Goal: Task Accomplishment & Management: Complete application form

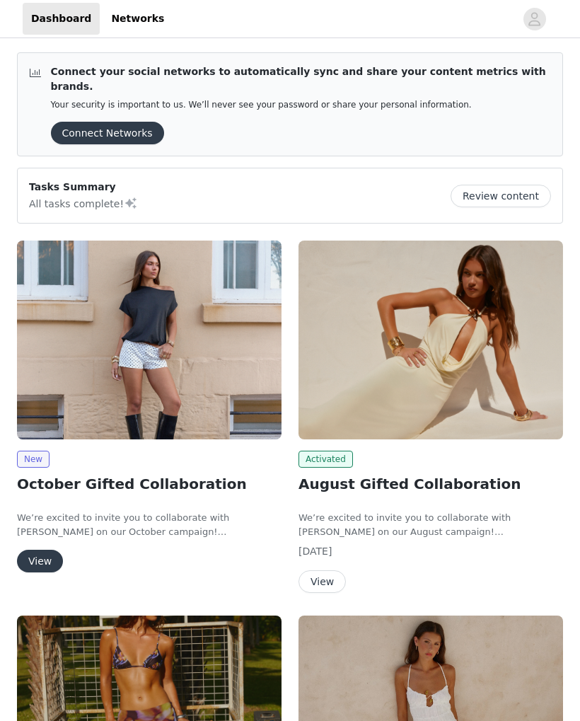
click at [52, 550] on button "View" at bounding box center [40, 561] width 46 height 23
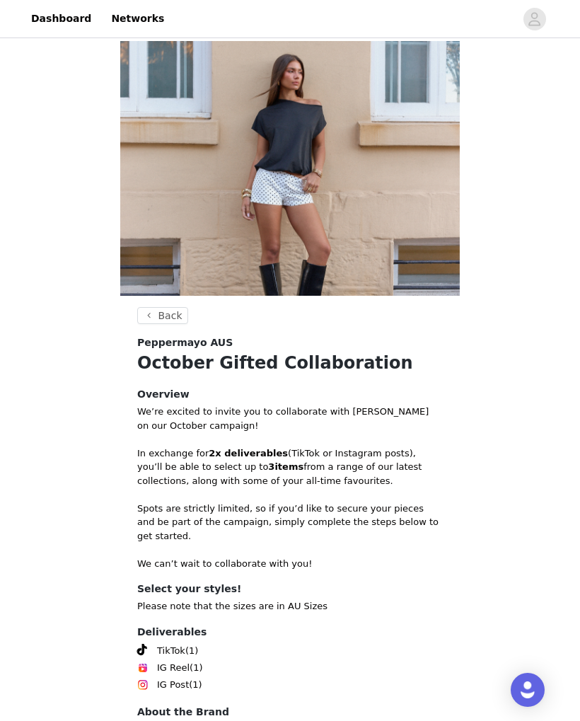
scroll to position [93, 0]
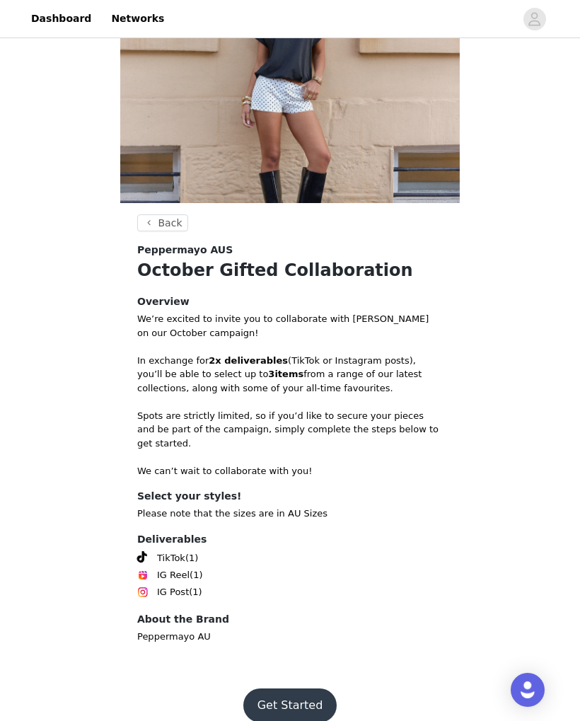
click at [288, 688] on button "Get Started" at bounding box center [290, 705] width 94 height 34
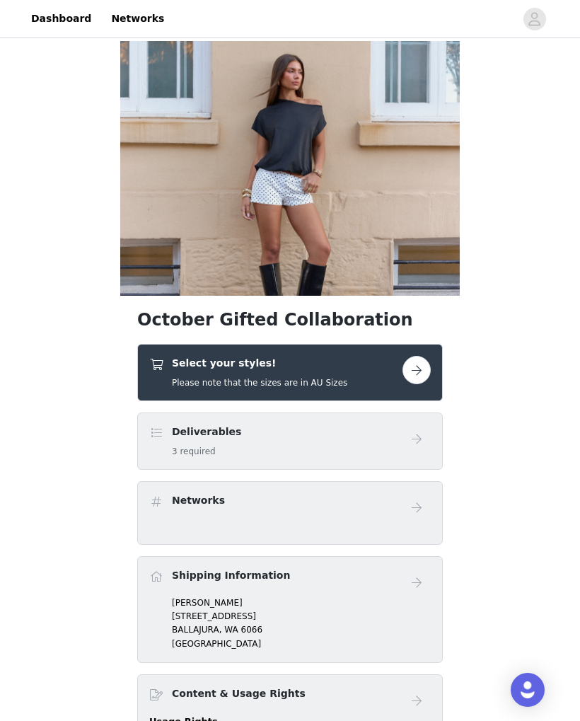
click at [399, 364] on div "Select your styles! Please note that the sizes are in AU Sizes" at bounding box center [275, 372] width 253 height 33
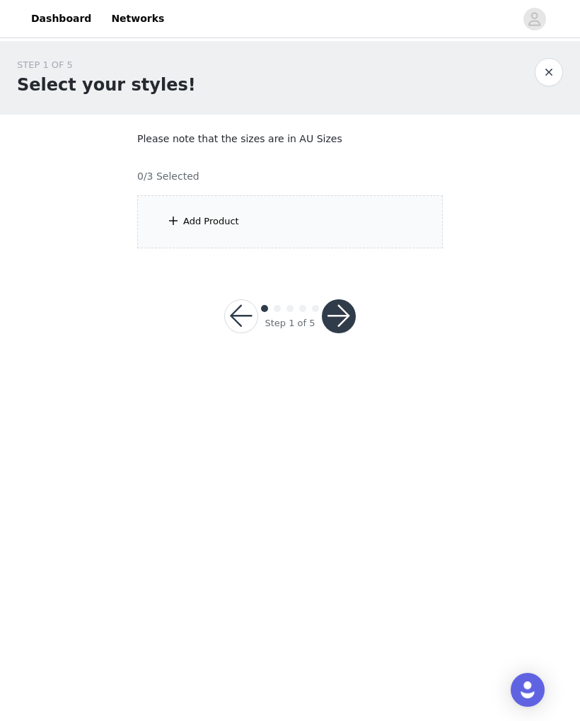
click at [195, 216] on div "Add Product" at bounding box center [211, 221] width 56 height 14
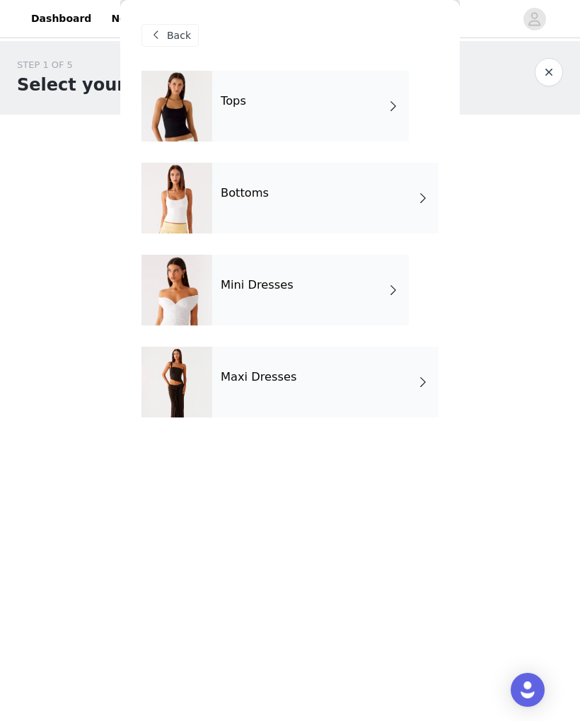
click at [381, 106] on div "Tops" at bounding box center [310, 106] width 197 height 71
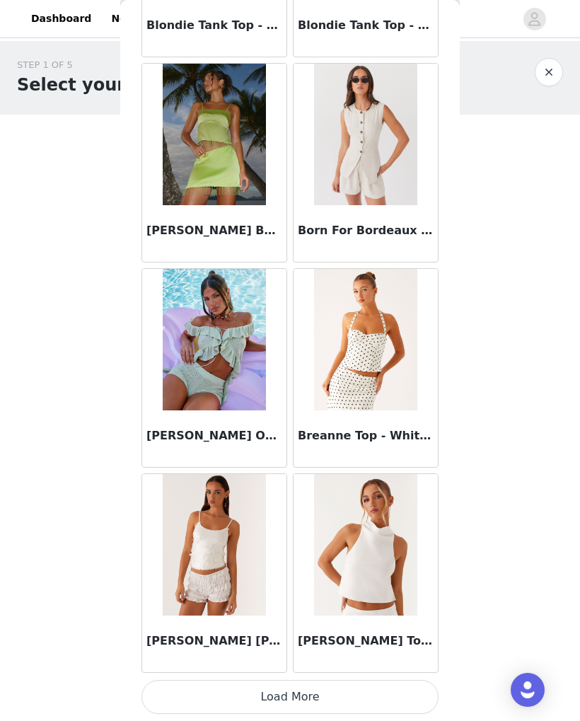
click at [338, 702] on button "Load More" at bounding box center [289, 697] width 297 height 34
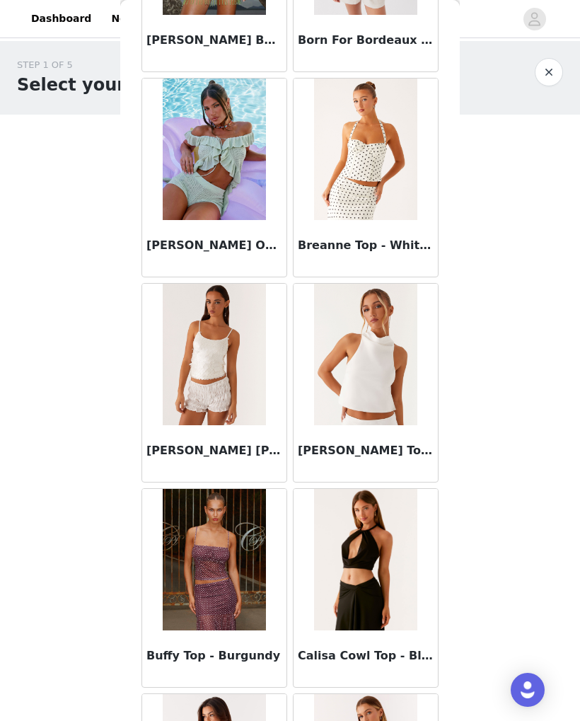
scroll to position [1666, 0]
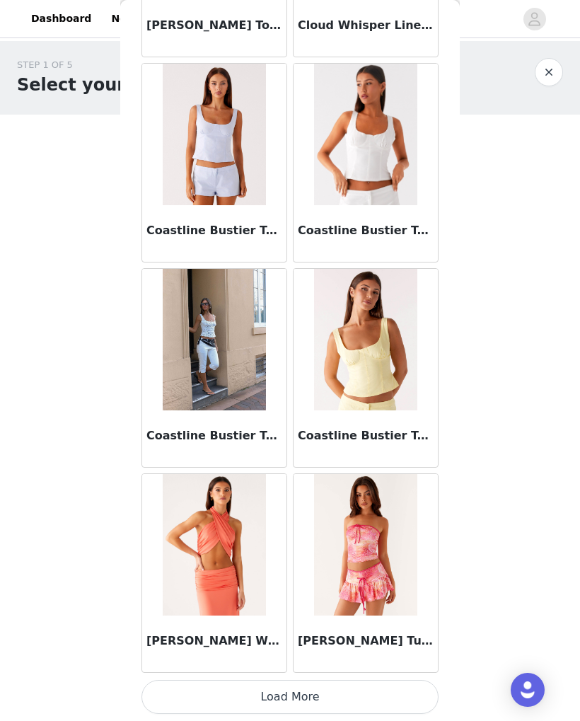
click at [329, 692] on button "Load More" at bounding box center [289, 697] width 297 height 34
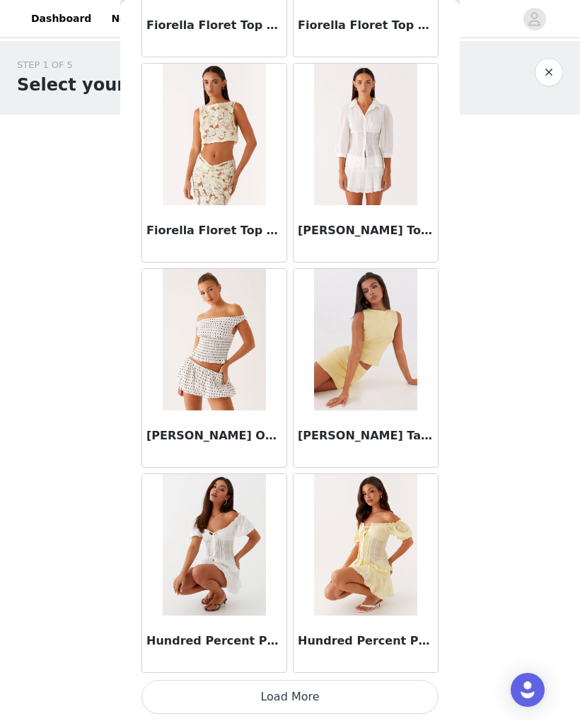
click at [330, 693] on button "Load More" at bounding box center [289, 697] width 297 height 34
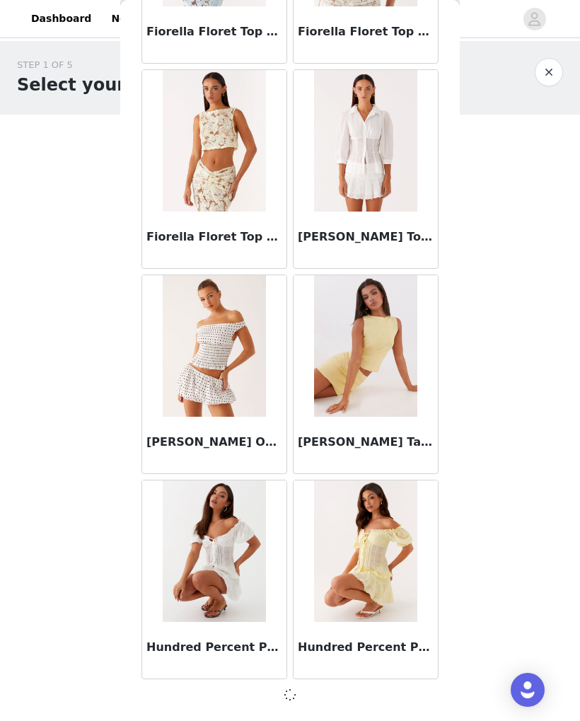
scroll to position [5540, 0]
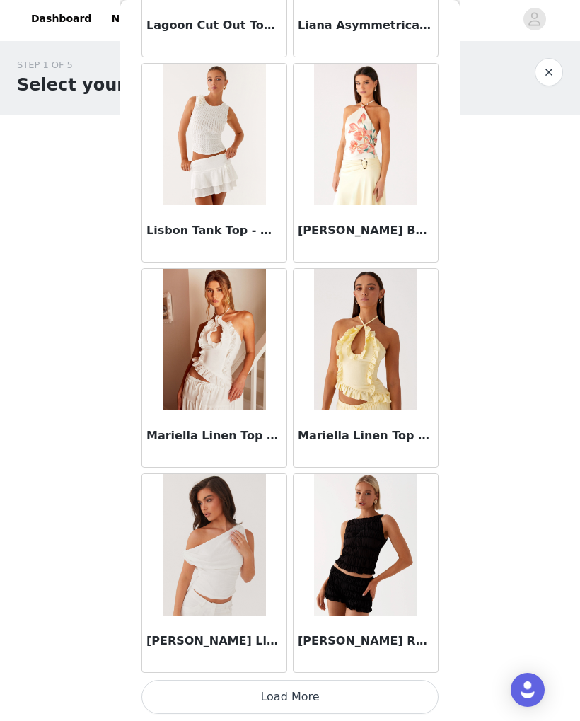
click at [308, 690] on button "Load More" at bounding box center [289, 697] width 297 height 34
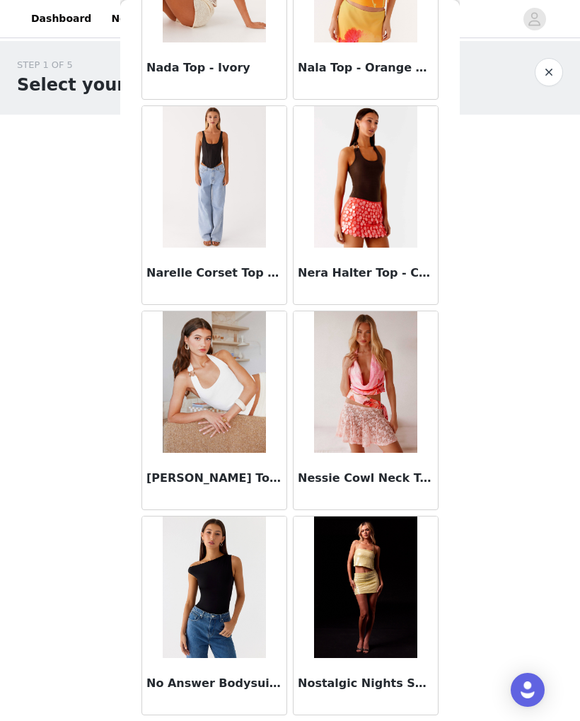
scroll to position [8992, 0]
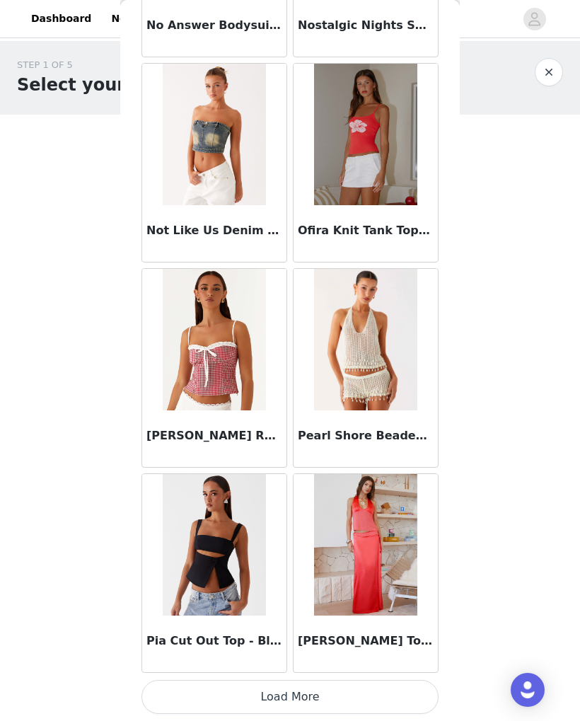
click at [321, 692] on button "Load More" at bounding box center [289, 697] width 297 height 34
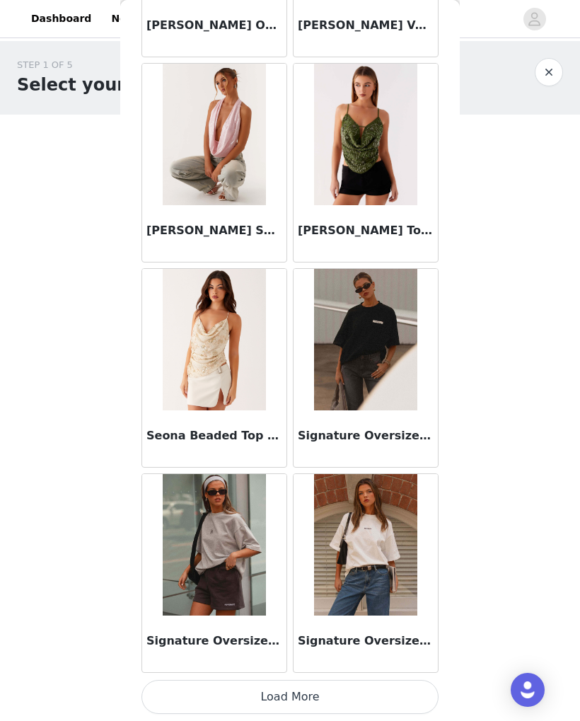
click at [341, 699] on button "Load More" at bounding box center [289, 697] width 297 height 34
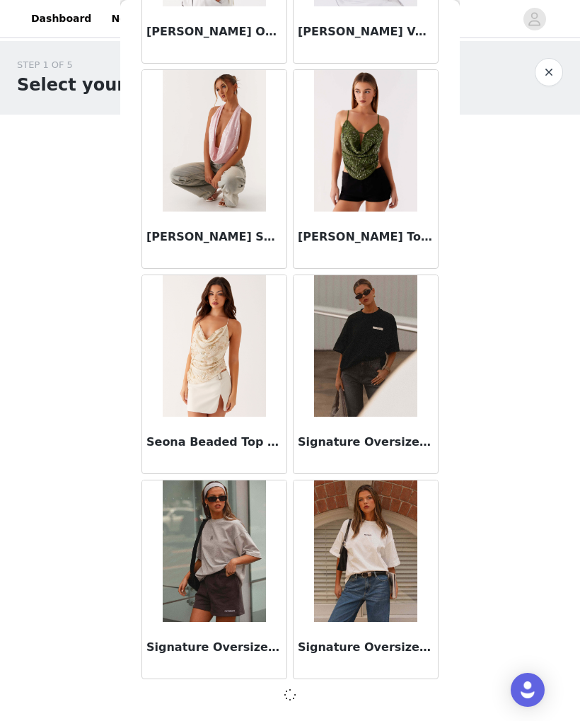
scroll to position [11693, 0]
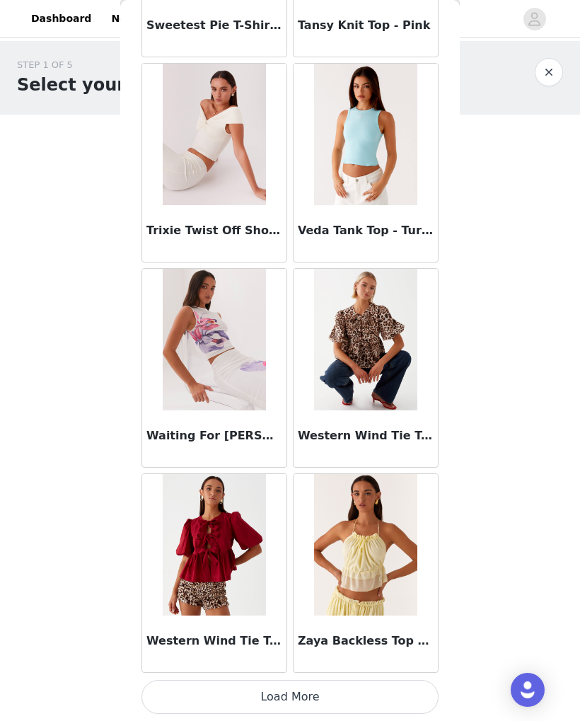
click at [335, 695] on button "Load More" at bounding box center [289, 697] width 297 height 34
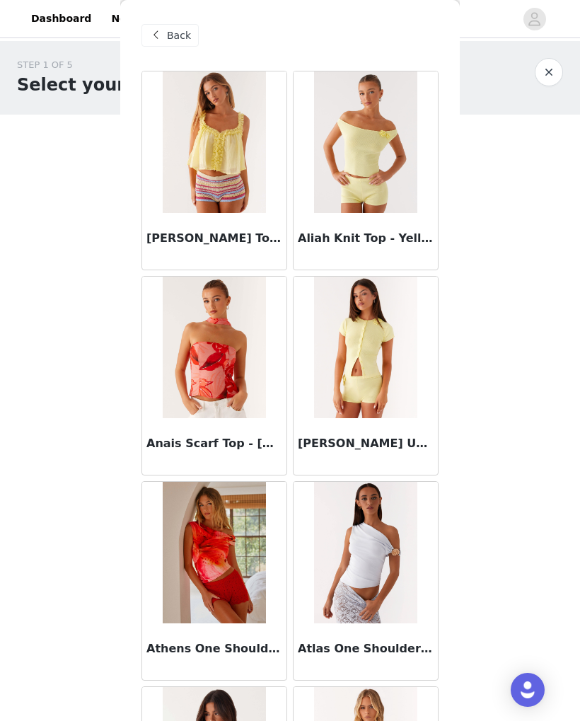
scroll to position [0, 0]
click at [158, 41] on span at bounding box center [155, 35] width 17 height 17
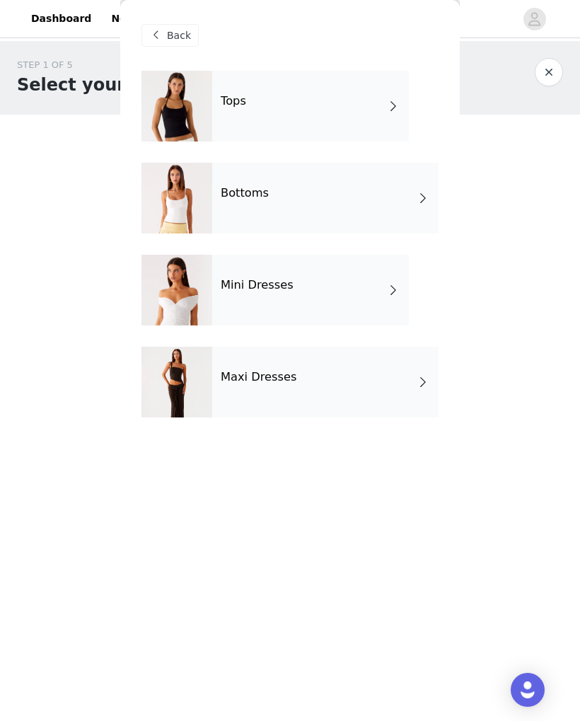
click at [369, 207] on div "Bottoms" at bounding box center [325, 198] width 226 height 71
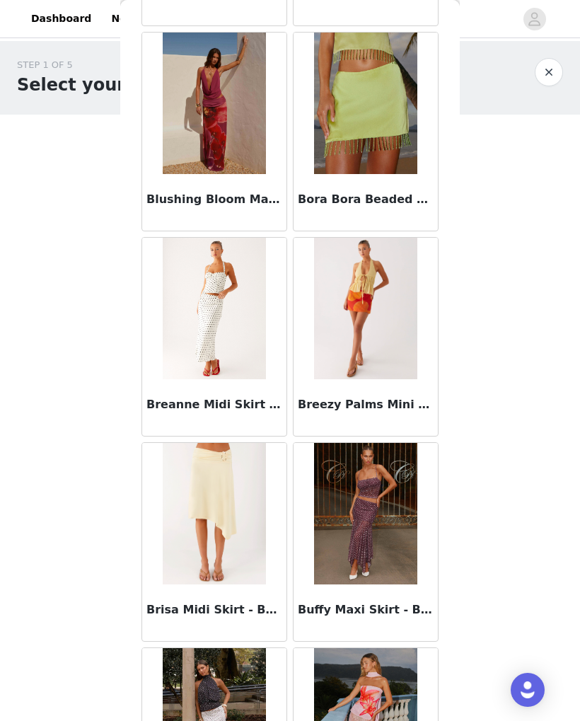
scroll to position [1270, 0]
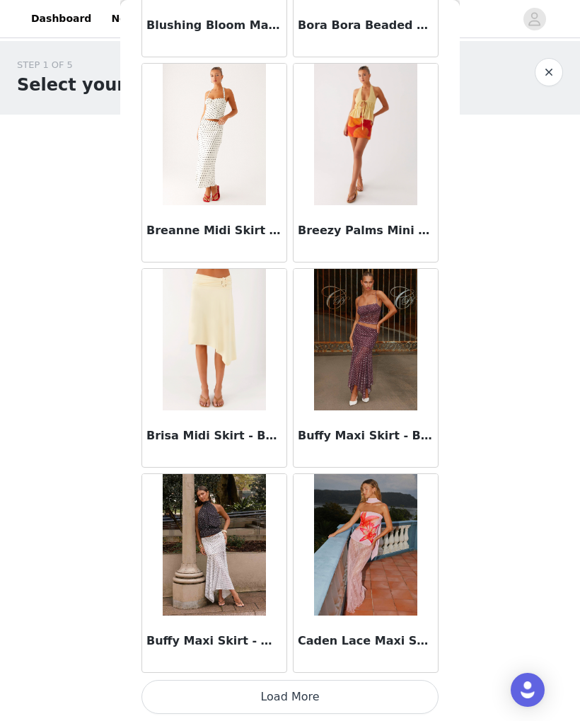
click at [346, 689] on button "Load More" at bounding box center [289, 697] width 297 height 34
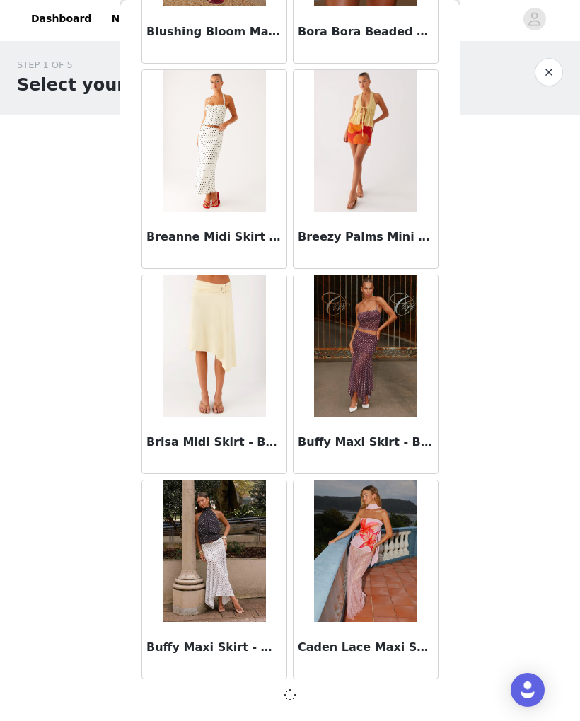
scroll to position [1437, 0]
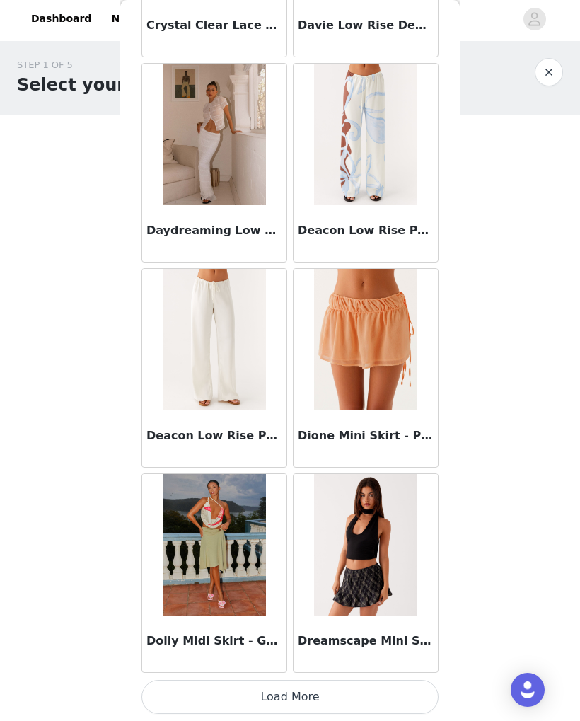
click at [342, 696] on button "Load More" at bounding box center [289, 697] width 297 height 34
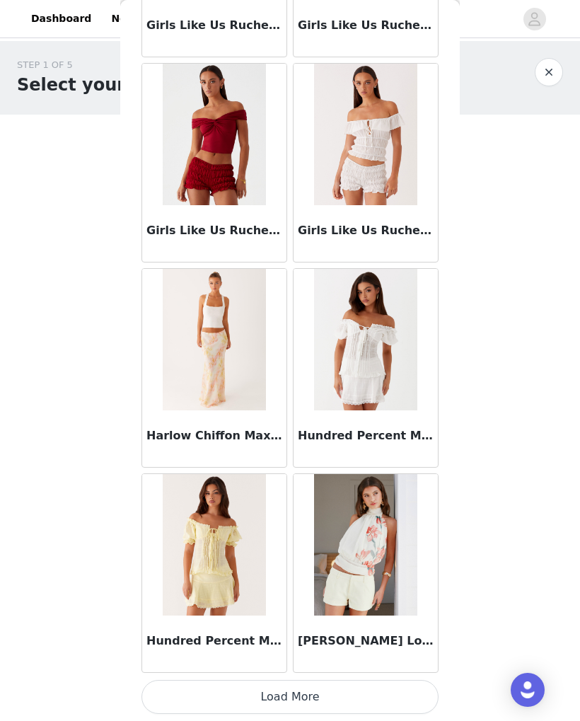
click at [349, 694] on button "Load More" at bounding box center [289, 697] width 297 height 34
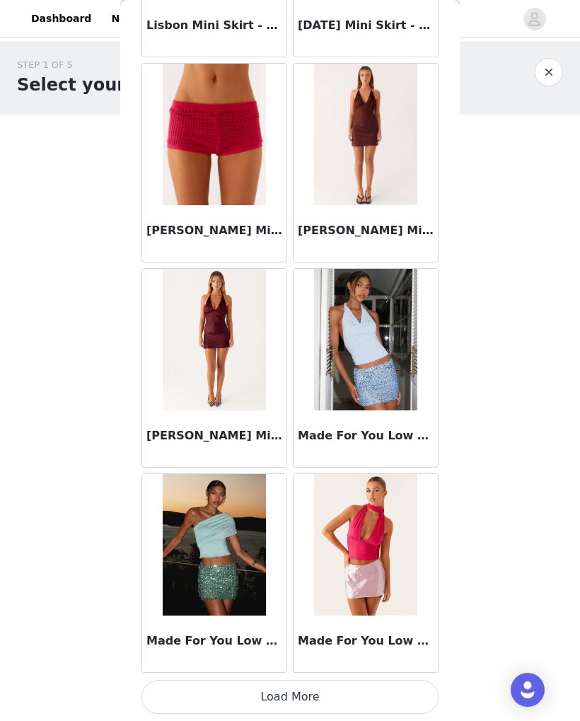
click at [347, 688] on button "Load More" at bounding box center [289, 697] width 297 height 34
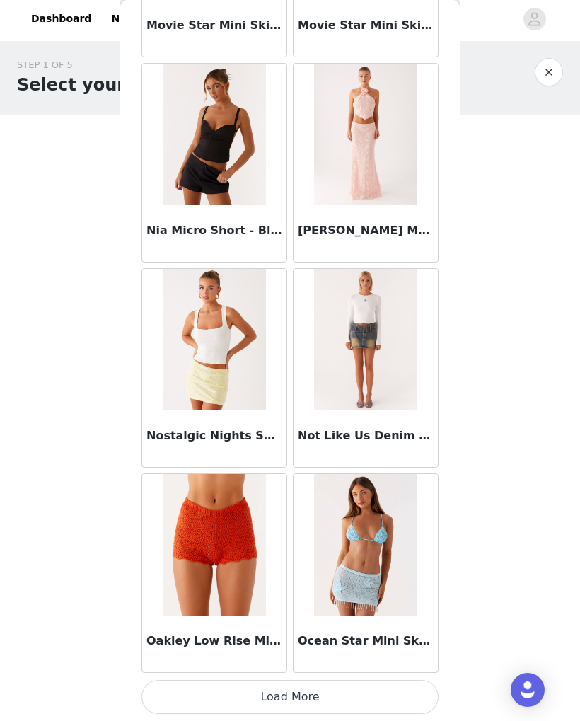
scroll to position [9648, 0]
click at [335, 696] on button "Load More" at bounding box center [289, 697] width 297 height 34
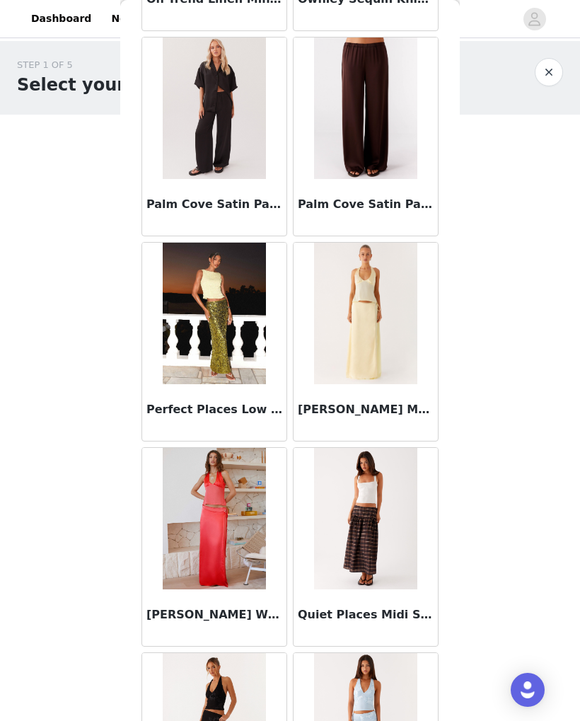
scroll to position [10509, 0]
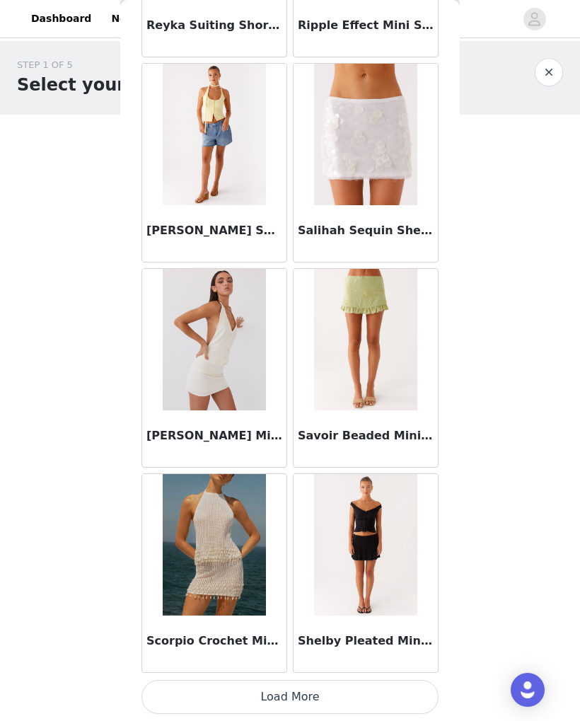
click at [362, 694] on button "Load More" at bounding box center [289, 697] width 297 height 34
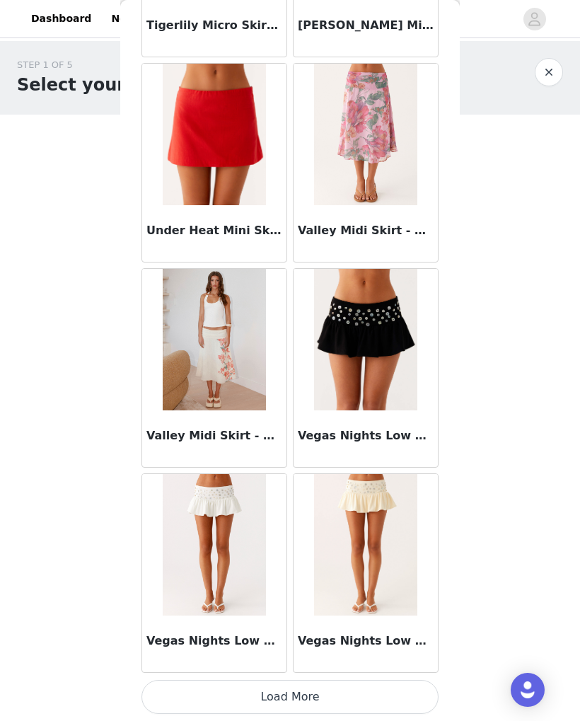
click at [352, 695] on button "Load More" at bounding box center [289, 697] width 297 height 34
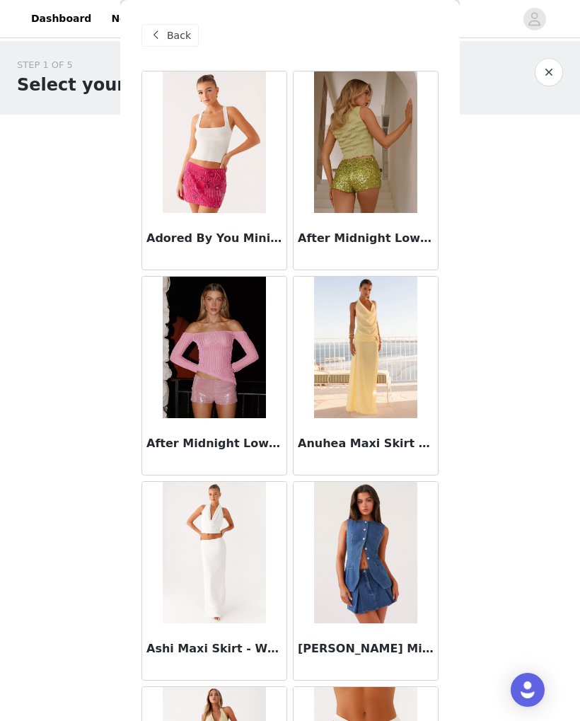
scroll to position [0, 0]
click at [159, 21] on div "Back" at bounding box center [289, 35] width 297 height 71
click at [185, 41] on span "Back" at bounding box center [179, 35] width 24 height 15
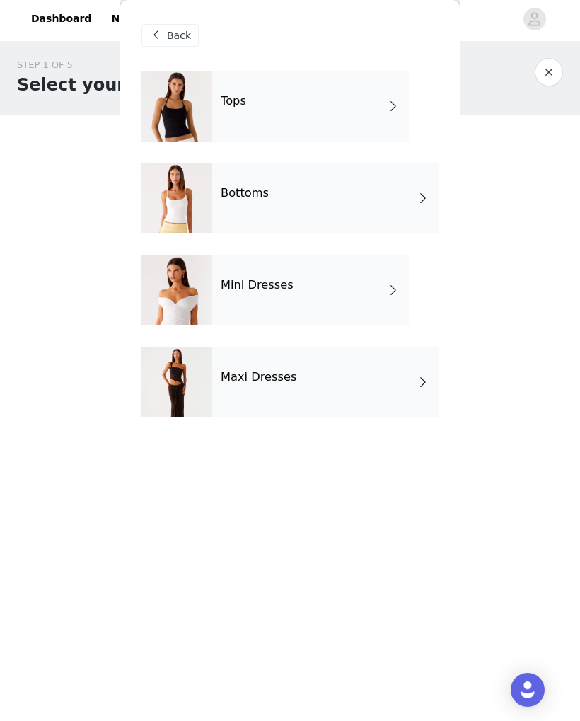
click at [274, 280] on h4 "Mini Dresses" at bounding box center [257, 285] width 73 height 13
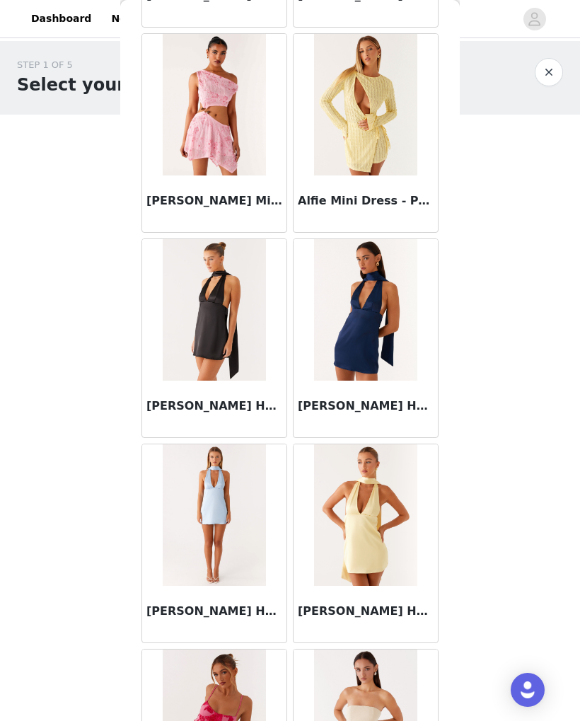
scroll to position [1269, 0]
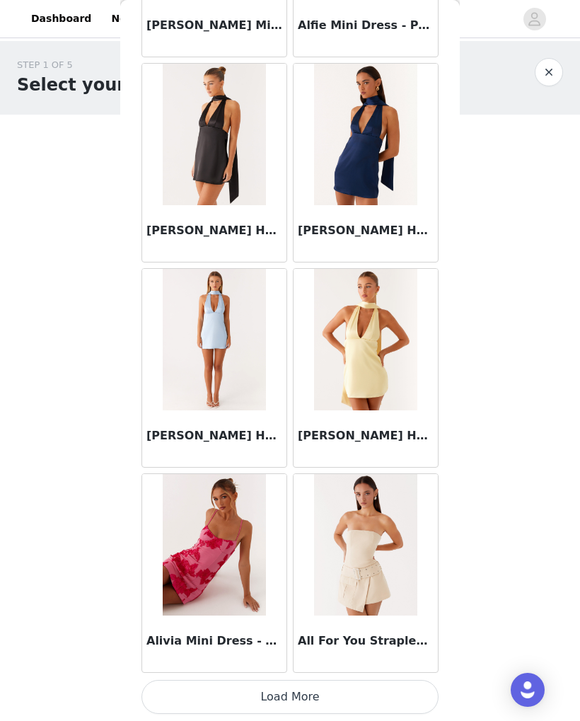
click at [361, 688] on button "Load More" at bounding box center [289, 697] width 297 height 34
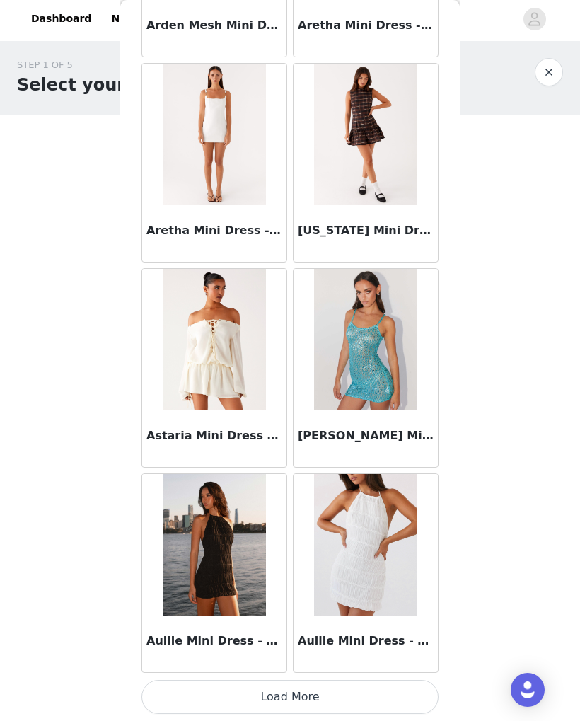
click at [339, 689] on button "Load More" at bounding box center [289, 697] width 297 height 34
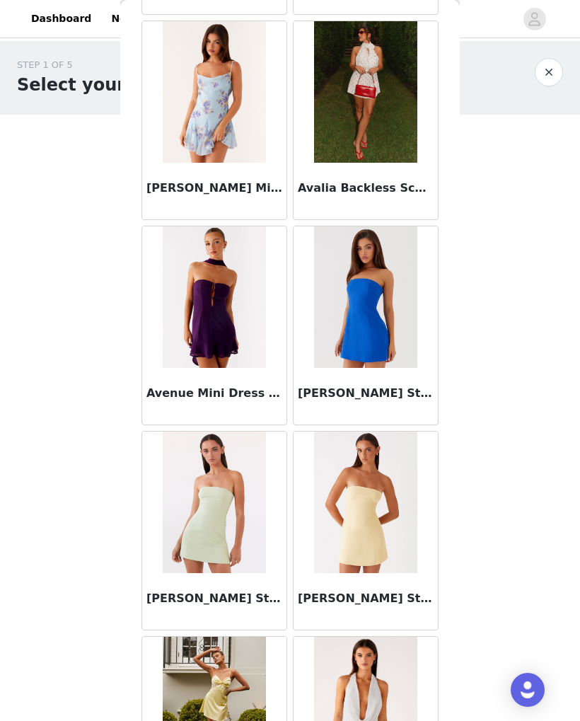
scroll to position [4155, 0]
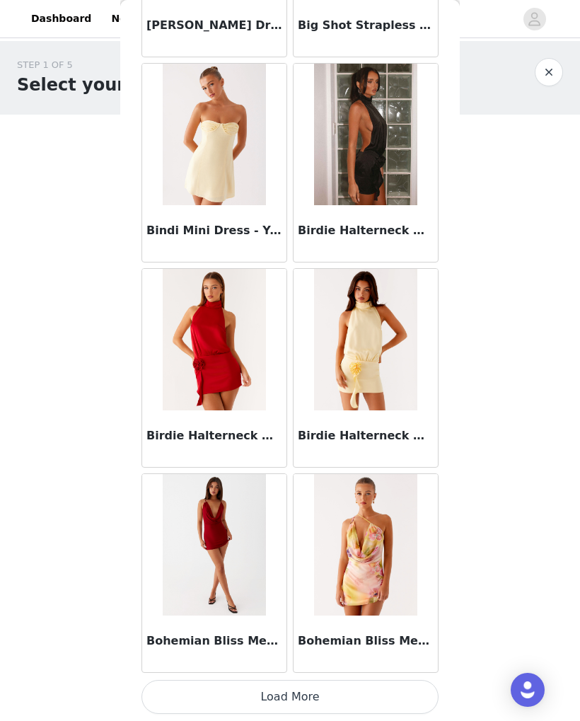
click at [338, 694] on button "Load More" at bounding box center [289, 697] width 297 height 34
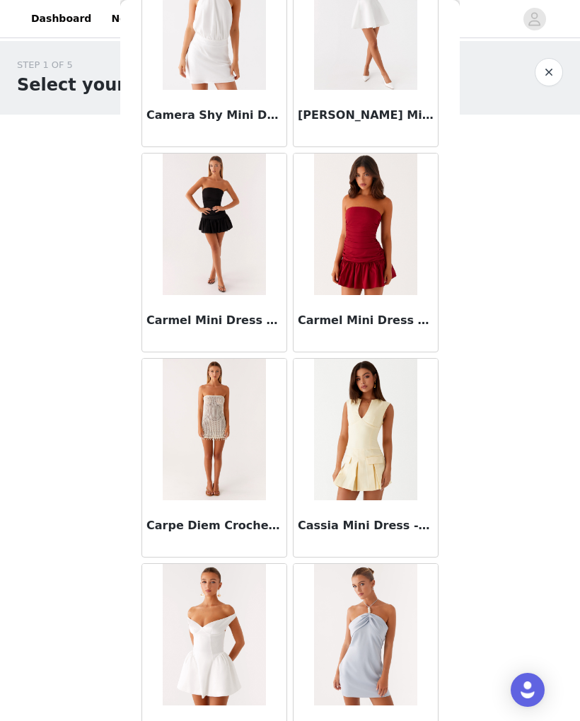
scroll to position [7098, 0]
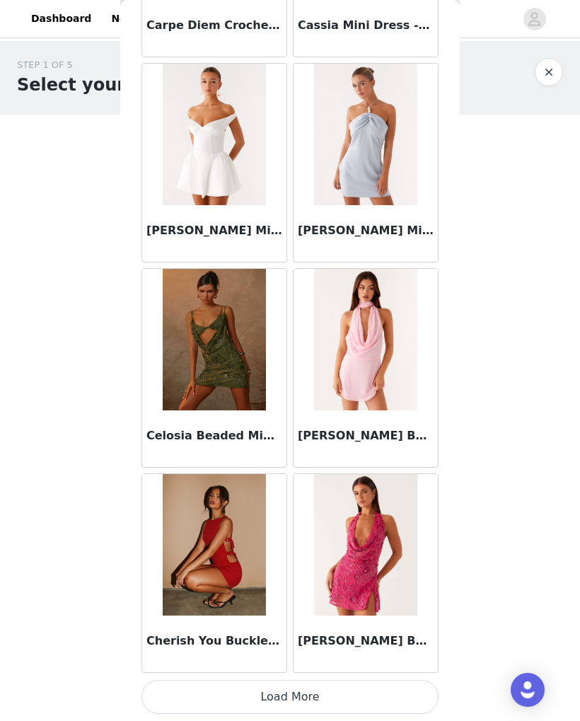
click at [342, 697] on button "Load More" at bounding box center [289, 697] width 297 height 34
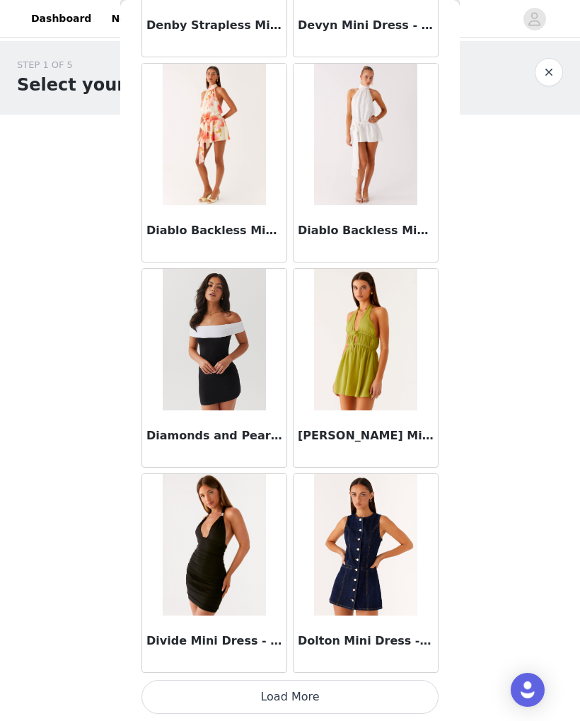
scroll to position [9648, 0]
click at [344, 697] on button "Load More" at bounding box center [289, 697] width 297 height 34
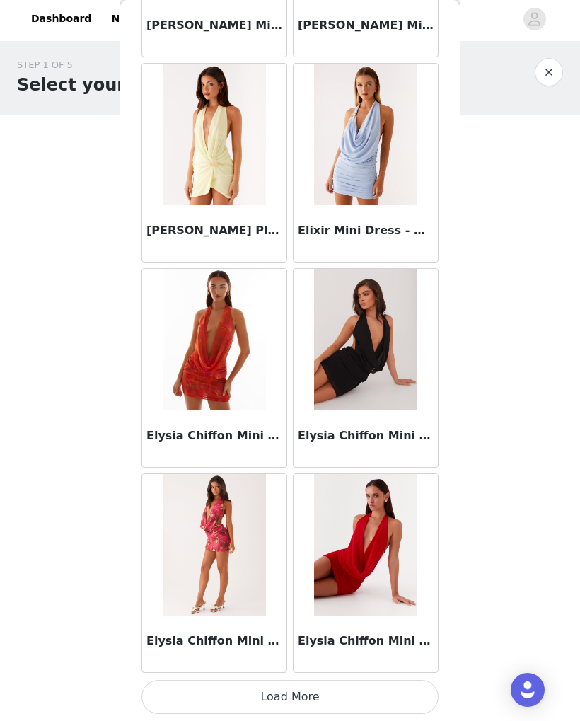
click at [339, 701] on button "Load More" at bounding box center [289, 697] width 297 height 34
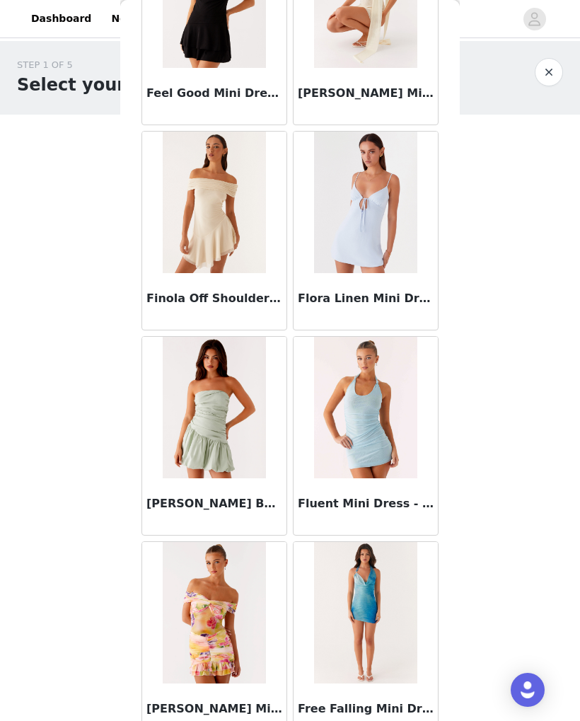
scroll to position [13683, 0]
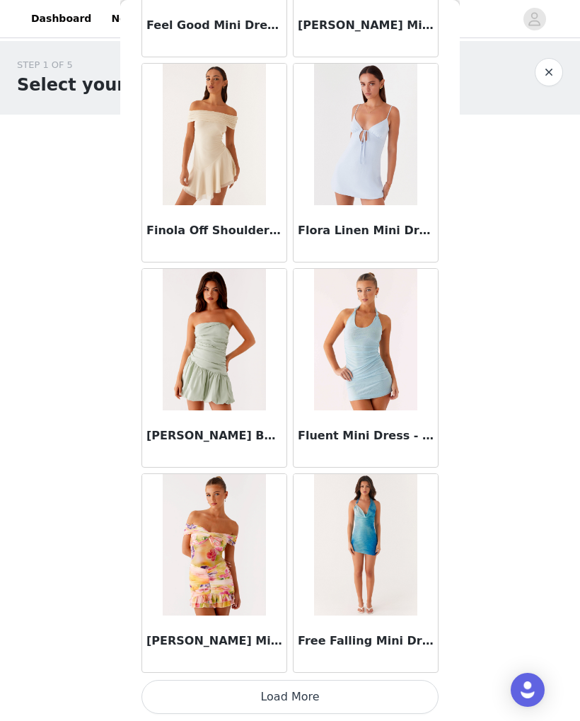
click at [351, 691] on button "Load More" at bounding box center [289, 697] width 297 height 34
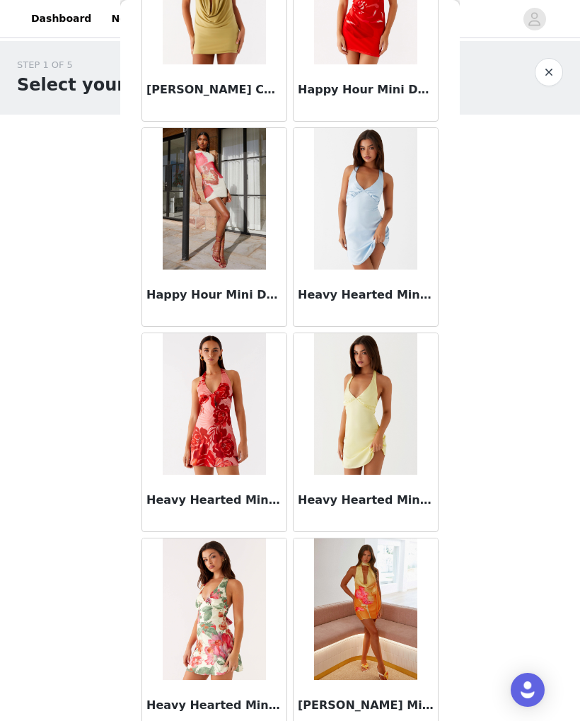
scroll to position [15330, 0]
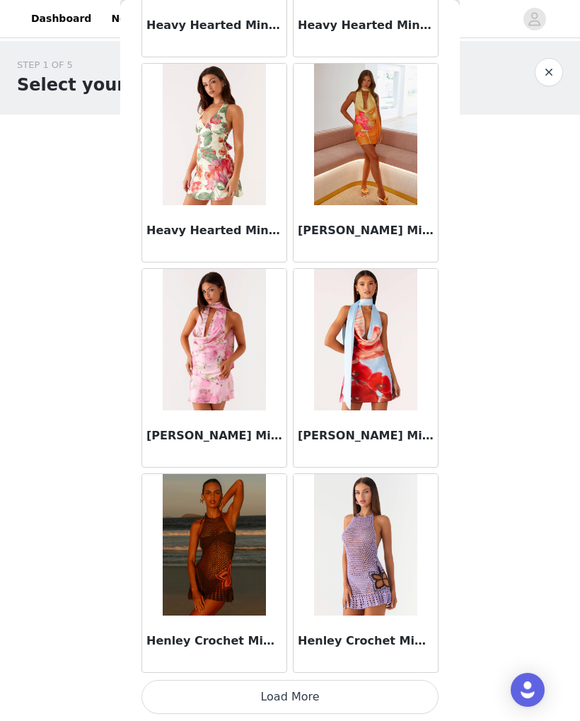
click at [337, 694] on button "Load More" at bounding box center [289, 697] width 297 height 34
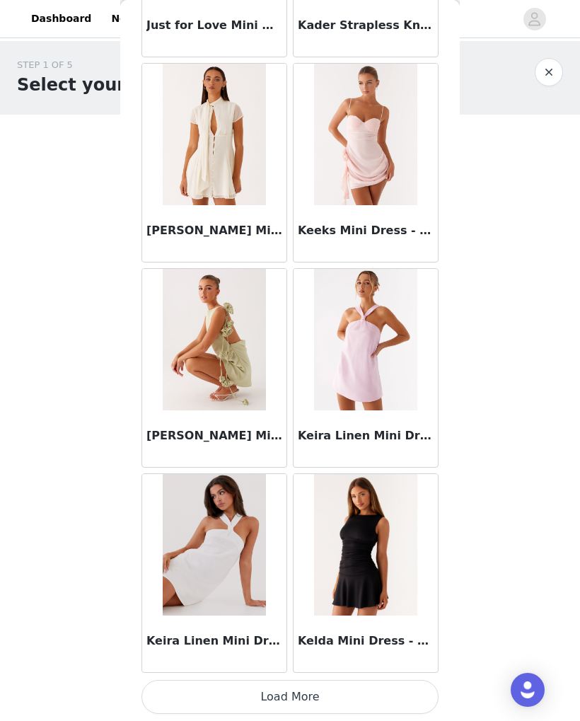
scroll to position [17853, 0]
click at [353, 691] on button "Load More" at bounding box center [289, 697] width 297 height 34
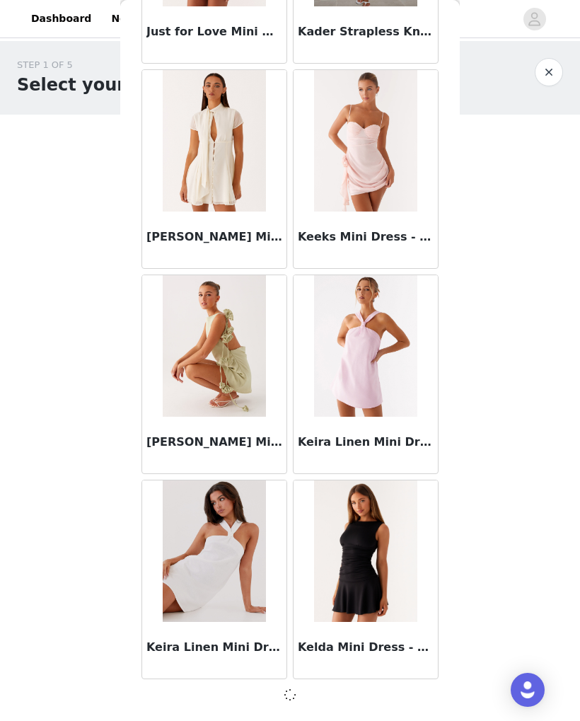
scroll to position [17847, 0]
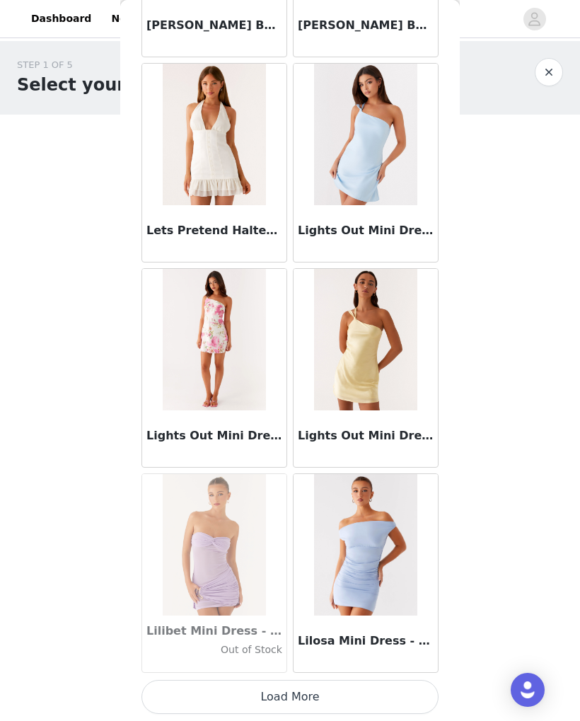
click at [347, 694] on button "Load More" at bounding box center [289, 697] width 297 height 34
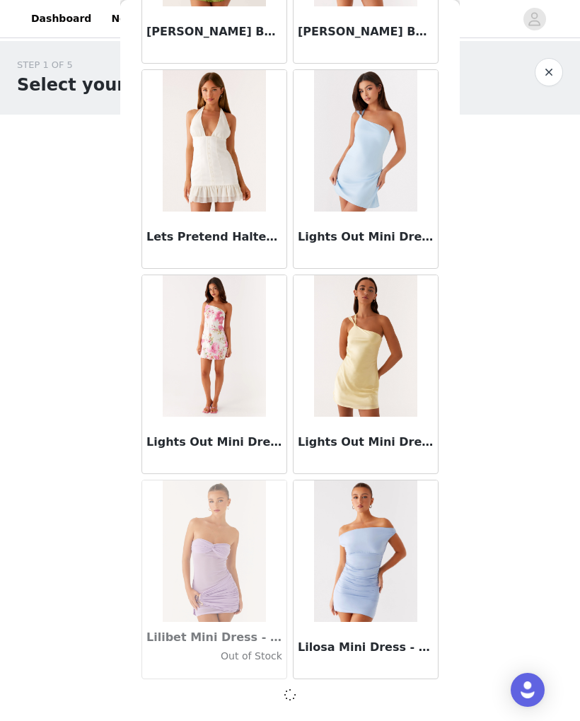
scroll to position [19898, 0]
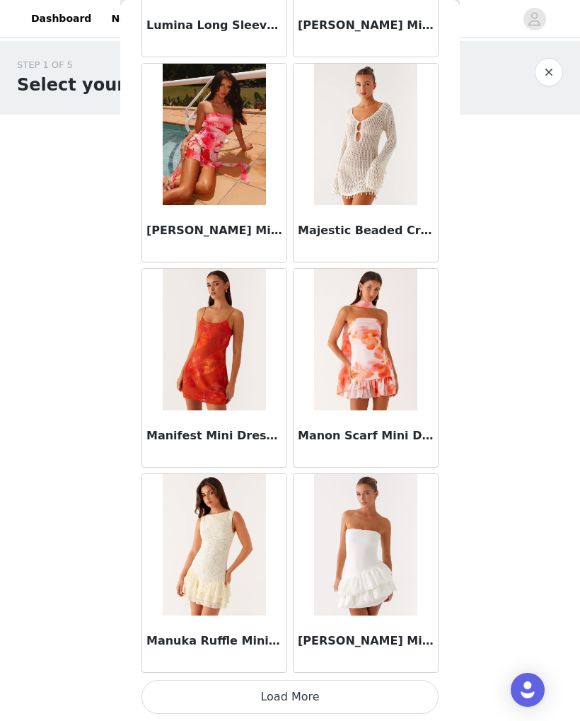
click at [339, 691] on button "Load More" at bounding box center [289, 697] width 297 height 34
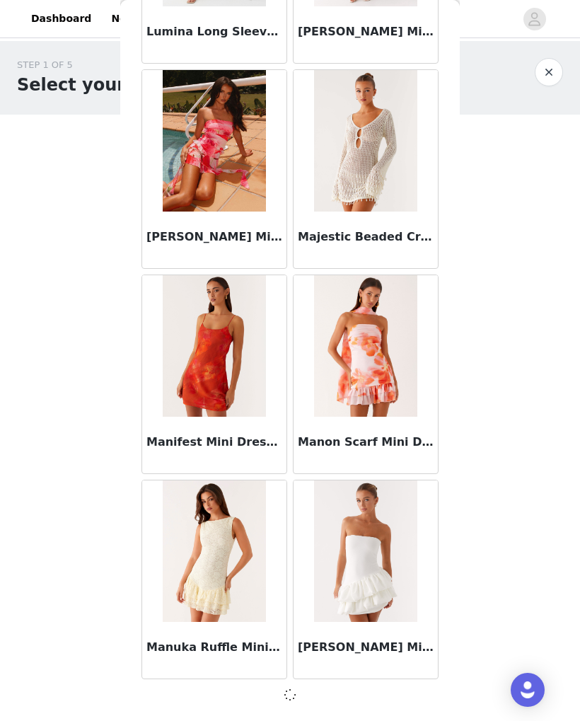
scroll to position [21949, 0]
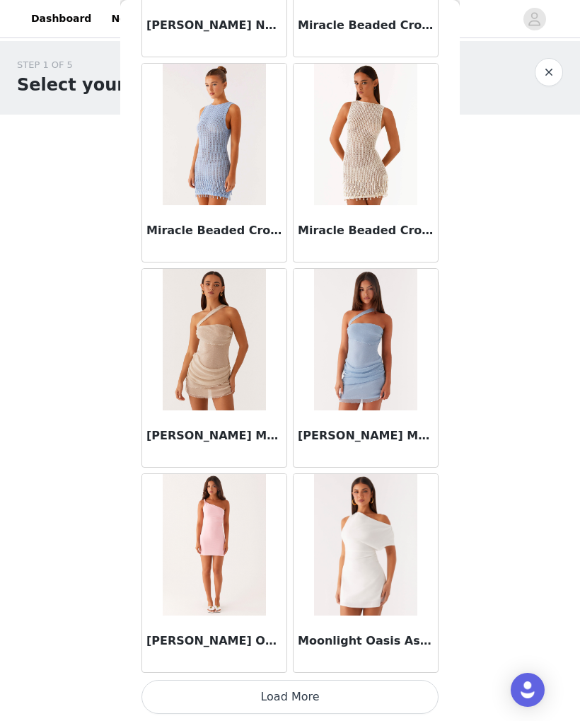
click at [376, 695] on button "Load More" at bounding box center [289, 697] width 297 height 34
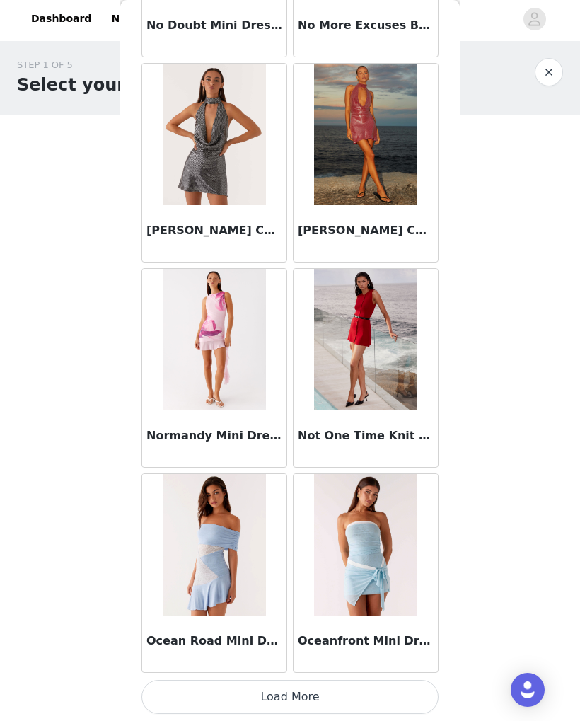
click at [366, 691] on button "Load More" at bounding box center [289, 697] width 297 height 34
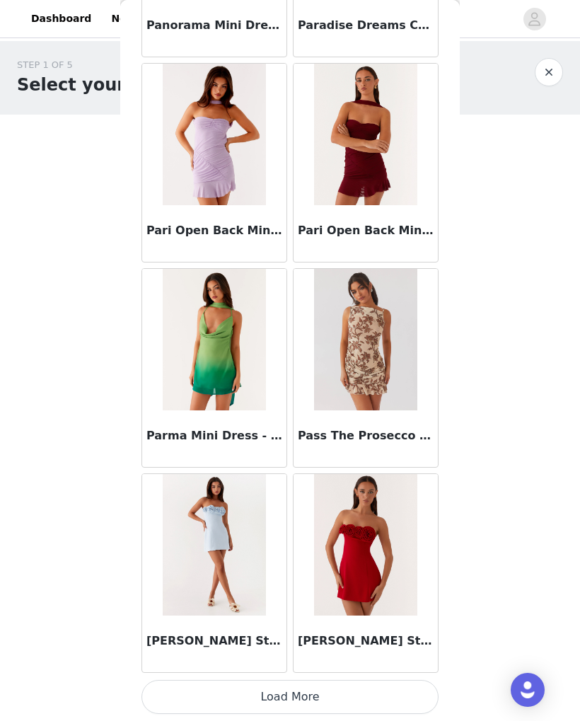
click at [364, 692] on button "Load More" at bounding box center [289, 697] width 297 height 34
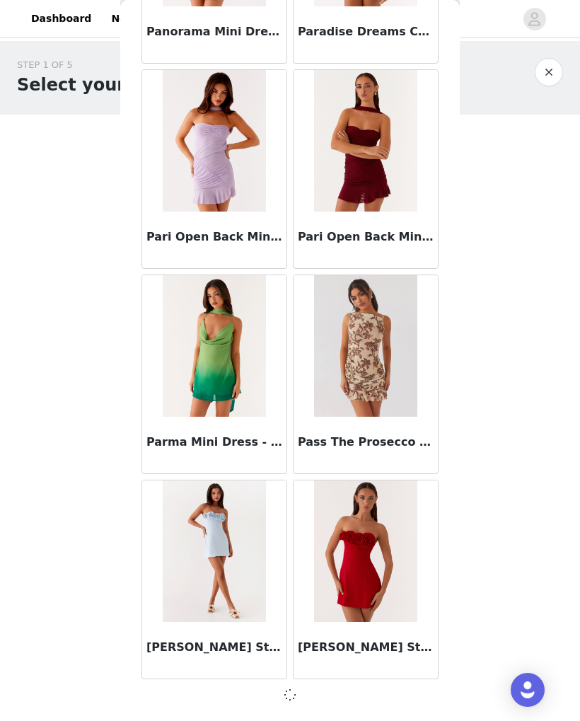
scroll to position [28103, 0]
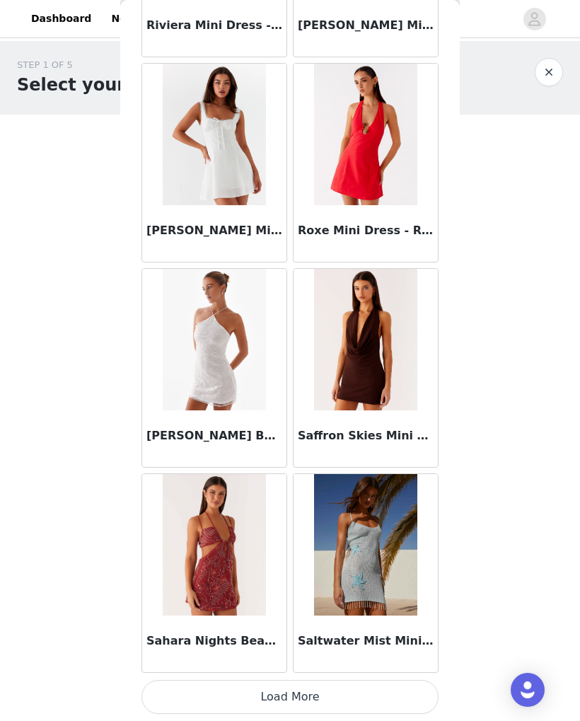
click at [367, 699] on button "Load More" at bounding box center [289, 697] width 297 height 34
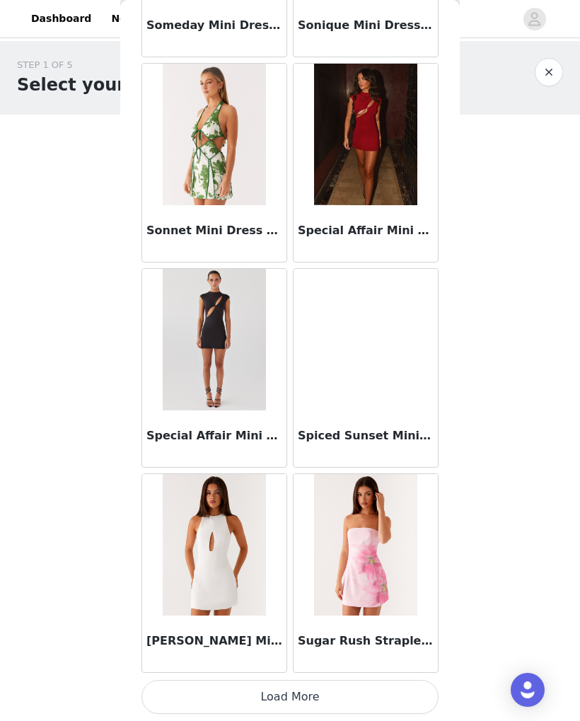
scroll to position [32212, 0]
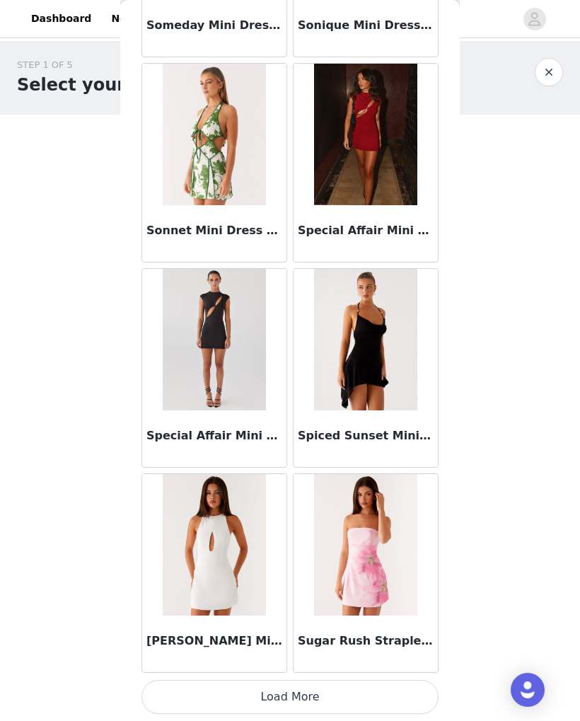
click at [373, 692] on button "Load More" at bounding box center [289, 697] width 297 height 34
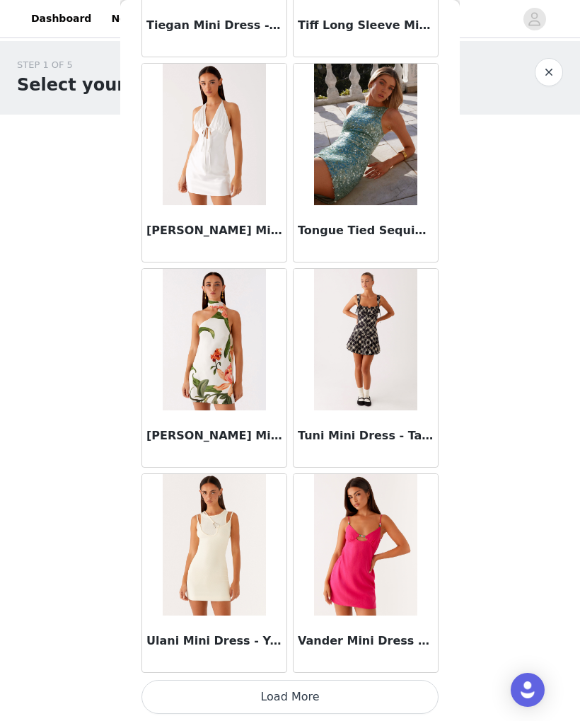
click at [312, 694] on button "Load More" at bounding box center [289, 697] width 297 height 34
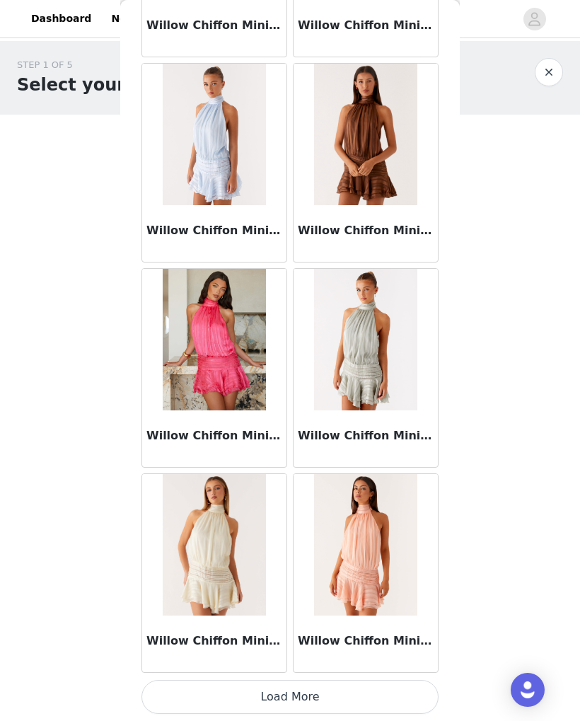
click at [308, 687] on button "Load More" at bounding box center [289, 697] width 297 height 34
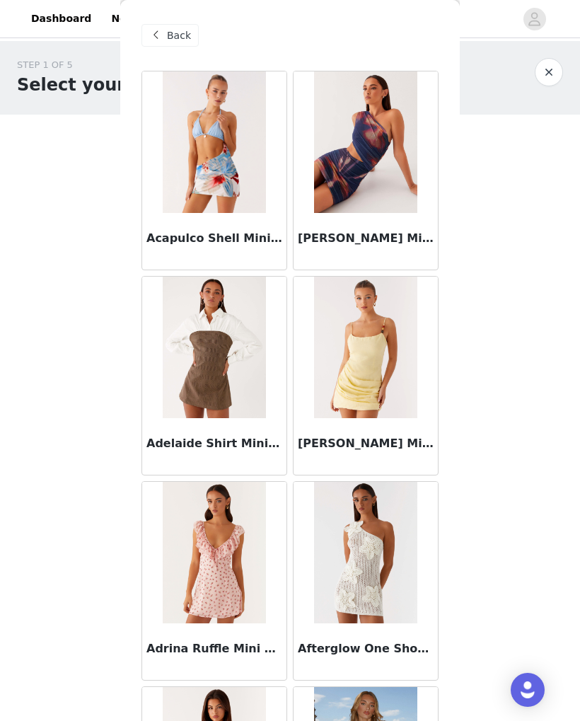
scroll to position [0, 0]
click at [163, 30] on span at bounding box center [155, 35] width 17 height 17
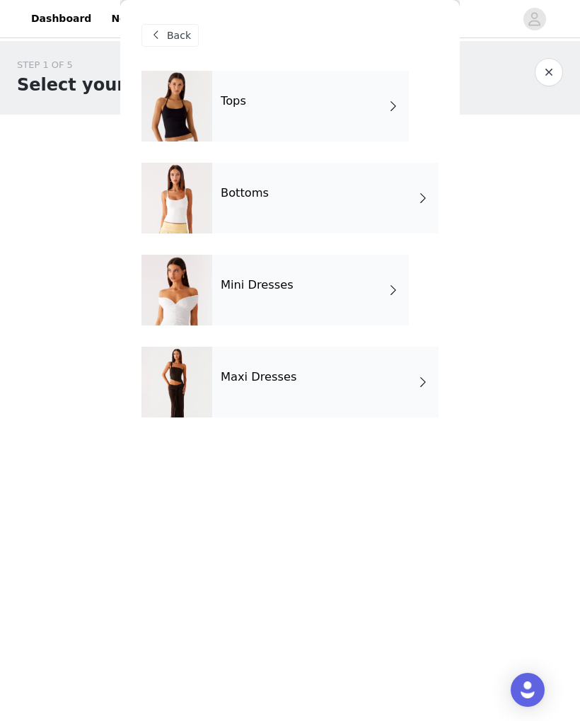
click at [329, 385] on div "Maxi Dresses" at bounding box center [325, 382] width 226 height 71
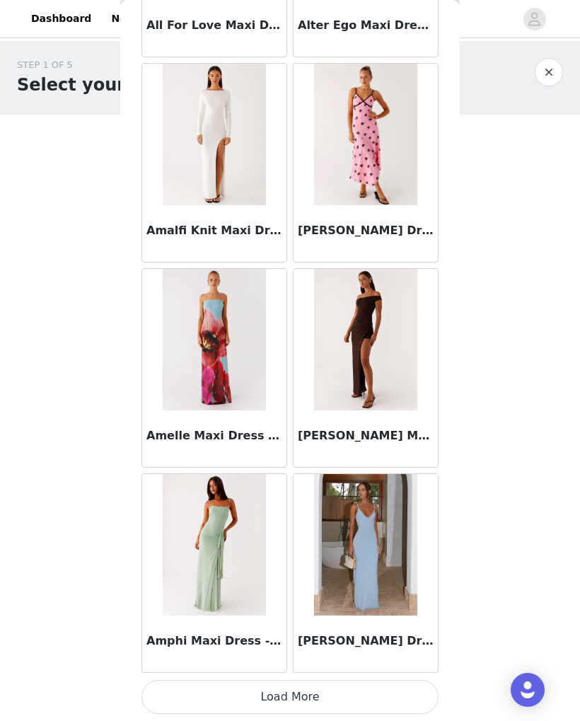
click at [352, 697] on button "Load More" at bounding box center [289, 697] width 297 height 34
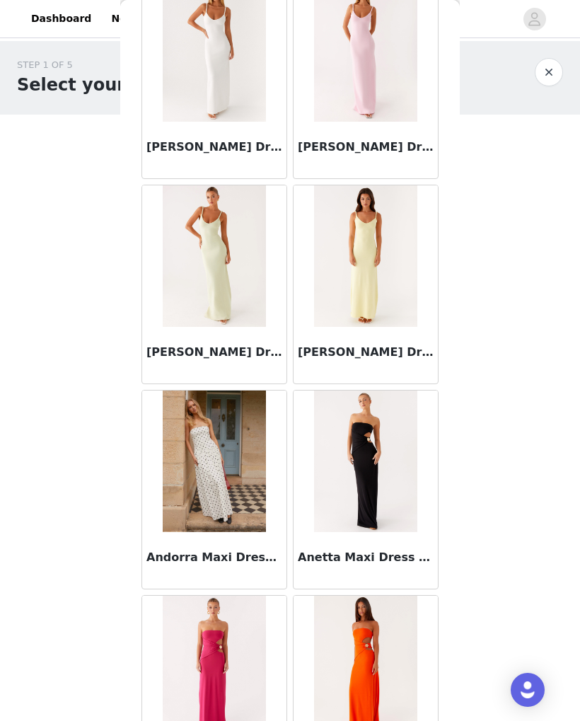
scroll to position [2149, 0]
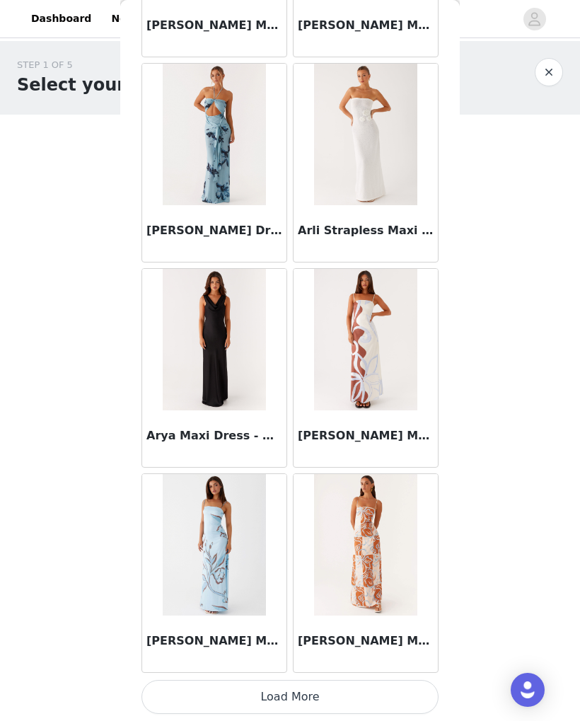
click at [331, 683] on button "Load More" at bounding box center [289, 697] width 297 height 34
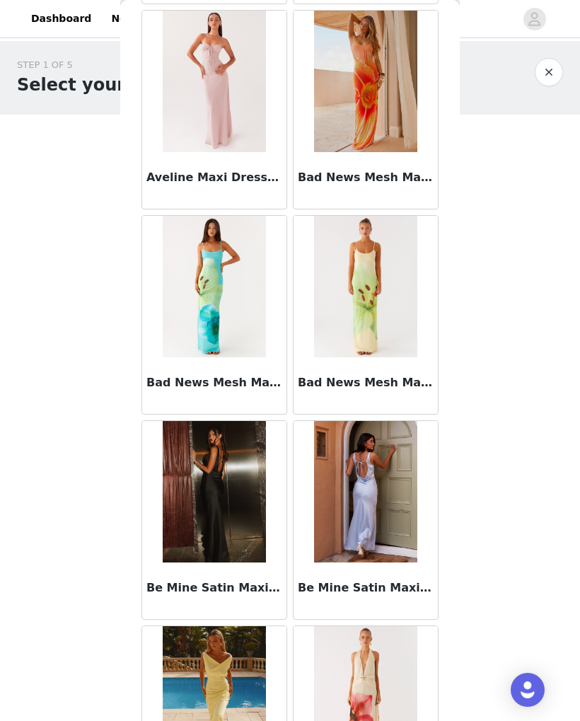
scroll to position [5393, 0]
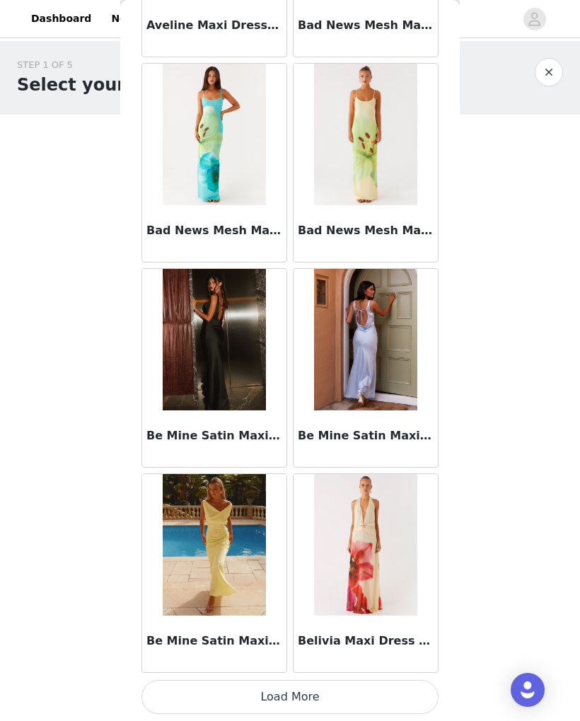
click at [337, 688] on button "Load More" at bounding box center [289, 697] width 297 height 34
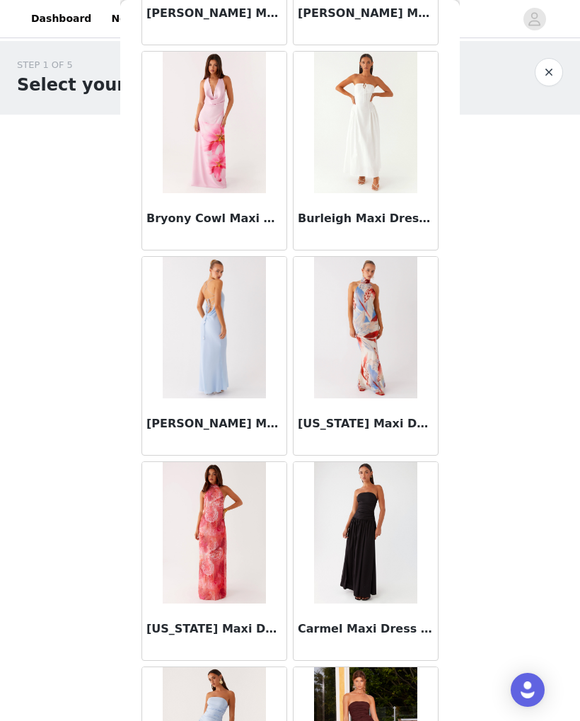
scroll to position [7200, 0]
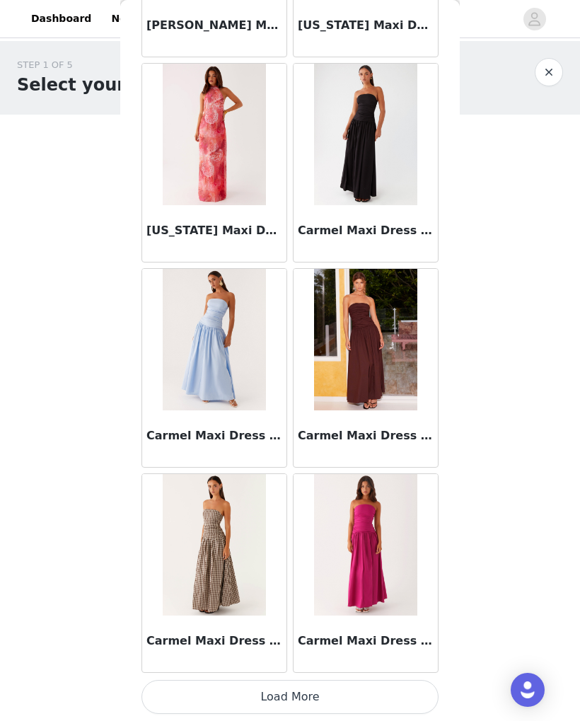
click at [352, 693] on button "Load More" at bounding box center [289, 697] width 297 height 34
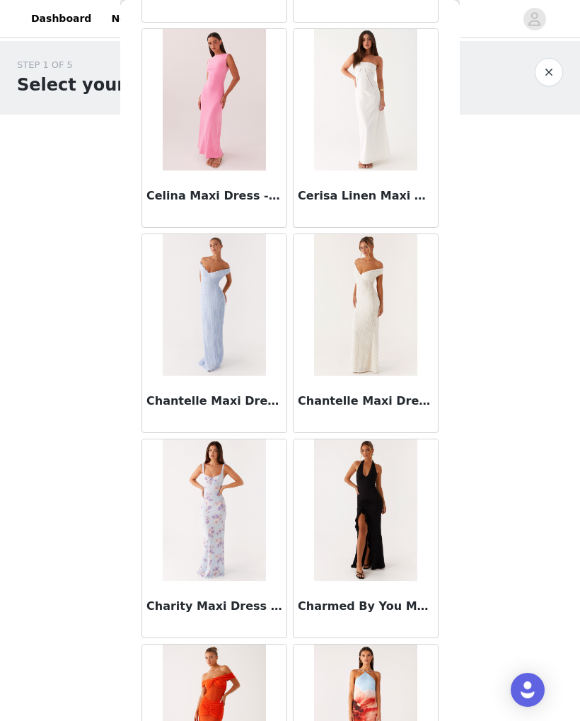
scroll to position [9291, 0]
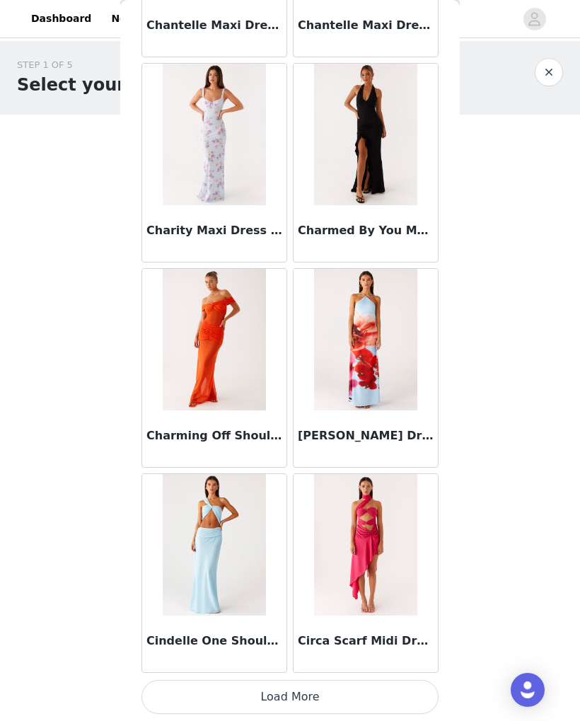
click at [344, 700] on button "Load More" at bounding box center [289, 697] width 297 height 34
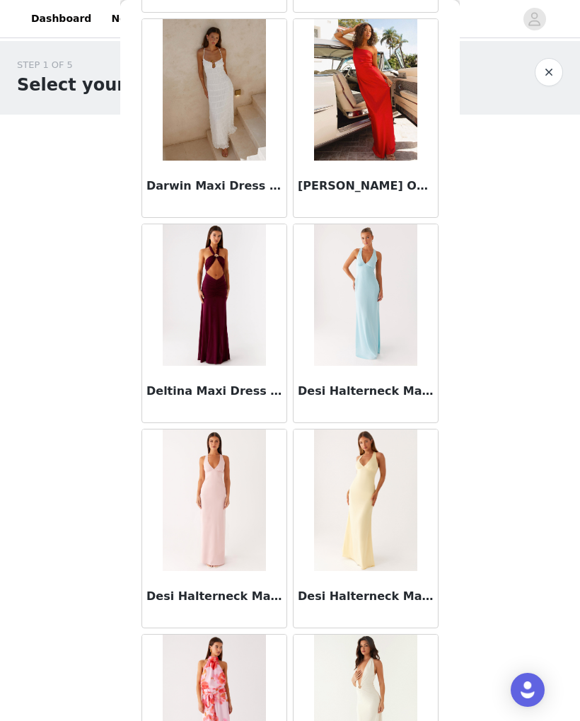
scroll to position [11449, 0]
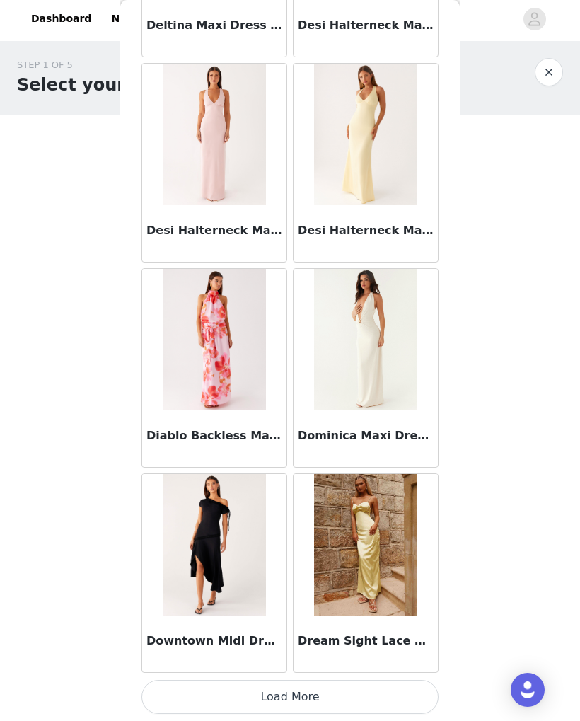
click at [349, 695] on button "Load More" at bounding box center [289, 697] width 297 height 34
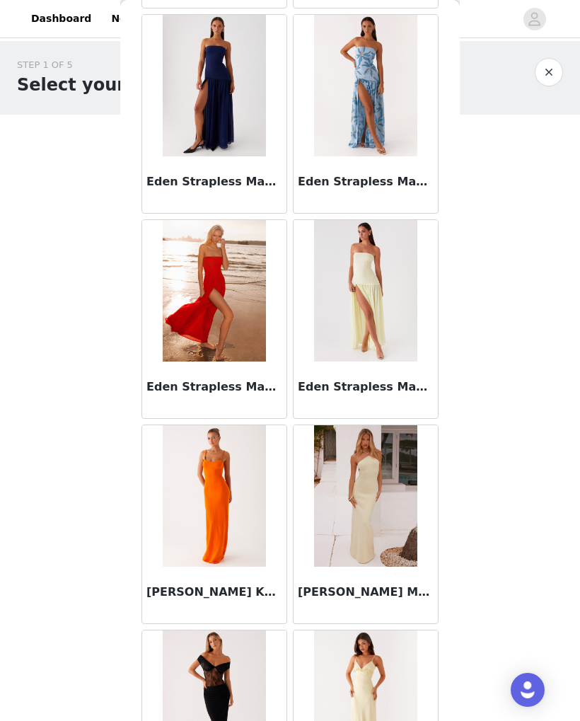
scroll to position [12987, 0]
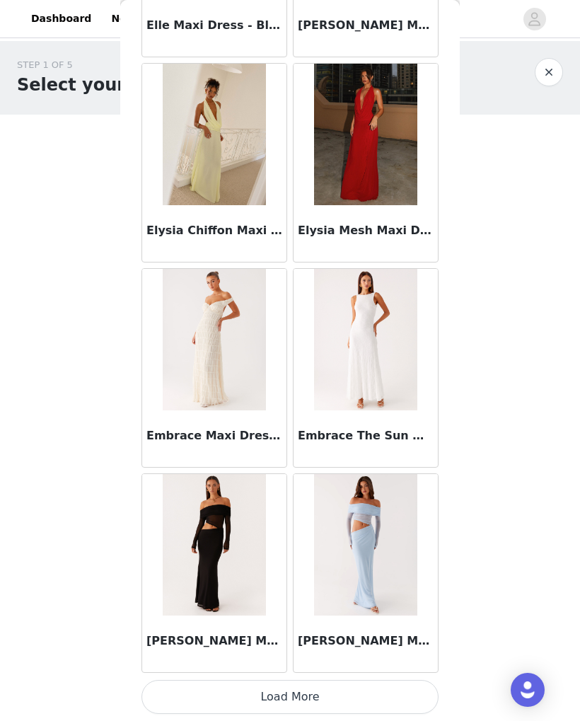
click at [310, 692] on button "Load More" at bounding box center [289, 697] width 297 height 34
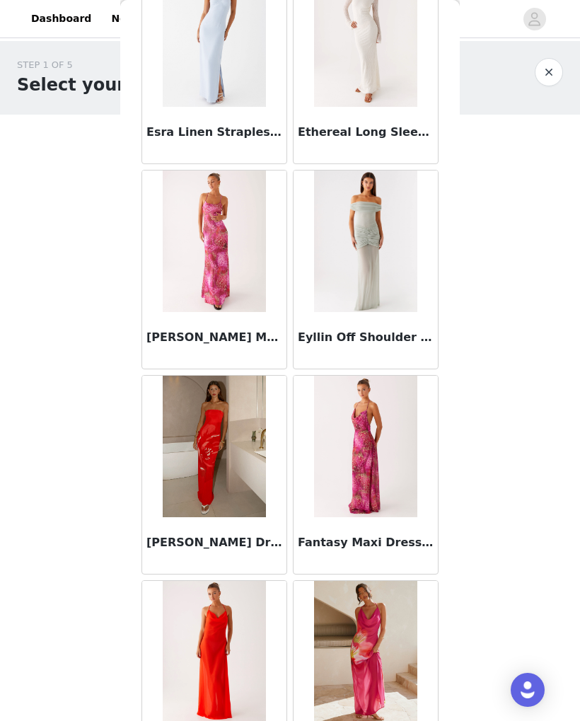
scroll to position [15521, 0]
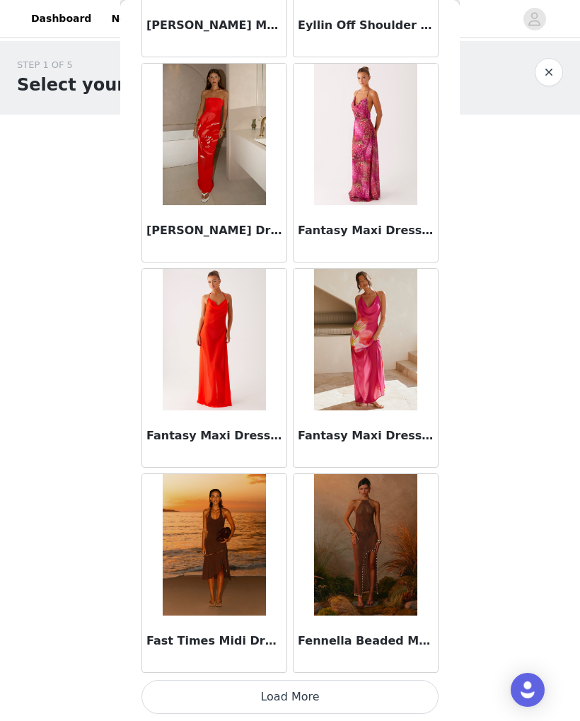
click at [330, 692] on button "Load More" at bounding box center [289, 697] width 297 height 34
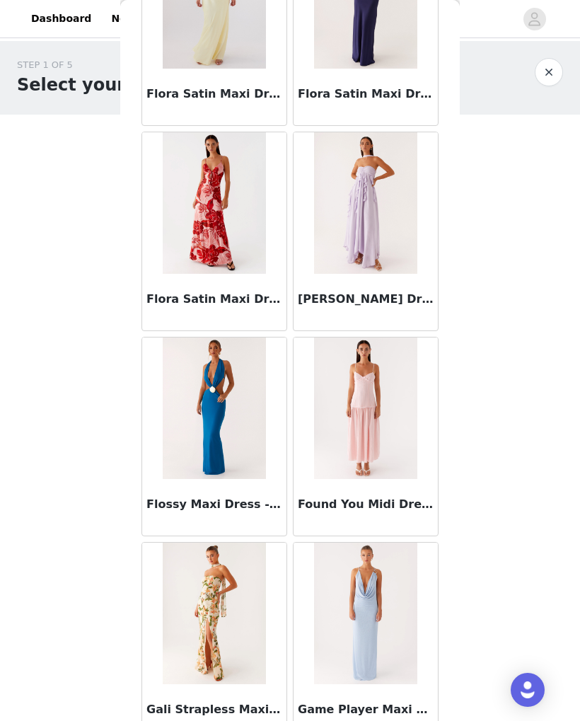
scroll to position [17788, 0]
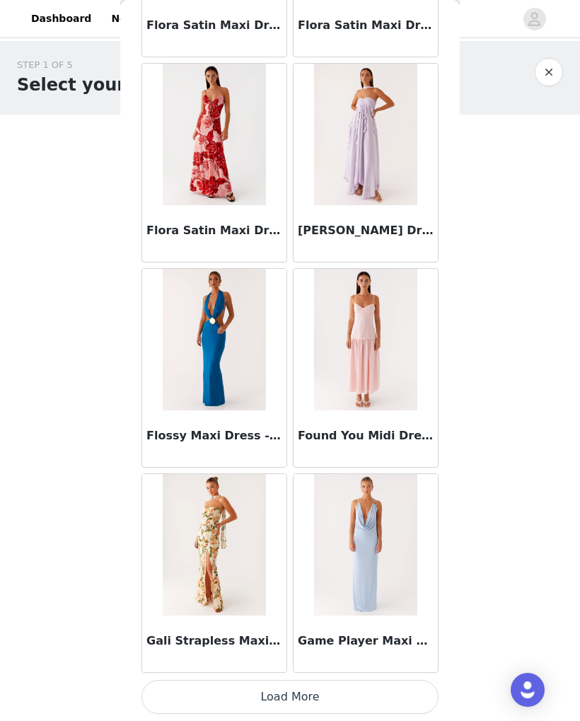
click at [317, 688] on button "Load More" at bounding box center [289, 697] width 297 height 34
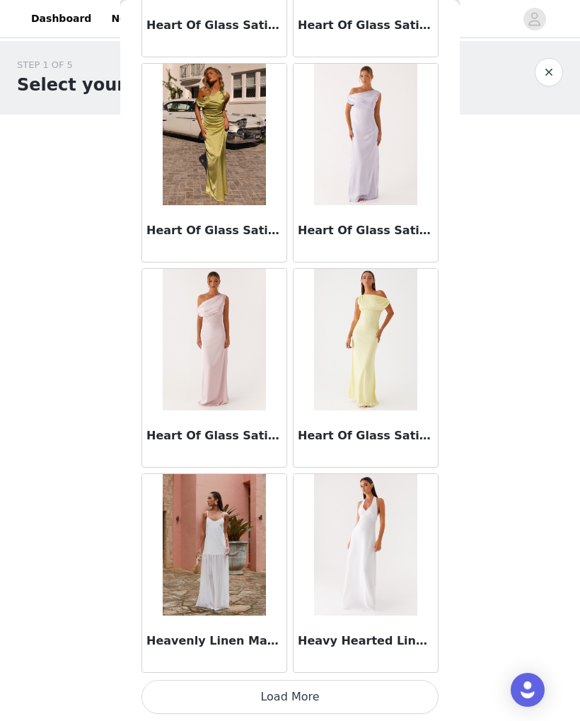
scroll to position [19905, 0]
click at [364, 697] on button "Load More" at bounding box center [289, 697] width 297 height 34
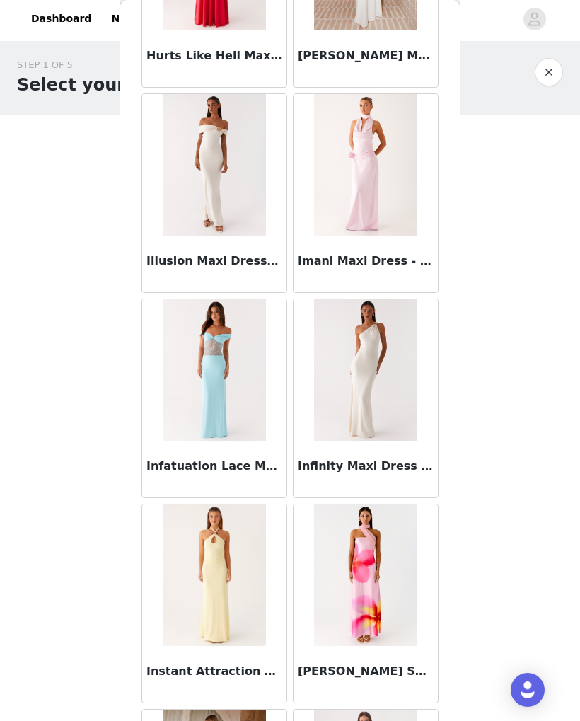
scroll to position [21722, 0]
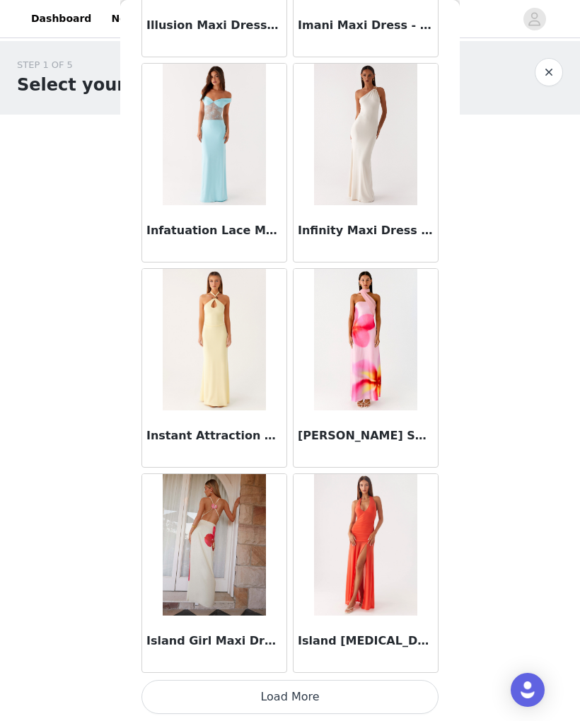
click at [354, 699] on button "Load More" at bounding box center [289, 697] width 297 height 34
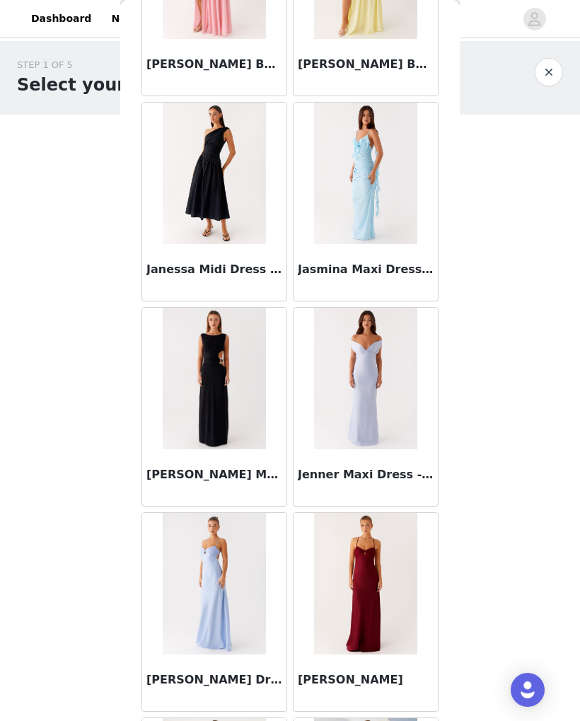
scroll to position [23566, 0]
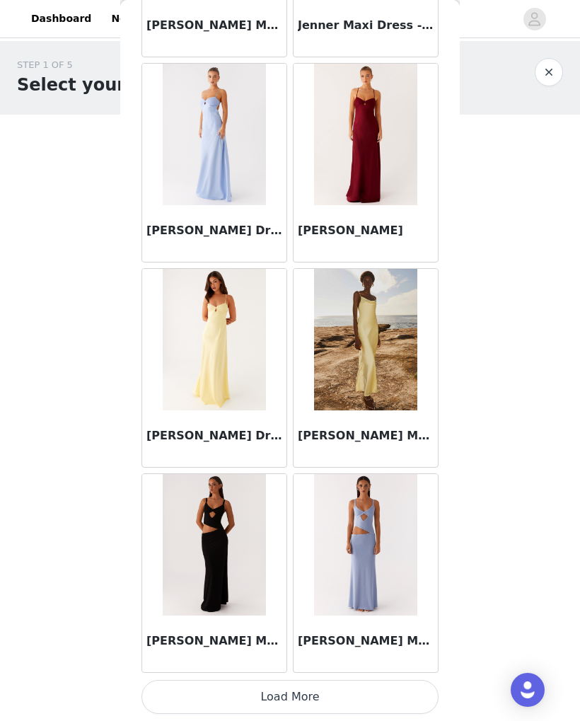
click at [356, 700] on button "Load More" at bounding box center [289, 697] width 297 height 34
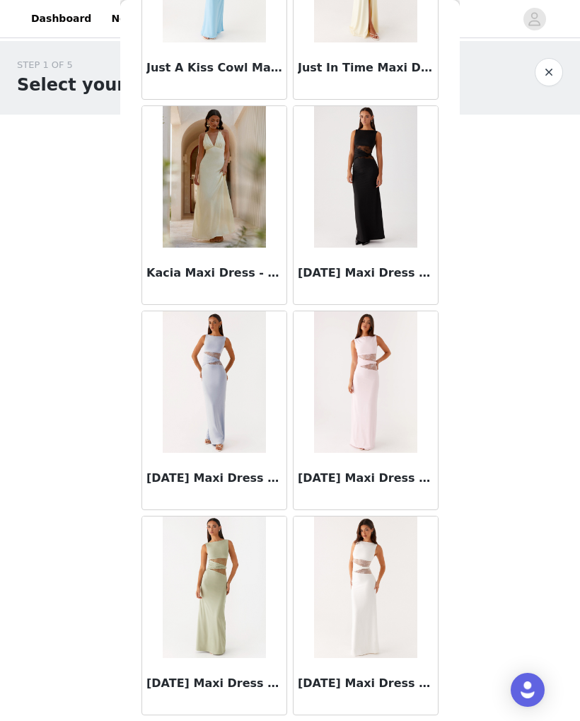
scroll to position [26016, 0]
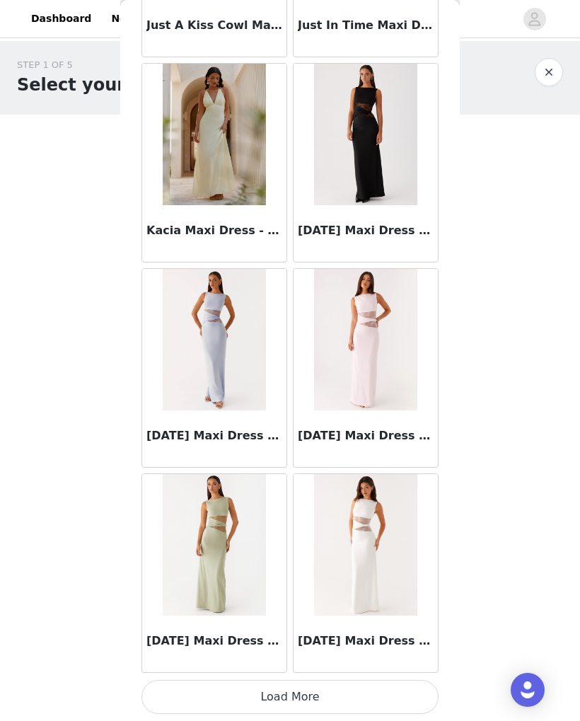
click at [354, 701] on button "Load More" at bounding box center [289, 697] width 297 height 34
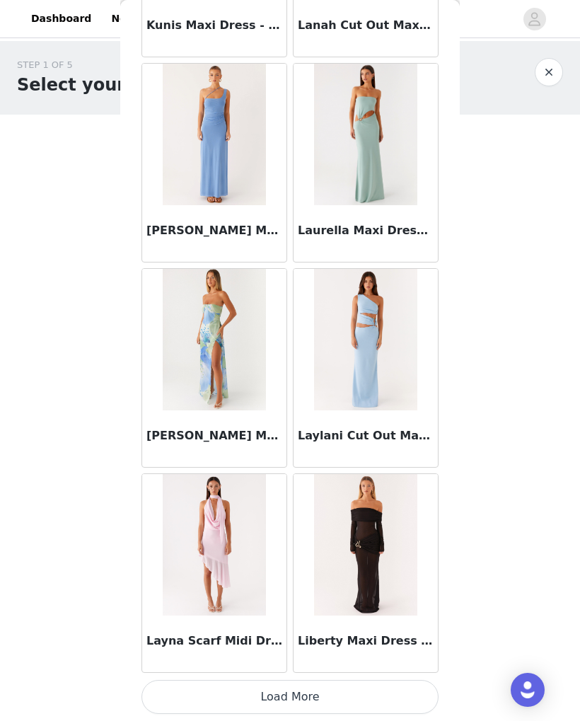
scroll to position [28109, 0]
click at [360, 694] on button "Load More" at bounding box center [289, 697] width 297 height 34
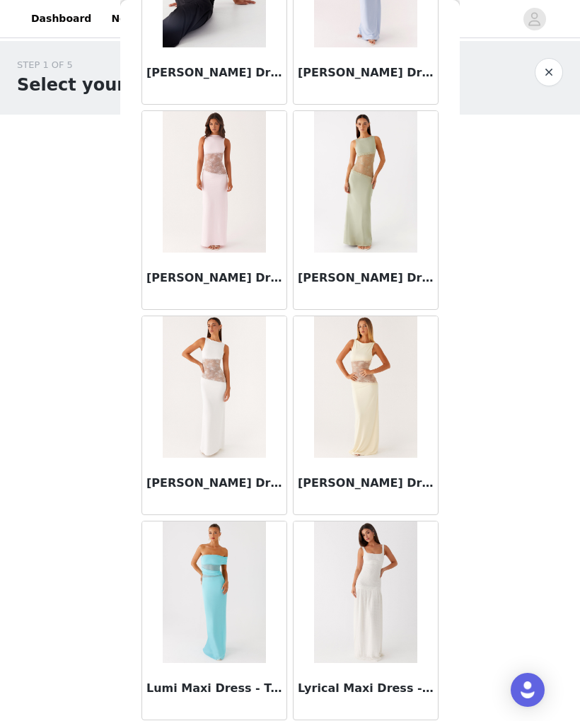
scroll to position [30129, 0]
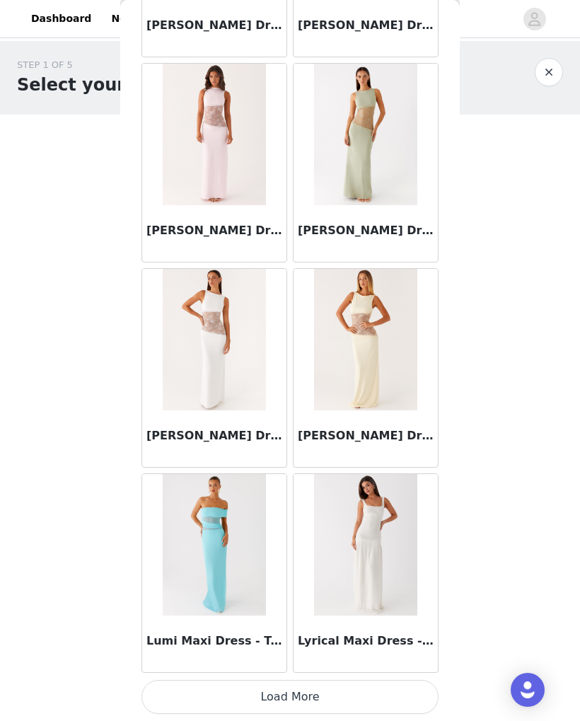
click at [351, 695] on button "Load More" at bounding box center [289, 697] width 297 height 34
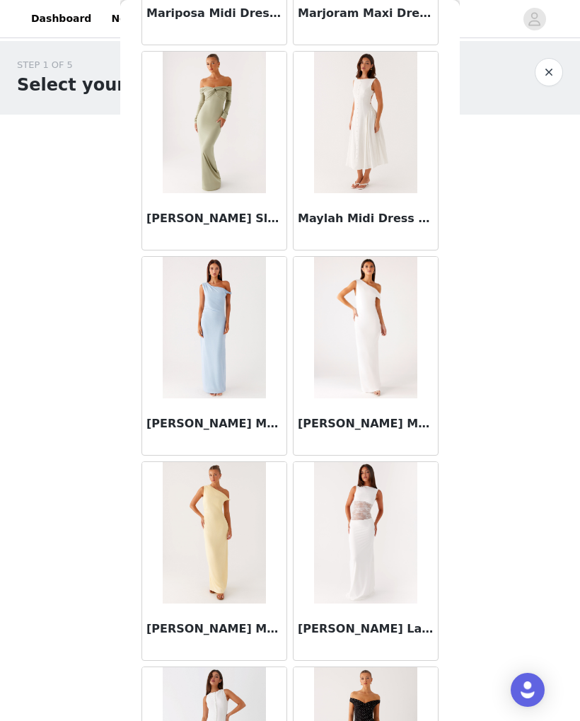
scroll to position [32046, 0]
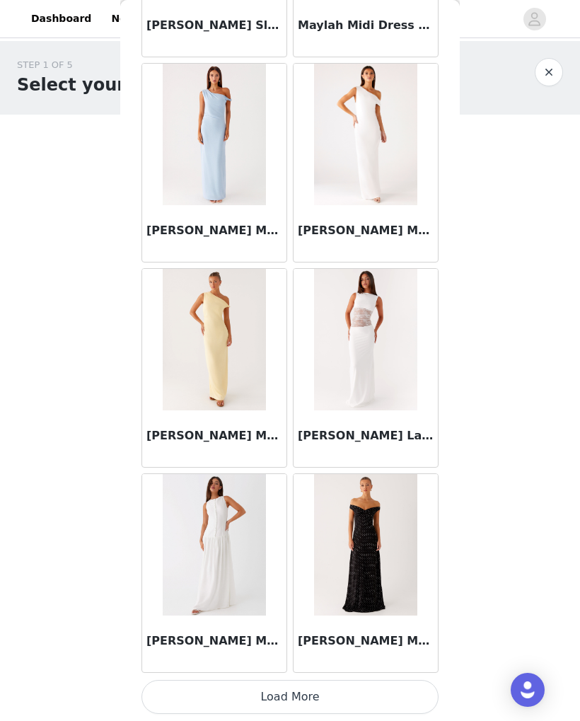
click at [337, 698] on button "Load More" at bounding box center [289, 697] width 297 height 34
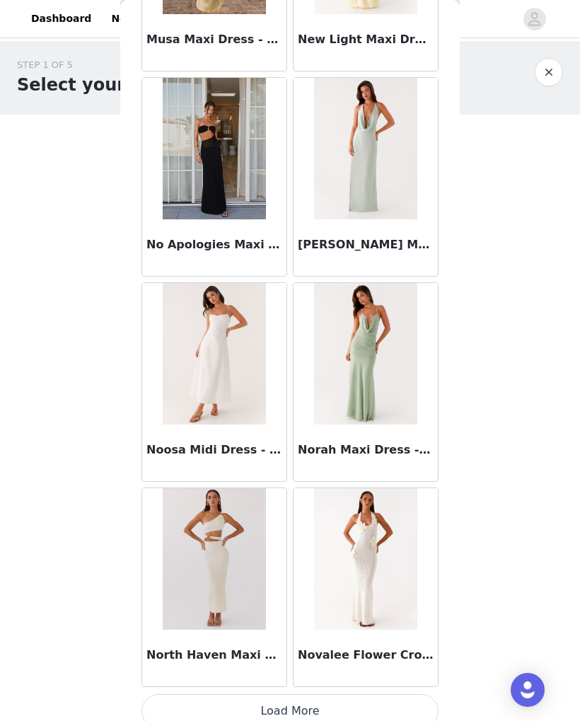
scroll to position [34245, 0]
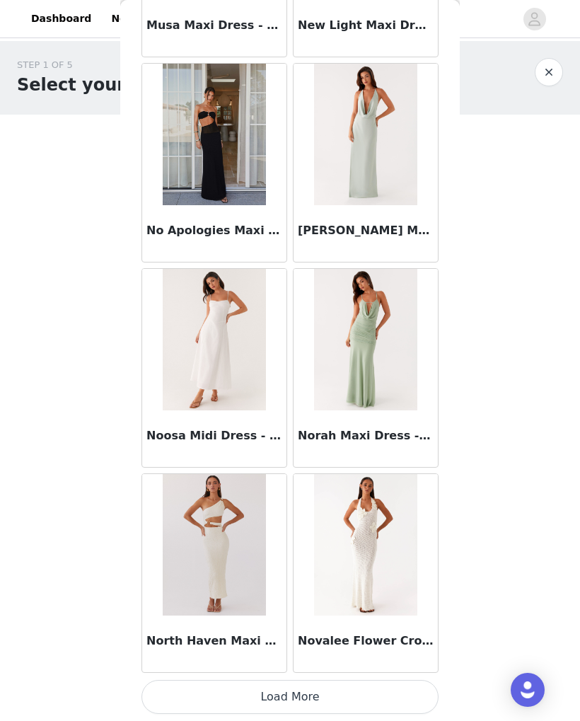
click at [354, 690] on button "Load More" at bounding box center [289, 697] width 297 height 34
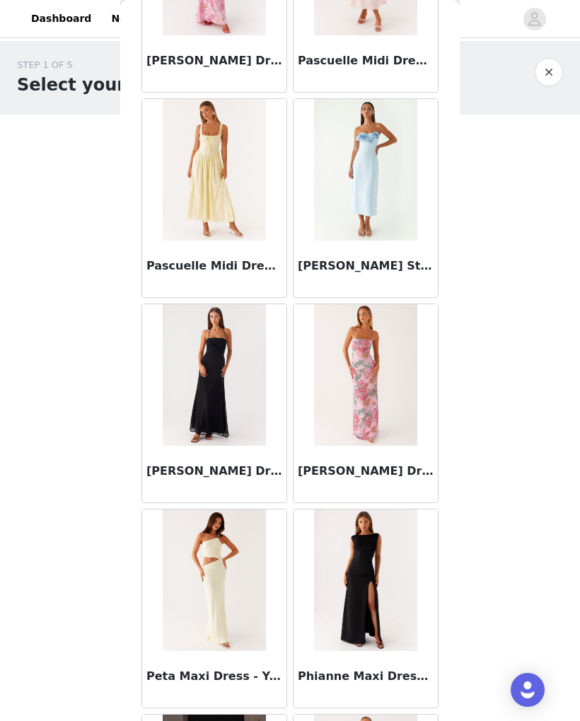
scroll to position [36080, 0]
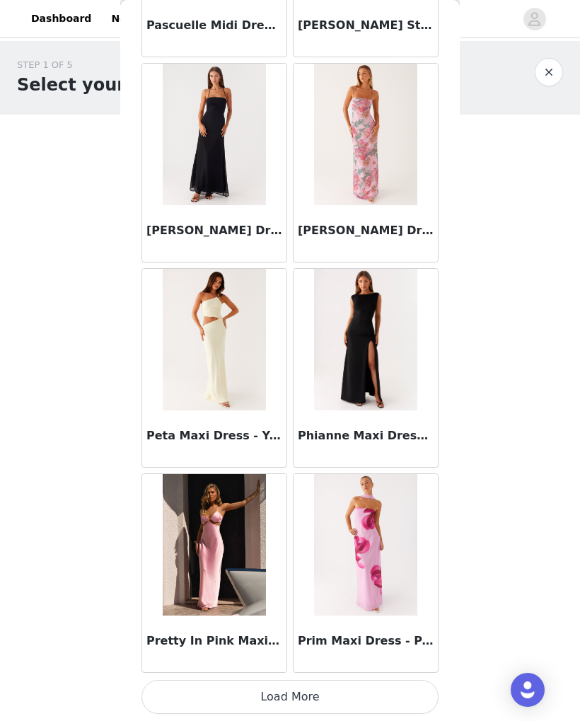
click at [343, 701] on button "Load More" at bounding box center [289, 697] width 297 height 34
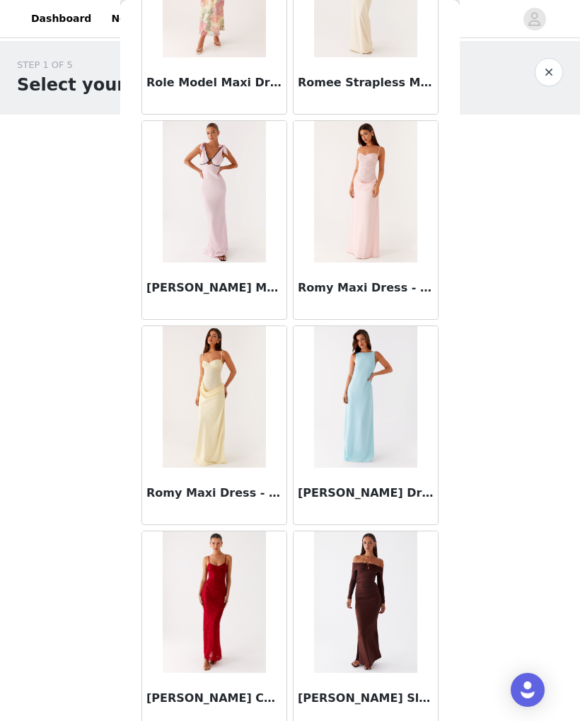
scroll to position [38317, 0]
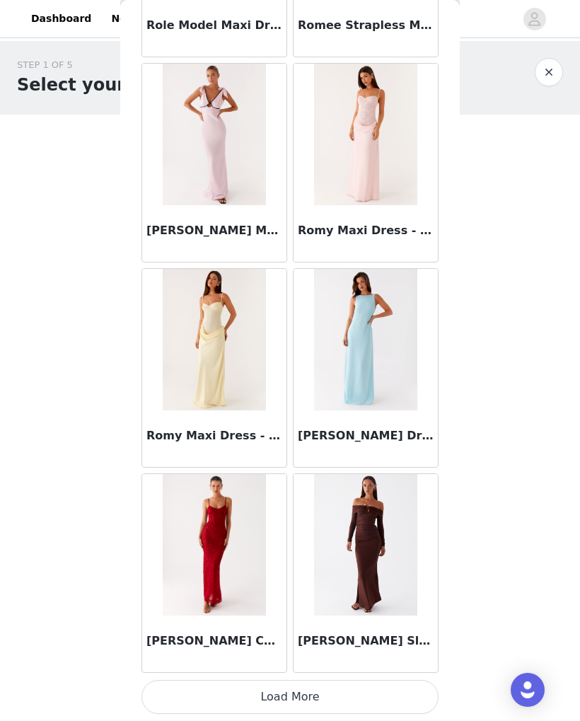
click at [362, 706] on button "Load More" at bounding box center [289, 697] width 297 height 34
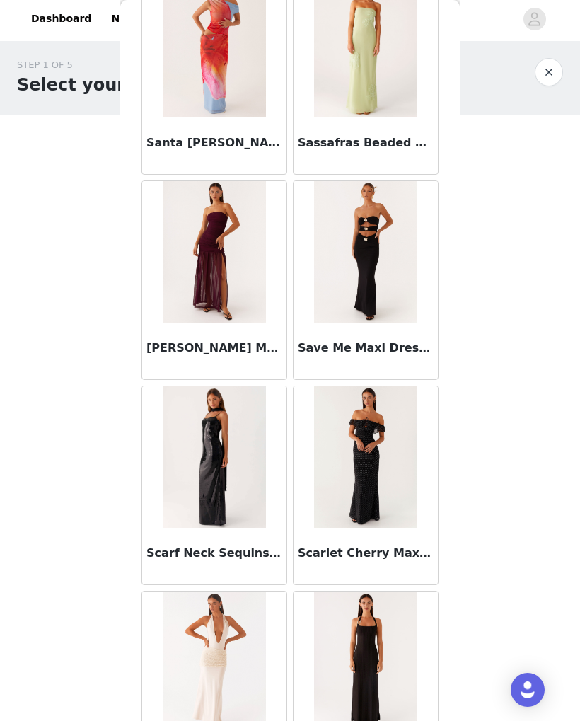
scroll to position [40094, 0]
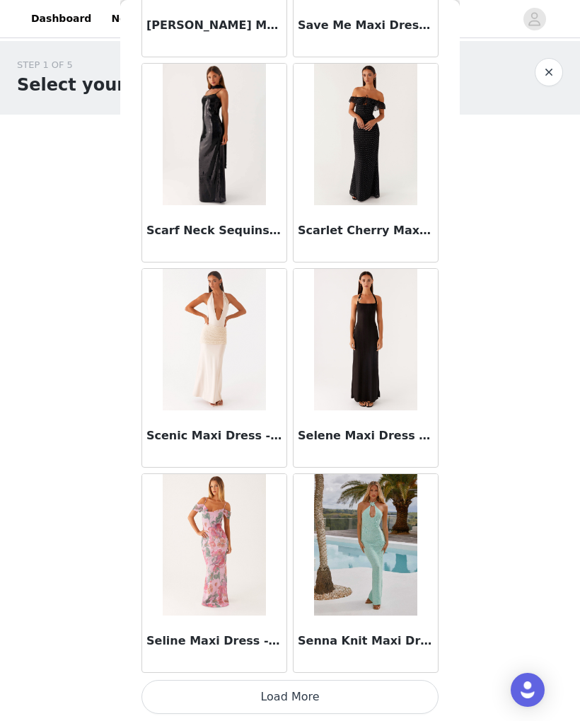
click at [366, 699] on button "Load More" at bounding box center [289, 697] width 297 height 34
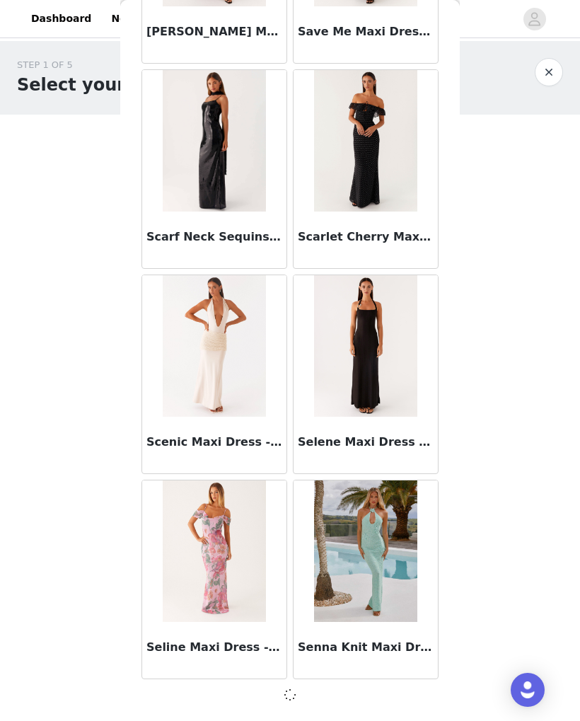
scroll to position [40410, 0]
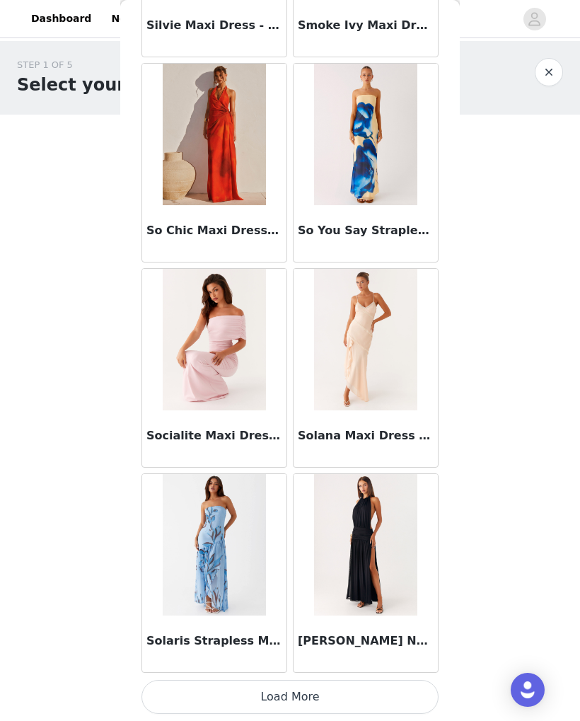
click at [361, 705] on button "Load More" at bounding box center [289, 697] width 297 height 34
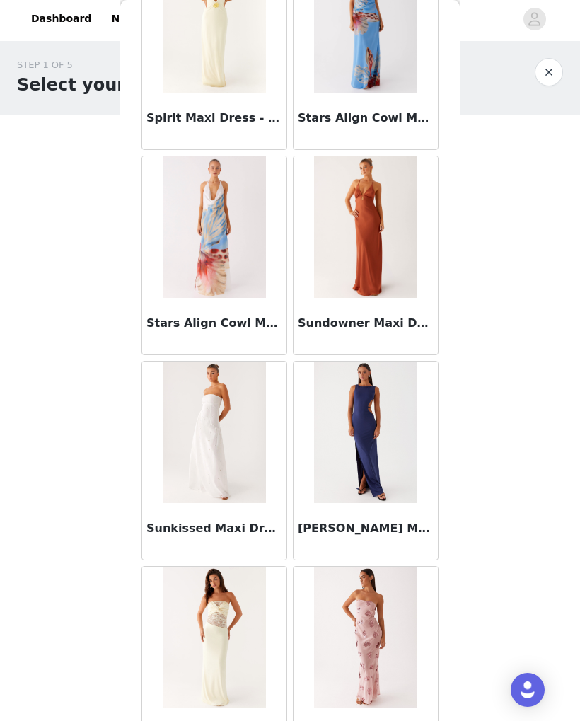
scroll to position [44223, 0]
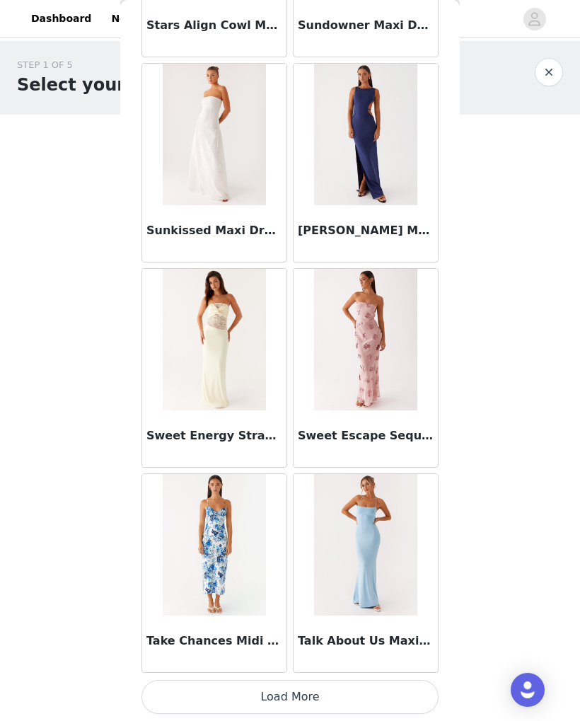
click at [357, 693] on button "Load More" at bounding box center [289, 697] width 297 height 34
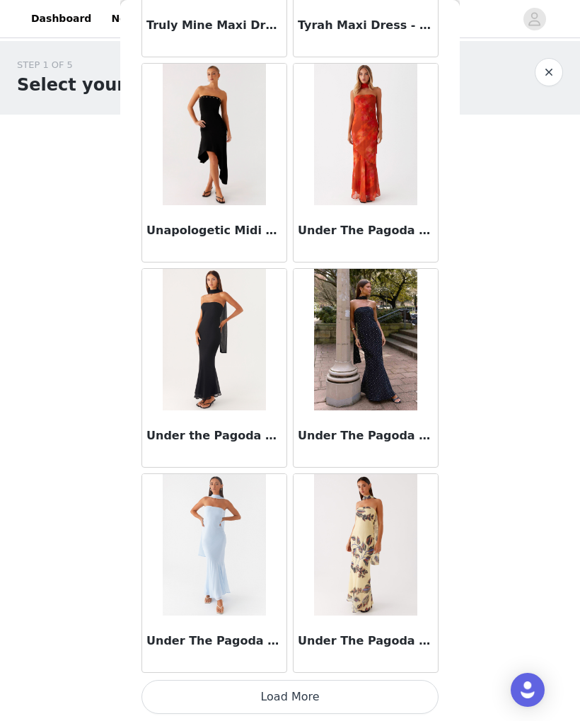
scroll to position [46570, 0]
click at [383, 692] on button "Load More" at bounding box center [289, 697] width 297 height 34
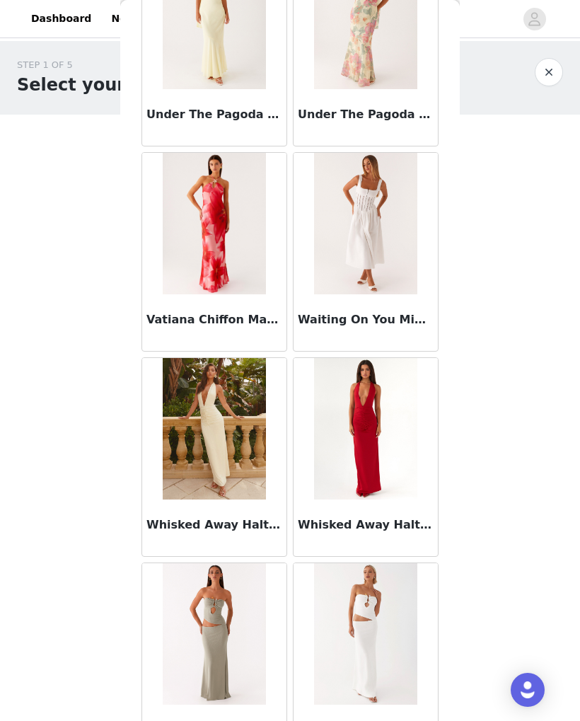
scroll to position [48124, 0]
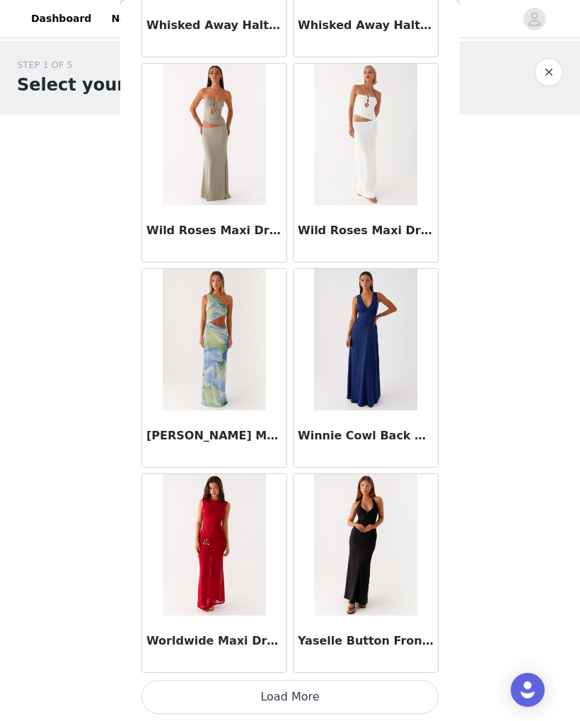
click at [344, 697] on button "Load More" at bounding box center [289, 697] width 297 height 34
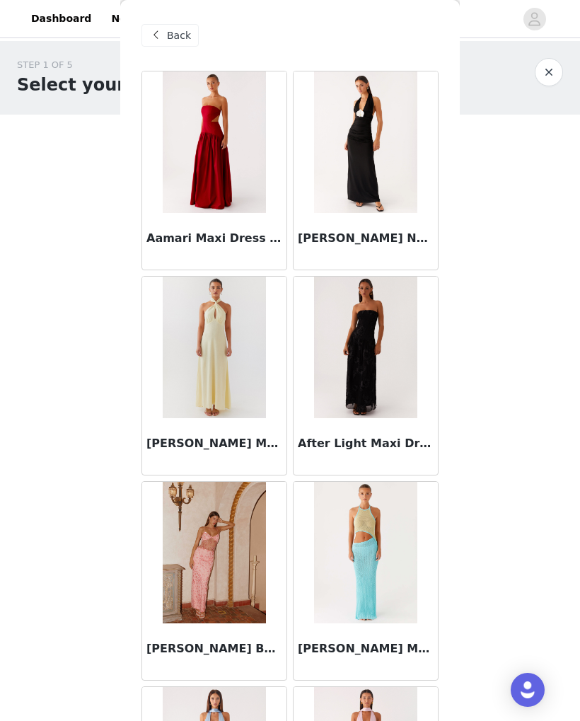
scroll to position [0, 0]
click at [156, 45] on div "Back" at bounding box center [169, 35] width 57 height 23
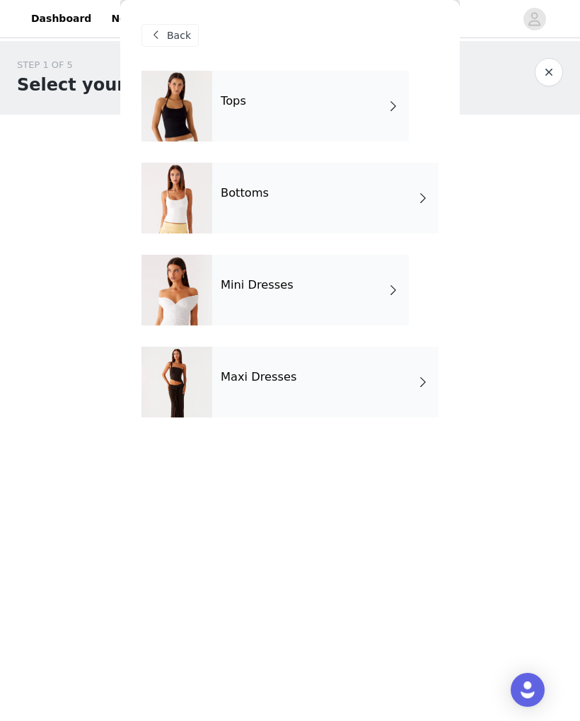
click at [376, 122] on div "Tops" at bounding box center [310, 106] width 197 height 71
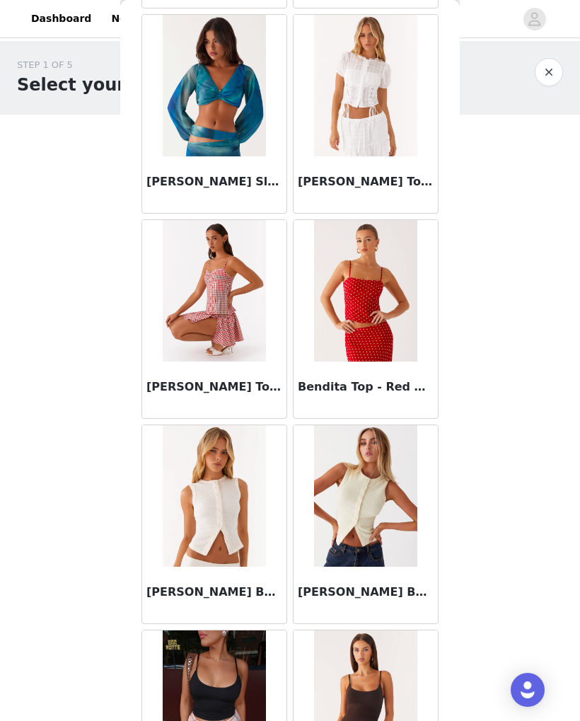
scroll to position [711, 0]
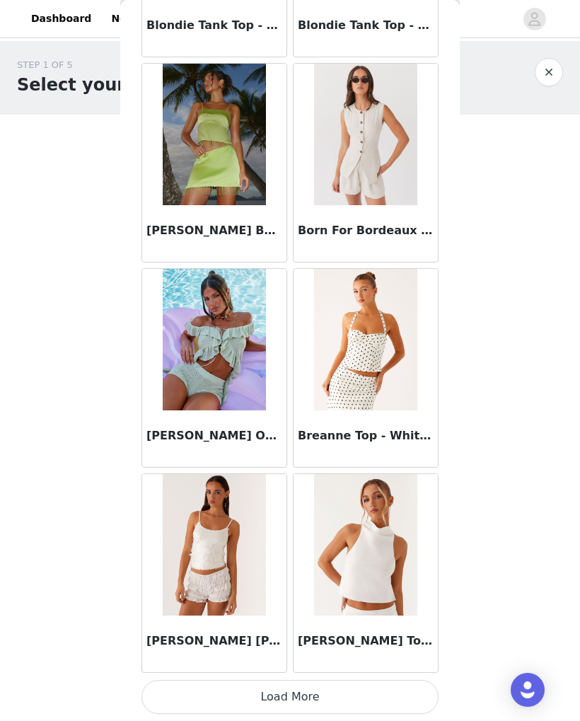
click at [393, 692] on button "Load More" at bounding box center [289, 697] width 297 height 34
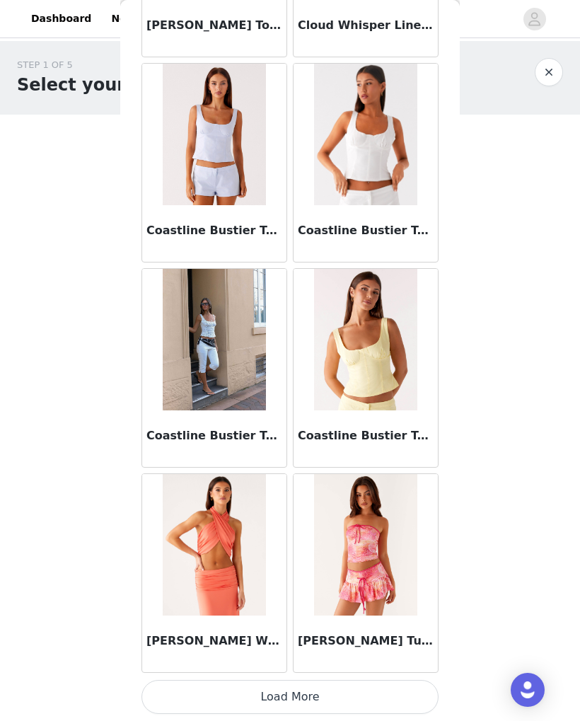
click at [380, 692] on button "Load More" at bounding box center [289, 697] width 297 height 34
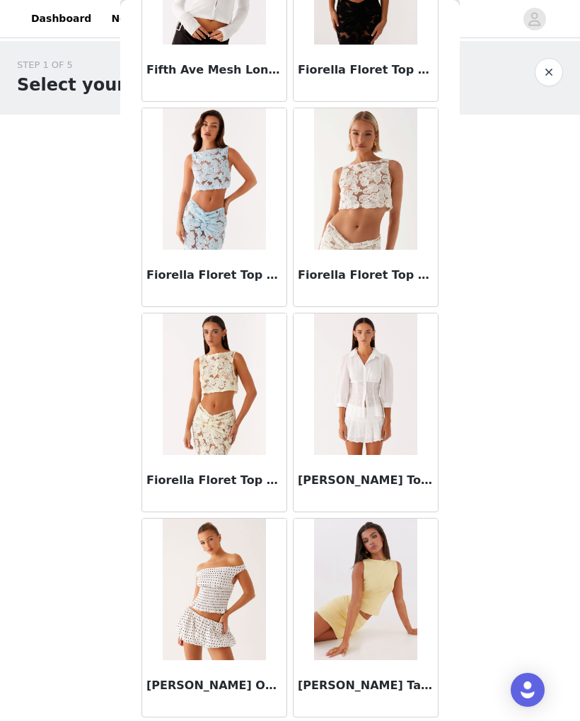
scroll to position [5302, 0]
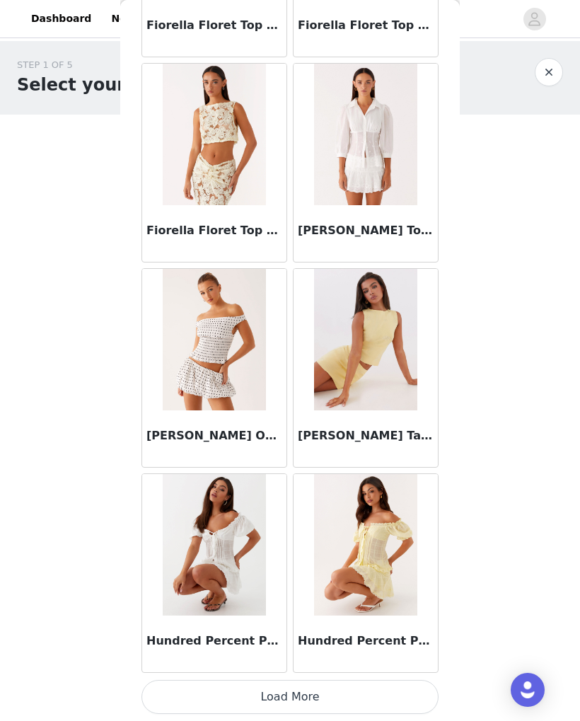
click at [330, 698] on button "Load More" at bounding box center [289, 697] width 297 height 34
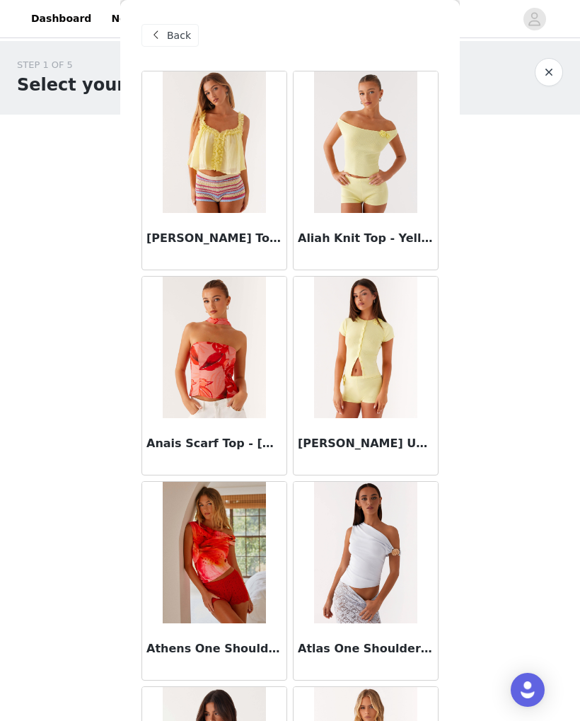
scroll to position [0, 0]
click at [171, 34] on span "Back" at bounding box center [179, 35] width 24 height 15
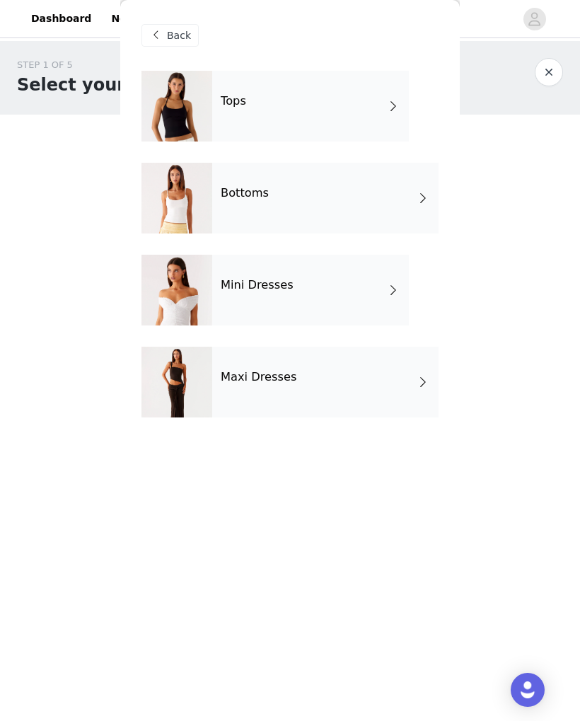
click at [346, 214] on div "Bottoms" at bounding box center [325, 198] width 226 height 71
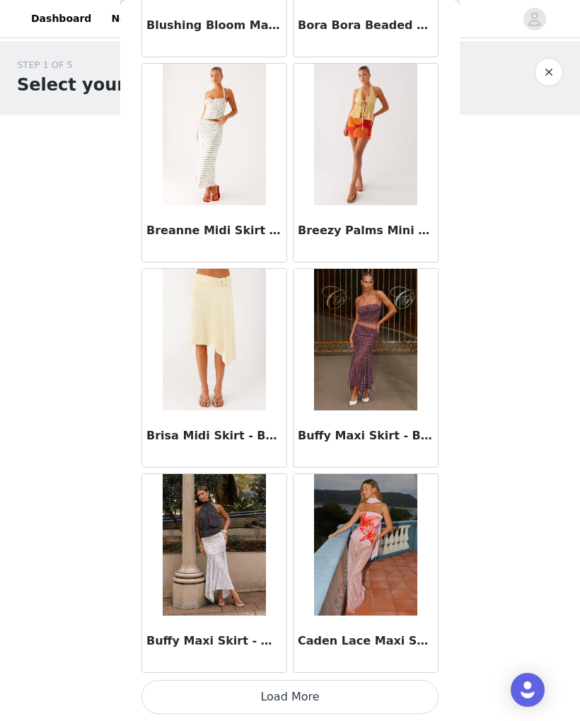
click at [349, 696] on button "Load More" at bounding box center [289, 697] width 297 height 34
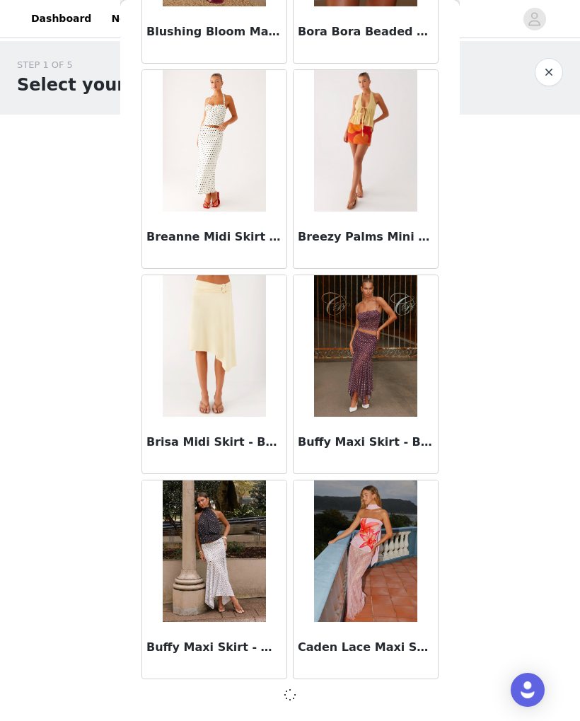
scroll to position [1437, 0]
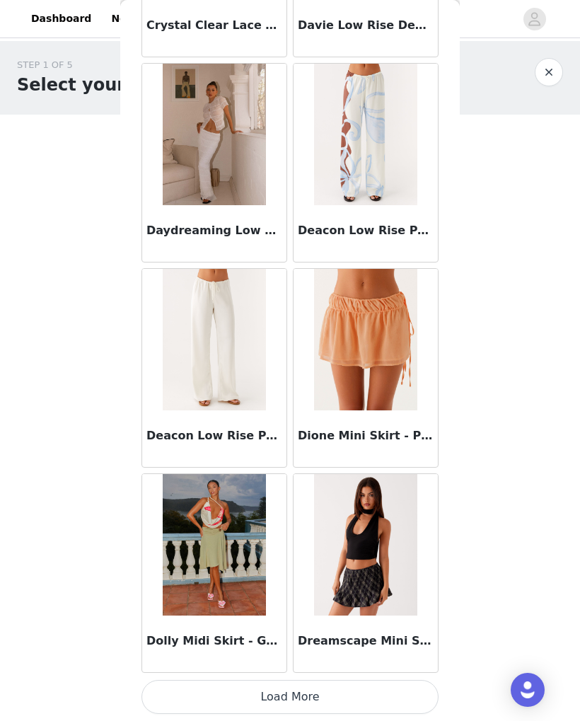
click at [354, 690] on button "Load More" at bounding box center [289, 697] width 297 height 34
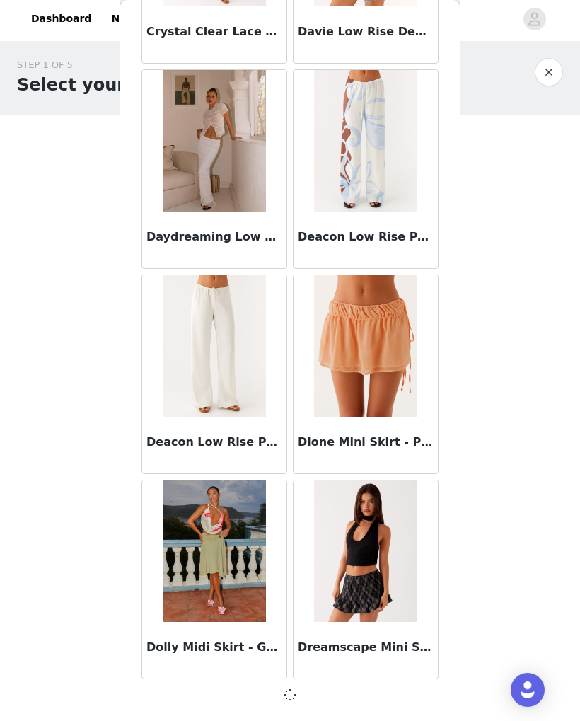
scroll to position [3488, 0]
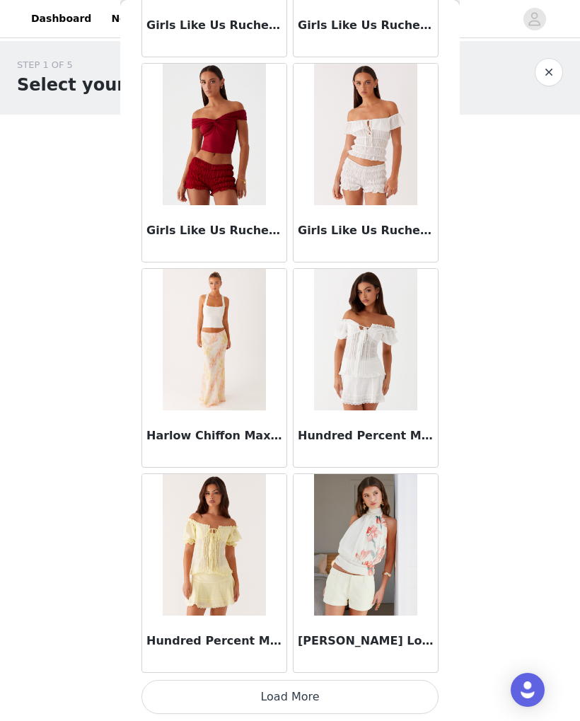
click at [364, 694] on button "Load More" at bounding box center [289, 697] width 297 height 34
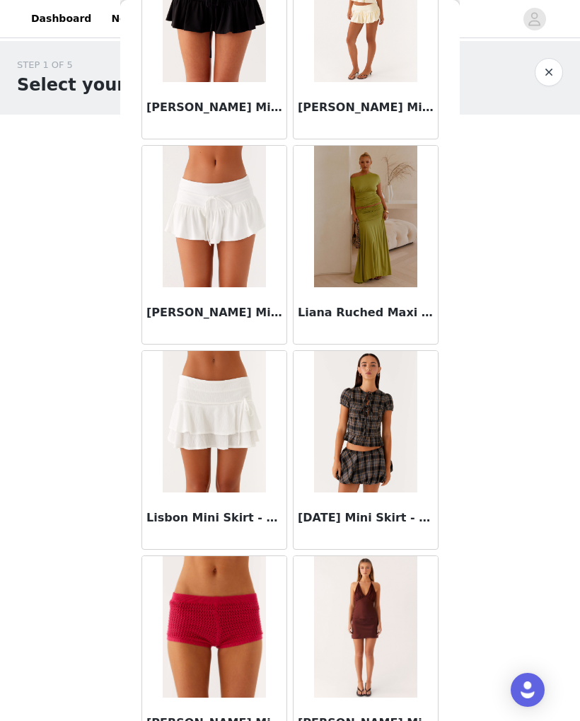
scroll to position [7105, 0]
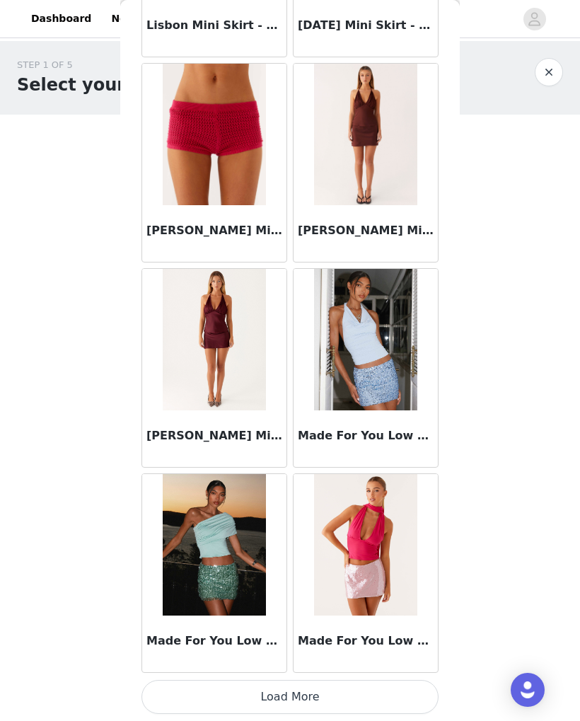
click at [373, 698] on button "Load More" at bounding box center [289, 697] width 297 height 34
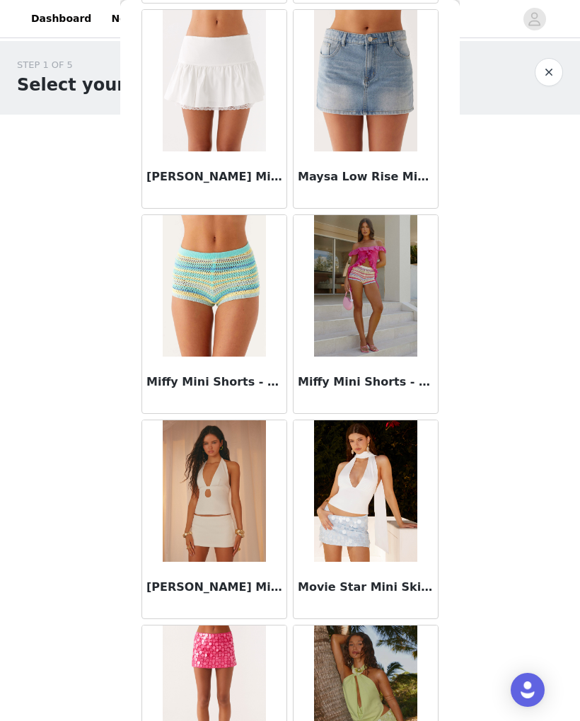
scroll to position [8472, 0]
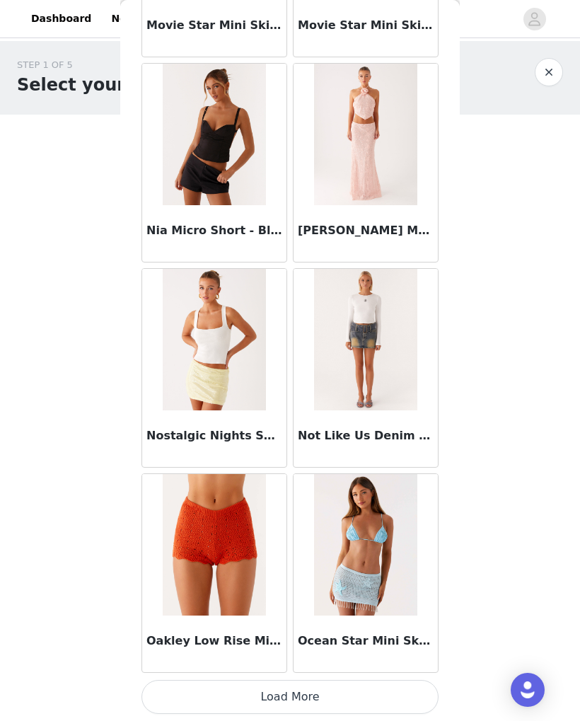
click at [366, 690] on button "Load More" at bounding box center [289, 697] width 297 height 34
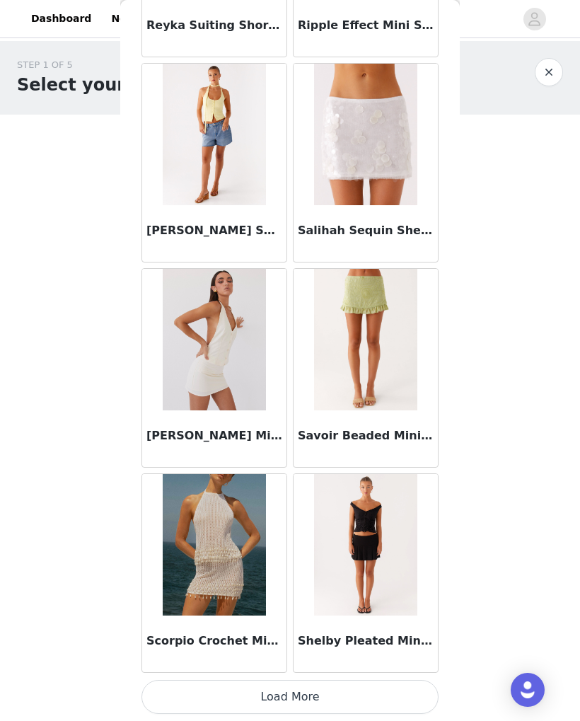
click at [378, 687] on button "Load More" at bounding box center [289, 697] width 297 height 34
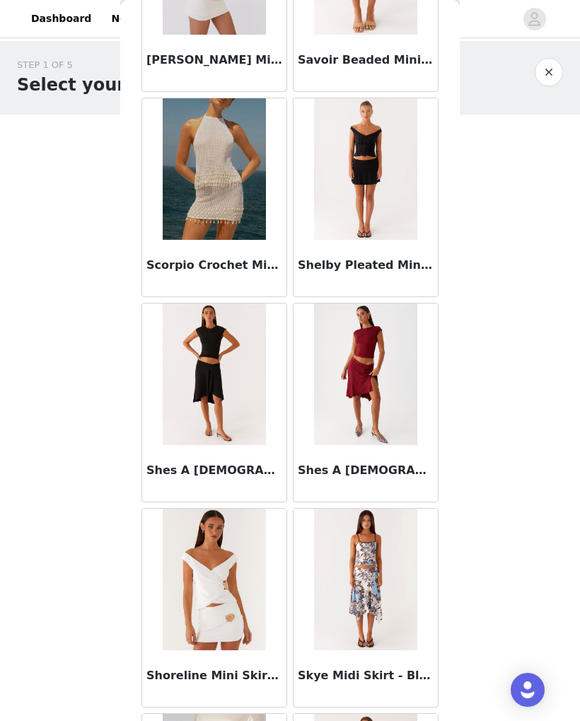
scroll to position [12076, 0]
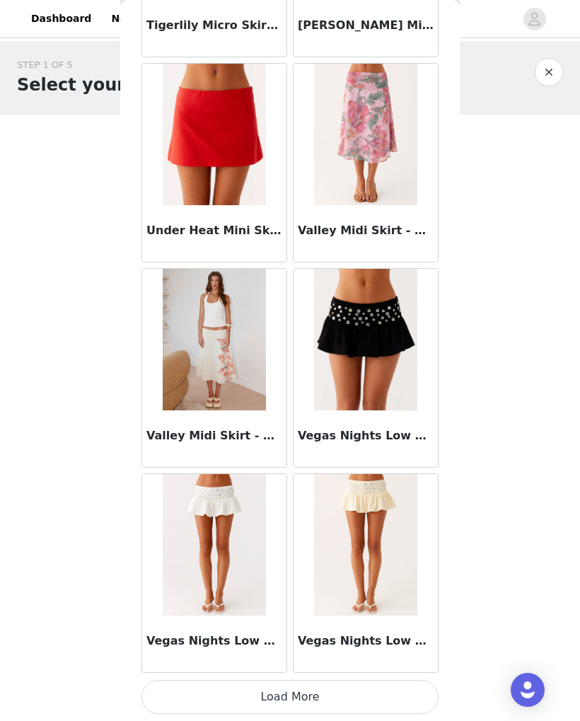
click at [344, 699] on button "Load More" at bounding box center [289, 697] width 297 height 34
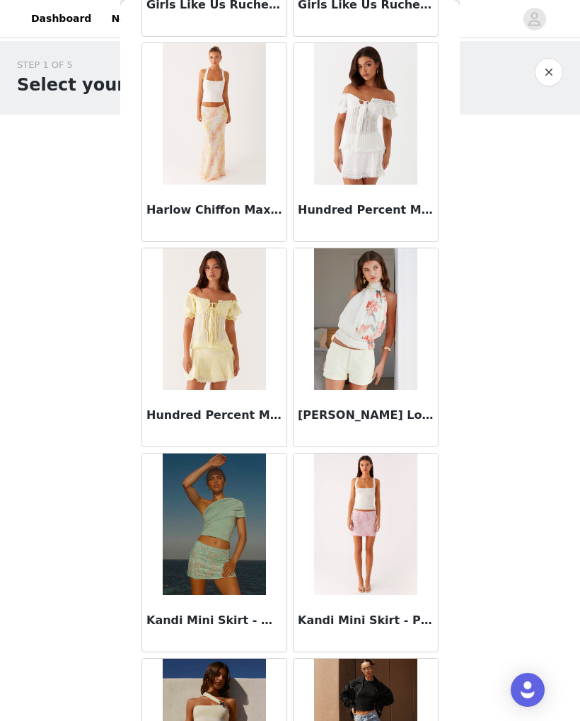
scroll to position [5770, 0]
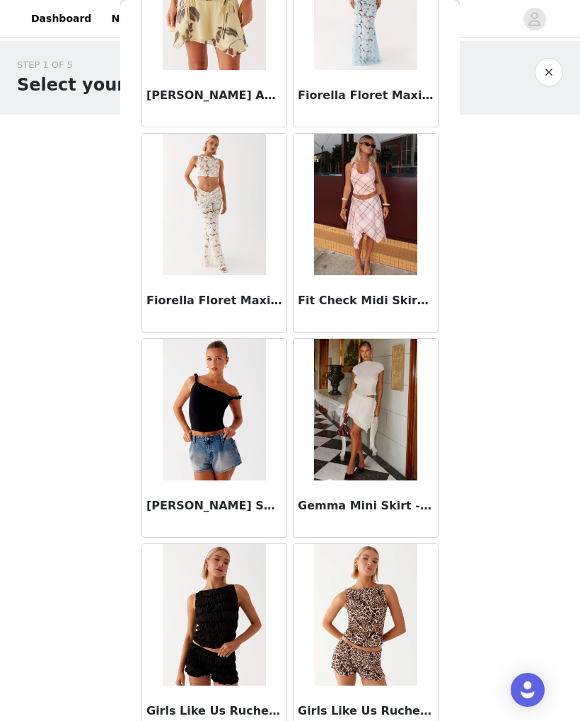
click at [562, 279] on div "STEP 1 OF 5 Select your styles! Please note that the sizes are in AU Sizes 0/3 …" at bounding box center [290, 204] width 580 height 326
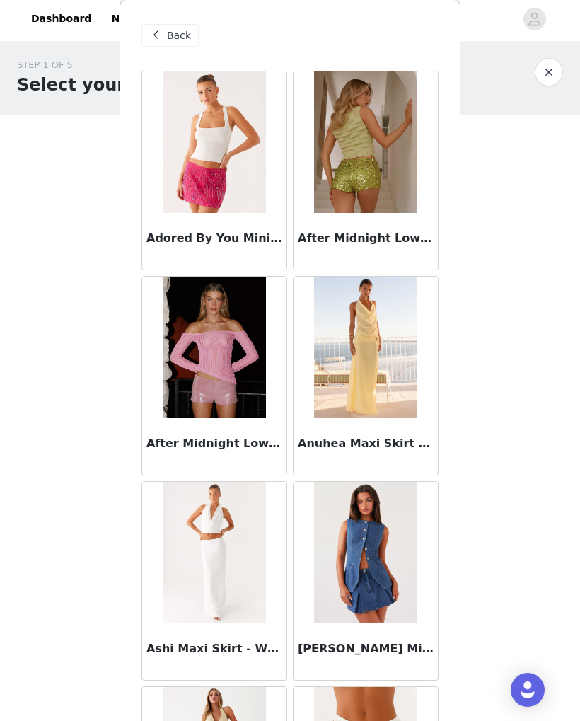
scroll to position [0, 0]
click at [168, 9] on div "Back" at bounding box center [289, 35] width 297 height 71
click at [182, 28] on span "Back" at bounding box center [179, 35] width 24 height 15
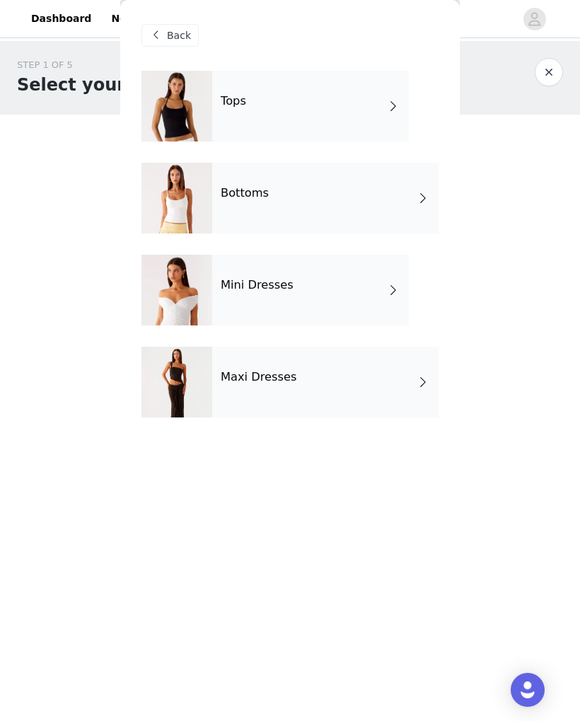
click at [354, 292] on div "Mini Dresses" at bounding box center [310, 290] width 197 height 71
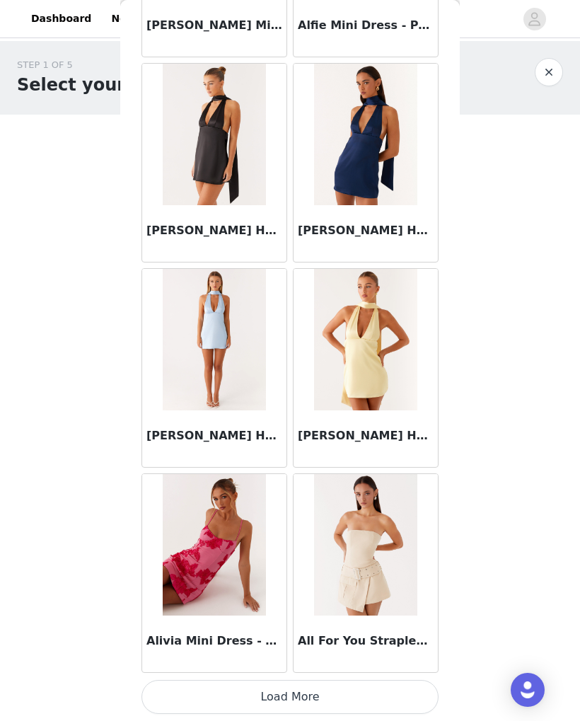
click at [339, 694] on button "Load More" at bounding box center [289, 697] width 297 height 34
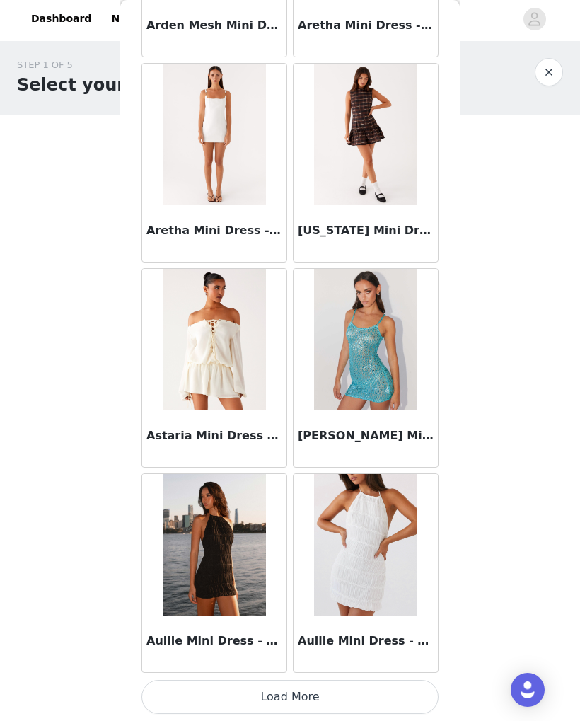
click at [371, 692] on button "Load More" at bounding box center [289, 697] width 297 height 34
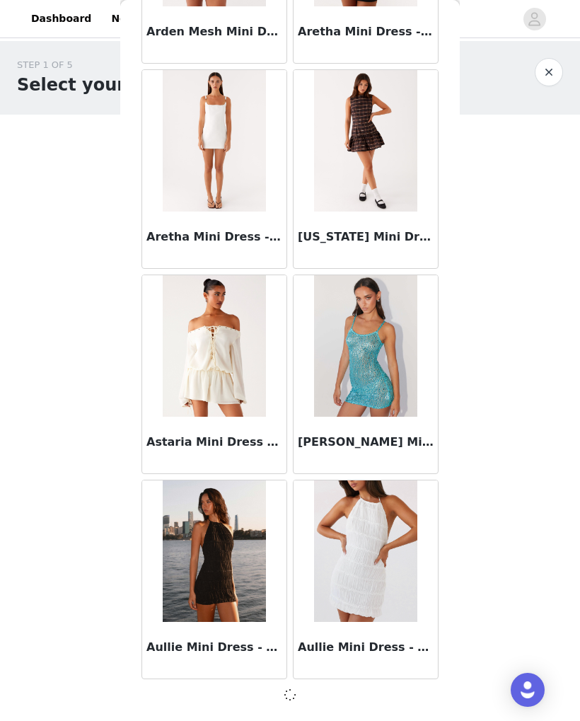
scroll to position [3488, 0]
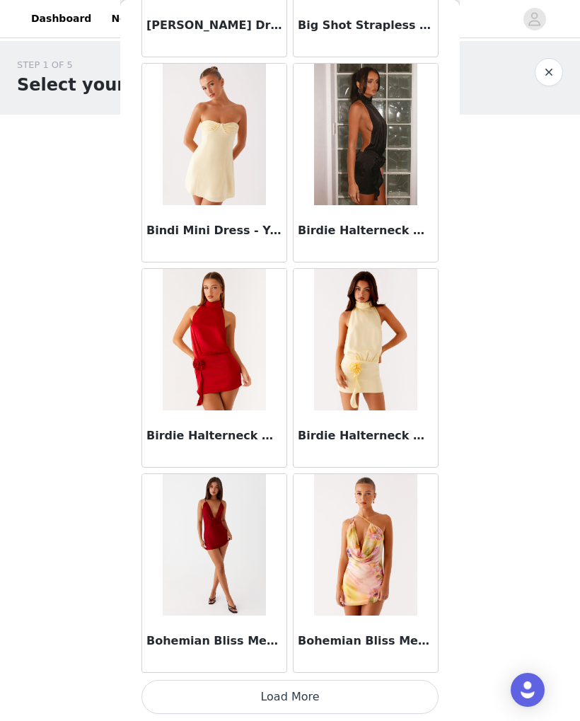
click at [373, 692] on button "Load More" at bounding box center [289, 697] width 297 height 34
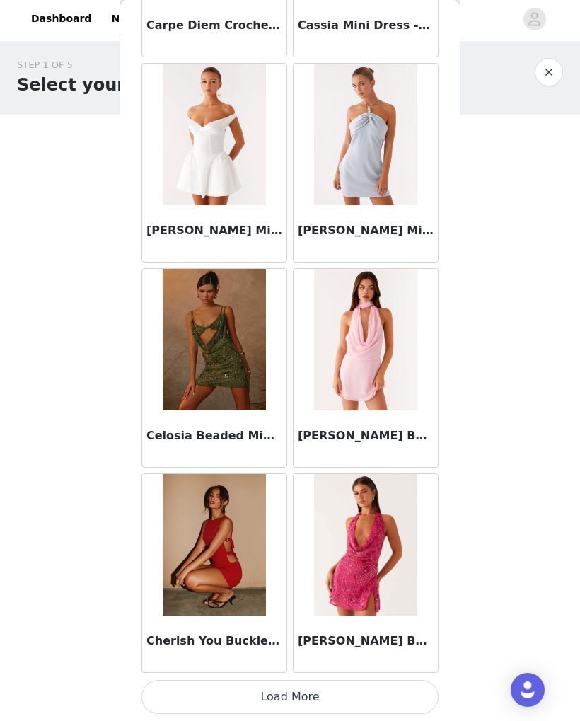
click at [371, 699] on button "Load More" at bounding box center [289, 697] width 297 height 34
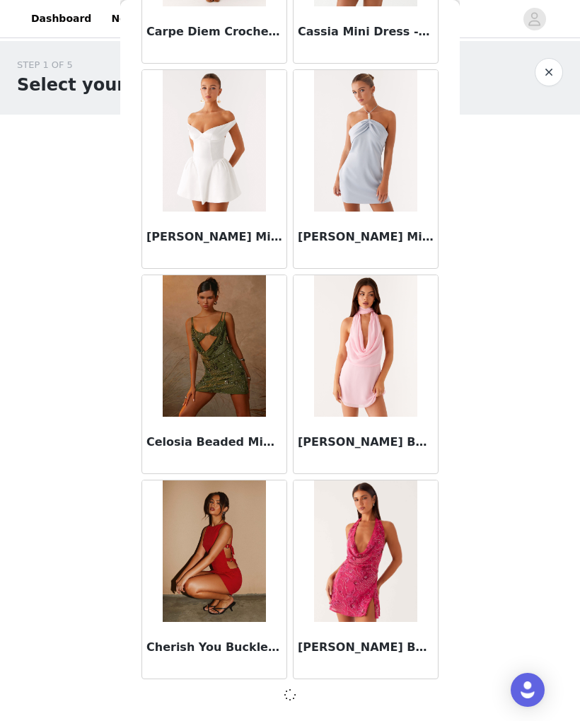
scroll to position [7591, 0]
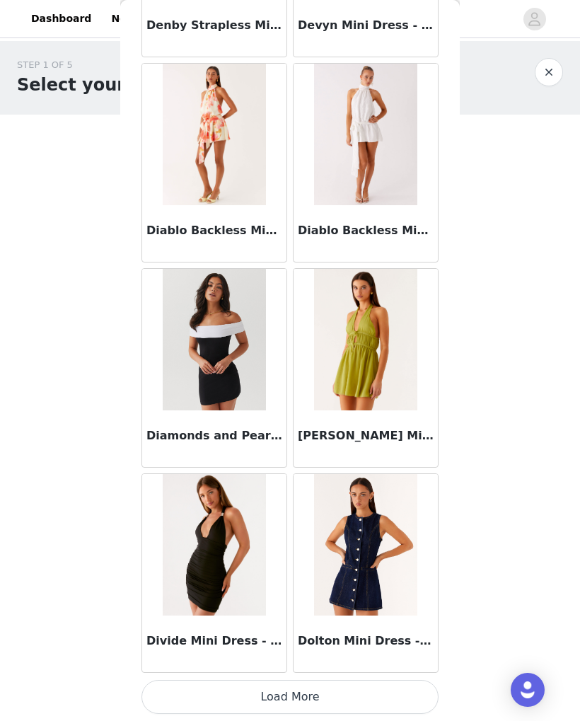
click at [360, 690] on button "Load More" at bounding box center [289, 697] width 297 height 34
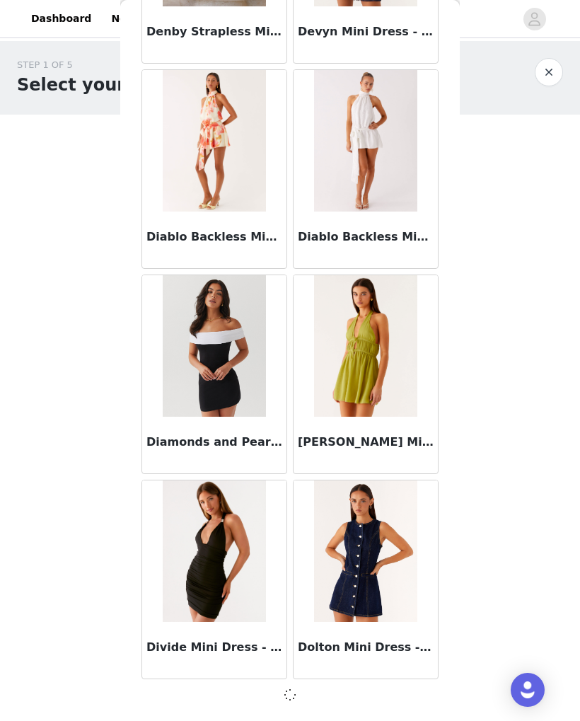
scroll to position [9642, 0]
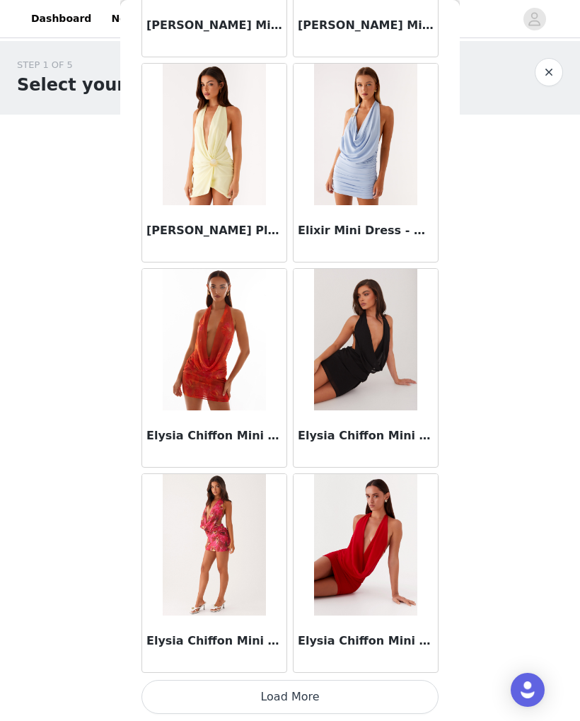
click at [357, 692] on button "Load More" at bounding box center [289, 697] width 297 height 34
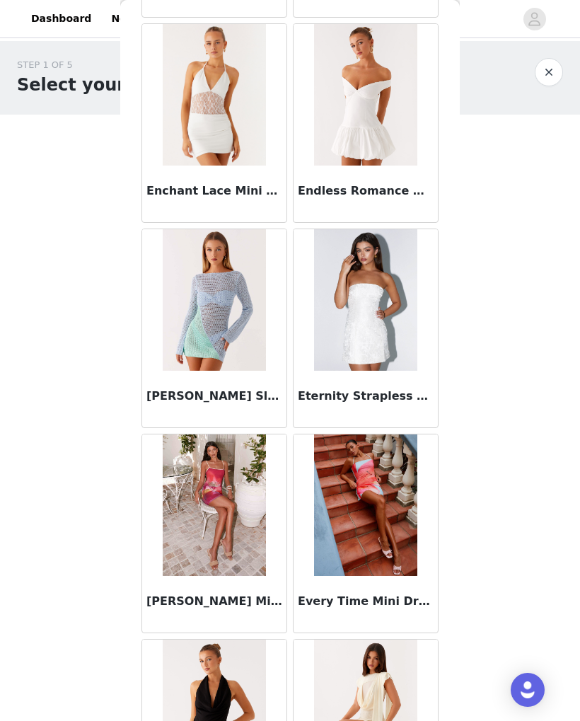
scroll to position [12971, 0]
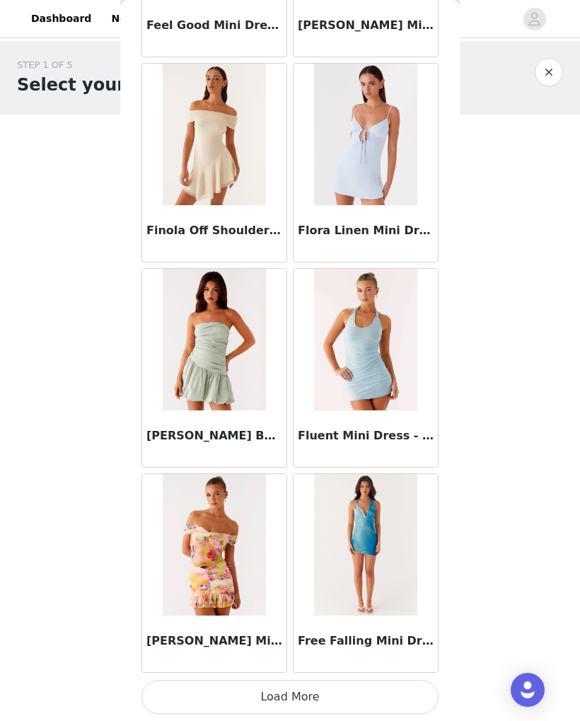
click at [388, 699] on button "Load More" at bounding box center [289, 697] width 297 height 34
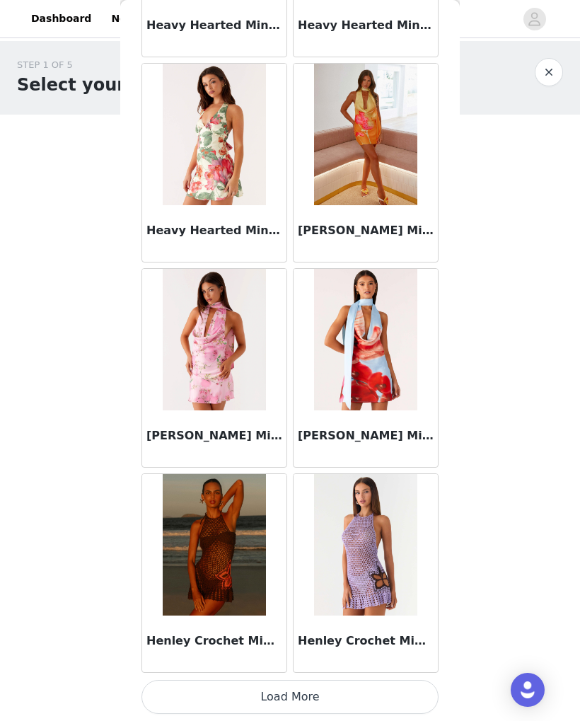
scroll to position [15802, 0]
click at [383, 691] on button "Load More" at bounding box center [289, 697] width 297 height 34
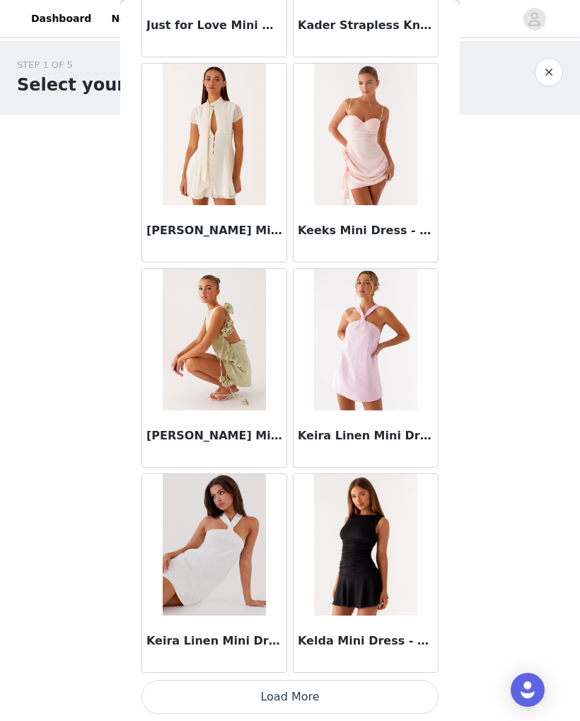
click at [385, 694] on button "Load More" at bounding box center [289, 697] width 297 height 34
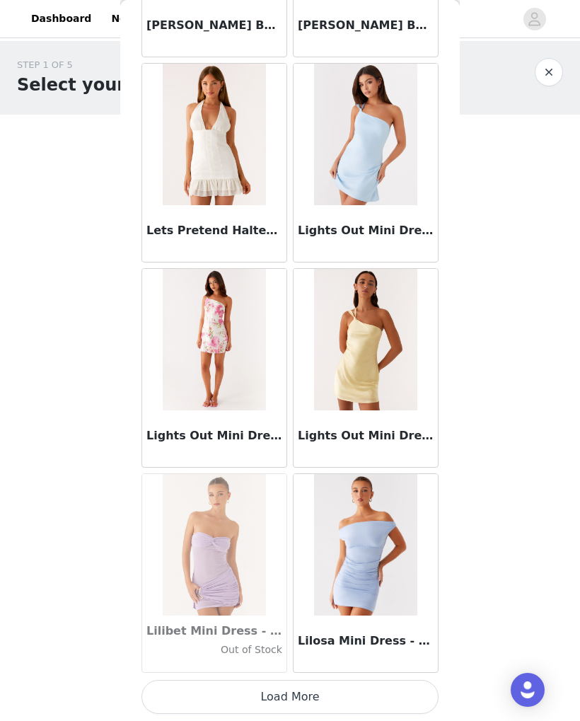
click at [387, 699] on button "Load More" at bounding box center [289, 697] width 297 height 34
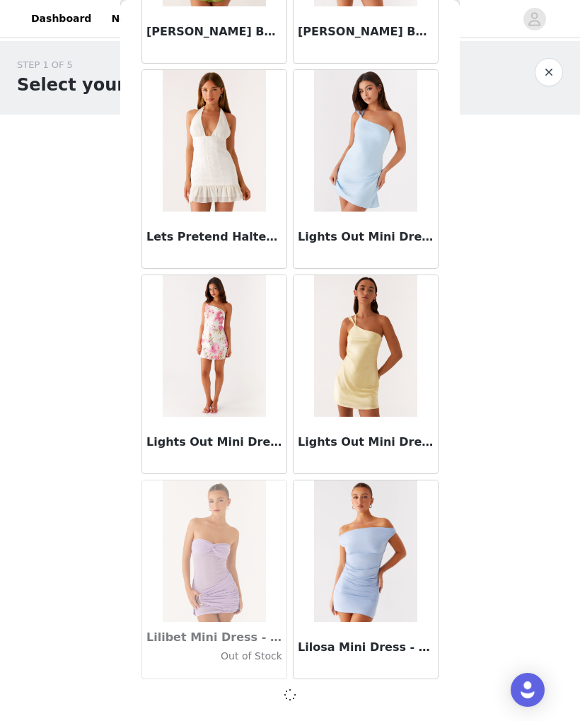
scroll to position [19898, 0]
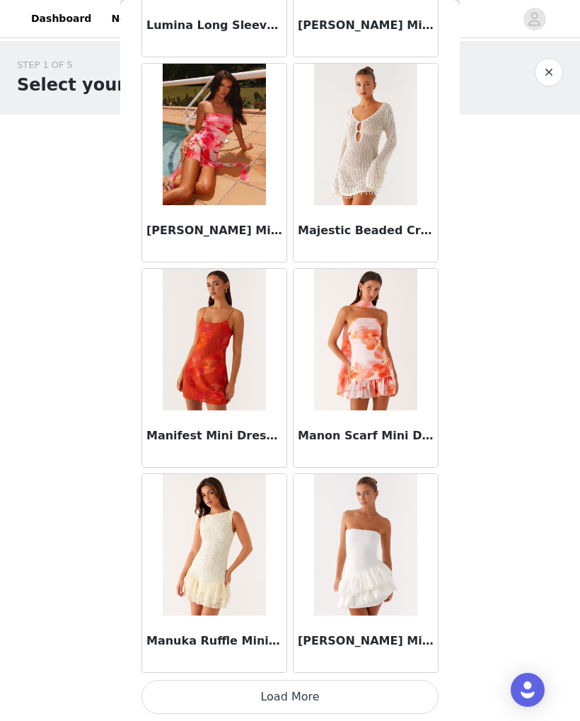
click at [385, 699] on button "Load More" at bounding box center [289, 697] width 297 height 34
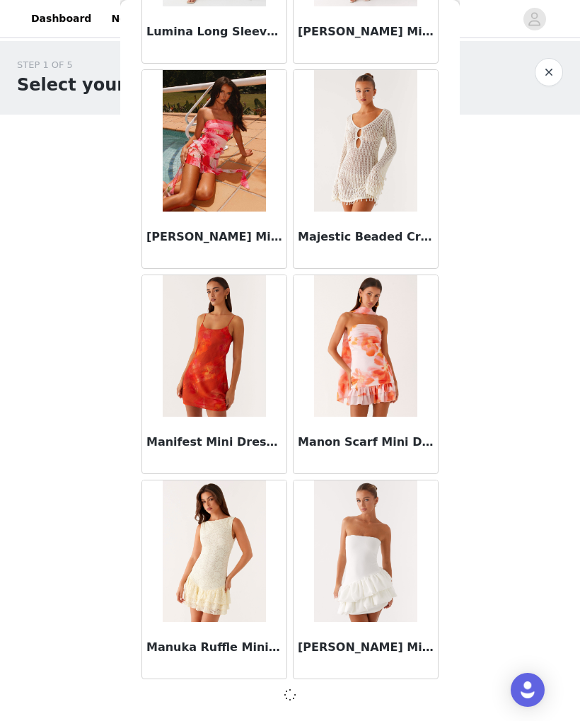
scroll to position [21949, 0]
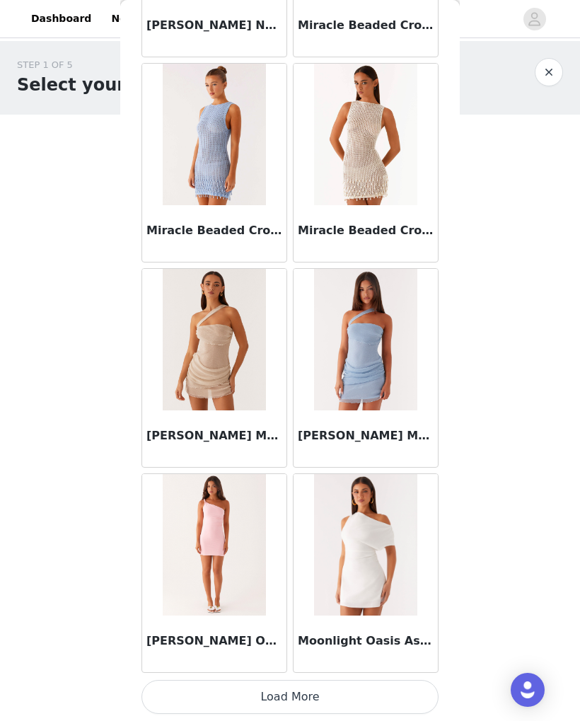
click at [389, 697] on button "Load More" at bounding box center [289, 697] width 297 height 34
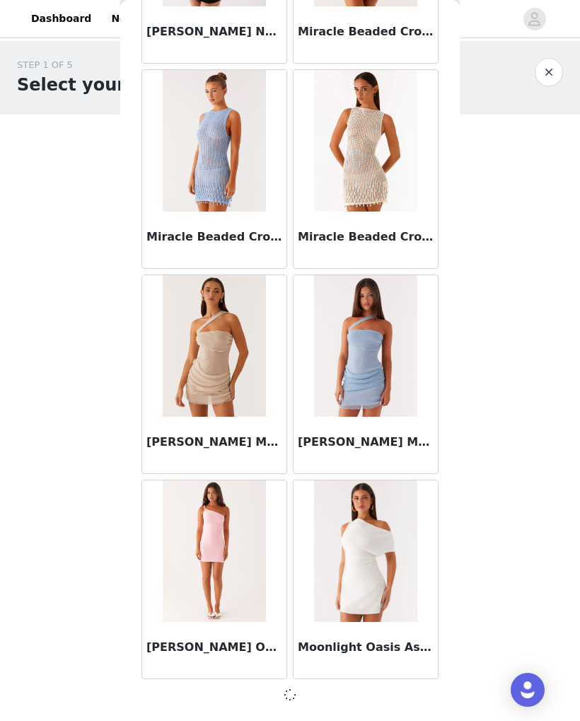
scroll to position [24001, 0]
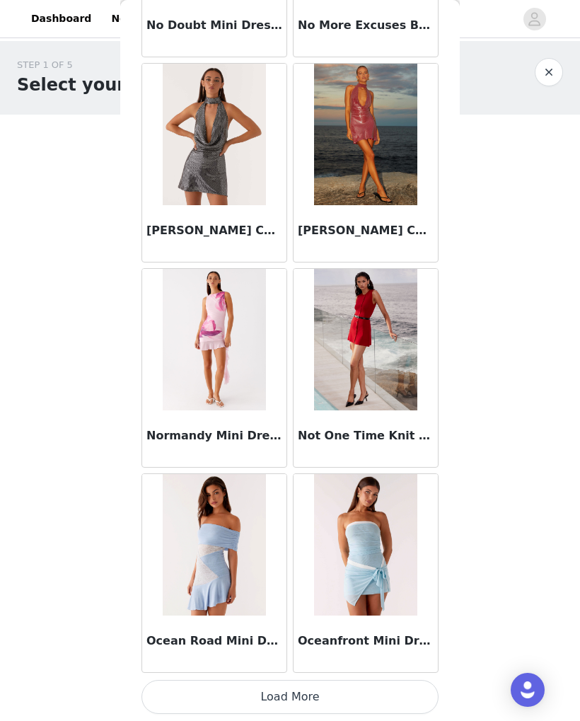
click at [378, 692] on button "Load More" at bounding box center [289, 697] width 297 height 34
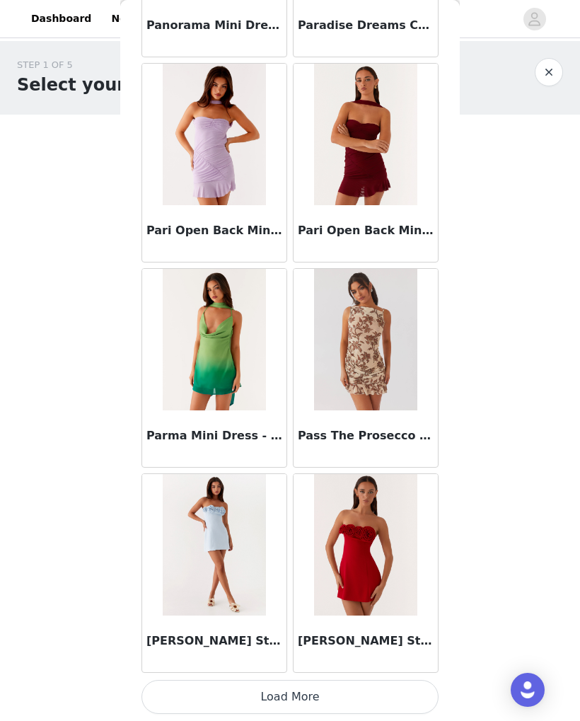
click at [388, 697] on button "Load More" at bounding box center [289, 697] width 297 height 34
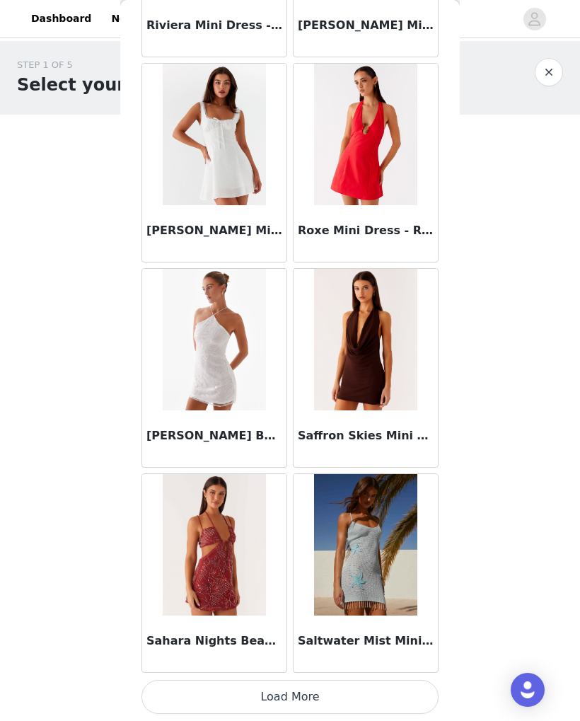
click at [384, 695] on button "Load More" at bounding box center [289, 697] width 297 height 34
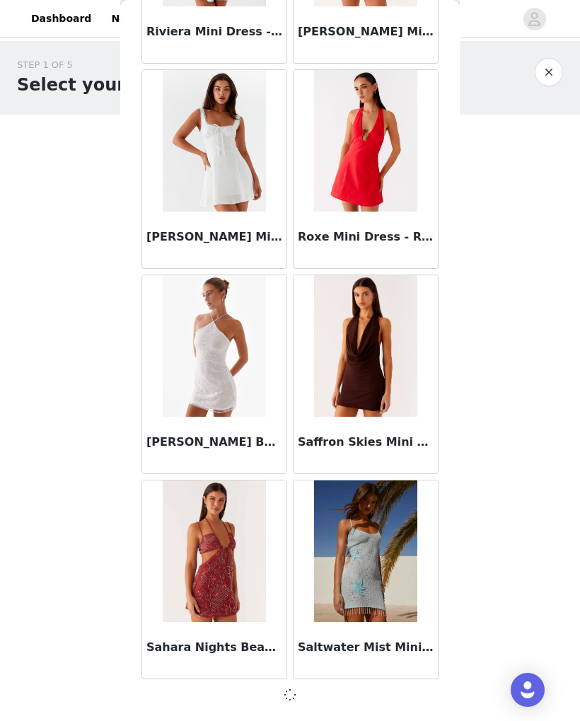
scroll to position [30154, 0]
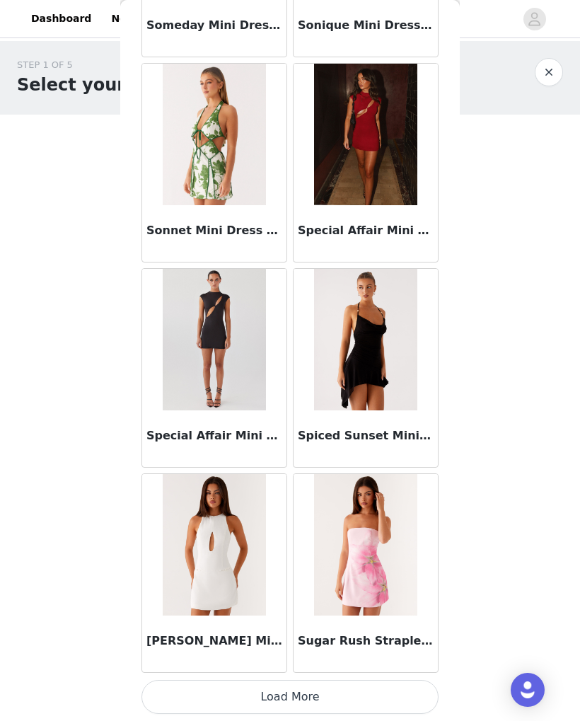
click at [388, 698] on button "Load More" at bounding box center [289, 697] width 297 height 34
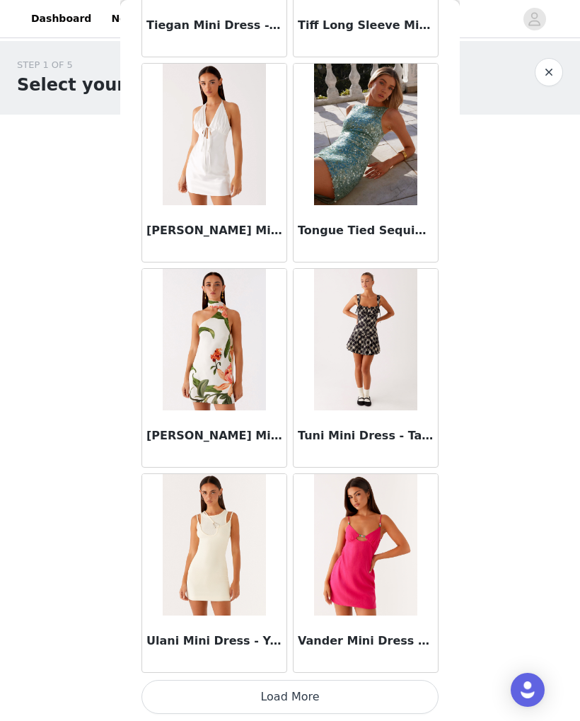
click at [373, 695] on button "Load More" at bounding box center [289, 697] width 297 height 34
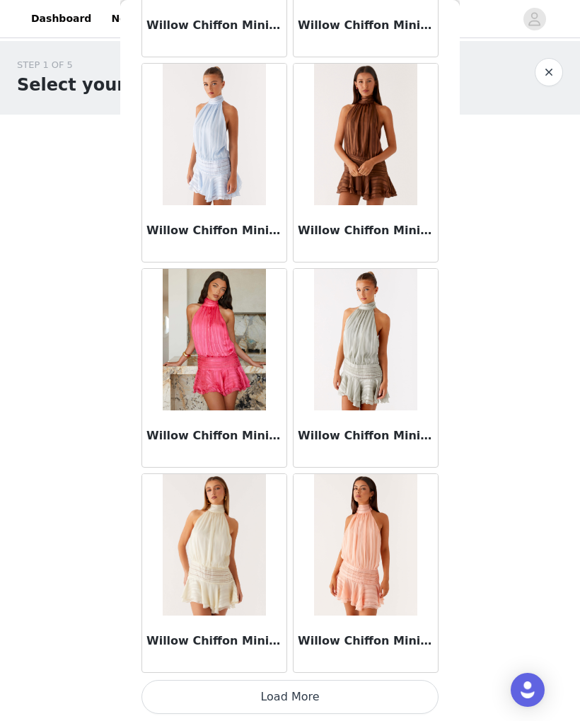
click at [387, 697] on button "Load More" at bounding box center [289, 697] width 297 height 34
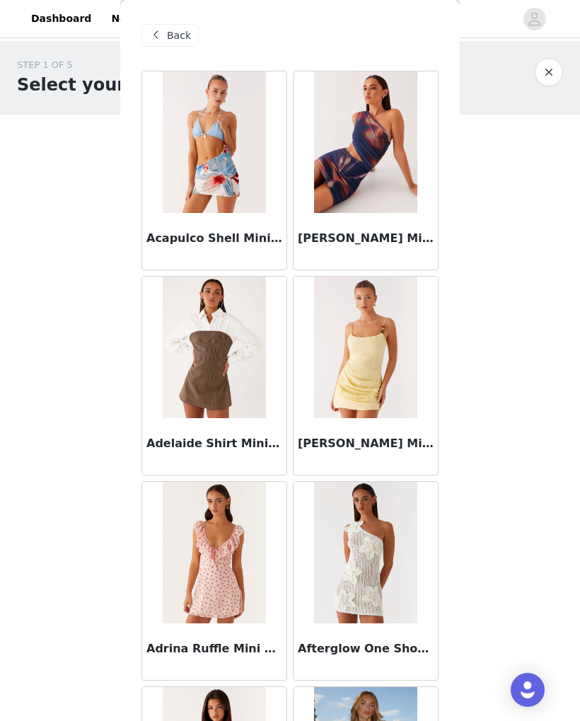
scroll to position [0, 0]
click at [168, 35] on span "Back" at bounding box center [179, 35] width 24 height 15
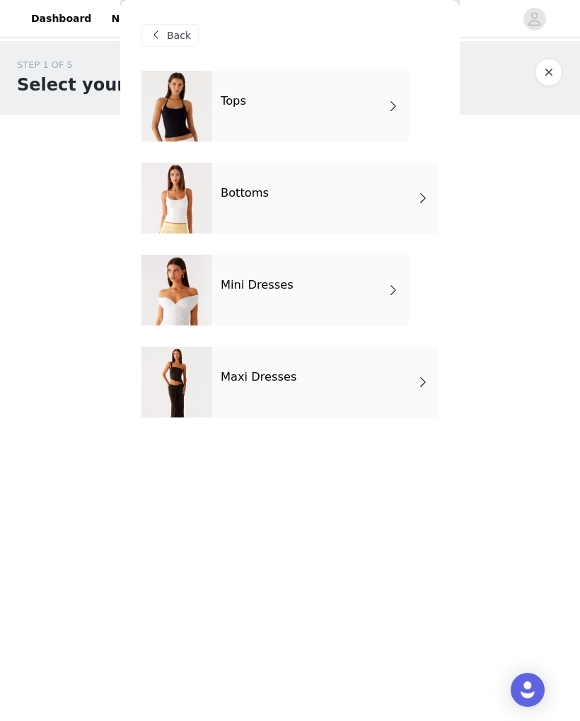
click at [335, 382] on div "Maxi Dresses" at bounding box center [325, 382] width 226 height 71
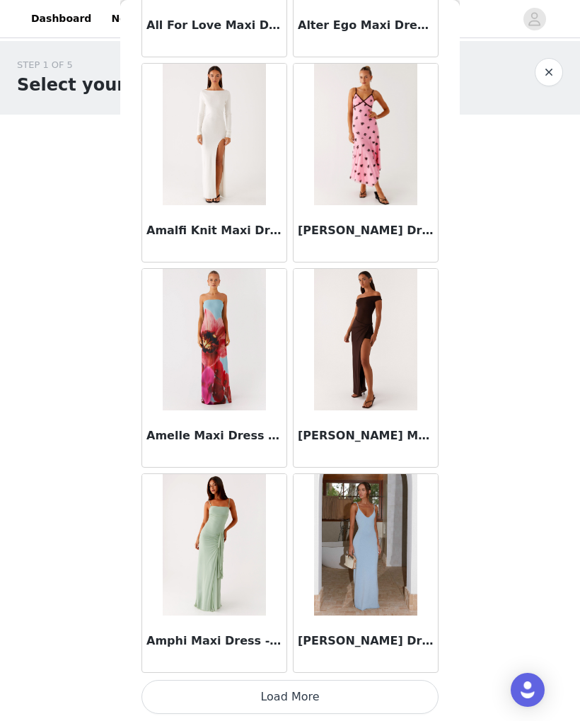
click at [323, 681] on button "Load More" at bounding box center [289, 697] width 297 height 34
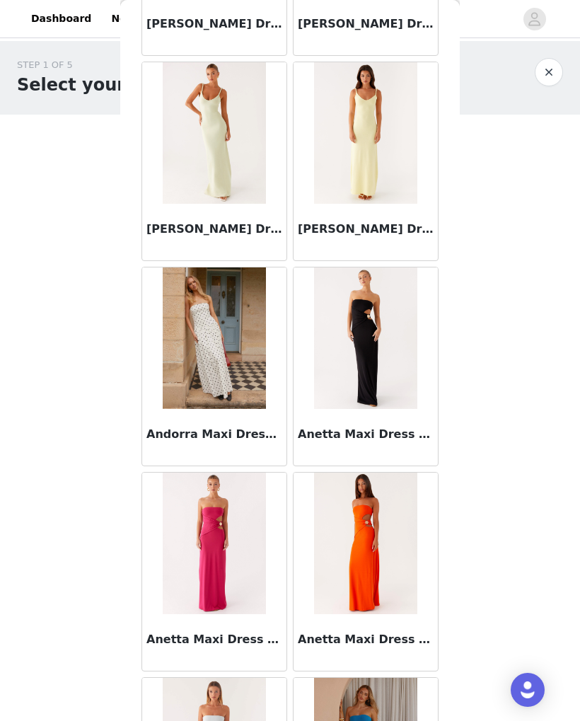
scroll to position [2268, 0]
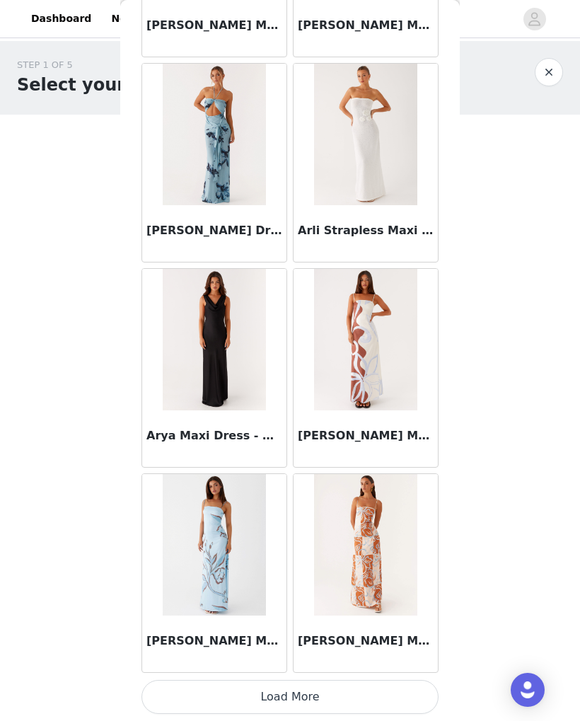
click at [311, 695] on button "Load More" at bounding box center [289, 697] width 297 height 34
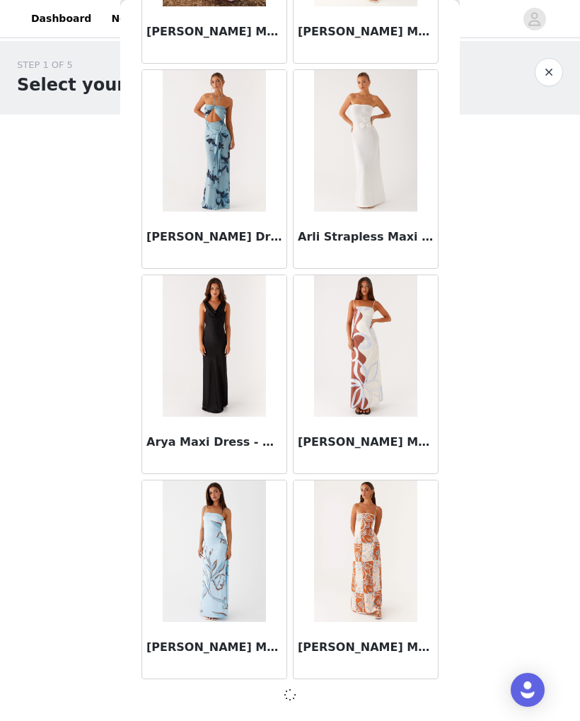
scroll to position [3488, 0]
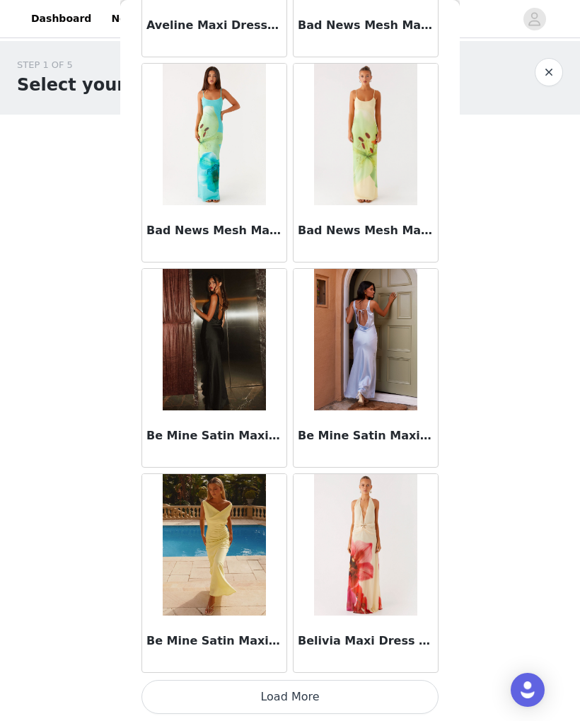
click at [373, 695] on button "Load More" at bounding box center [289, 697] width 297 height 34
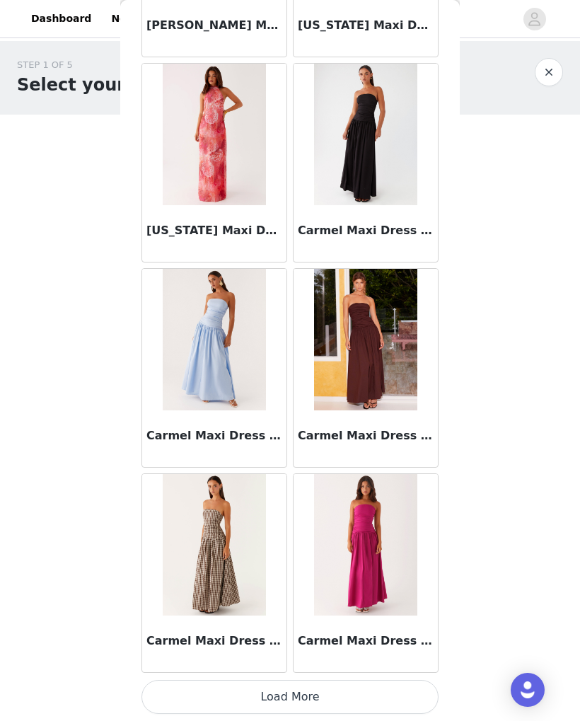
click at [398, 700] on button "Load More" at bounding box center [289, 697] width 297 height 34
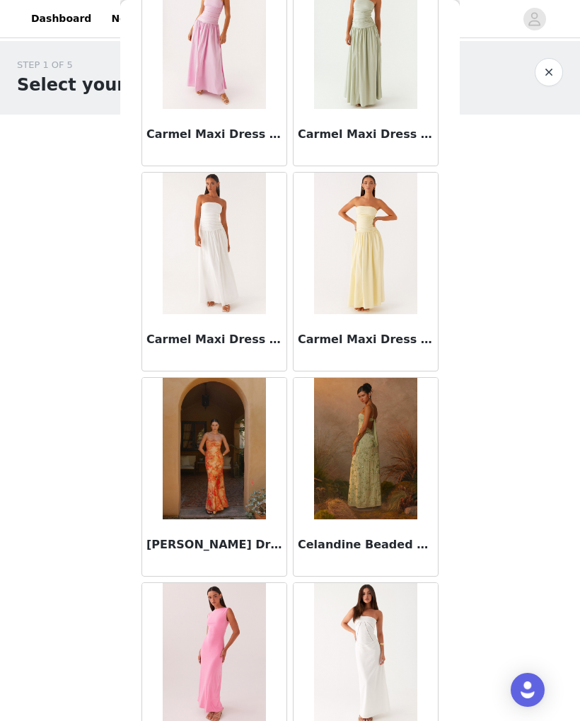
scroll to position [8714, 0]
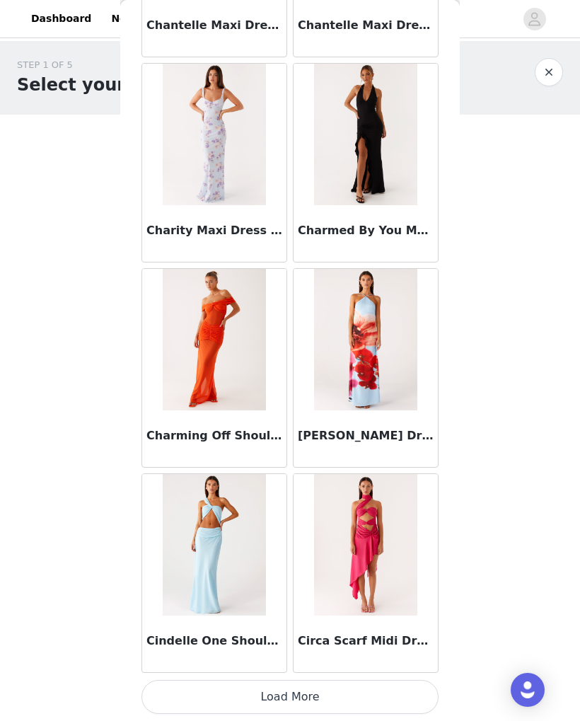
click at [307, 691] on button "Load More" at bounding box center [289, 697] width 297 height 34
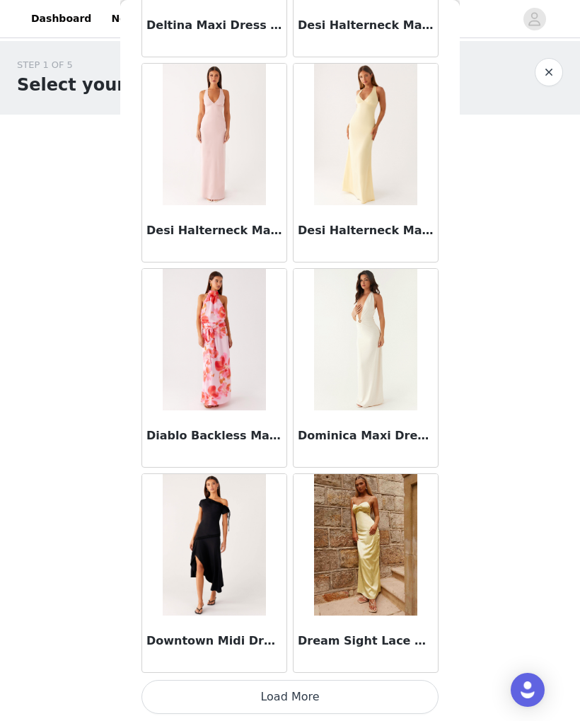
click at [386, 692] on button "Load More" at bounding box center [289, 697] width 297 height 34
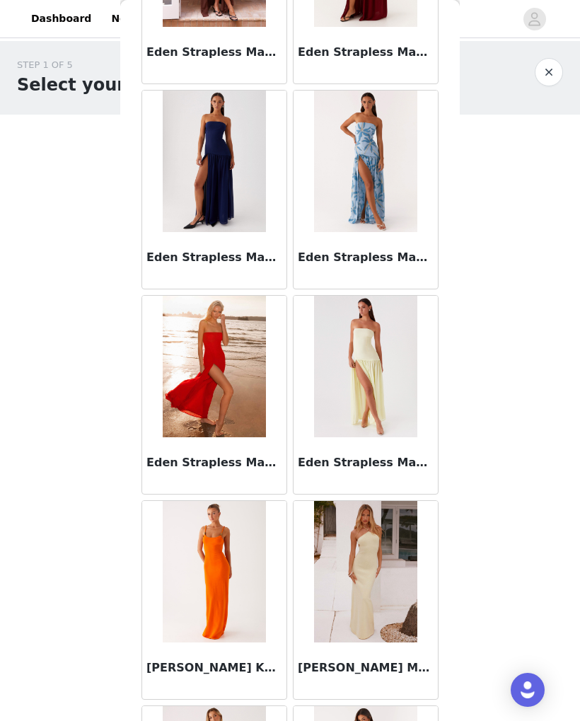
scroll to position [12905, 0]
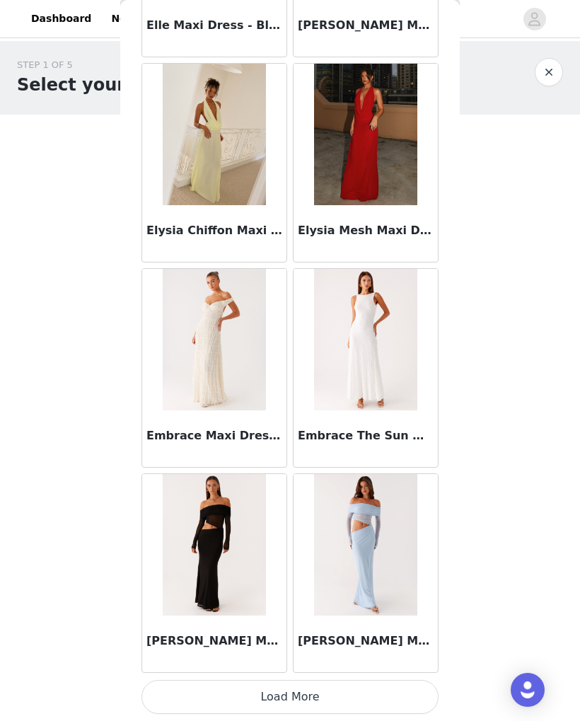
click at [325, 696] on button "Load More" at bounding box center [289, 697] width 297 height 34
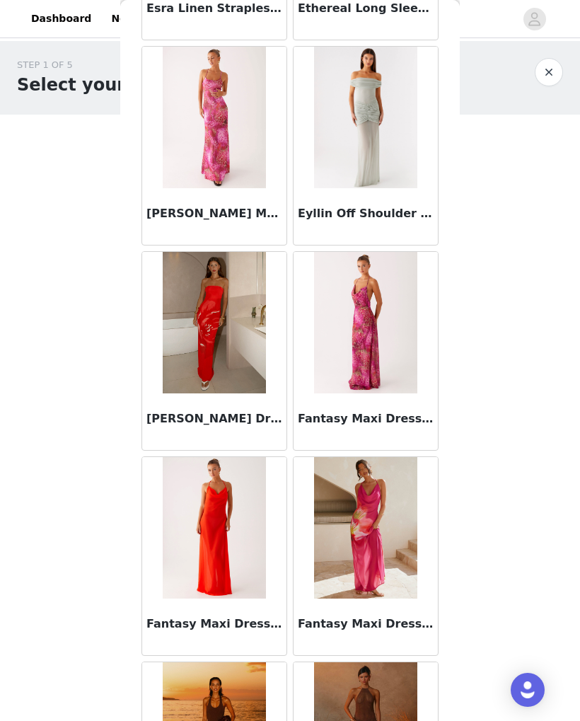
scroll to position [15636, 0]
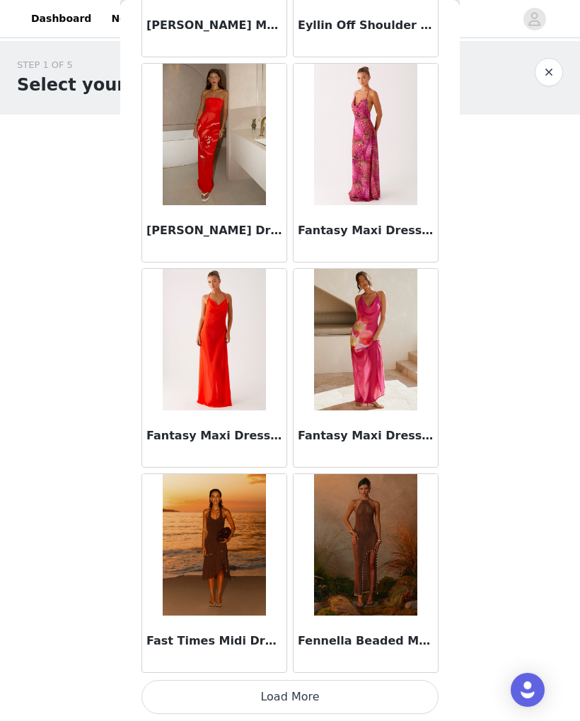
click at [328, 692] on button "Load More" at bounding box center [289, 697] width 297 height 34
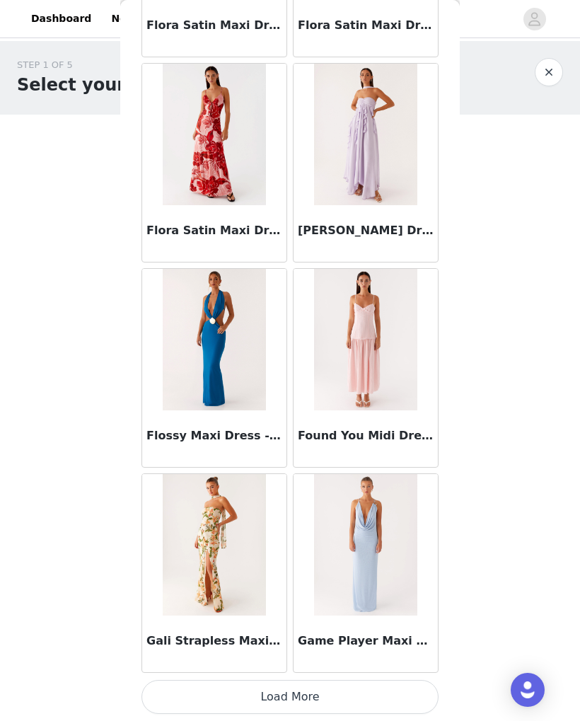
click at [341, 687] on button "Load More" at bounding box center [289, 697] width 297 height 34
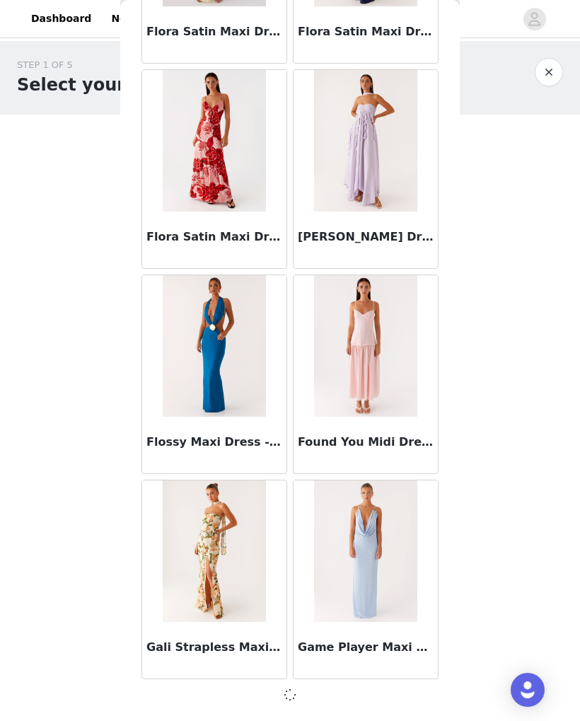
scroll to position [17847, 0]
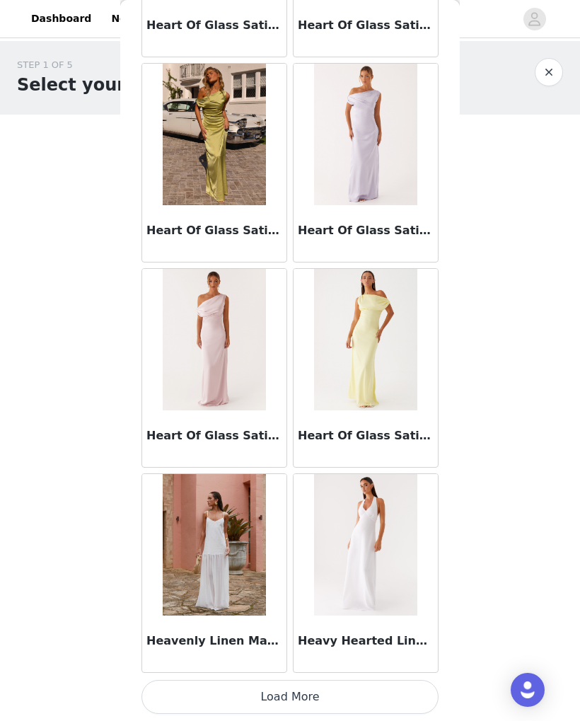
click at [315, 697] on button "Load More" at bounding box center [289, 697] width 297 height 34
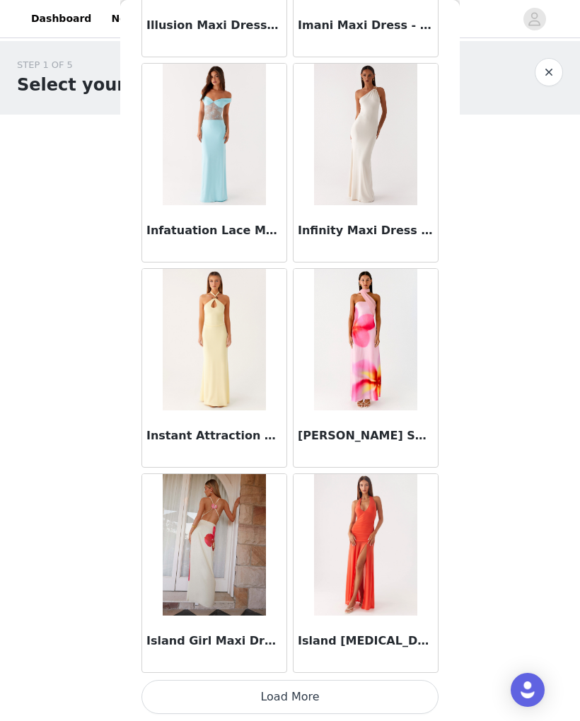
click at [311, 700] on button "Load More" at bounding box center [289, 697] width 297 height 34
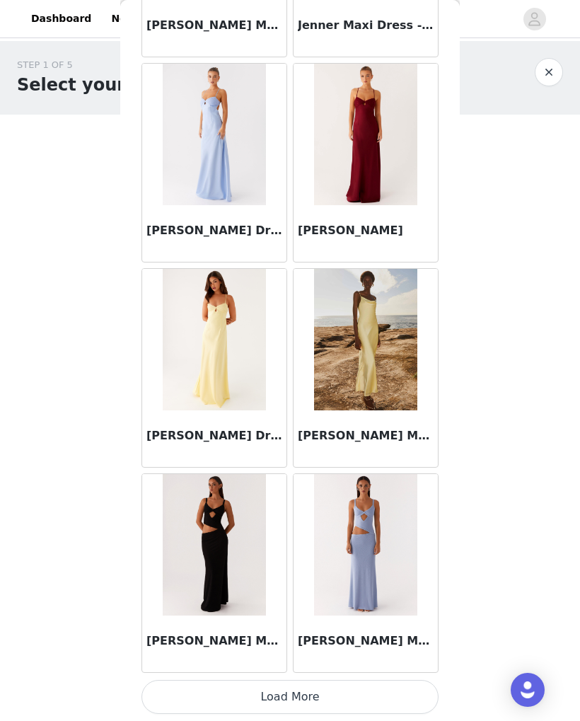
click at [323, 692] on button "Load More" at bounding box center [289, 697] width 297 height 34
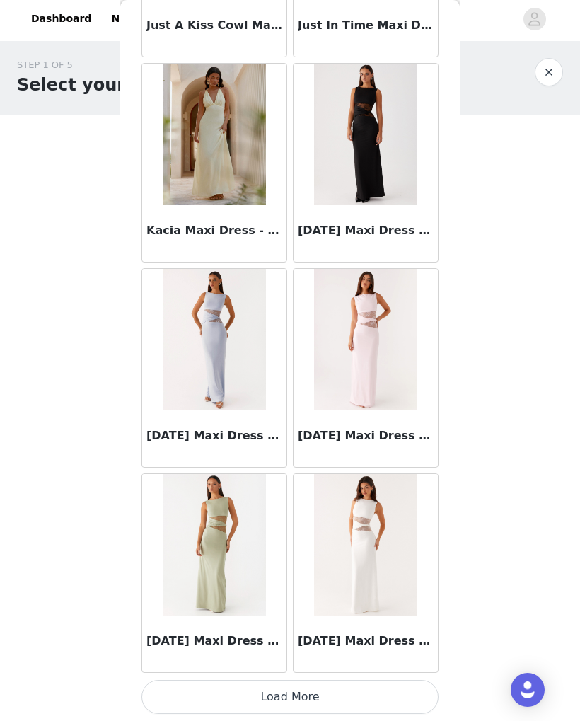
click at [323, 693] on button "Load More" at bounding box center [289, 697] width 297 height 34
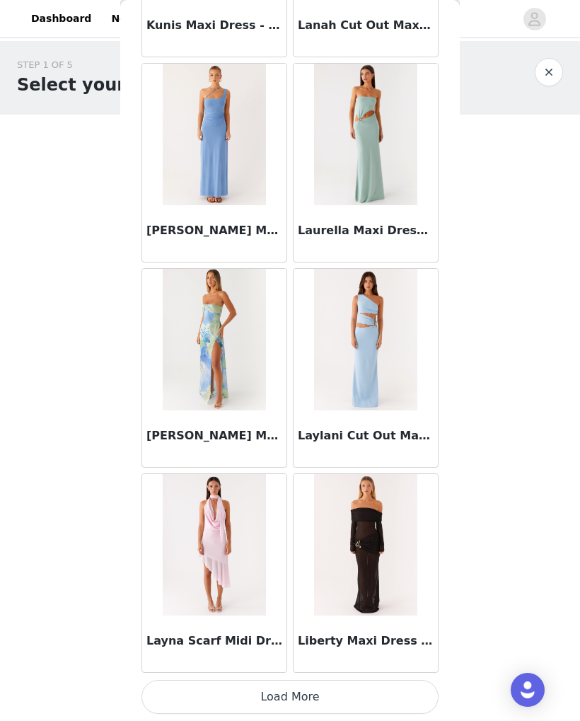
click at [320, 695] on button "Load More" at bounding box center [289, 697] width 297 height 34
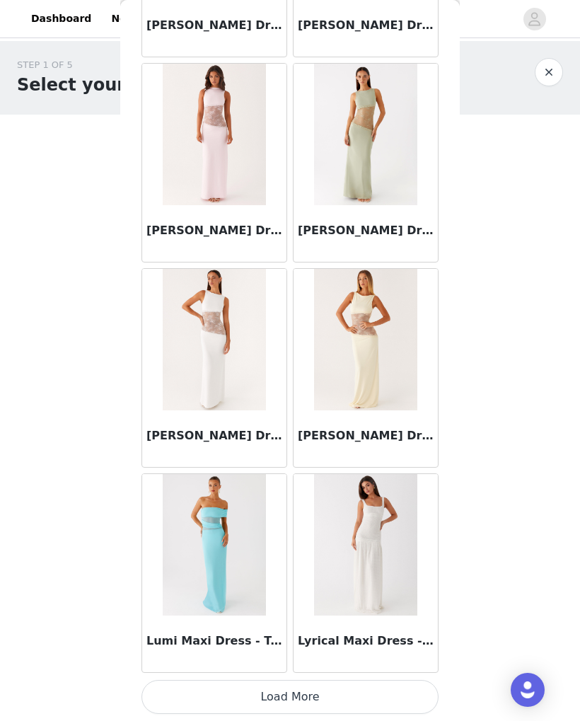
click at [401, 693] on button "Load More" at bounding box center [289, 697] width 297 height 34
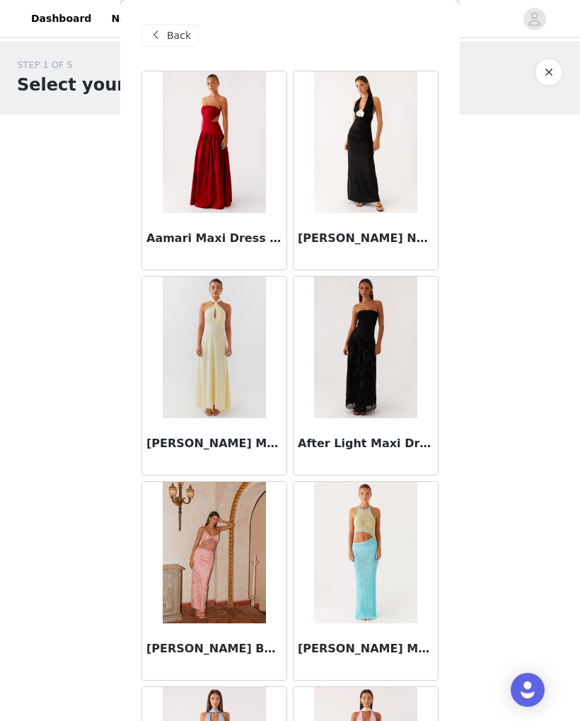
scroll to position [0, 0]
click at [156, 35] on span at bounding box center [155, 35] width 17 height 17
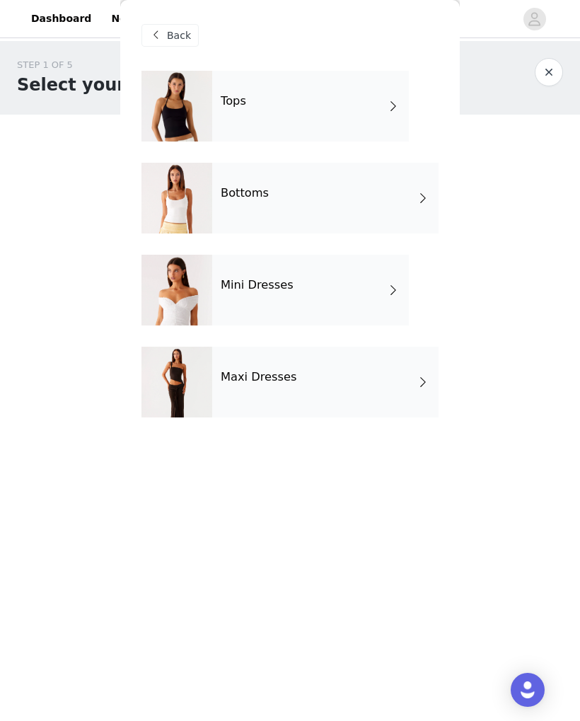
click at [364, 91] on div "Tops" at bounding box center [310, 106] width 197 height 71
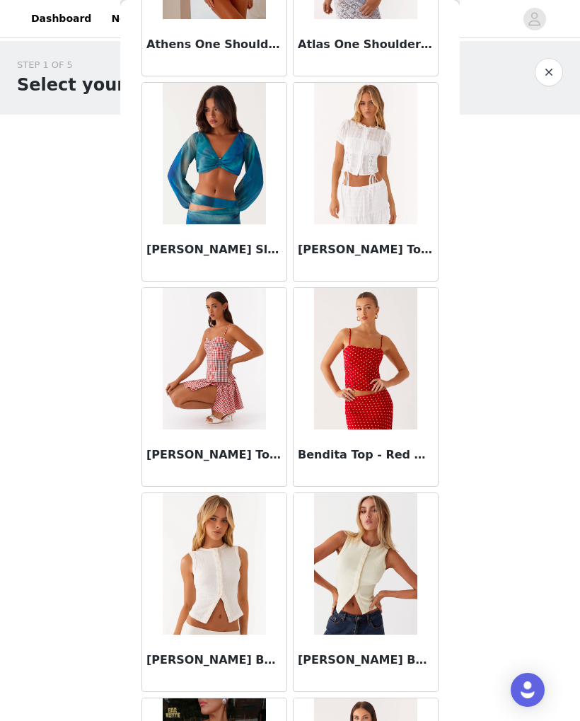
scroll to position [606, 0]
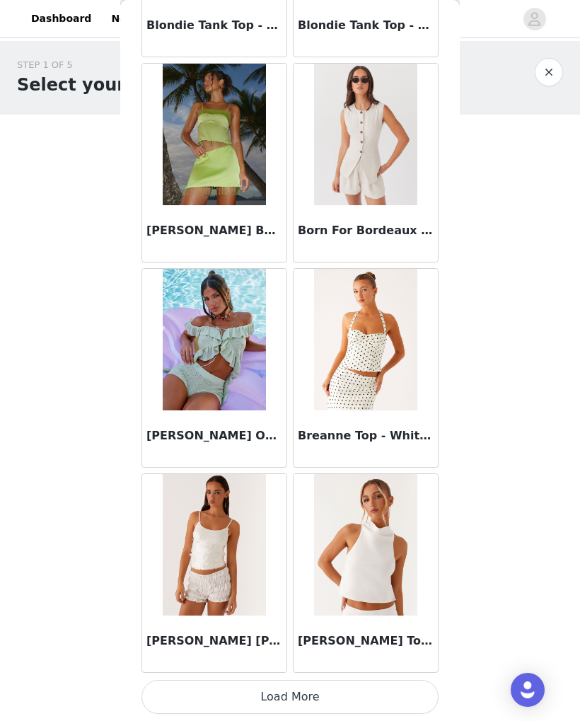
click at [387, 697] on button "Load More" at bounding box center [289, 697] width 297 height 34
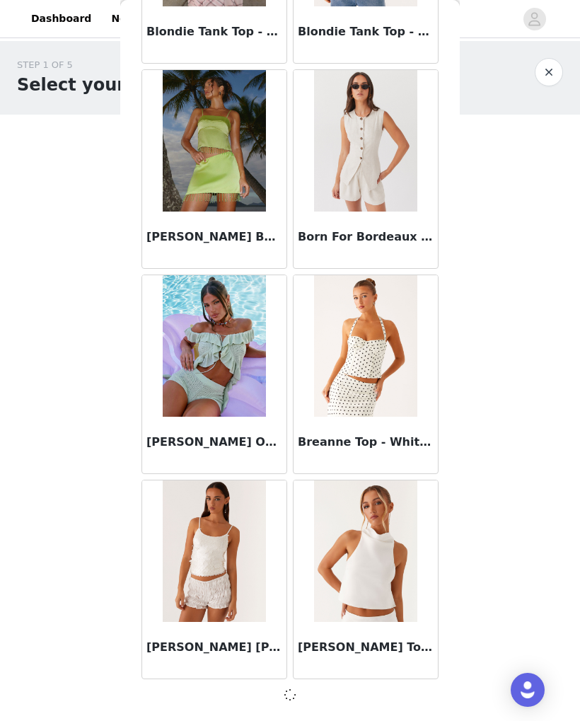
scroll to position [1437, 0]
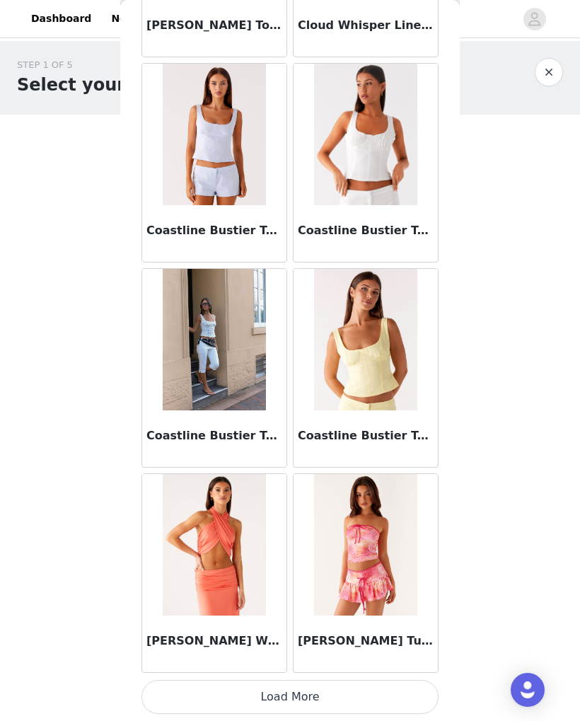
click at [383, 690] on button "Load More" at bounding box center [289, 697] width 297 height 34
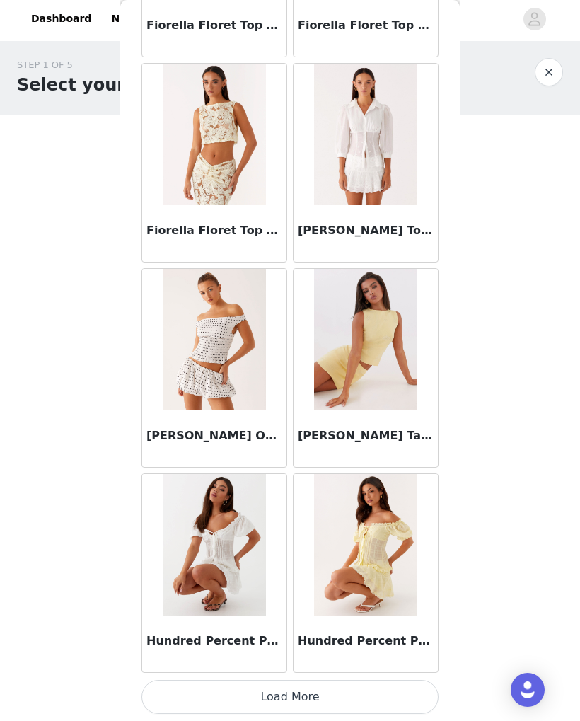
click at [385, 689] on button "Load More" at bounding box center [289, 697] width 297 height 34
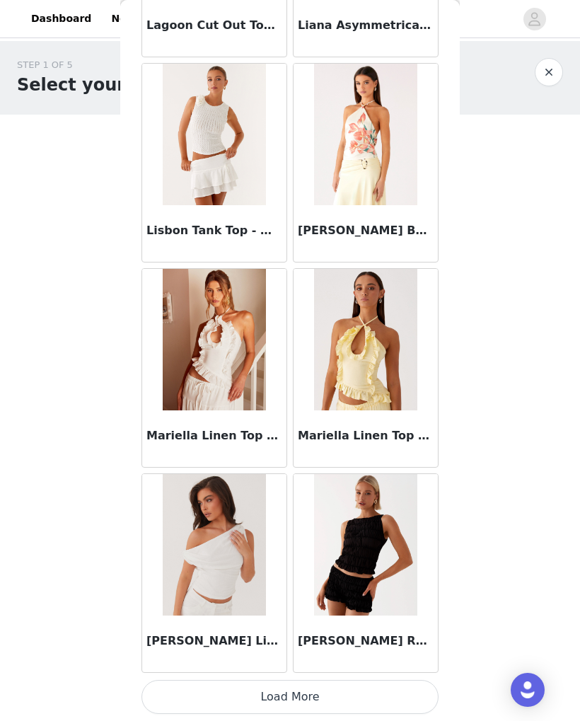
click at [389, 695] on button "Load More" at bounding box center [289, 697] width 297 height 34
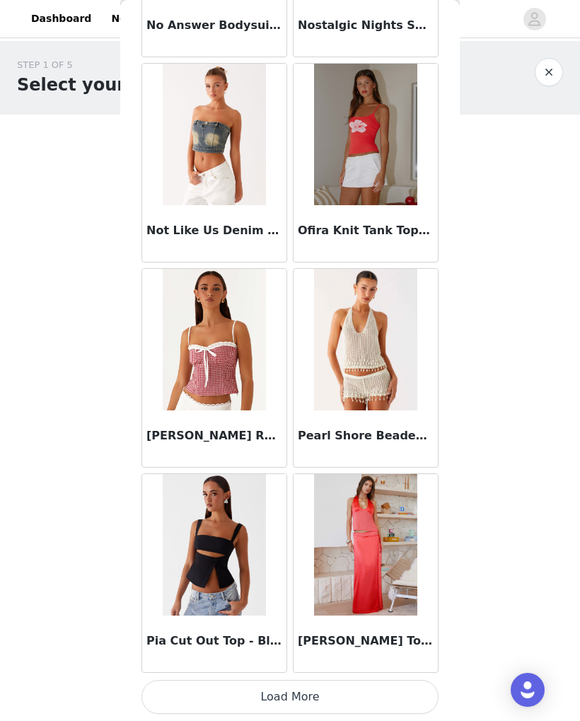
scroll to position [9648, 0]
click at [293, 698] on button "Load More" at bounding box center [289, 697] width 297 height 34
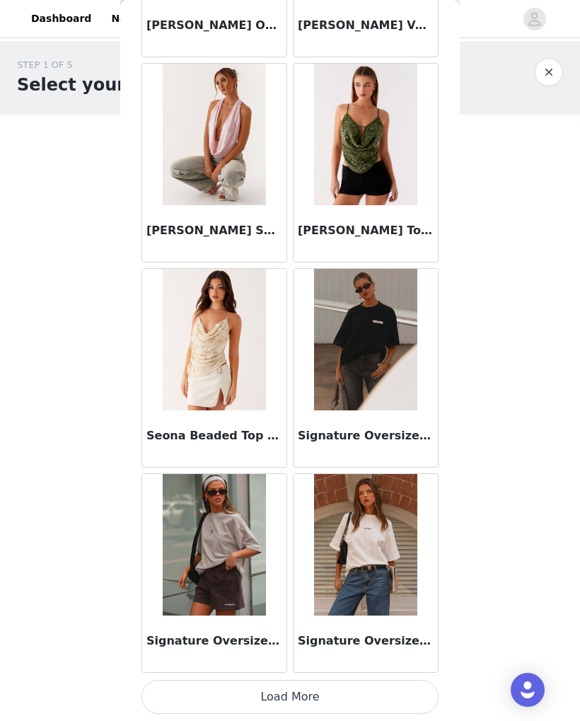
click at [400, 692] on button "Load More" at bounding box center [289, 697] width 297 height 34
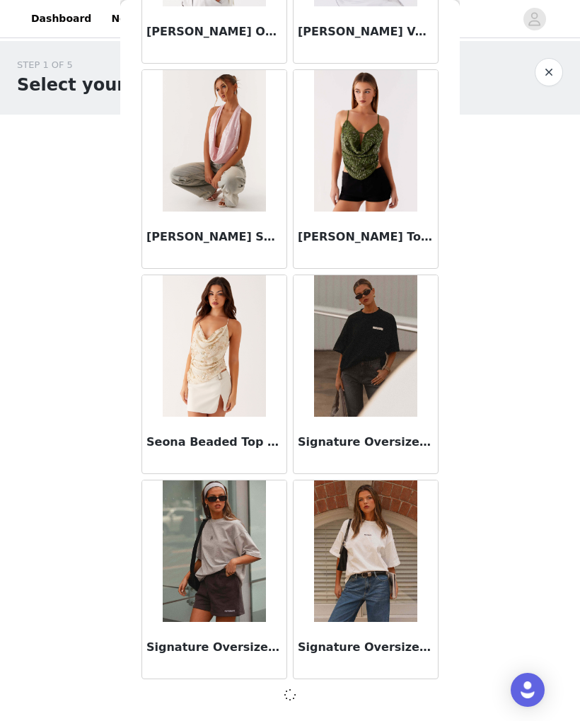
scroll to position [11693, 0]
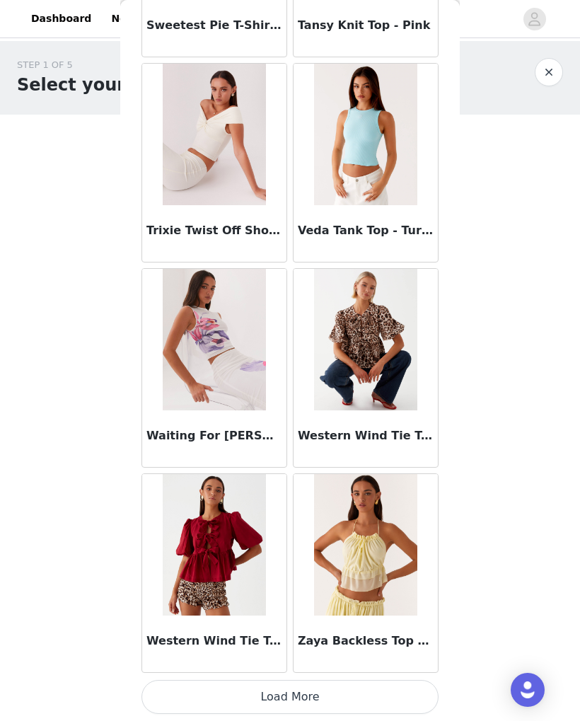
click at [324, 689] on button "Load More" at bounding box center [289, 697] width 297 height 34
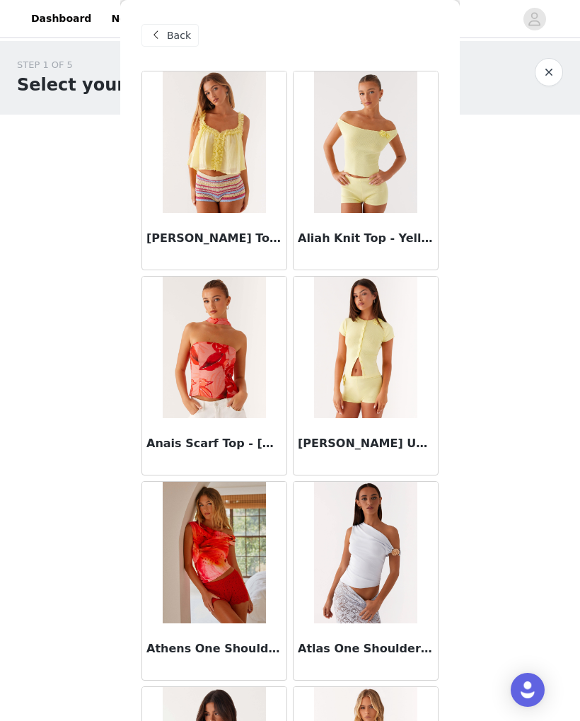
scroll to position [0, 0]
click at [156, 40] on span at bounding box center [155, 35] width 17 height 17
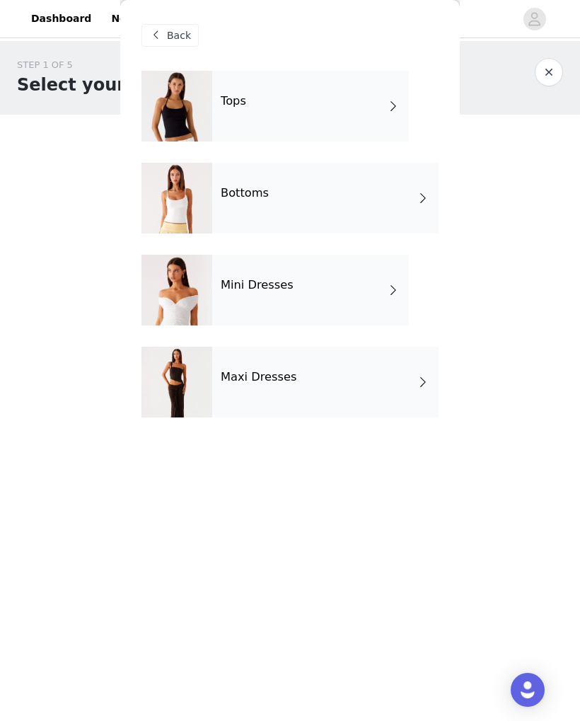
click at [363, 298] on div "Mini Dresses" at bounding box center [310, 290] width 197 height 71
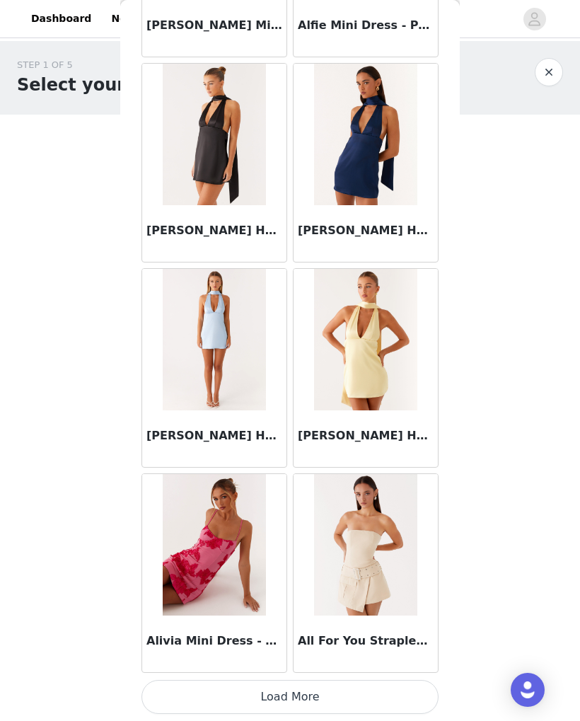
click at [396, 692] on button "Load More" at bounding box center [289, 697] width 297 height 34
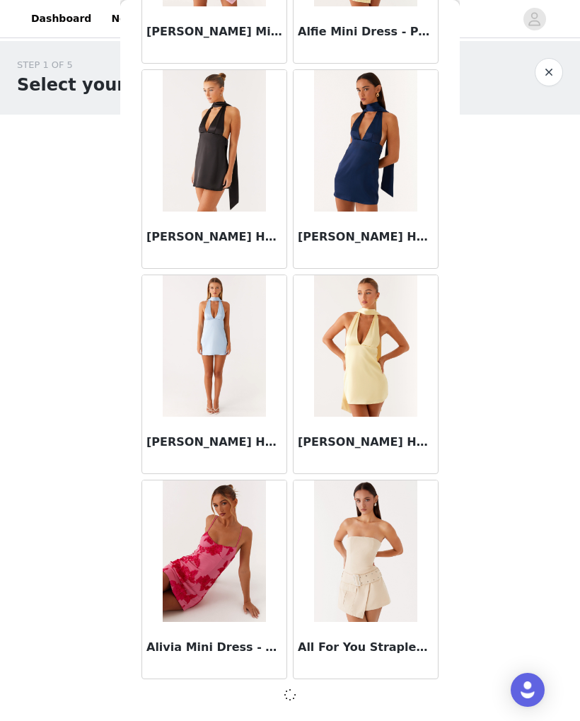
scroll to position [1437, 0]
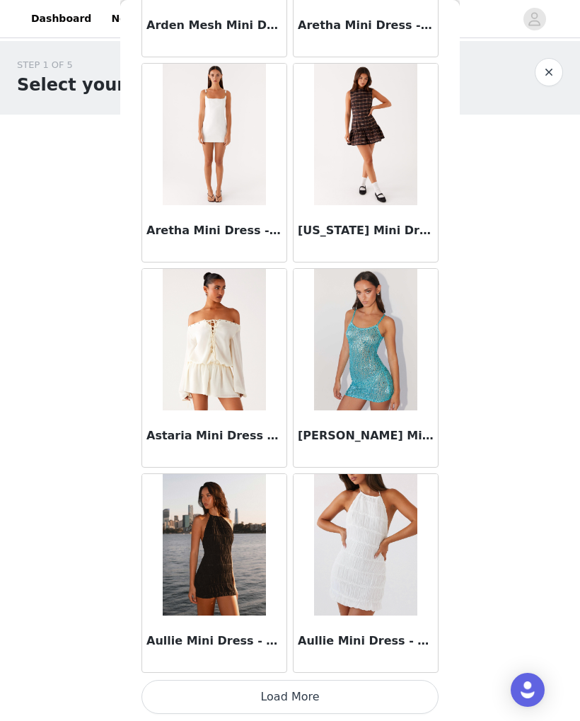
click at [340, 694] on button "Load More" at bounding box center [289, 697] width 297 height 34
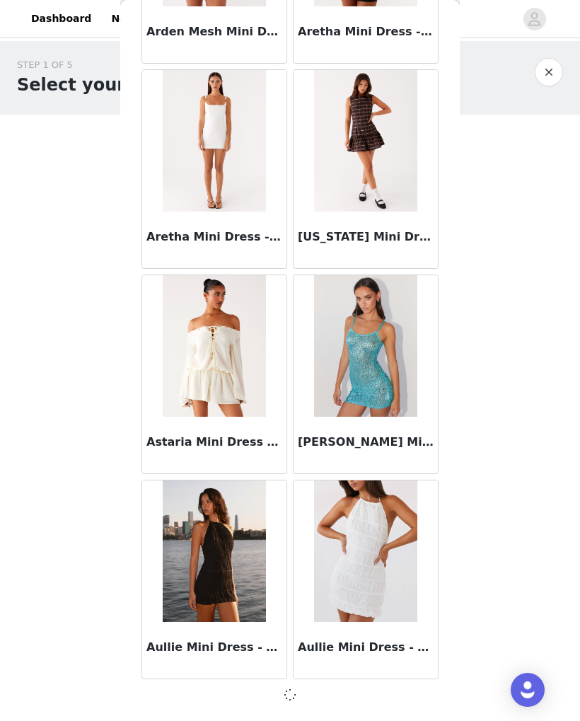
scroll to position [3488, 0]
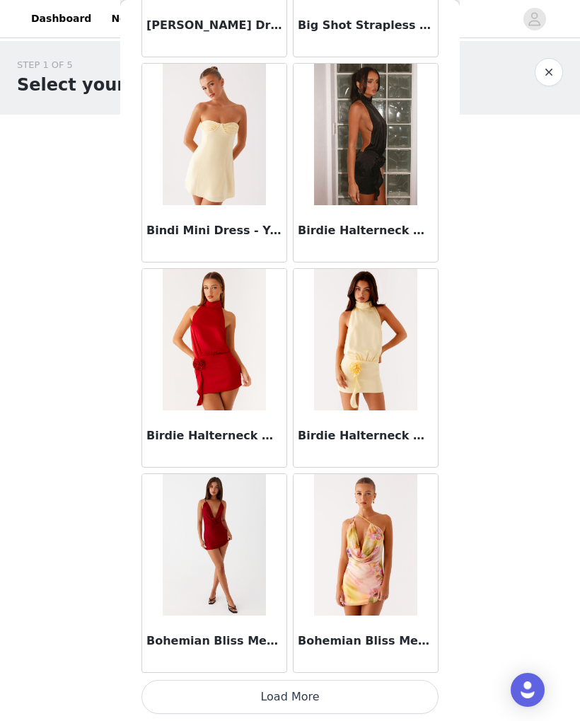
click at [336, 695] on button "Load More" at bounding box center [289, 697] width 297 height 34
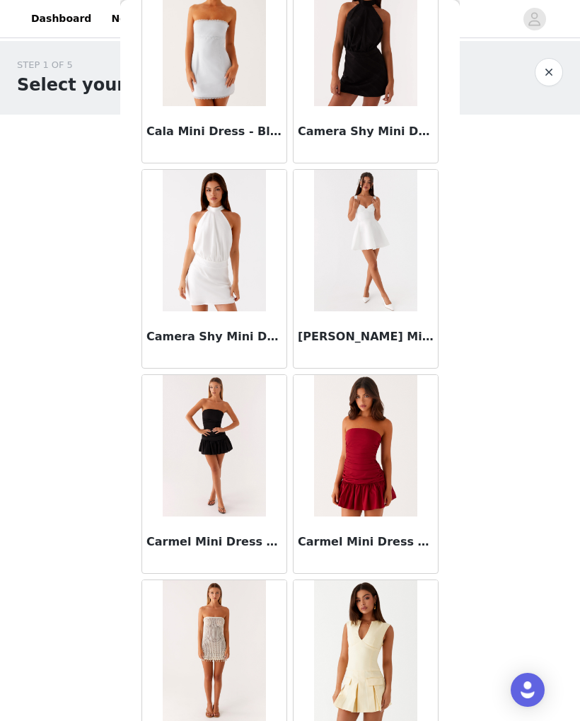
scroll to position [6870, 0]
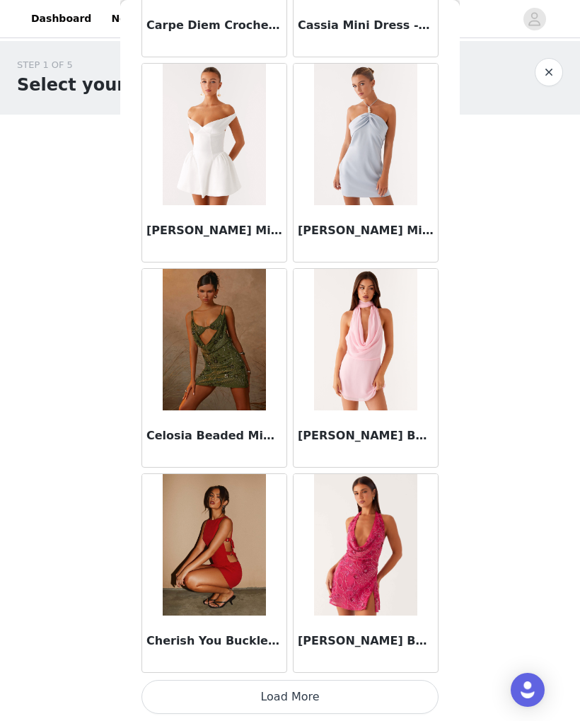
click at [308, 692] on button "Load More" at bounding box center [289, 697] width 297 height 34
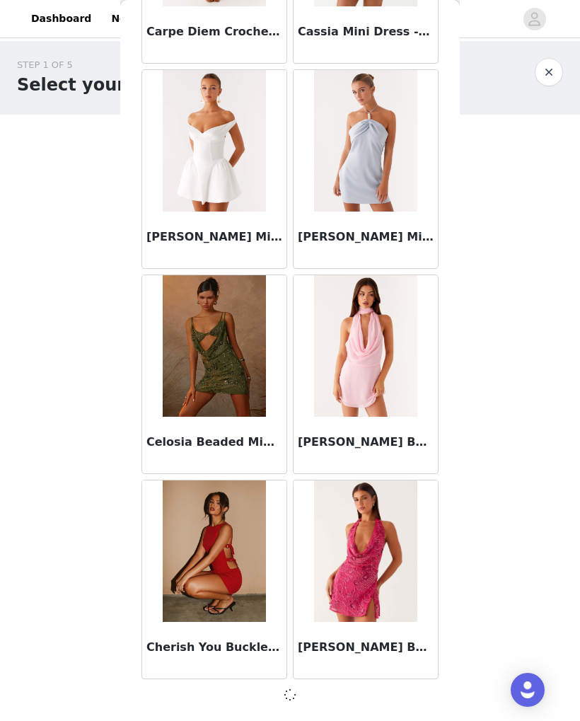
scroll to position [7591, 0]
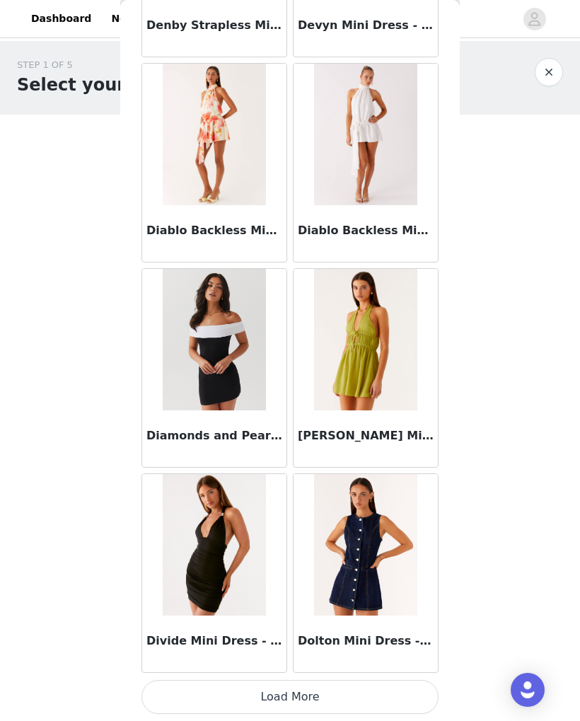
click at [342, 699] on button "Load More" at bounding box center [289, 697] width 297 height 34
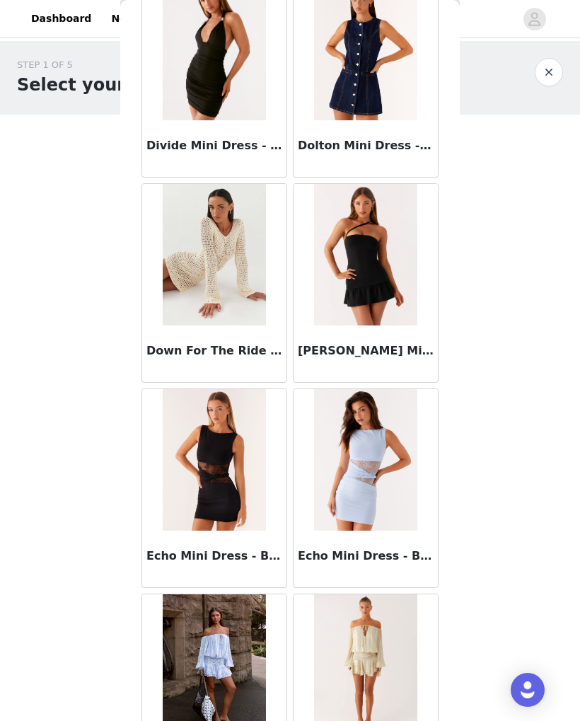
scroll to position [10144, 0]
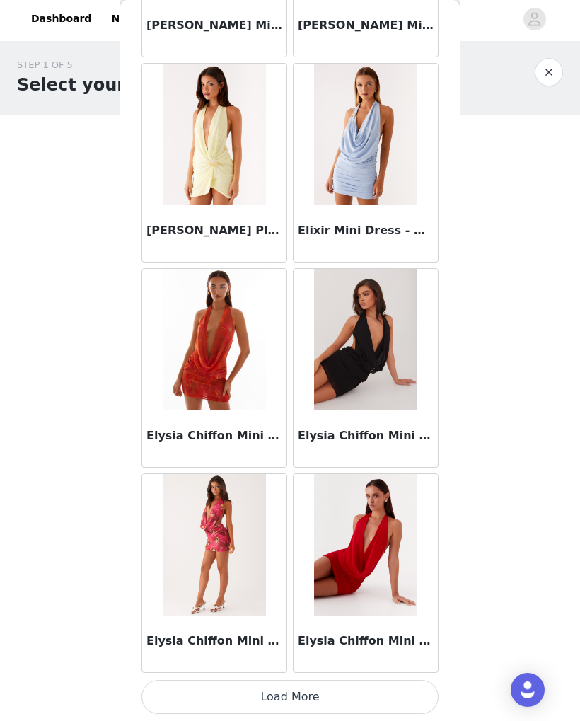
click at [390, 692] on button "Load More" at bounding box center [289, 697] width 297 height 34
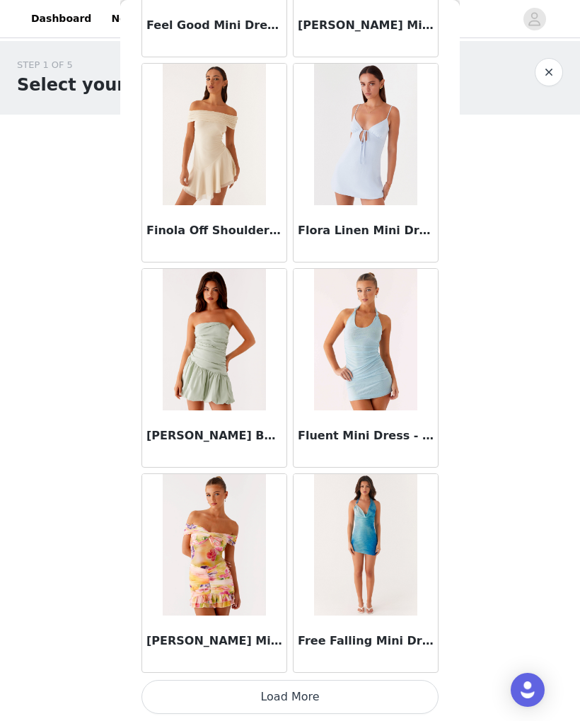
click at [320, 687] on button "Load More" at bounding box center [289, 697] width 297 height 34
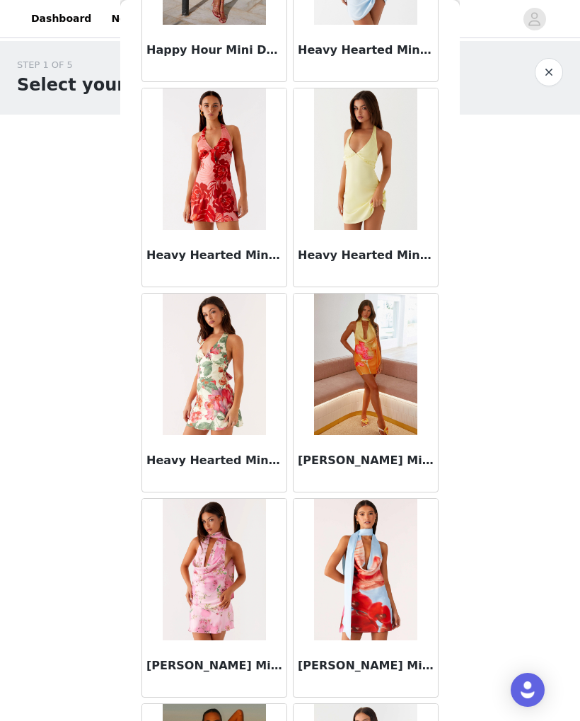
scroll to position [15574, 0]
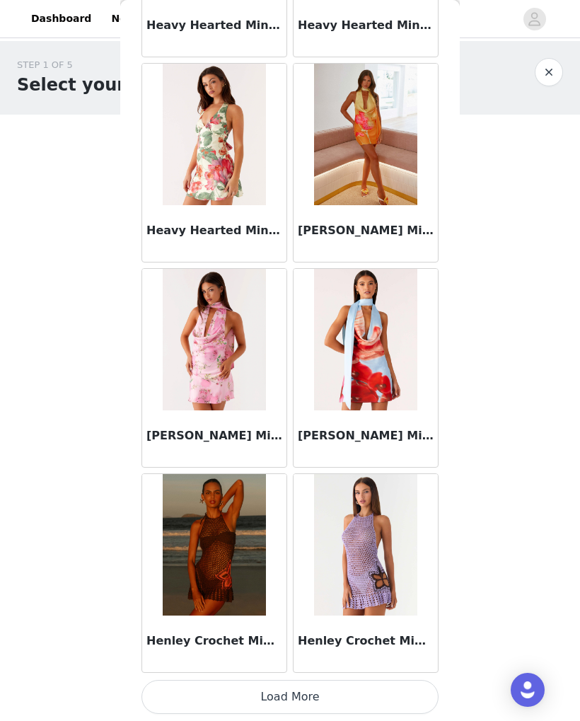
click at [315, 691] on button "Load More" at bounding box center [289, 697] width 297 height 34
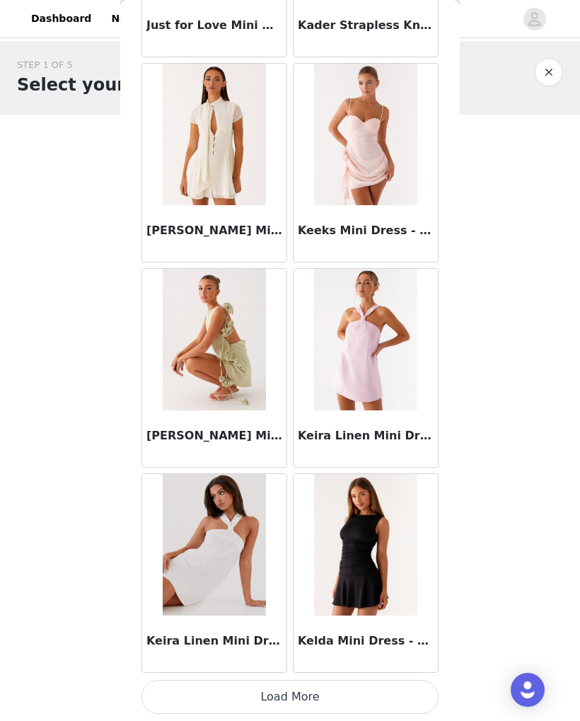
click at [322, 697] on button "Load More" at bounding box center [289, 697] width 297 height 34
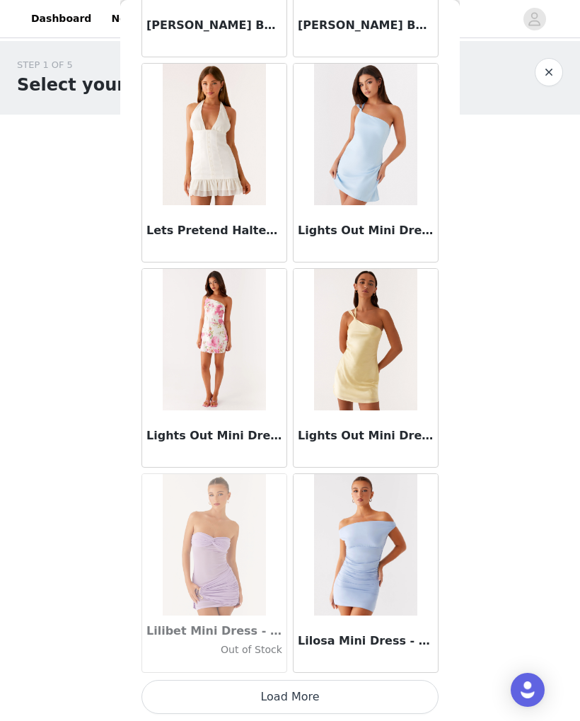
click at [325, 694] on button "Load More" at bounding box center [289, 697] width 297 height 34
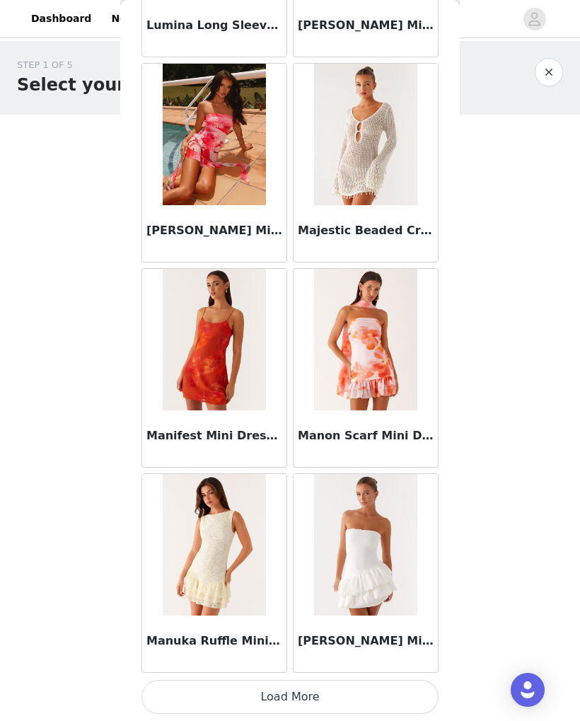
click at [330, 702] on button "Load More" at bounding box center [289, 697] width 297 height 34
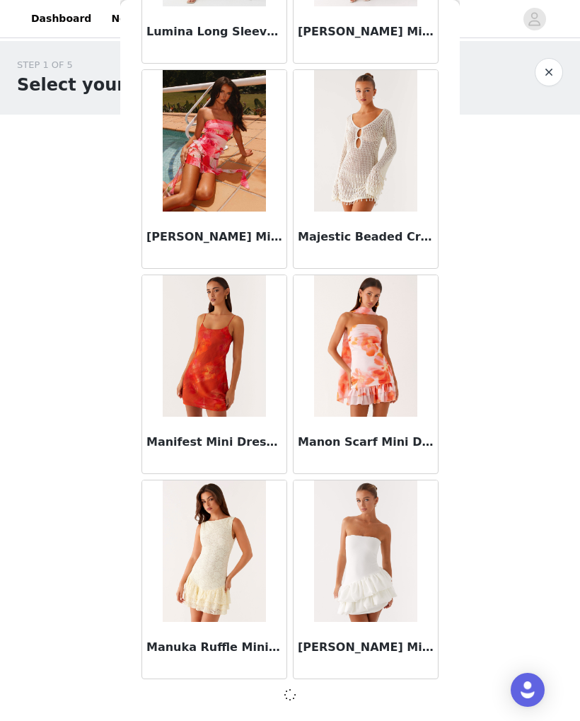
scroll to position [21949, 0]
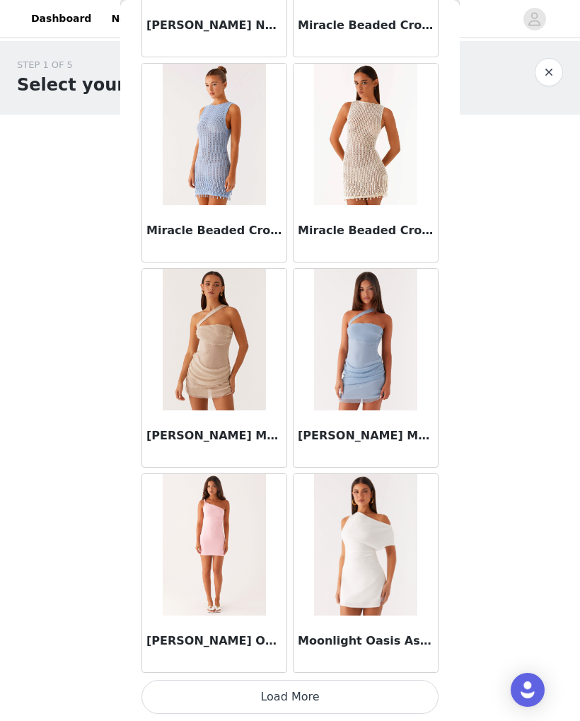
click at [339, 693] on button "Load More" at bounding box center [289, 697] width 297 height 34
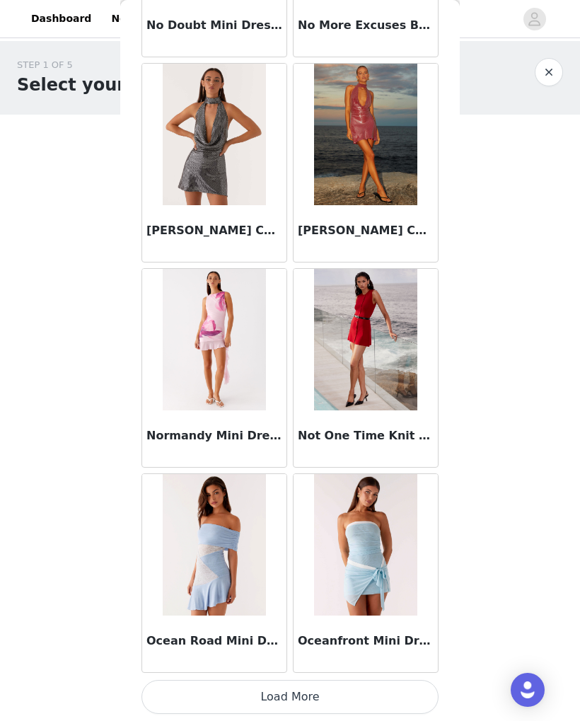
click at [340, 690] on button "Load More" at bounding box center [289, 697] width 297 height 34
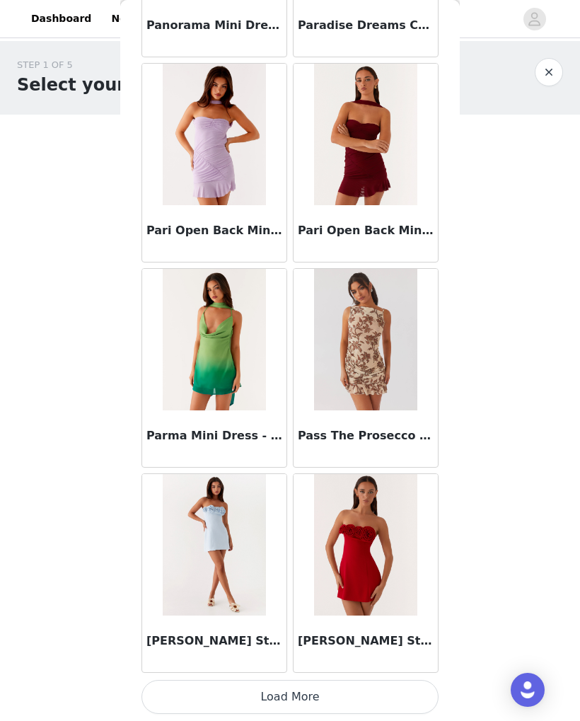
click at [339, 692] on button "Load More" at bounding box center [289, 697] width 297 height 34
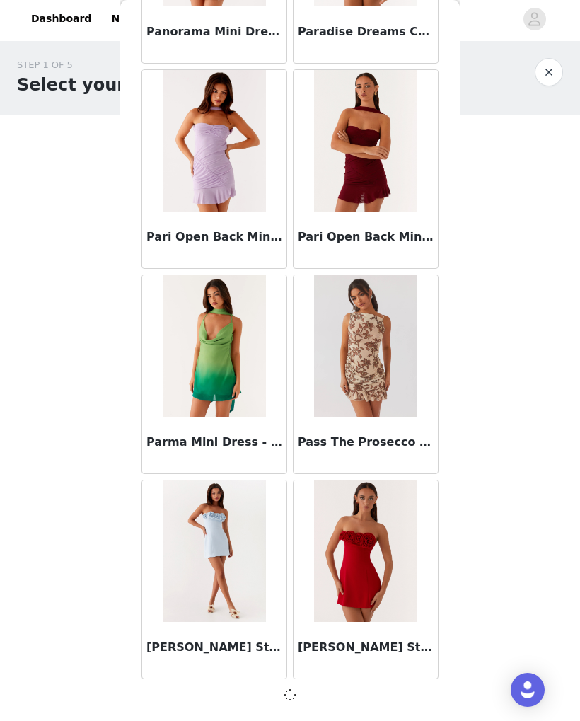
scroll to position [28103, 0]
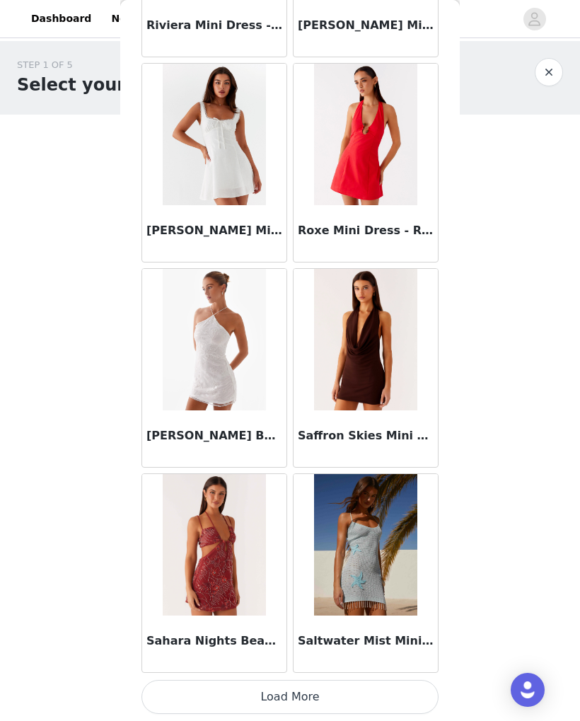
click at [344, 692] on button "Load More" at bounding box center [289, 697] width 297 height 34
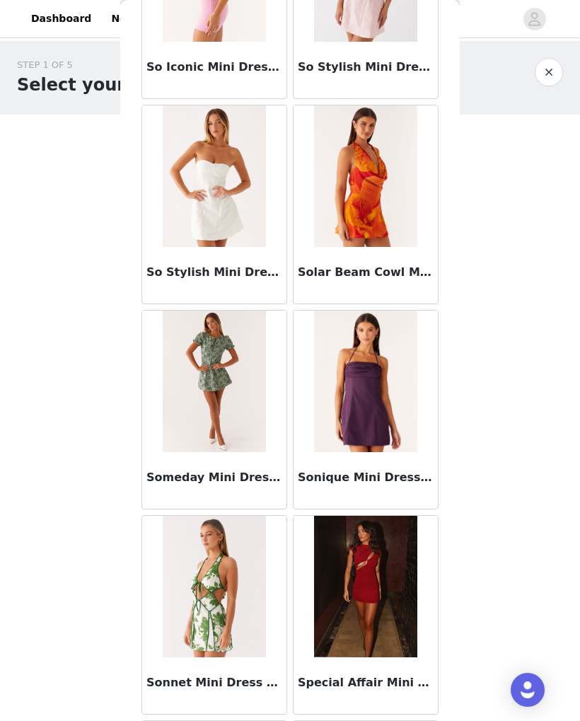
scroll to position [31760, 0]
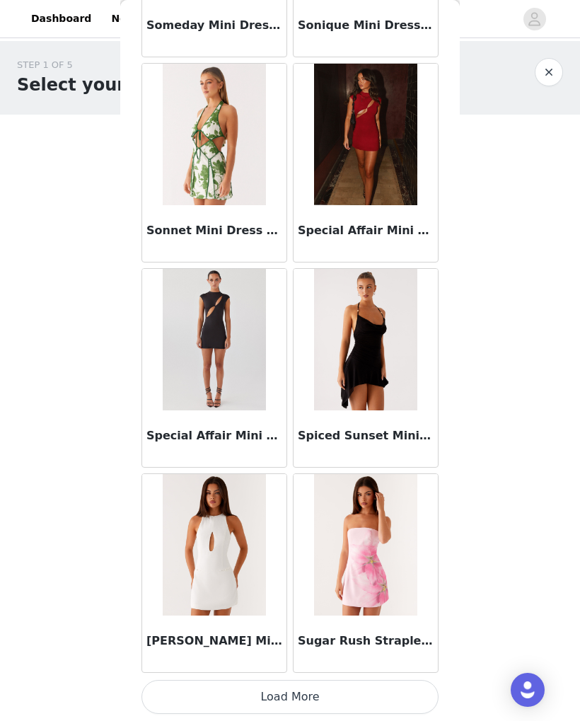
click at [340, 695] on button "Load More" at bounding box center [289, 697] width 297 height 34
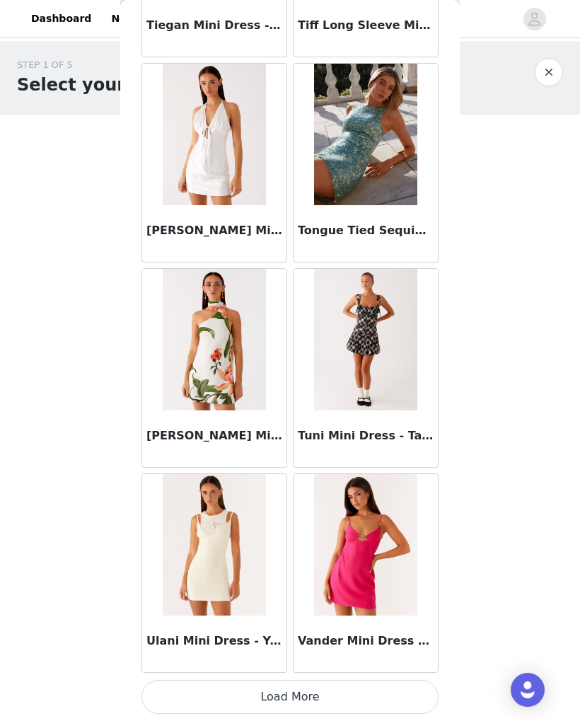
click at [343, 691] on button "Load More" at bounding box center [289, 697] width 297 height 34
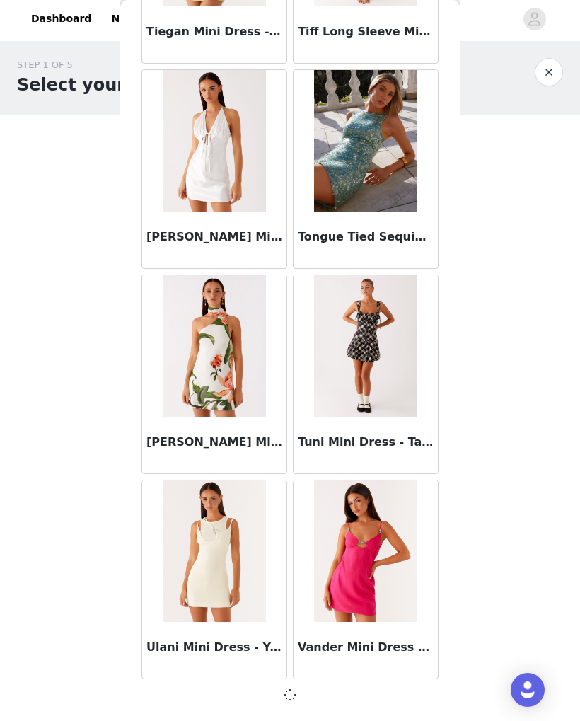
scroll to position [34257, 0]
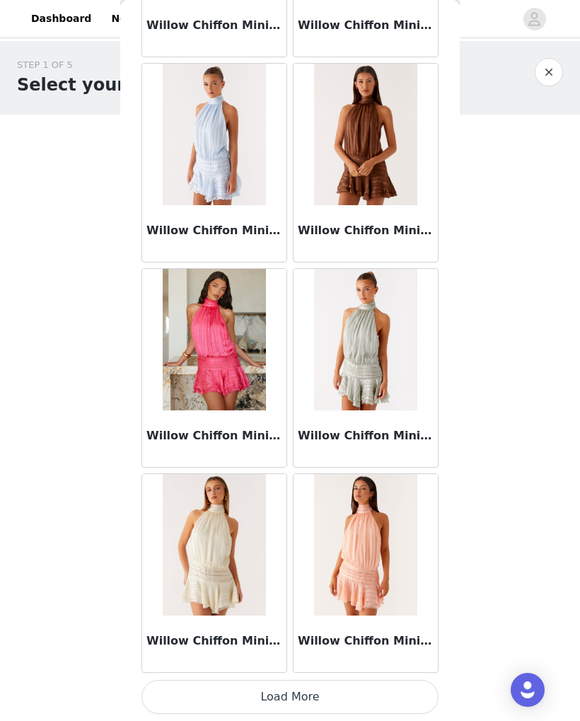
click at [349, 698] on button "Load More" at bounding box center [289, 697] width 297 height 34
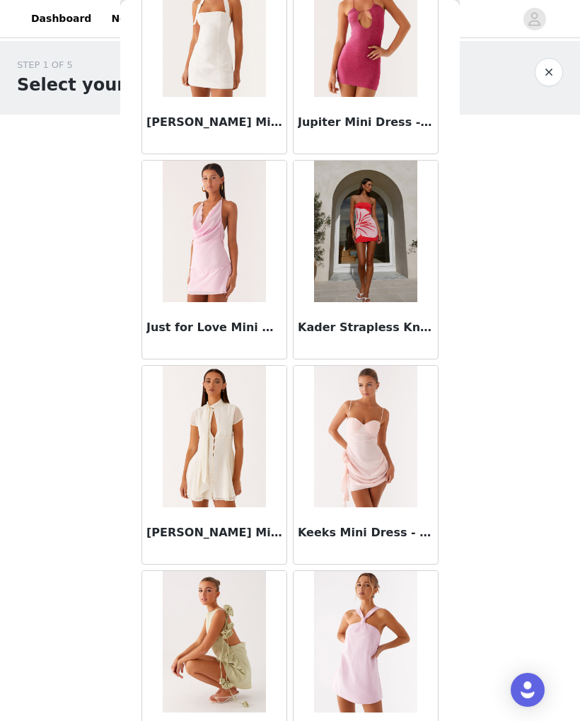
click at [562, 383] on body "Dashboard Networks STEP 1 OF 5 Select your styles! Please note that the sizes a…" at bounding box center [290, 360] width 580 height 721
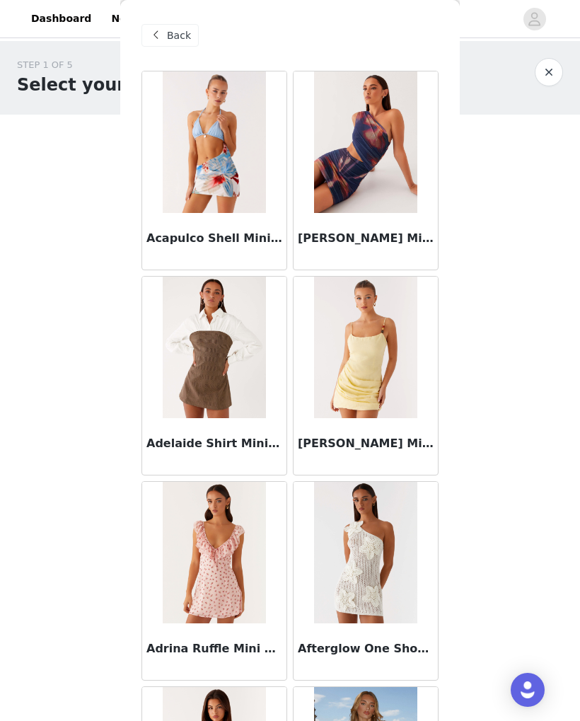
scroll to position [0, 0]
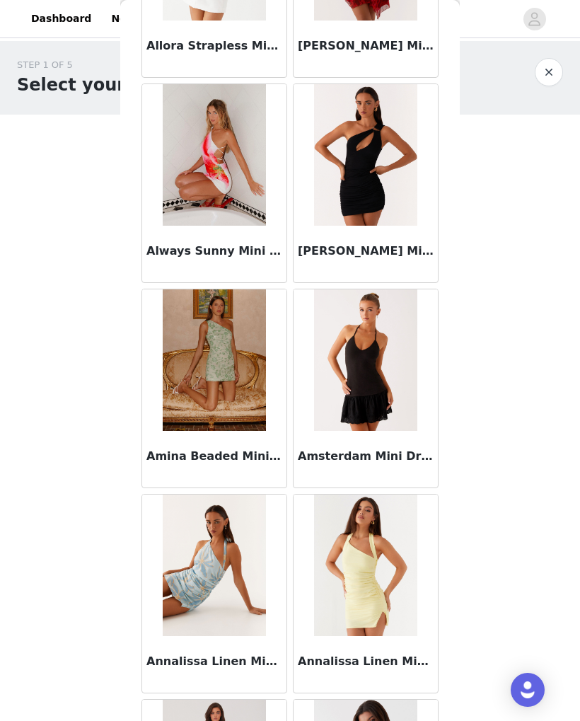
click at [524, 432] on body "Dashboard Networks STEP 1 OF 5 Select your styles! Please note that the sizes a…" at bounding box center [290, 360] width 580 height 721
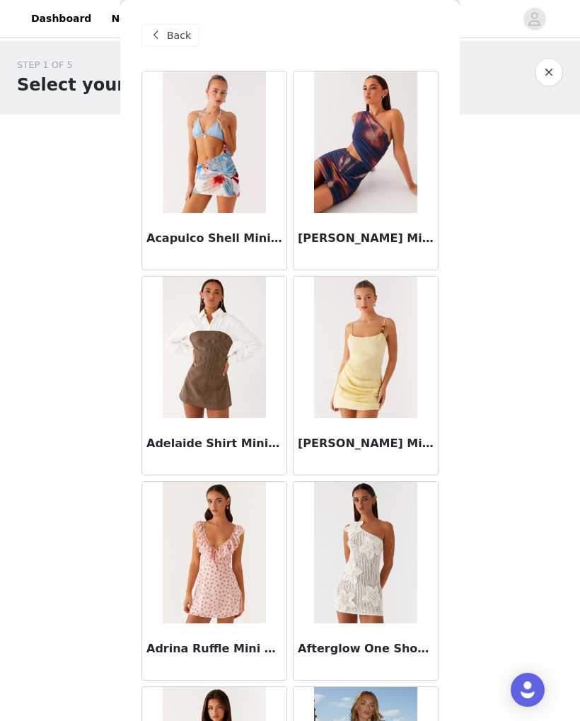
click at [162, 37] on span at bounding box center [155, 35] width 17 height 17
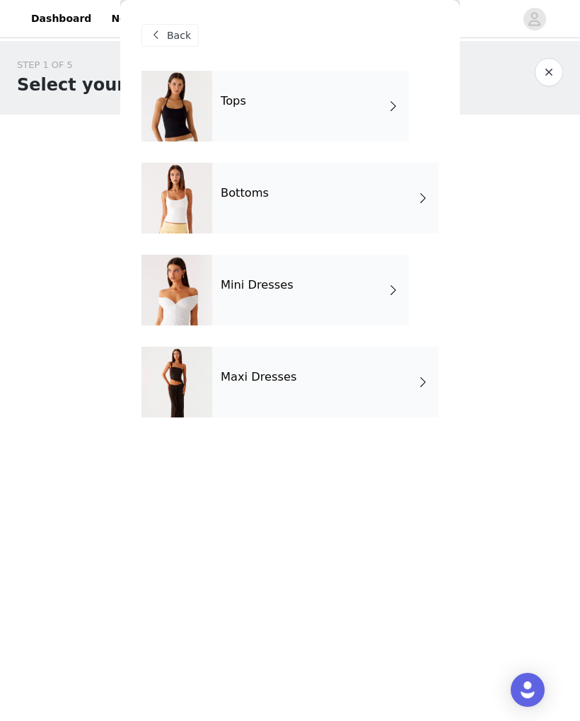
click at [339, 97] on div "Tops" at bounding box center [310, 106] width 197 height 71
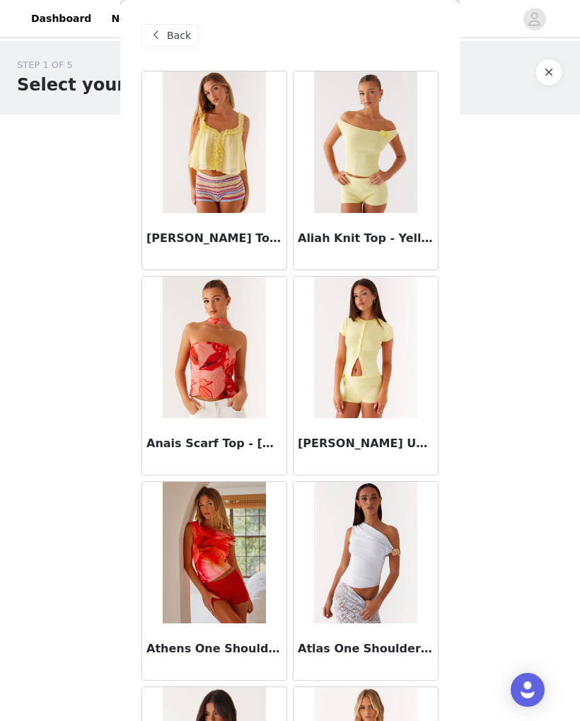
click at [173, 37] on span "Back" at bounding box center [179, 35] width 24 height 15
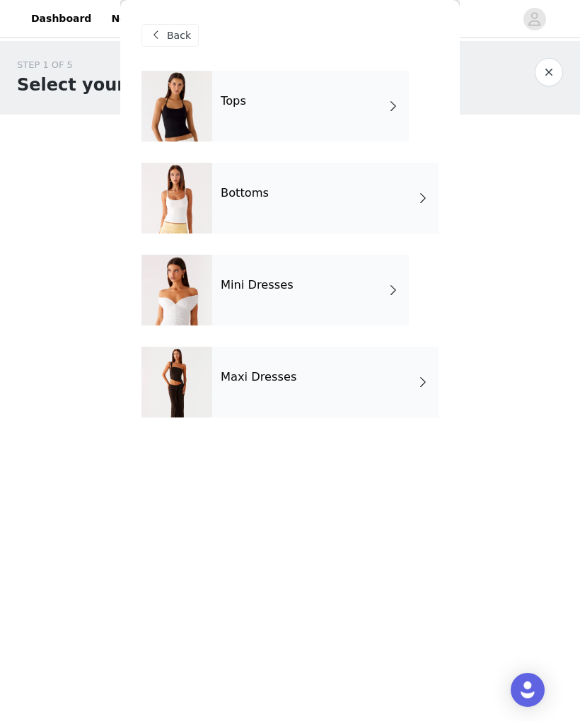
click at [331, 384] on div "Maxi Dresses" at bounding box center [325, 382] width 226 height 71
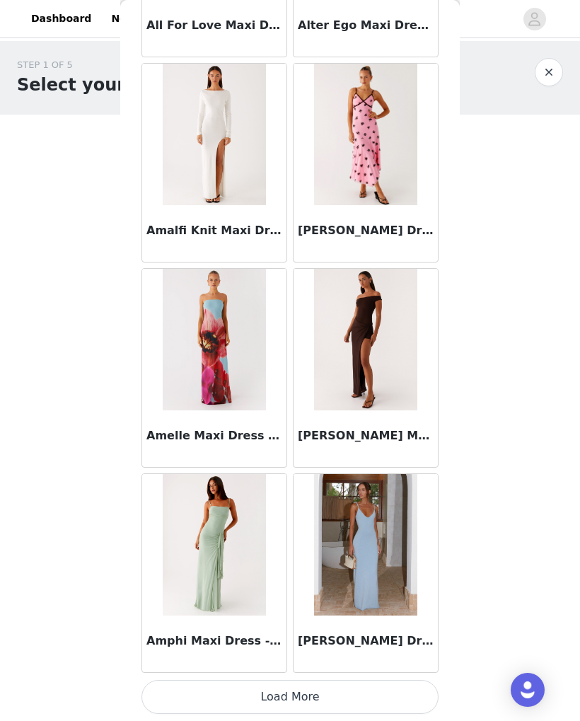
click at [291, 693] on button "Load More" at bounding box center [289, 697] width 297 height 34
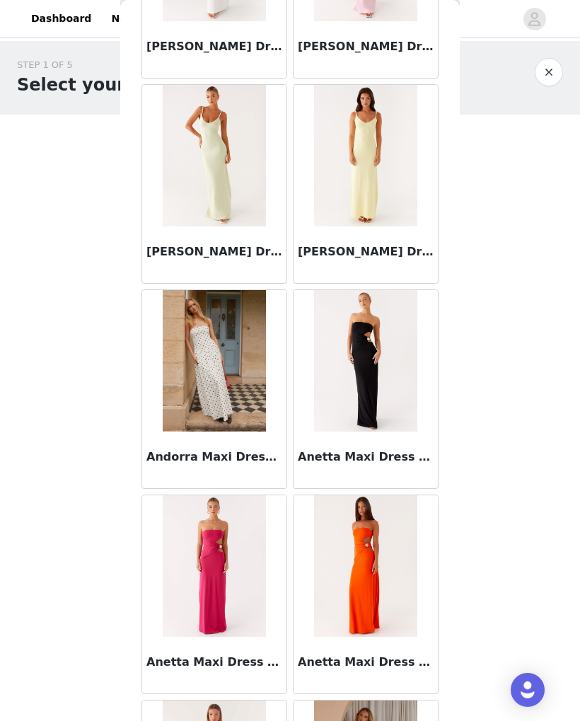
scroll to position [2244, 0]
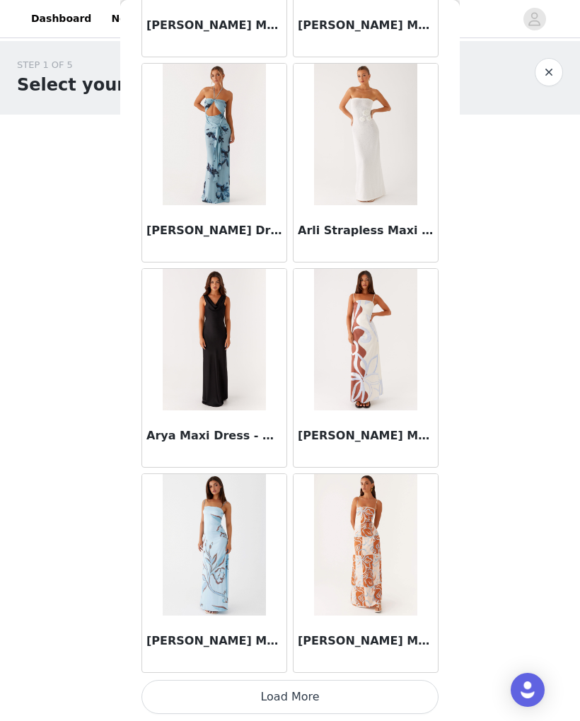
click at [318, 692] on button "Load More" at bounding box center [289, 697] width 297 height 34
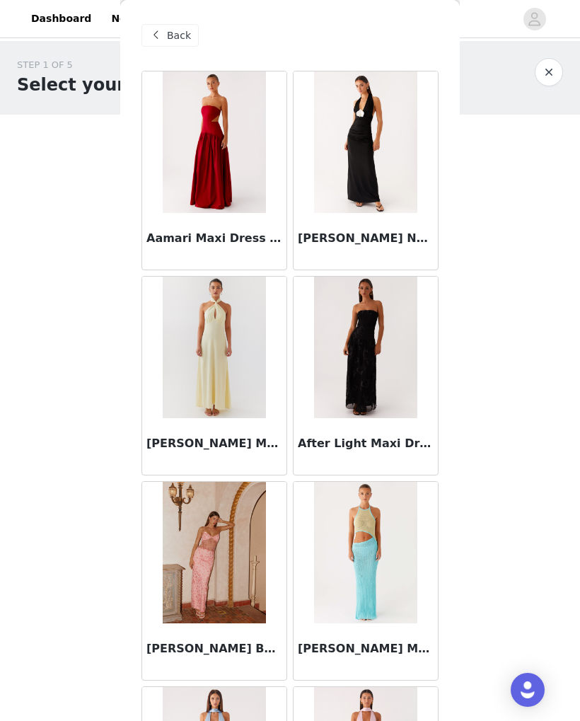
scroll to position [0, 0]
click at [170, 40] on span "Back" at bounding box center [179, 35] width 24 height 15
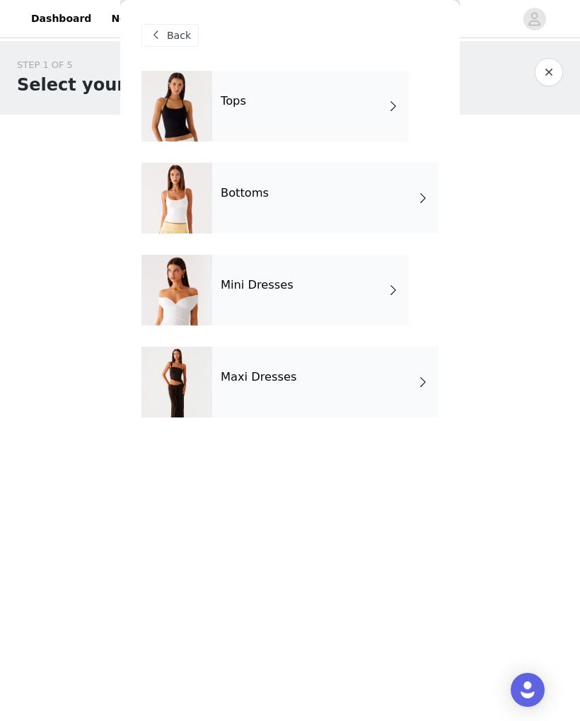
click at [389, 303] on div "Mini Dresses" at bounding box center [310, 290] width 197 height 71
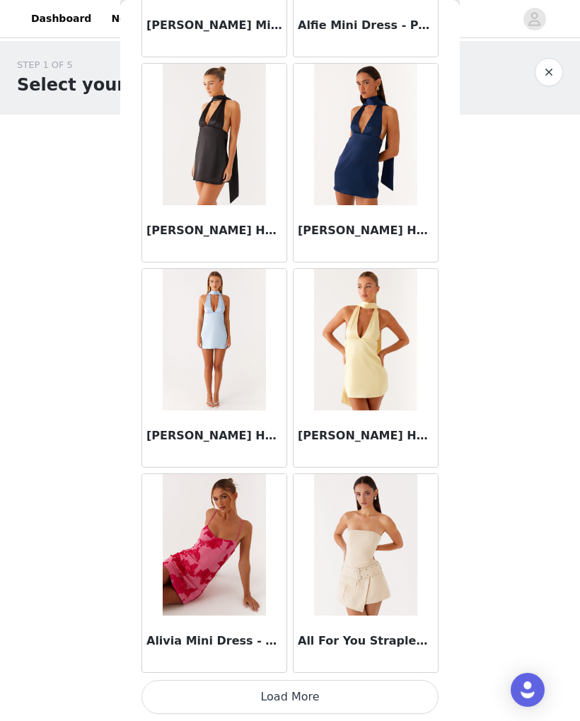
click at [320, 686] on button "Load More" at bounding box center [289, 697] width 297 height 34
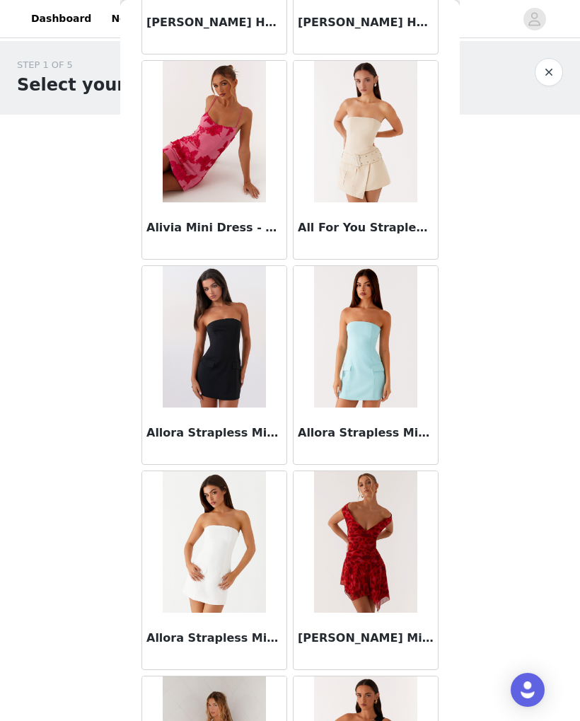
scroll to position [1883, 0]
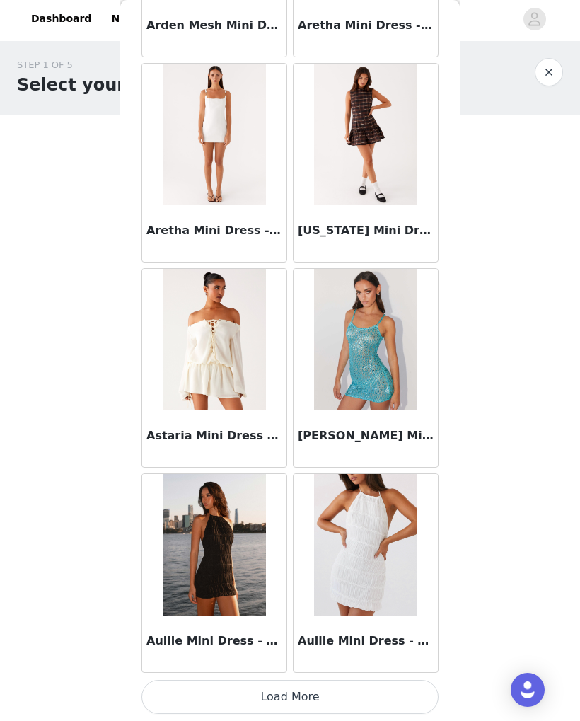
click at [316, 695] on button "Load More" at bounding box center [289, 697] width 297 height 34
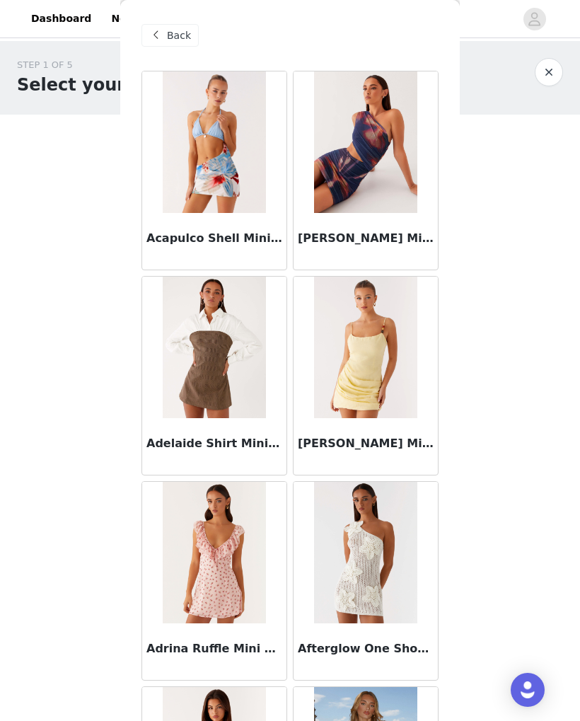
scroll to position [0, 0]
click at [173, 36] on span "Back" at bounding box center [179, 35] width 24 height 15
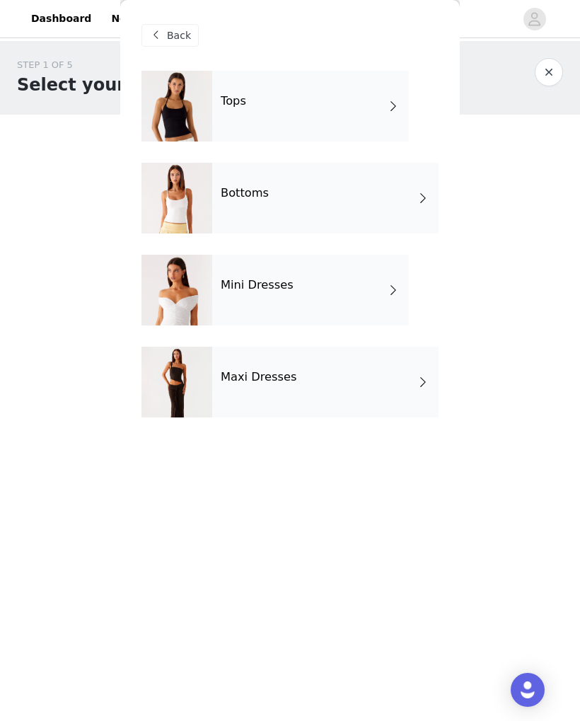
click at [373, 200] on div "Bottoms" at bounding box center [325, 198] width 226 height 71
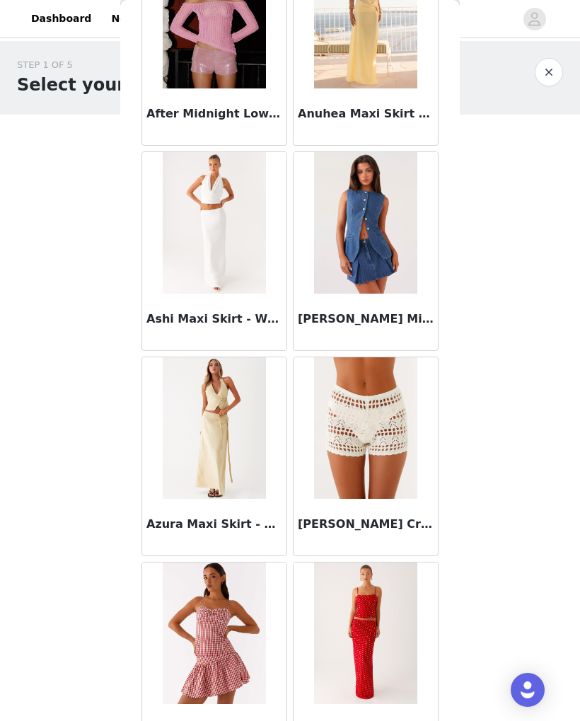
scroll to position [342, 0]
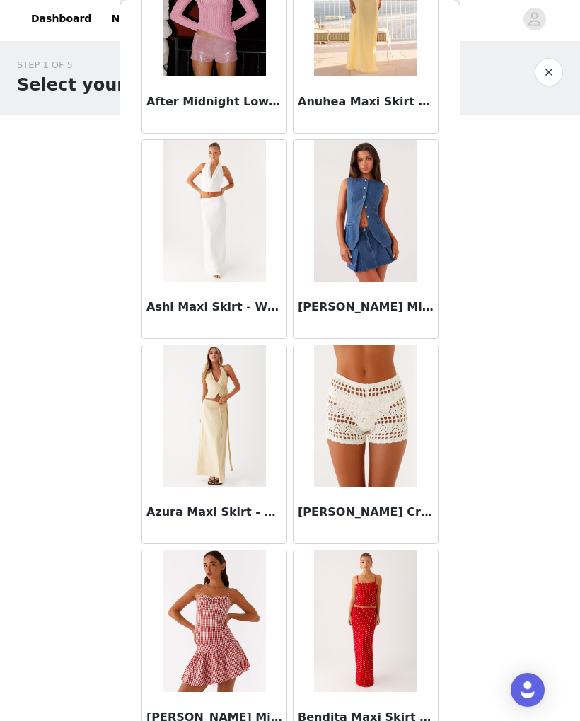
click at [187, 209] on img at bounding box center [214, 210] width 103 height 141
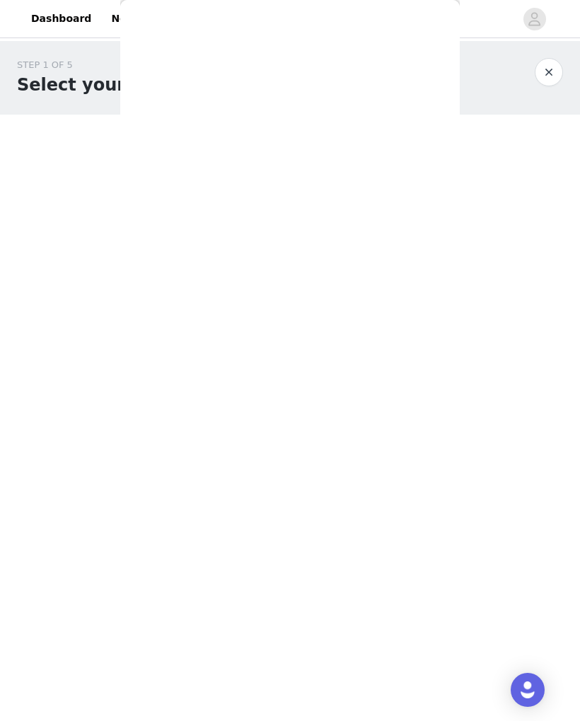
scroll to position [0, 0]
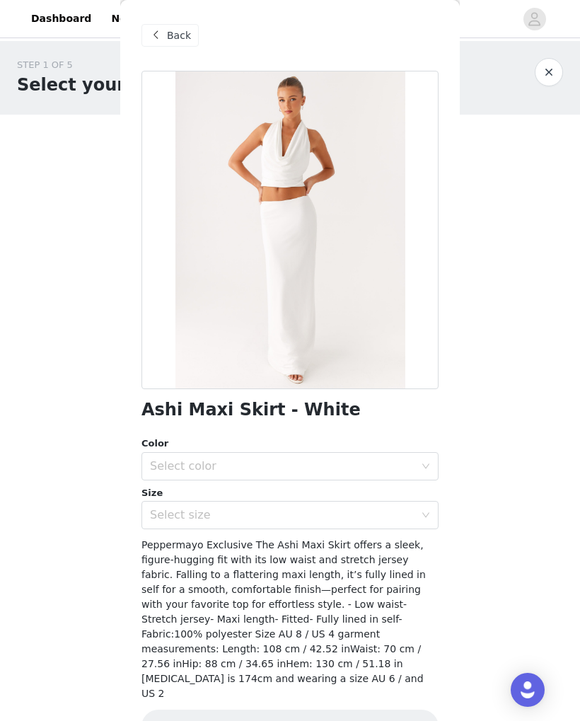
click at [355, 464] on div "Select color" at bounding box center [282, 466] width 265 height 14
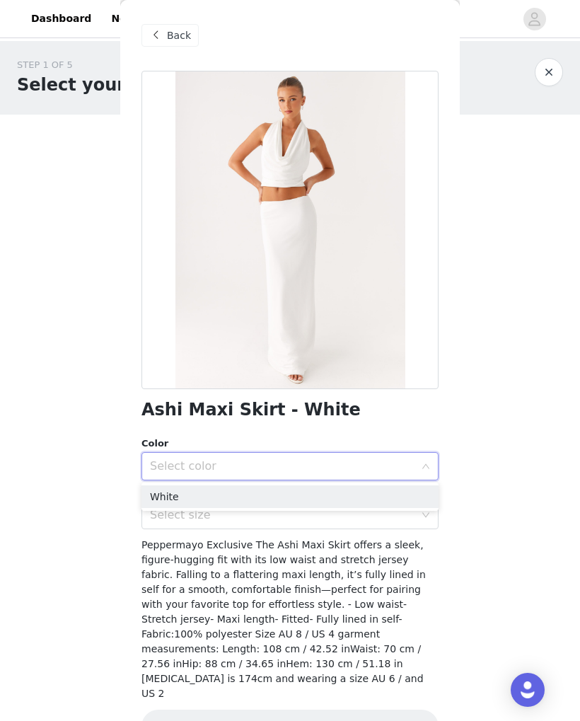
click at [363, 456] on div "Select color" at bounding box center [285, 466] width 271 height 27
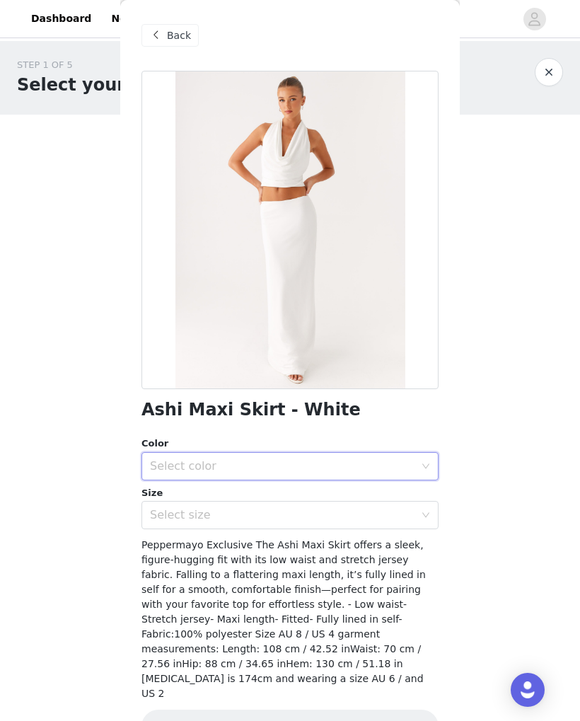
click at [361, 508] on div "Select size" at bounding box center [282, 515] width 265 height 14
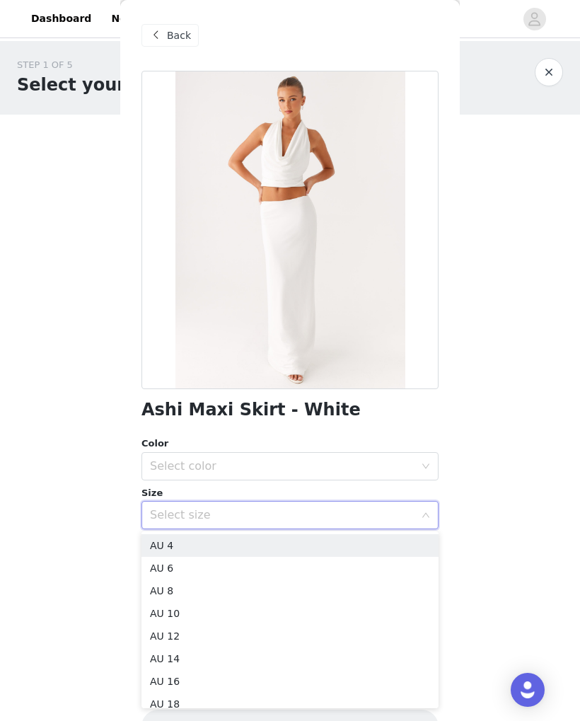
click at [368, 511] on div "Select size" at bounding box center [282, 515] width 265 height 14
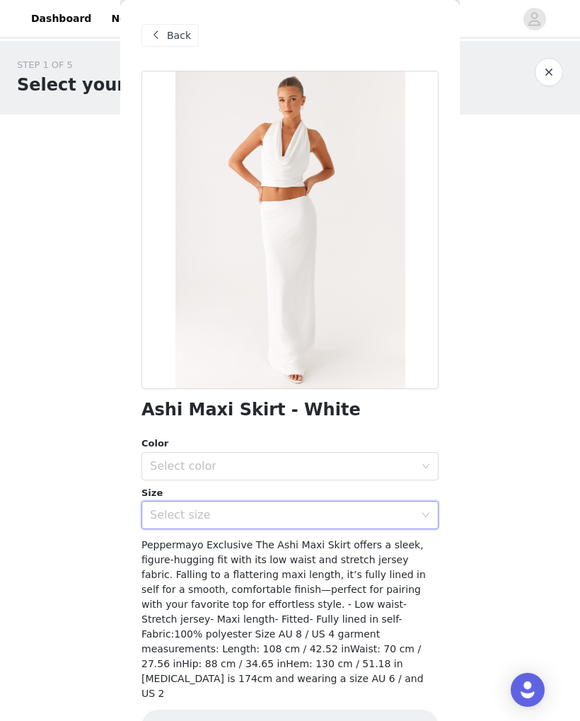
click at [164, 37] on div "Back" at bounding box center [169, 35] width 57 height 23
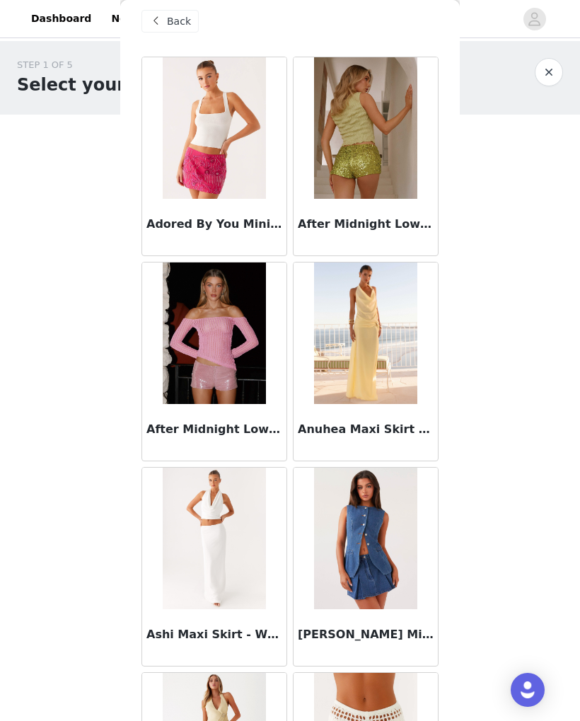
scroll to position [17, 0]
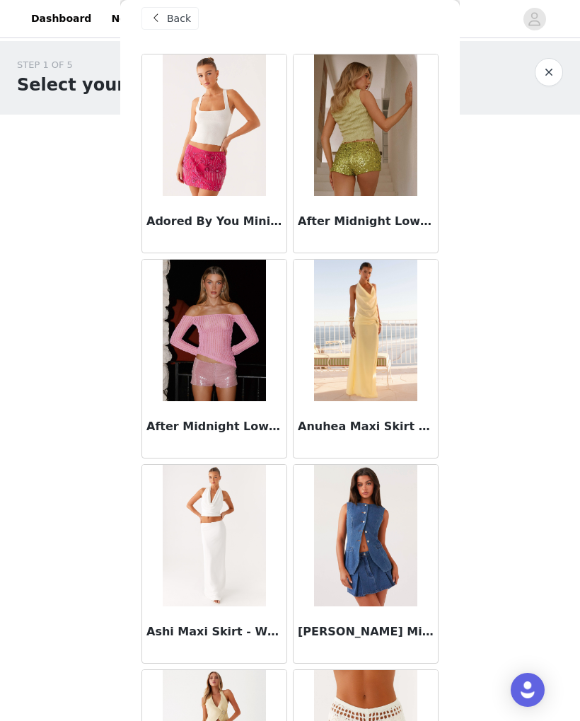
click at [398, 425] on h3 "Anuhea Maxi Skirt - Yellow" at bounding box center [366, 426] width 136 height 17
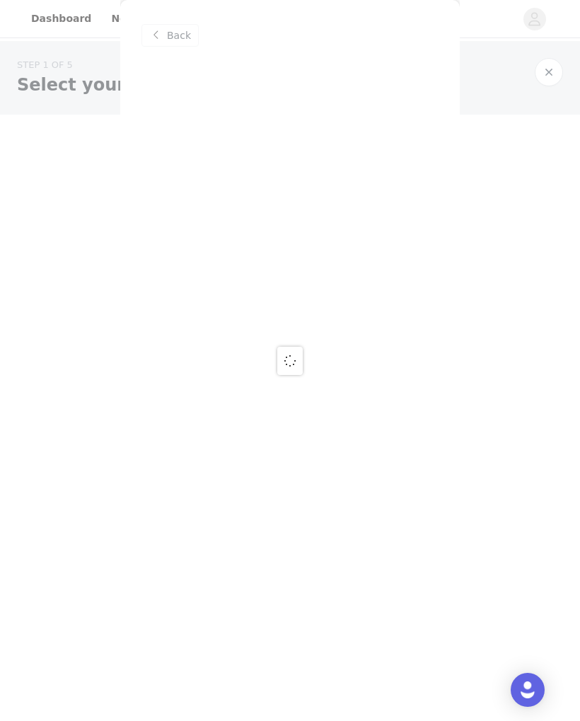
scroll to position [0, 0]
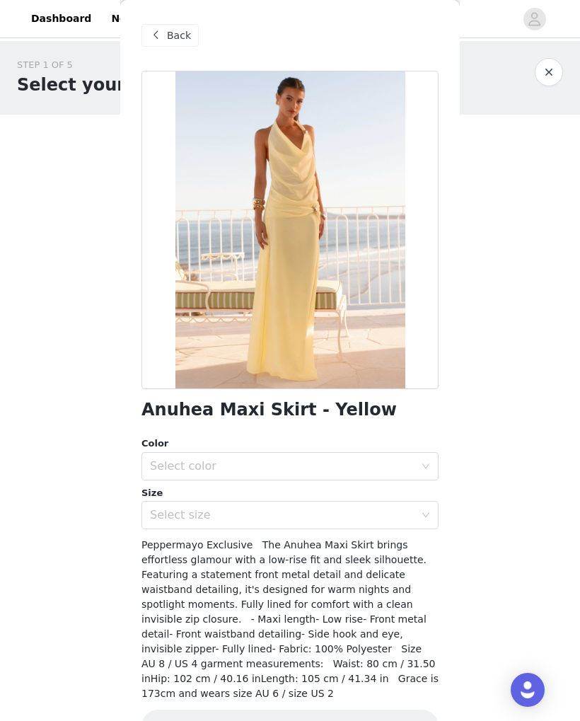
click at [170, 34] on span "Back" at bounding box center [179, 35] width 24 height 15
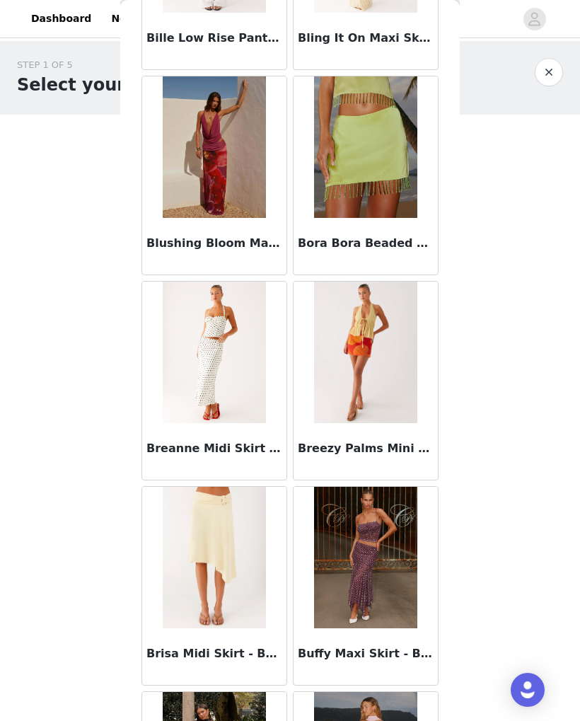
scroll to position [1226, 0]
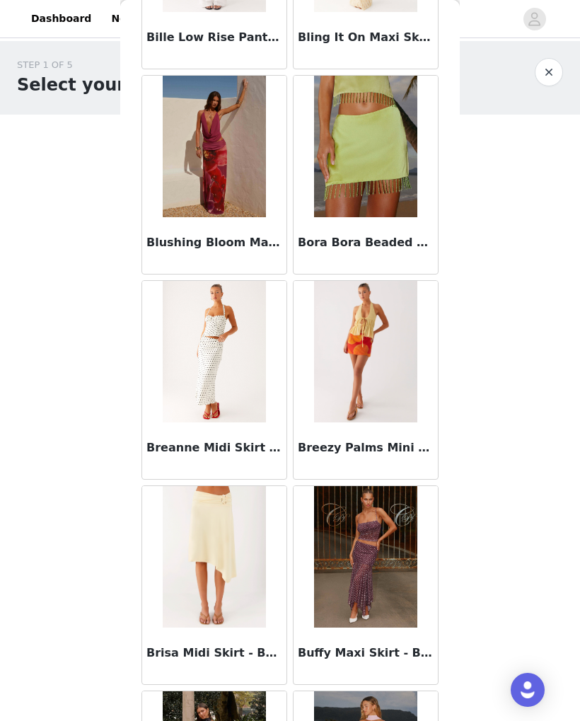
click at [259, 447] on h3 "Breanne Midi Skirt - White Polka Dot" at bounding box center [214, 447] width 136 height 17
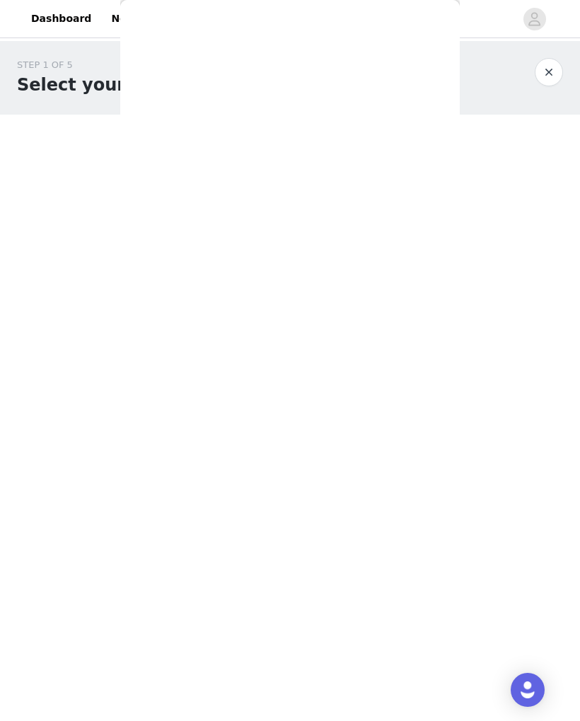
scroll to position [0, 0]
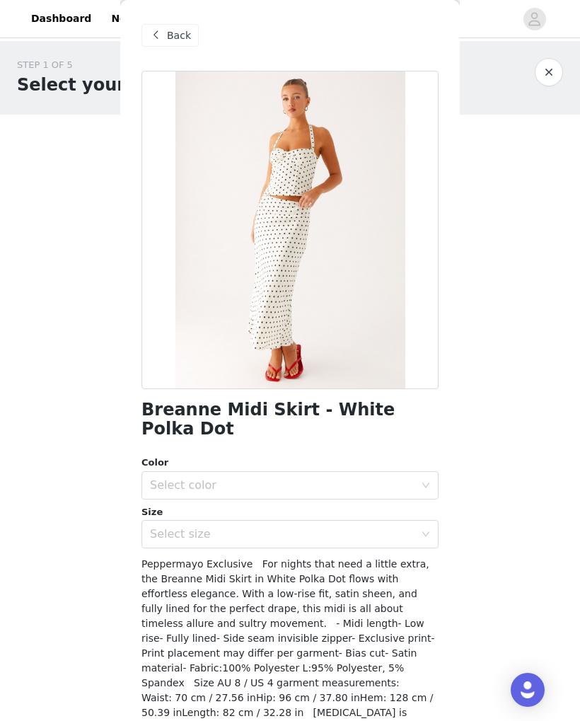
click at [168, 34] on span "Back" at bounding box center [179, 35] width 24 height 15
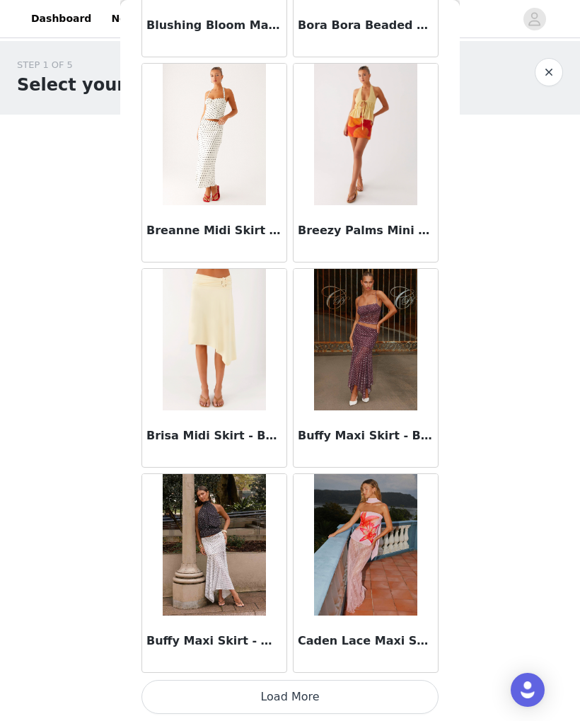
click at [395, 701] on button "Load More" at bounding box center [289, 697] width 297 height 34
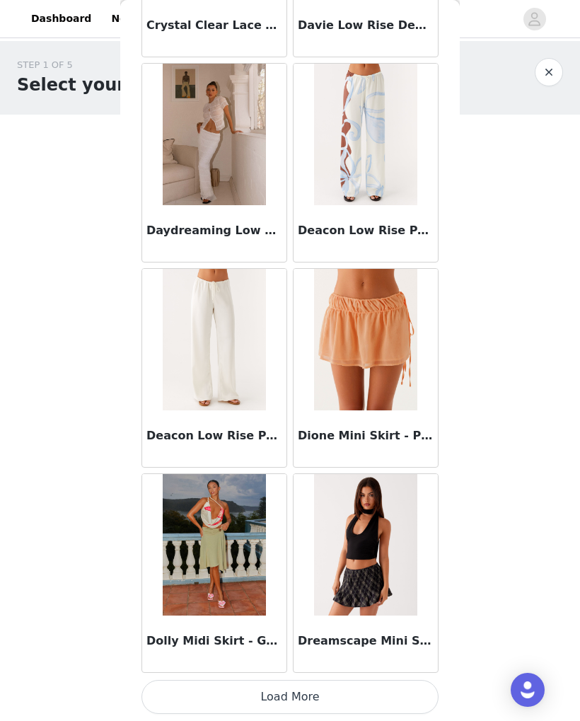
scroll to position [3495, 0]
click at [301, 687] on button "Load More" at bounding box center [289, 697] width 297 height 34
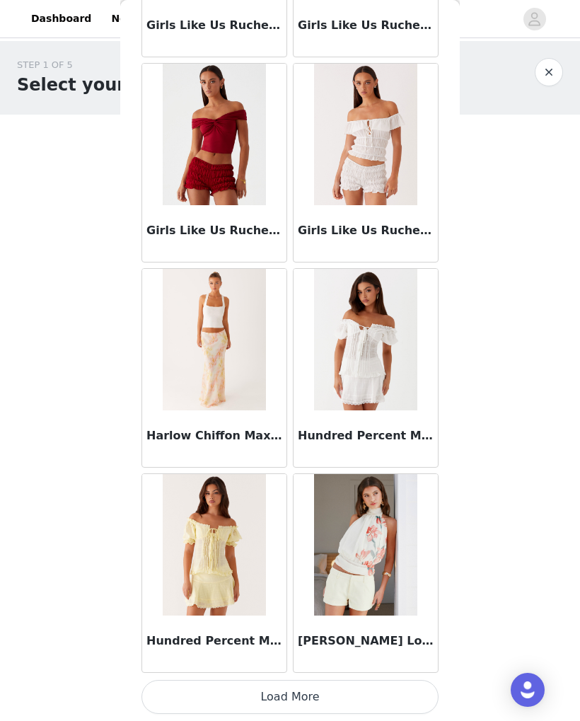
click at [394, 695] on button "Load More" at bounding box center [289, 697] width 297 height 34
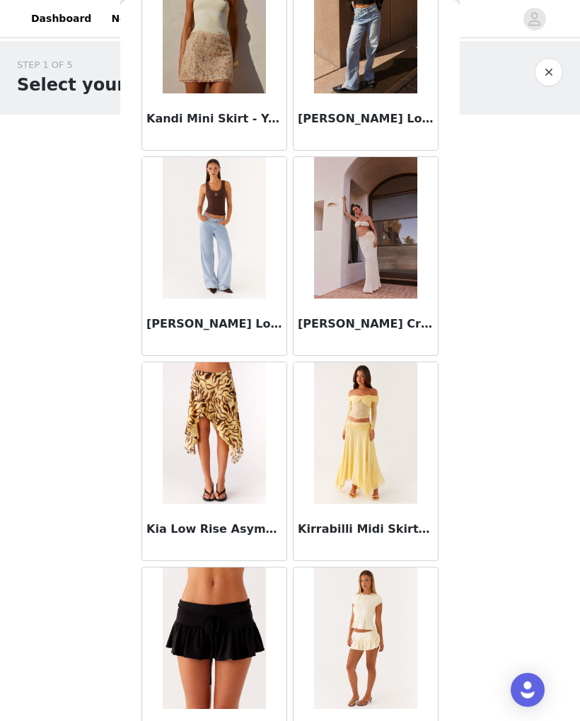
scroll to position [6479, 0]
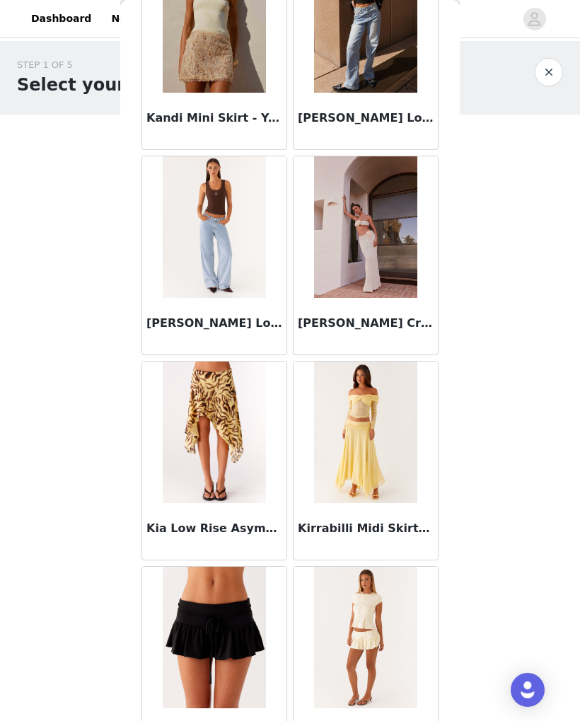
click at [247, 308] on div "[PERSON_NAME] Low Rise Denim Jeans - Sky" at bounding box center [214, 326] width 144 height 57
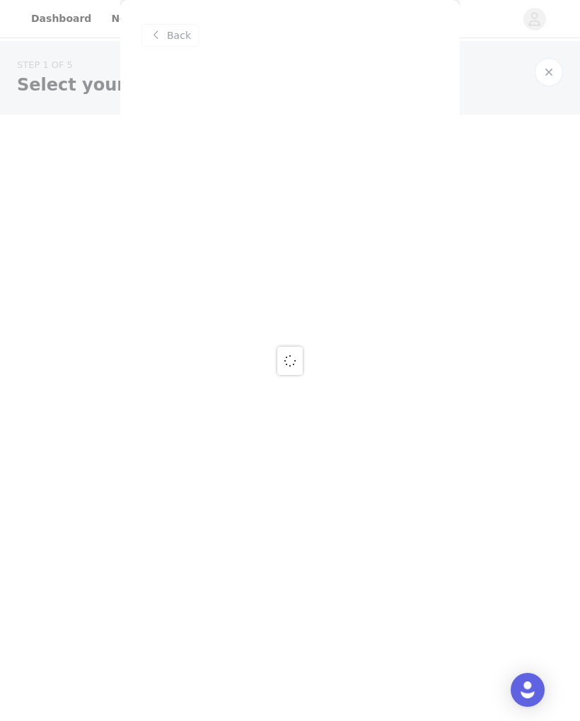
scroll to position [0, 0]
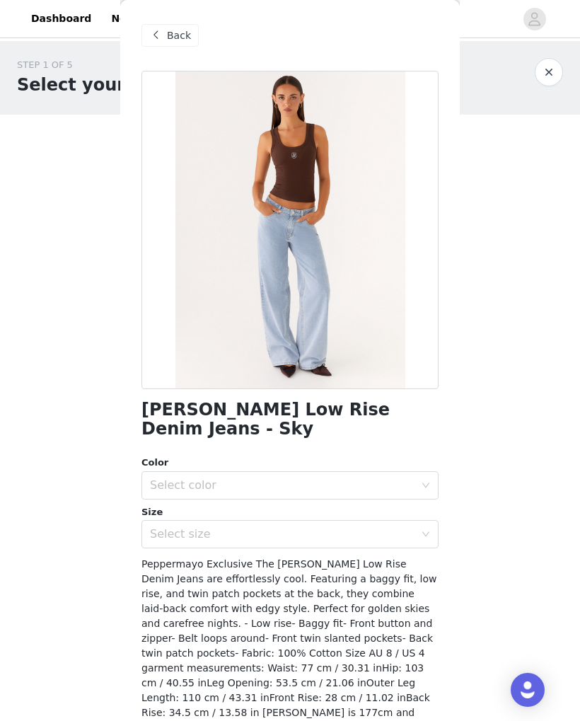
click at [398, 478] on div "Select color" at bounding box center [282, 485] width 265 height 14
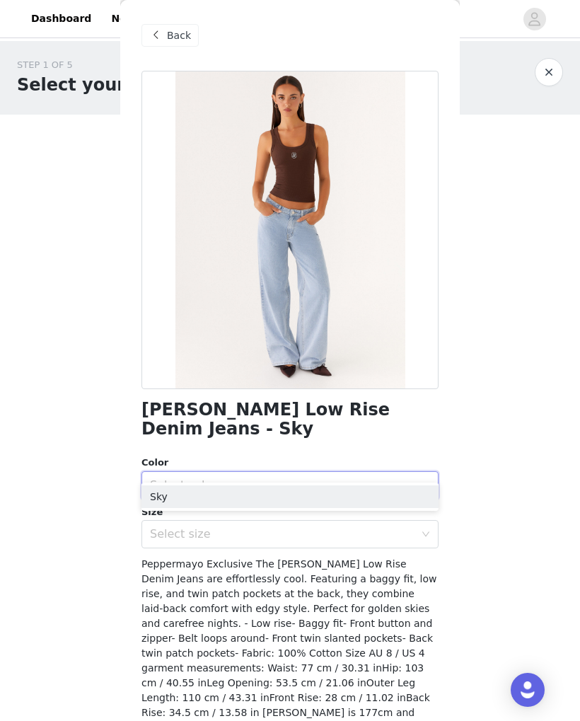
click at [364, 488] on li "Sky" at bounding box center [289, 496] width 297 height 23
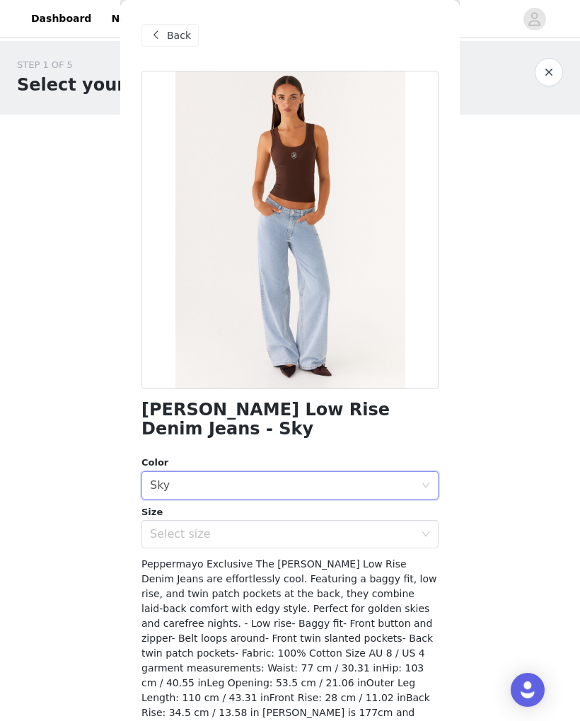
click at [353, 527] on div "Select size" at bounding box center [282, 534] width 265 height 14
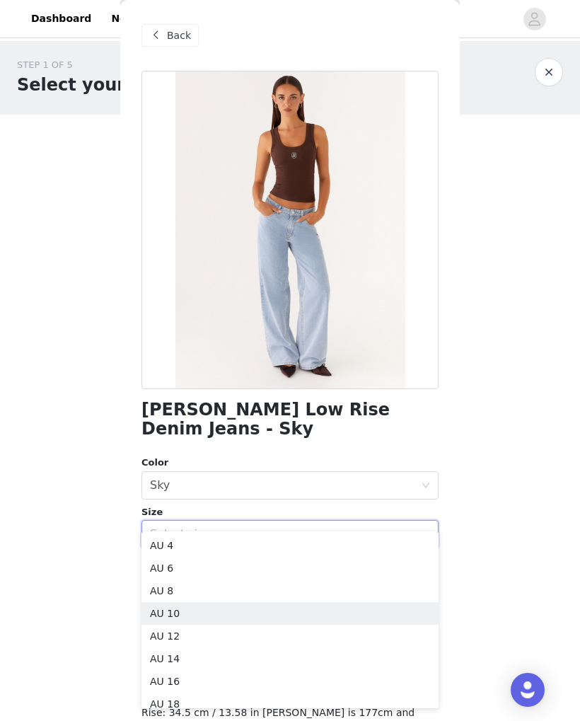
click at [303, 617] on li "AU 10" at bounding box center [289, 613] width 297 height 23
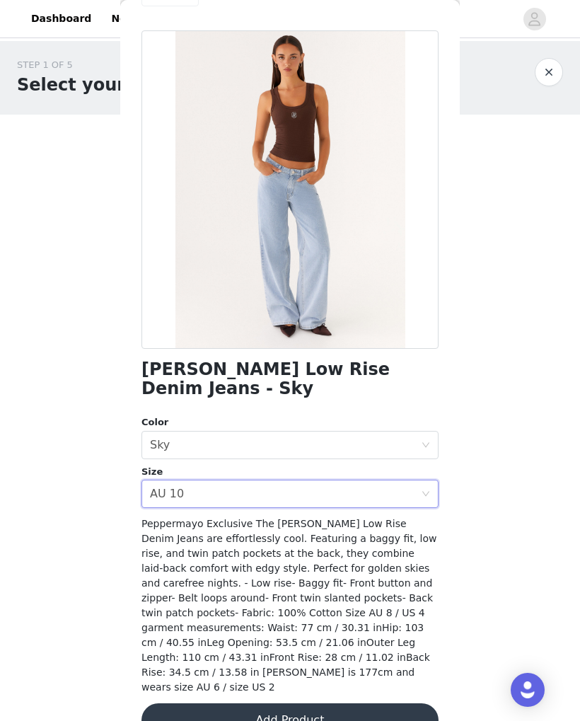
scroll to position [39, 0]
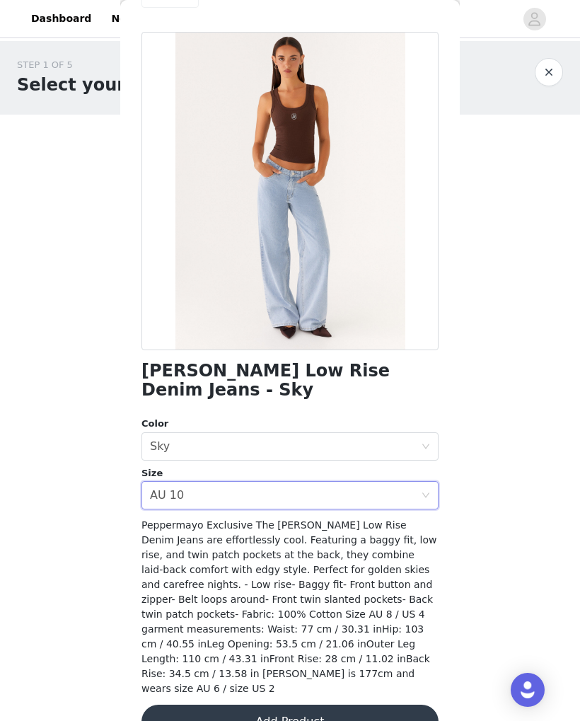
click at [396, 704] on button "Add Product" at bounding box center [289, 721] width 297 height 34
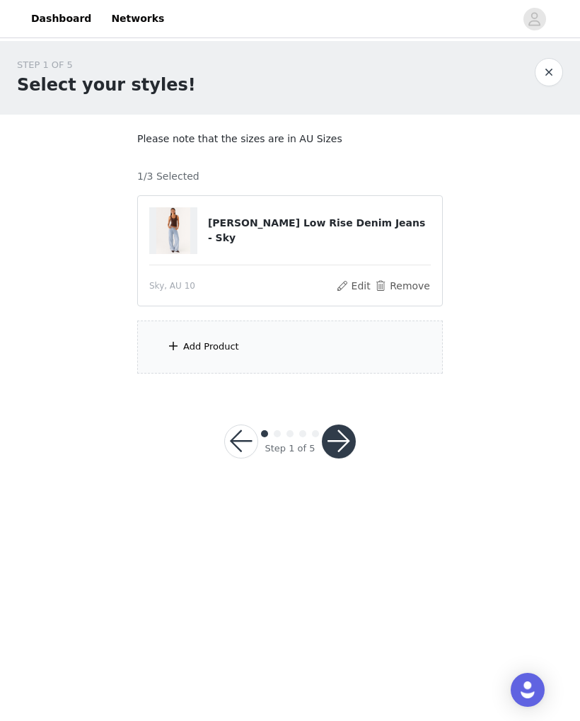
click at [393, 359] on div "Add Product" at bounding box center [290, 346] width 306 height 53
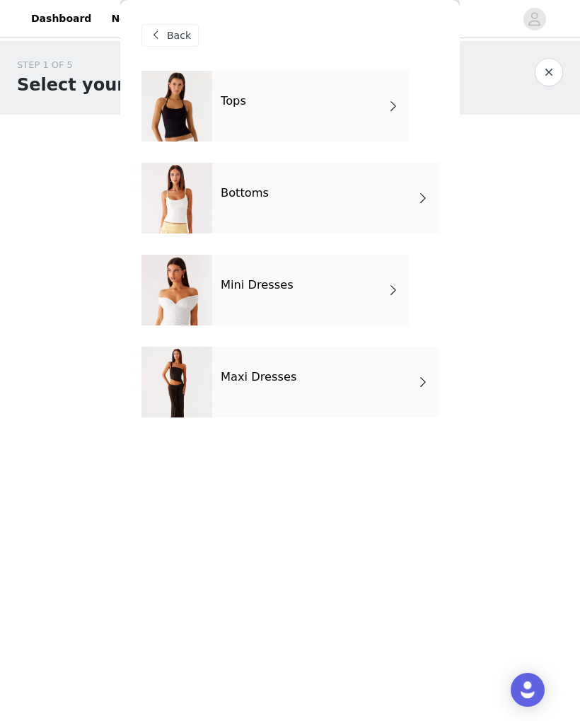
click at [362, 108] on div "Tops" at bounding box center [310, 106] width 197 height 71
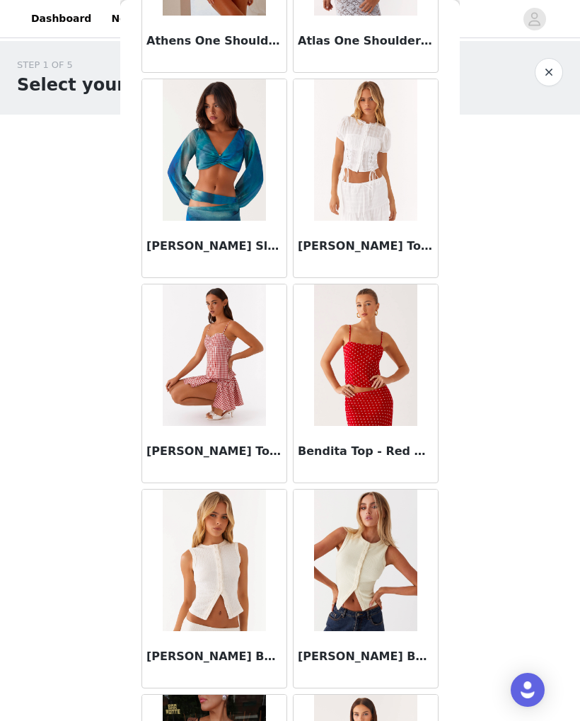
scroll to position [608, 0]
click at [382, 406] on img at bounding box center [365, 354] width 103 height 141
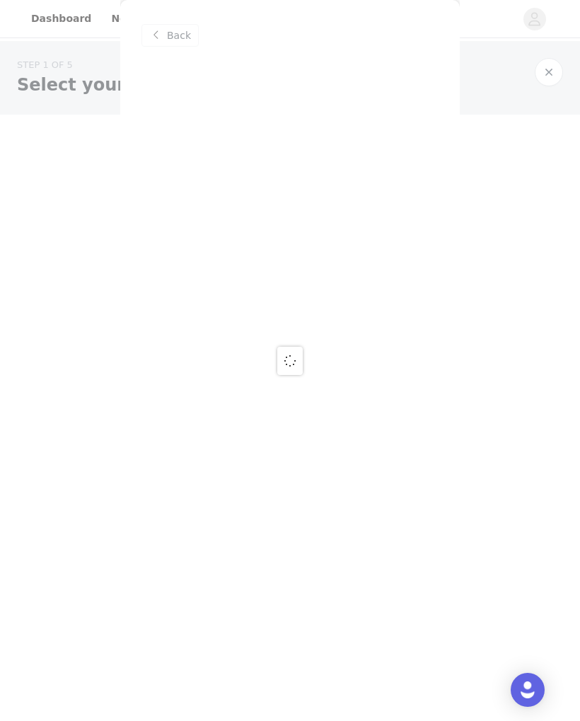
scroll to position [0, 0]
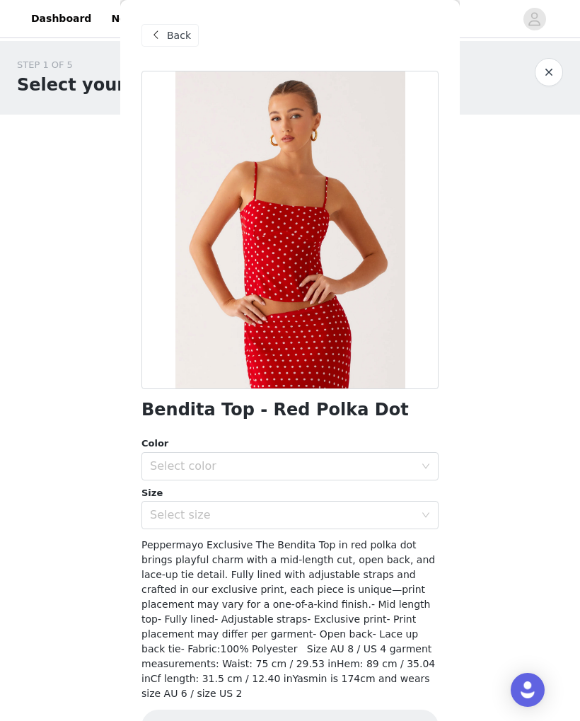
click at [354, 464] on div "Select color" at bounding box center [282, 466] width 265 height 14
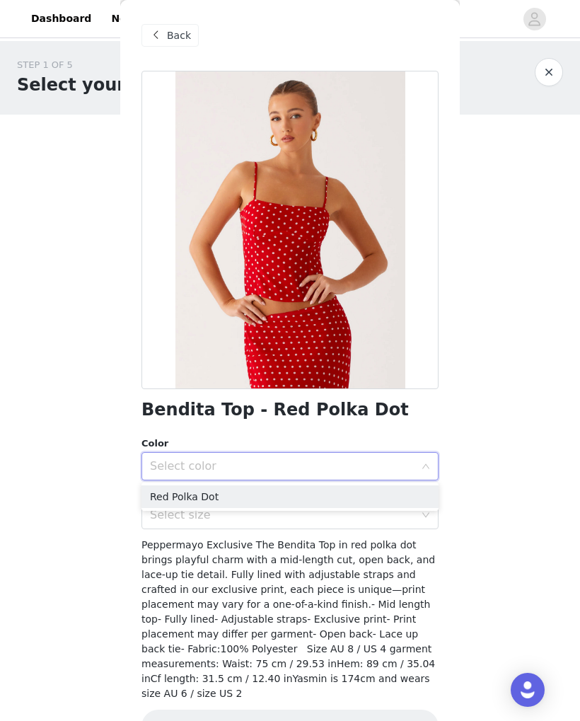
click at [341, 498] on li "Red Polka Dot" at bounding box center [289, 496] width 297 height 23
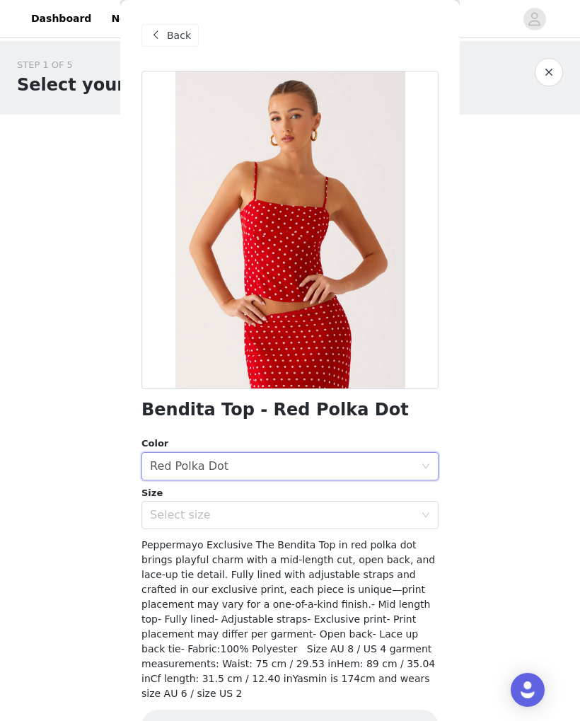
click at [334, 511] on div "Select size" at bounding box center [282, 515] width 265 height 14
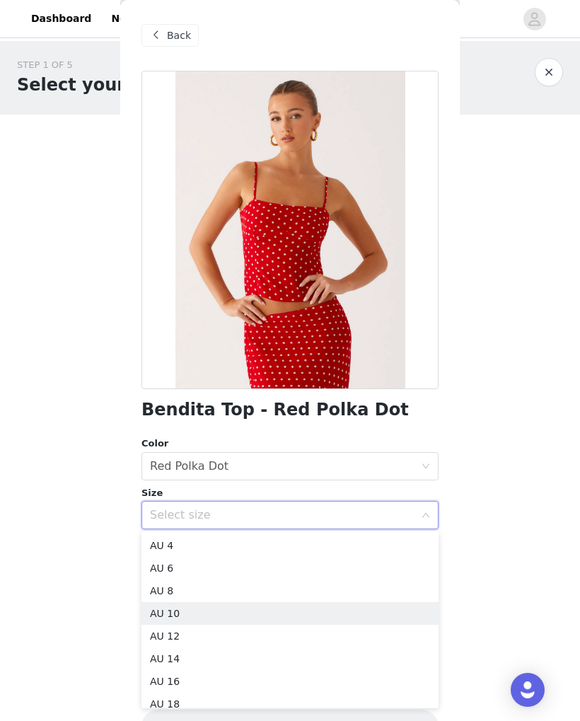
click at [294, 613] on li "AU 10" at bounding box center [289, 613] width 297 height 23
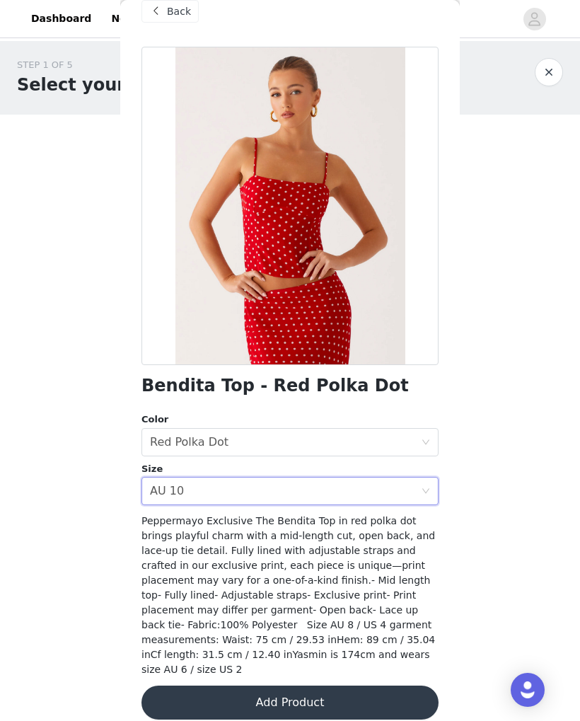
scroll to position [23, 0]
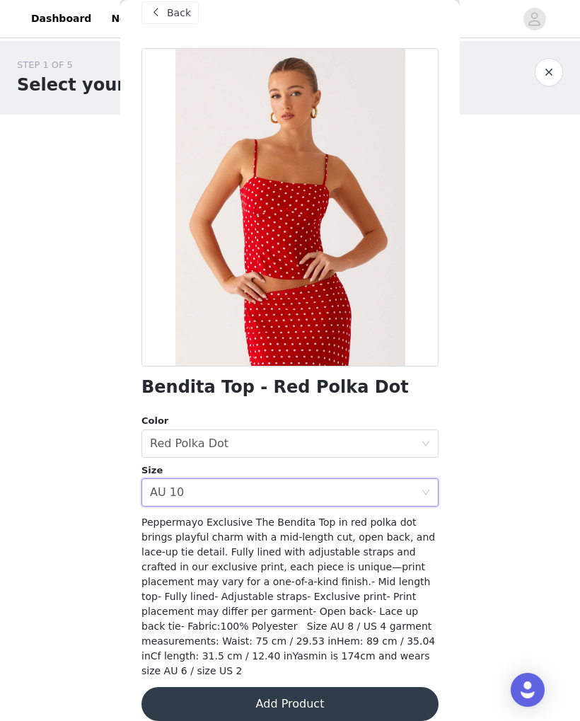
click at [161, 7] on span at bounding box center [155, 12] width 17 height 17
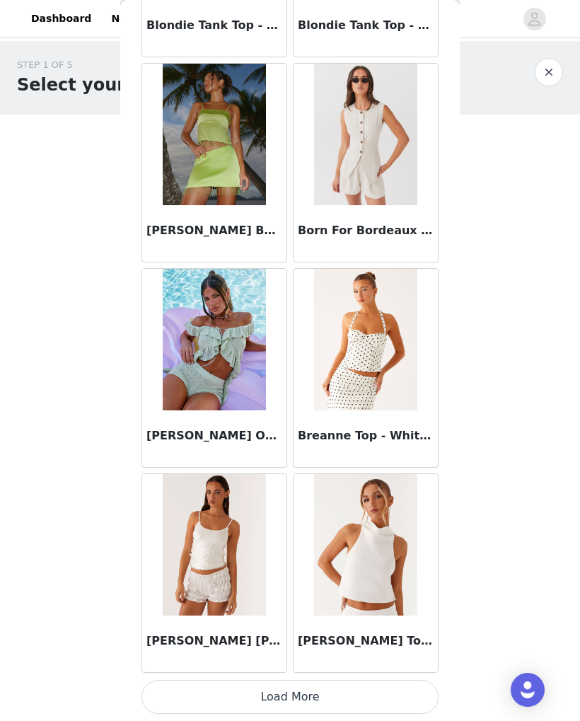
click at [297, 697] on button "Load More" at bounding box center [289, 697] width 297 height 34
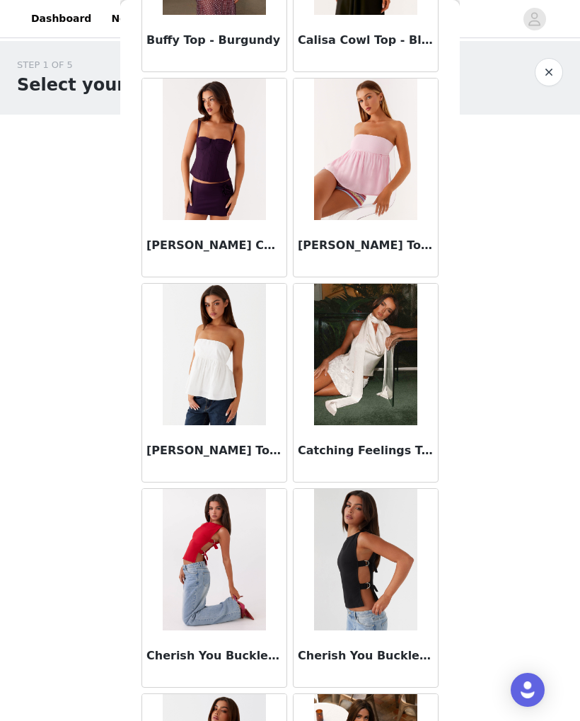
scroll to position [2249, 0]
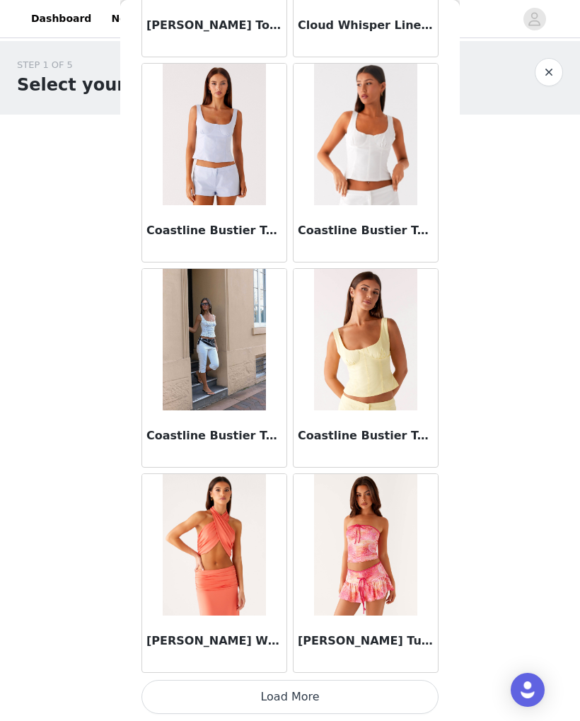
click at [314, 692] on button "Load More" at bounding box center [289, 697] width 297 height 34
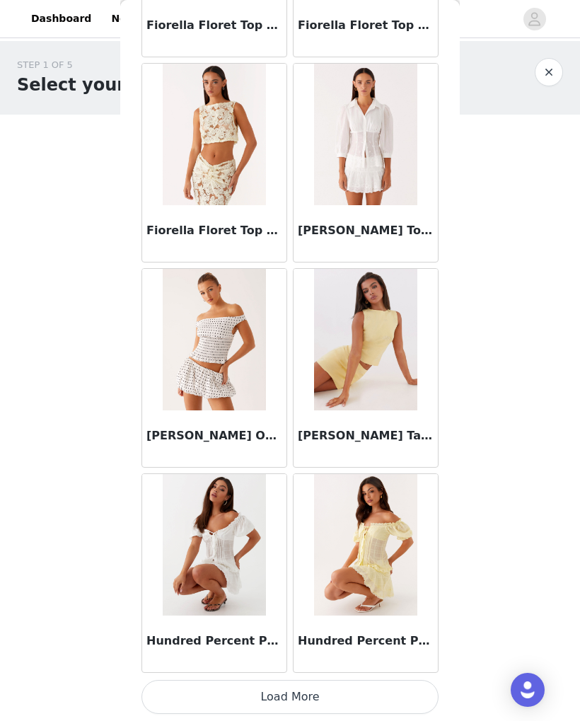
click at [392, 695] on button "Load More" at bounding box center [289, 697] width 297 height 34
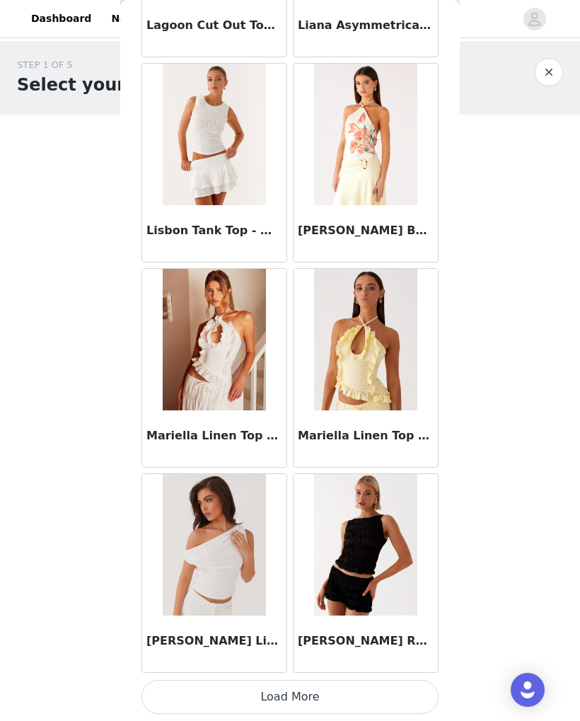
click at [384, 695] on button "Load More" at bounding box center [289, 697] width 297 height 34
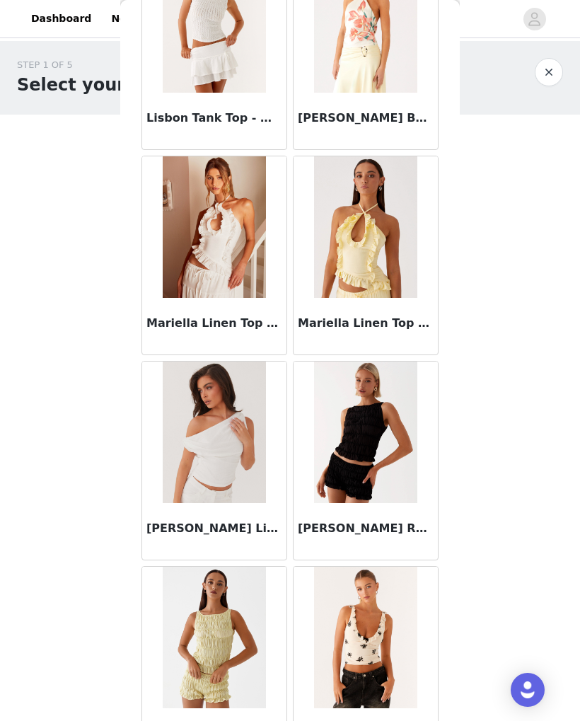
scroll to position [7711, 0]
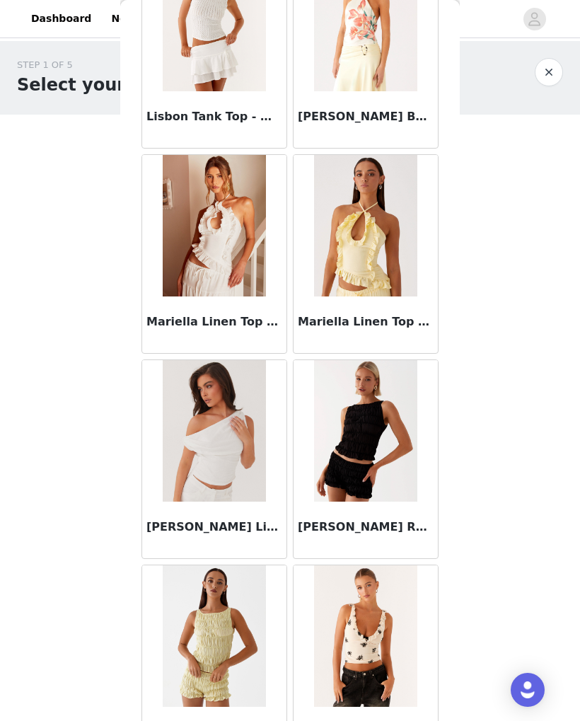
click at [235, 537] on div "[PERSON_NAME] Linen One Shoulder Top - White" at bounding box center [214, 529] width 144 height 57
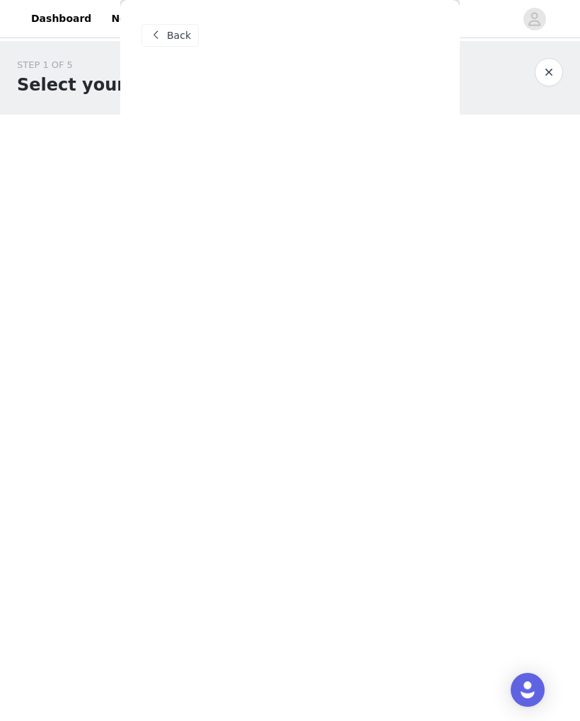
scroll to position [0, 0]
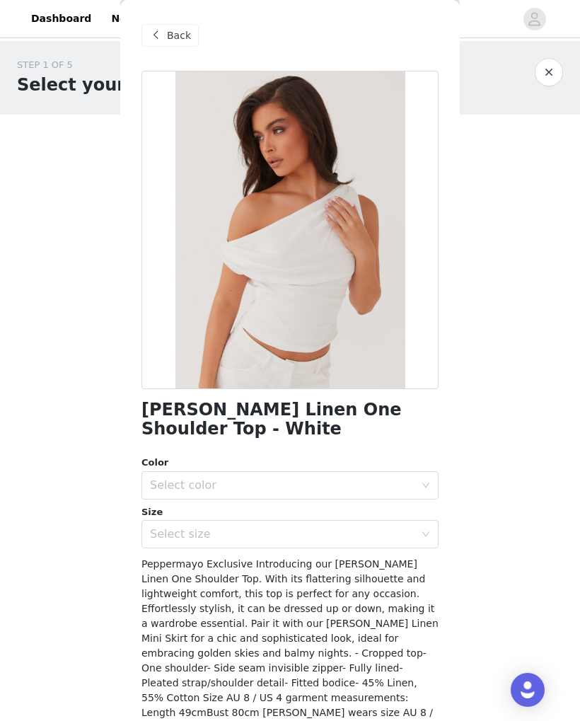
click at [388, 482] on div "Select color" at bounding box center [282, 485] width 265 height 14
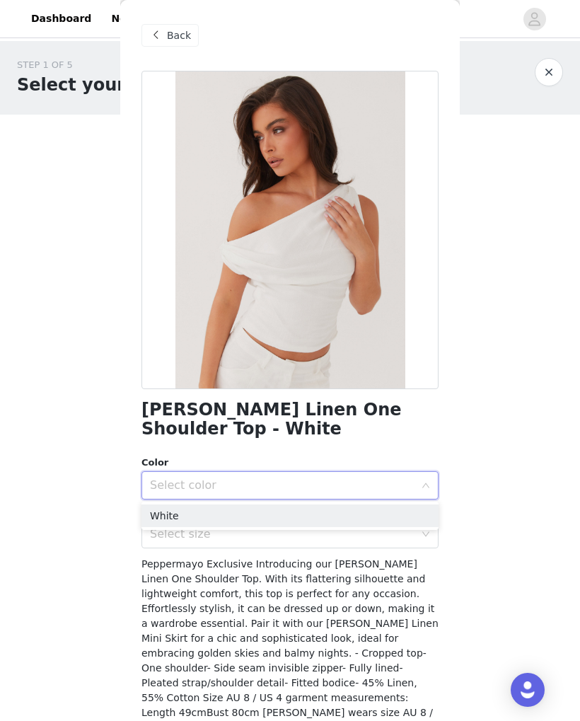
click at [350, 511] on li "White" at bounding box center [289, 515] width 297 height 23
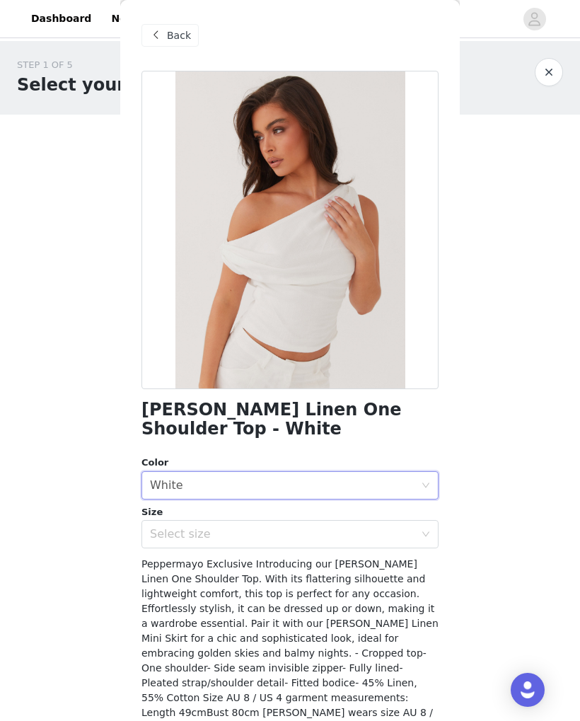
click at [338, 530] on div "Select size" at bounding box center [282, 534] width 265 height 14
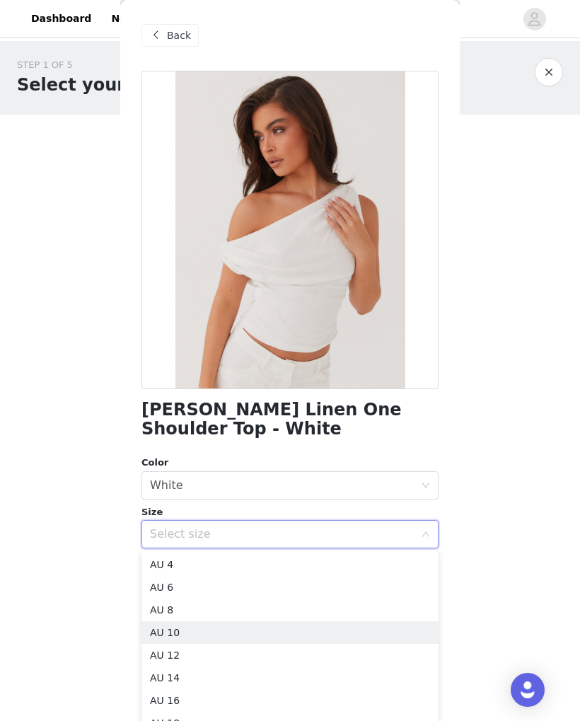
click at [294, 628] on li "AU 10" at bounding box center [289, 632] width 297 height 23
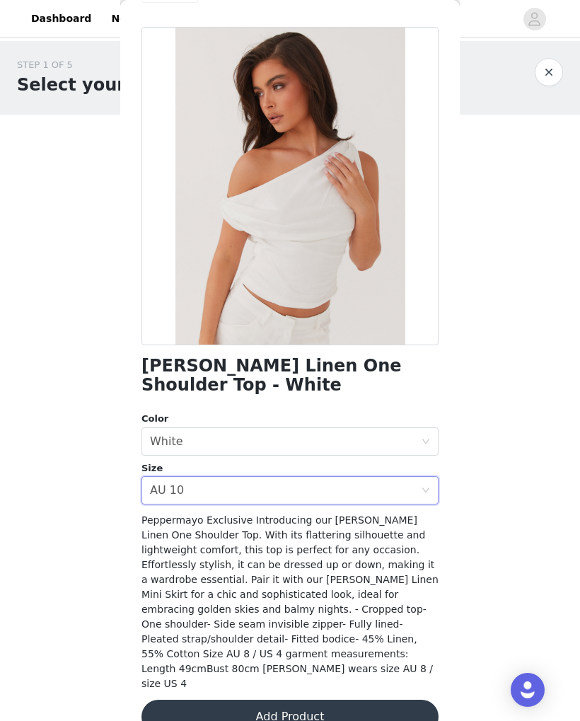
scroll to position [43, 0]
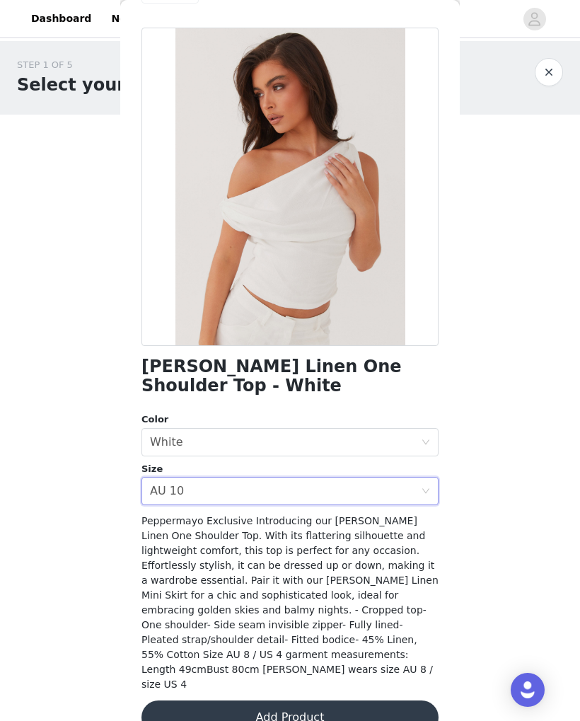
click at [296, 700] on button "Add Product" at bounding box center [289, 717] width 297 height 34
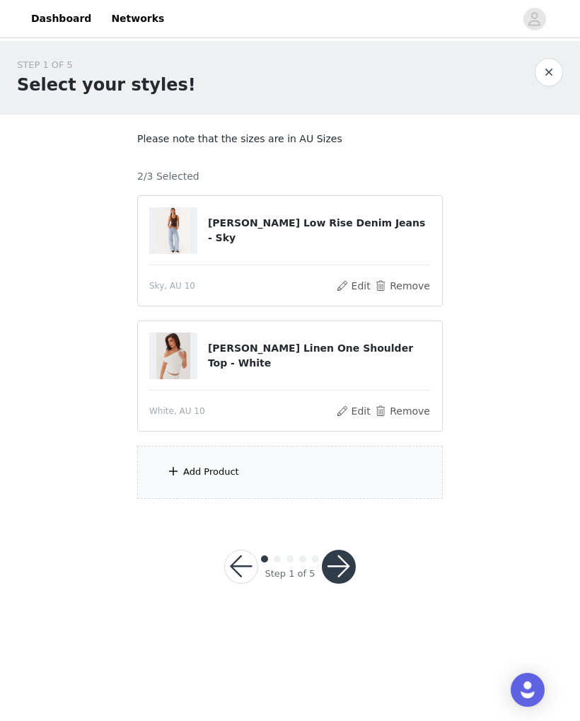
click at [343, 480] on div "Add Product" at bounding box center [290, 472] width 306 height 53
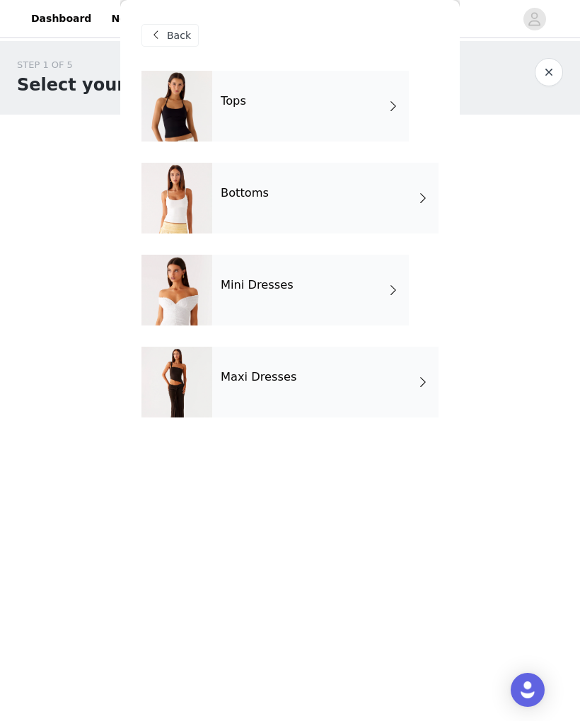
click at [365, 107] on div "Tops" at bounding box center [310, 106] width 197 height 71
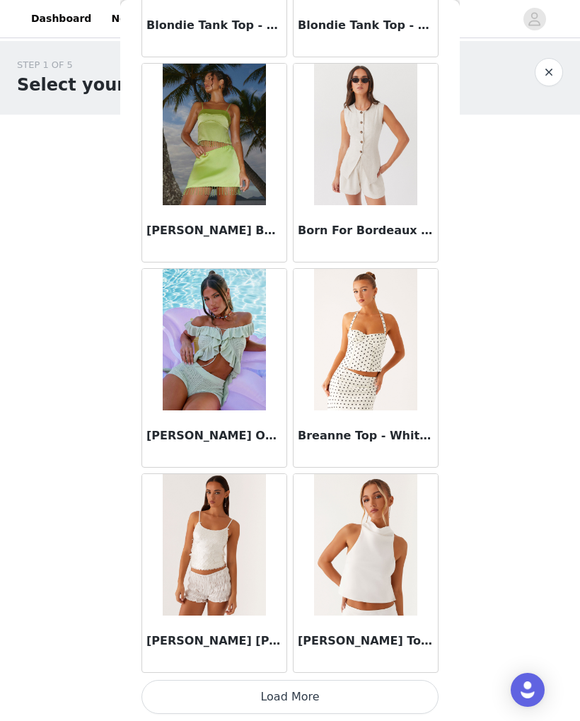
click at [297, 697] on button "Load More" at bounding box center [289, 697] width 297 height 34
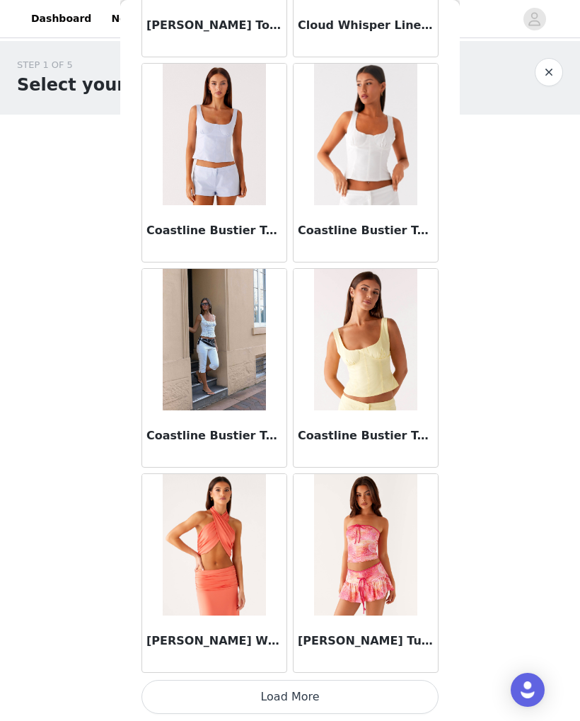
click at [279, 695] on button "Load More" at bounding box center [289, 697] width 297 height 34
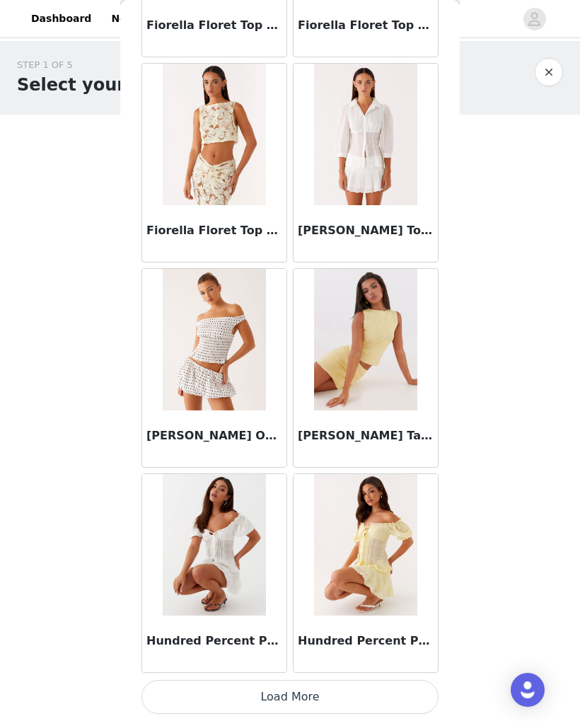
click at [277, 695] on button "Load More" at bounding box center [289, 697] width 297 height 34
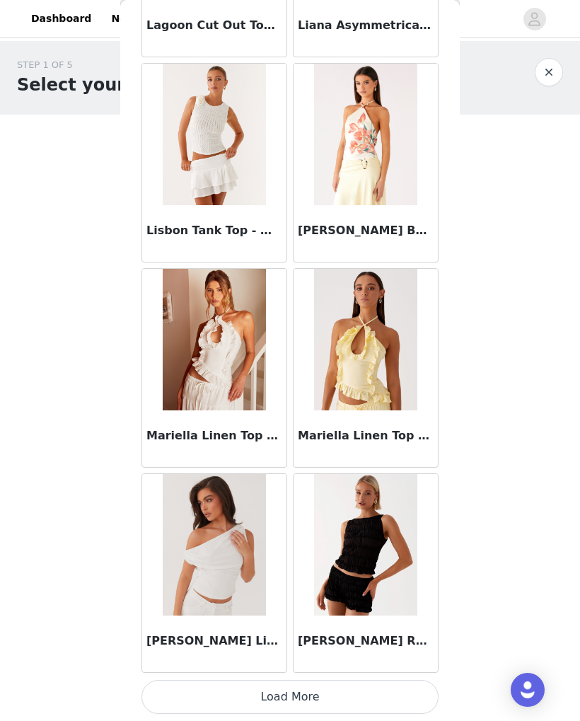
click at [294, 693] on button "Load More" at bounding box center [289, 697] width 297 height 34
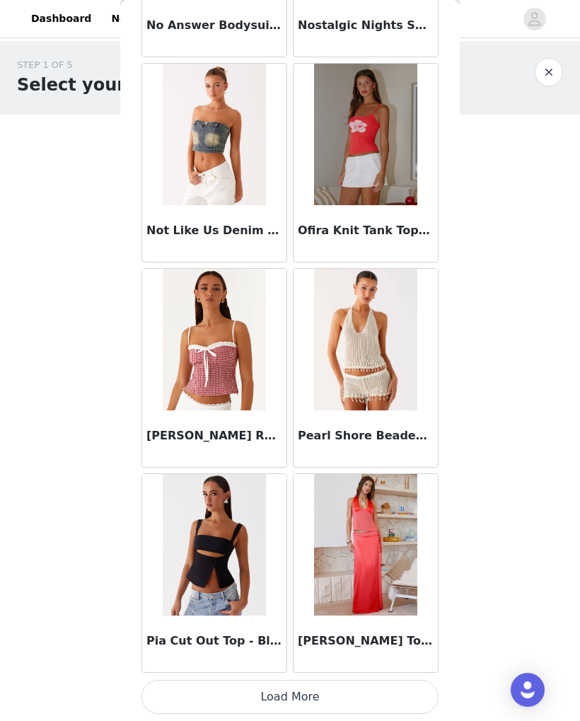
click at [316, 712] on button "Load More" at bounding box center [289, 697] width 297 height 34
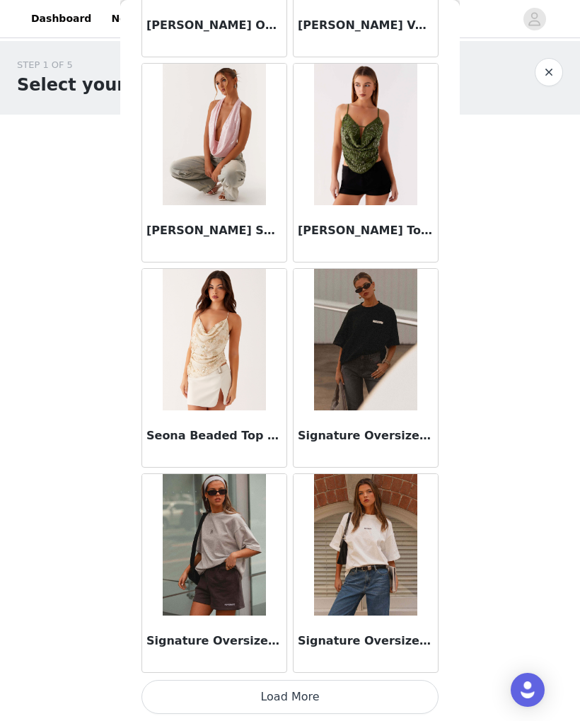
click at [306, 692] on button "Load More" at bounding box center [289, 697] width 297 height 34
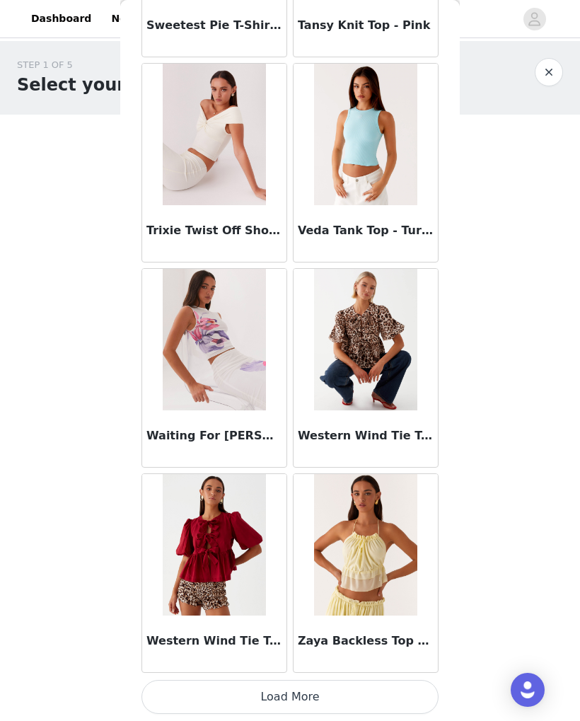
scroll to position [13751, 0]
click at [296, 701] on button "Load More" at bounding box center [289, 697] width 297 height 34
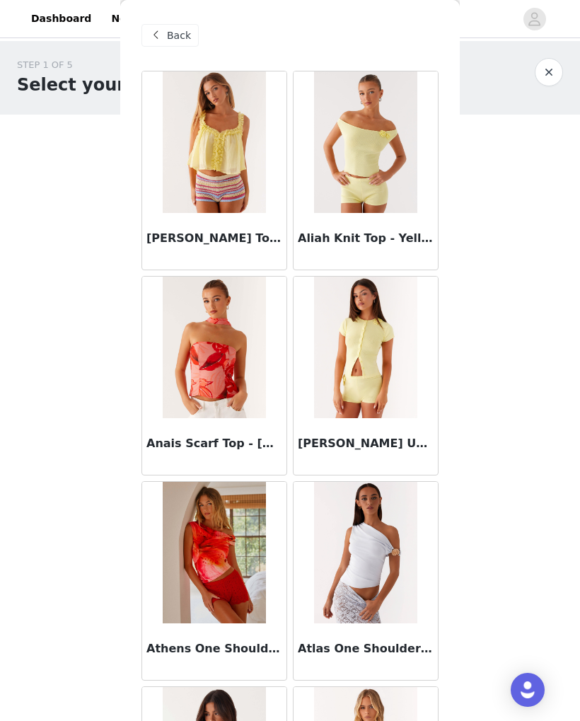
scroll to position [0, 0]
click at [172, 43] on div "Back" at bounding box center [169, 35] width 57 height 23
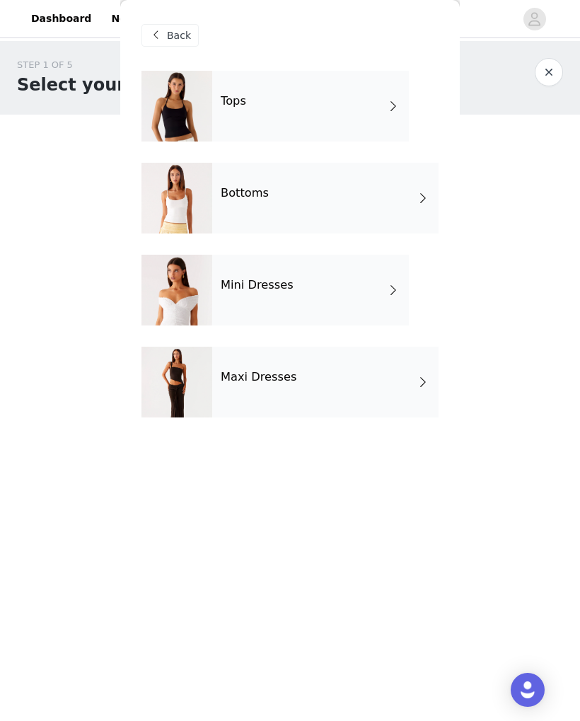
click at [307, 381] on div "Maxi Dresses" at bounding box center [325, 382] width 226 height 71
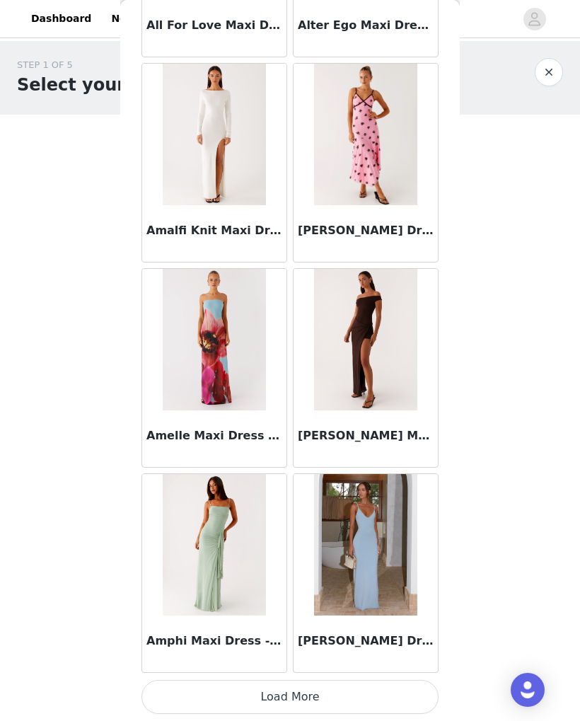
click at [369, 692] on button "Load More" at bounding box center [289, 697] width 297 height 34
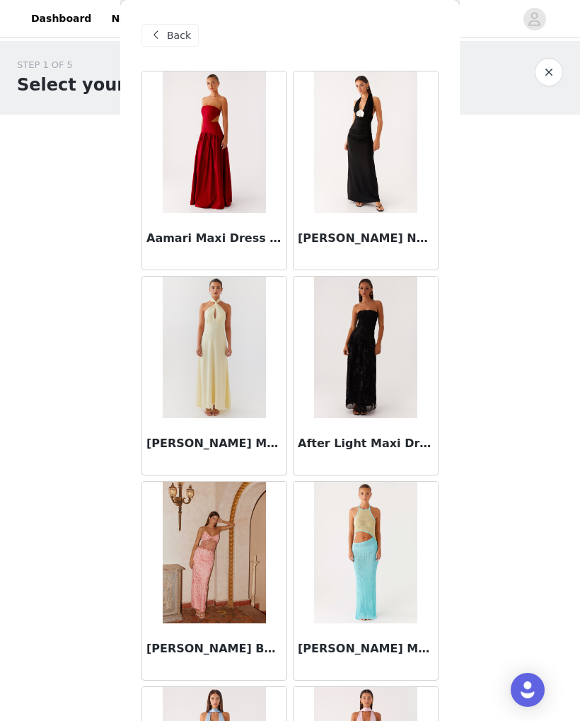
click at [177, 33] on span "Back" at bounding box center [179, 35] width 24 height 15
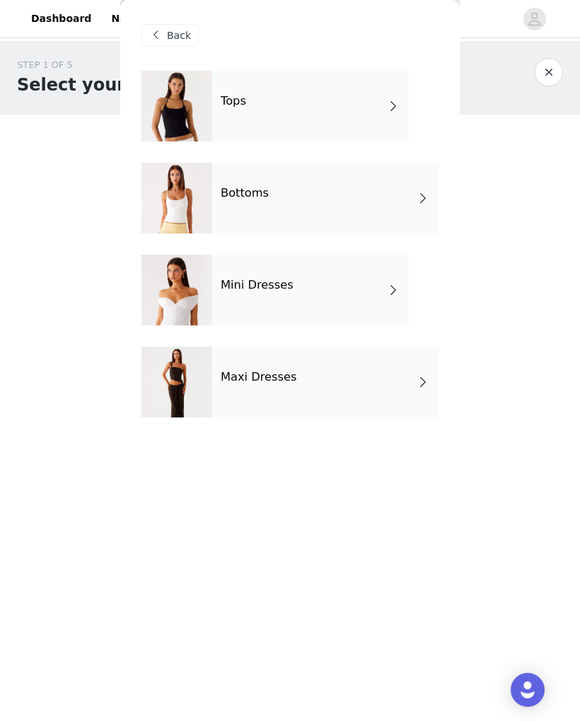
click at [280, 308] on div "Mini Dresses" at bounding box center [310, 290] width 197 height 71
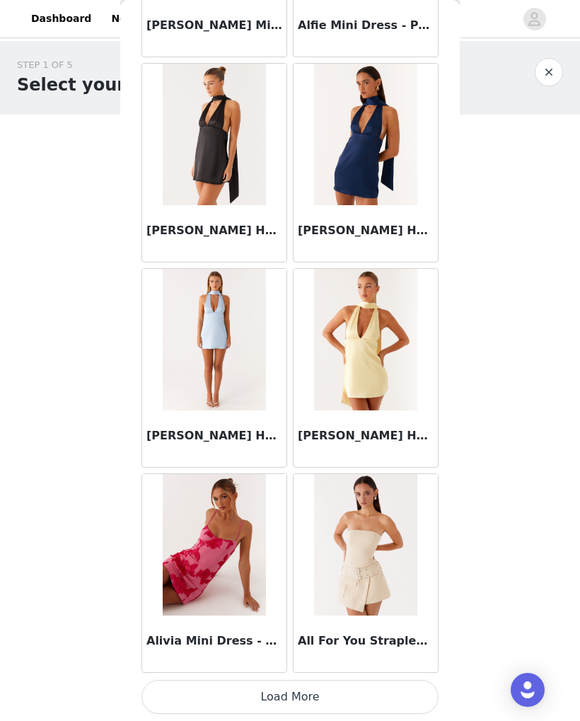
scroll to position [1444, 0]
click at [293, 697] on button "Load More" at bounding box center [289, 697] width 297 height 34
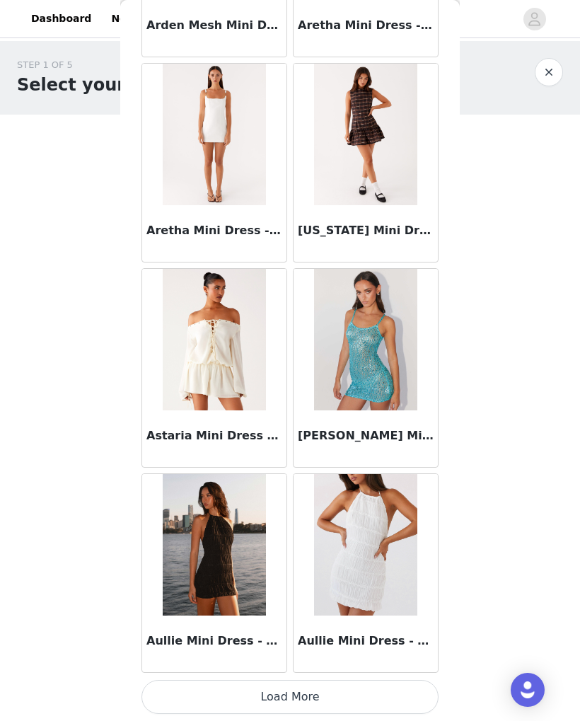
click at [389, 694] on button "Load More" at bounding box center [289, 697] width 297 height 34
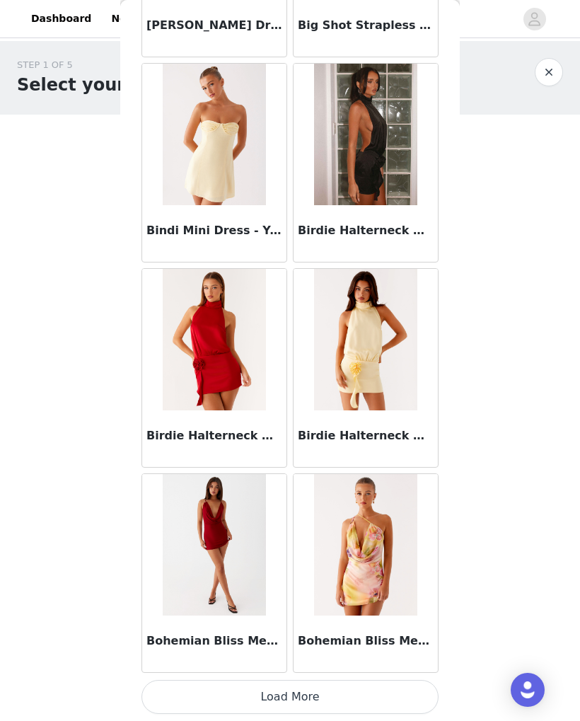
click at [375, 695] on button "Load More" at bounding box center [289, 697] width 297 height 34
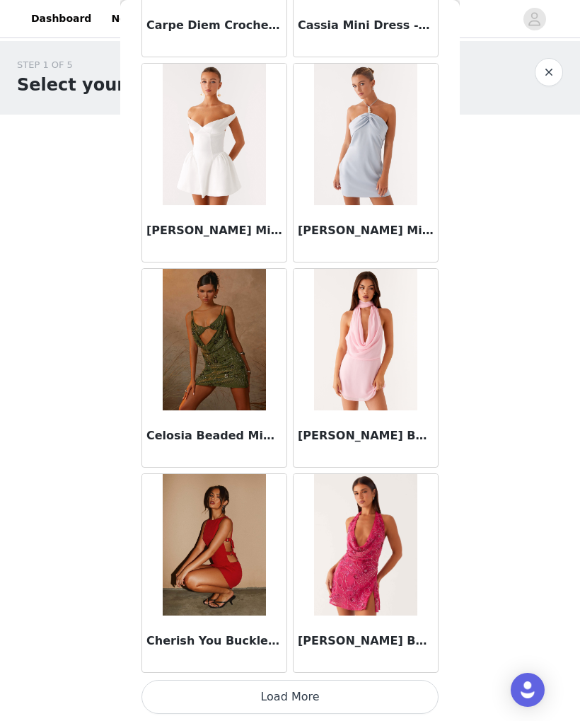
click at [373, 695] on button "Load More" at bounding box center [289, 697] width 297 height 34
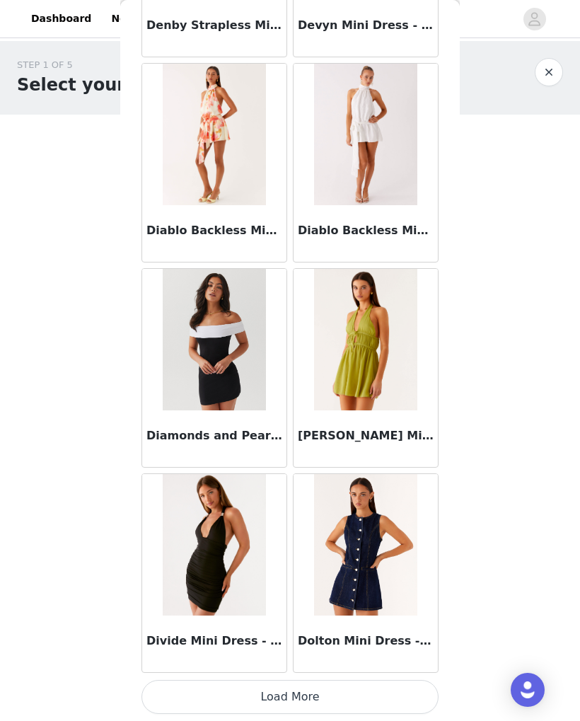
click at [383, 695] on button "Load More" at bounding box center [289, 697] width 297 height 34
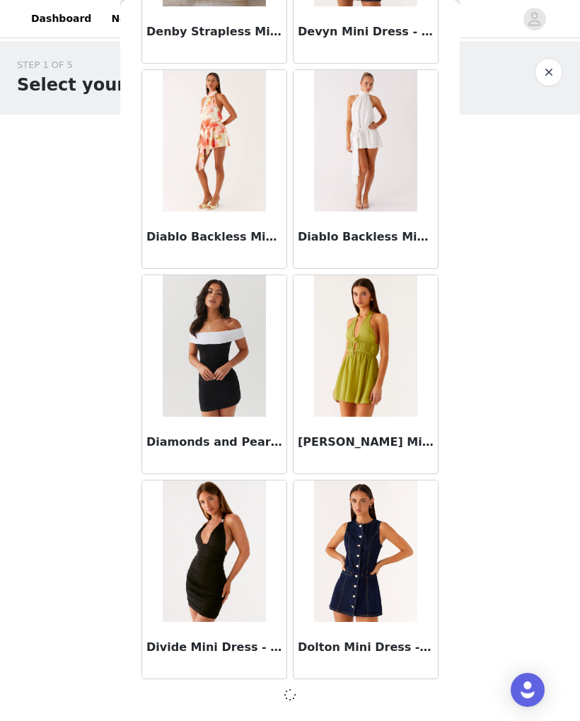
scroll to position [9642, 0]
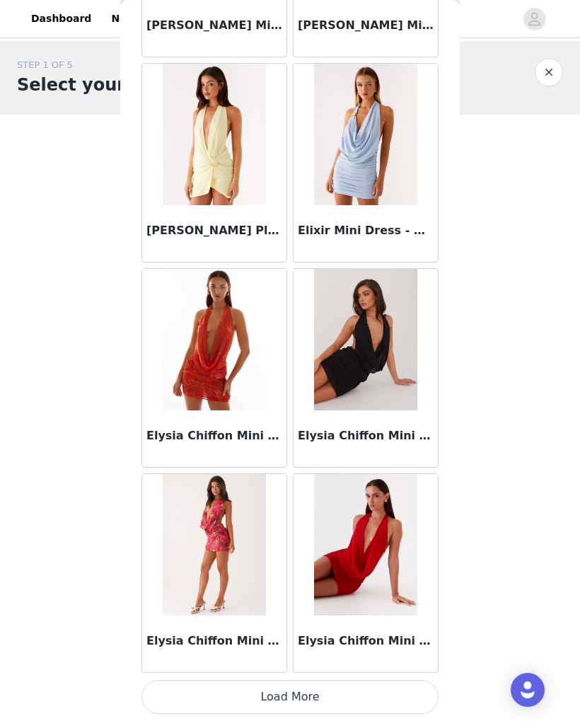
click at [365, 697] on button "Load More" at bounding box center [289, 697] width 297 height 34
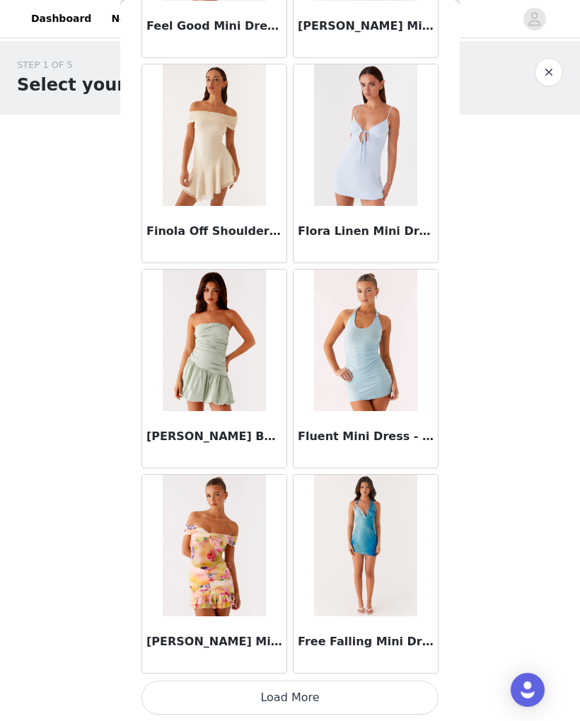
scroll to position [13751, 0]
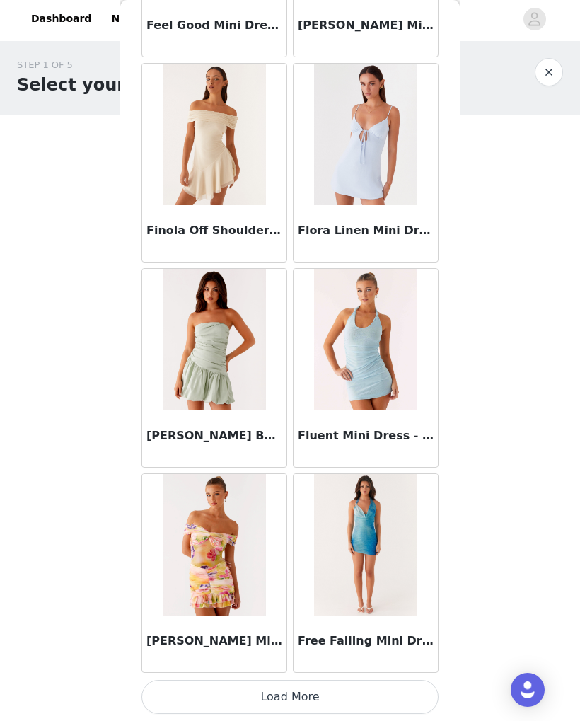
click at [369, 695] on button "Load More" at bounding box center [289, 697] width 297 height 34
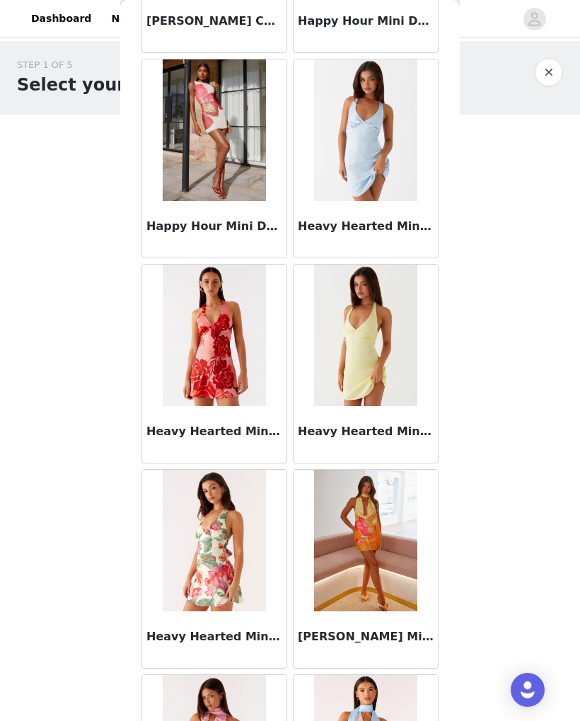
scroll to position [15400, 0]
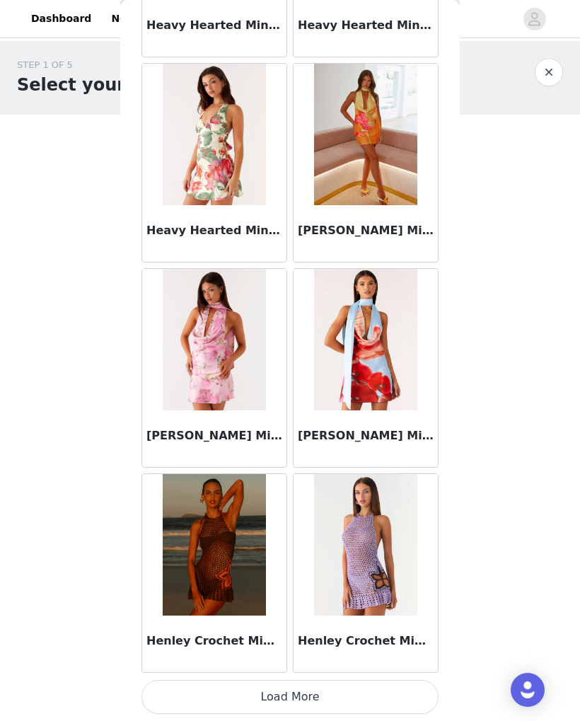
click at [388, 698] on button "Load More" at bounding box center [289, 697] width 297 height 34
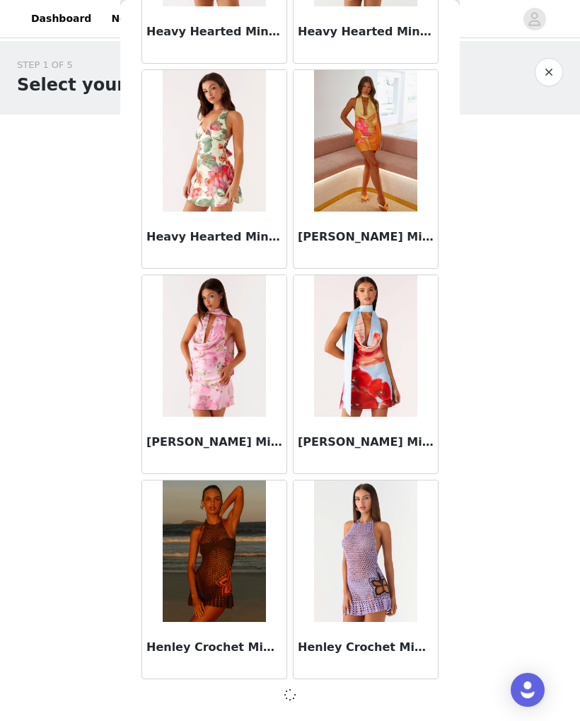
scroll to position [15796, 0]
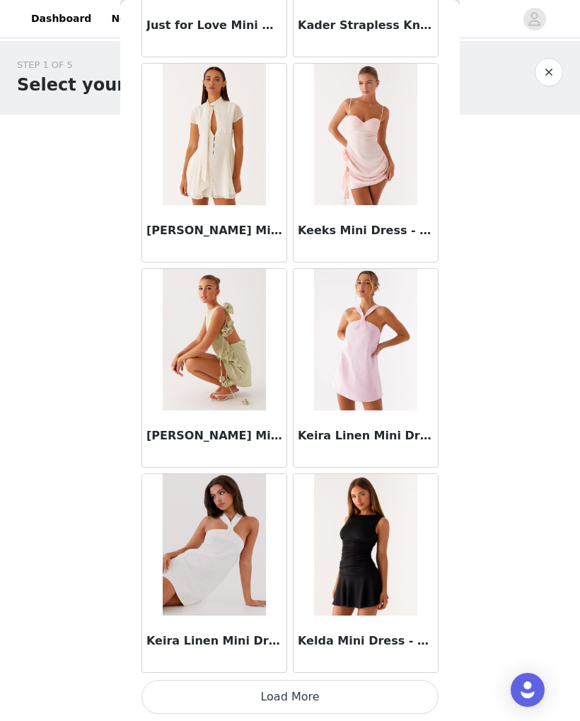
click at [389, 686] on button "Load More" at bounding box center [289, 697] width 297 height 34
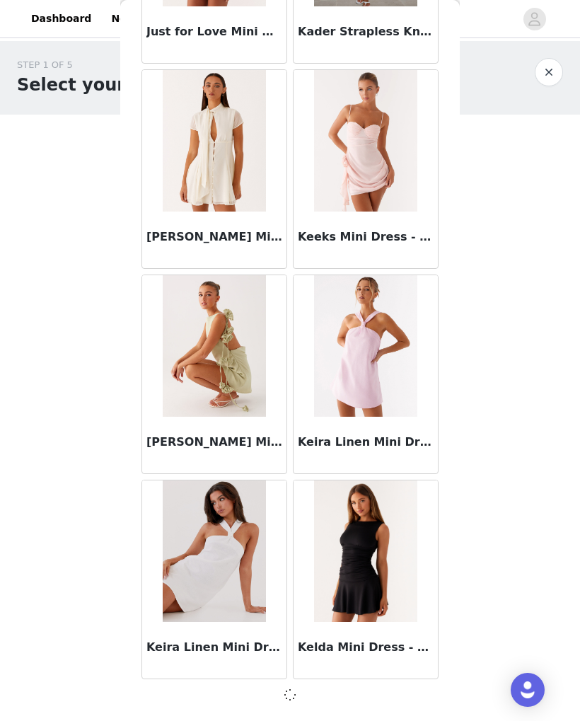
scroll to position [17847, 0]
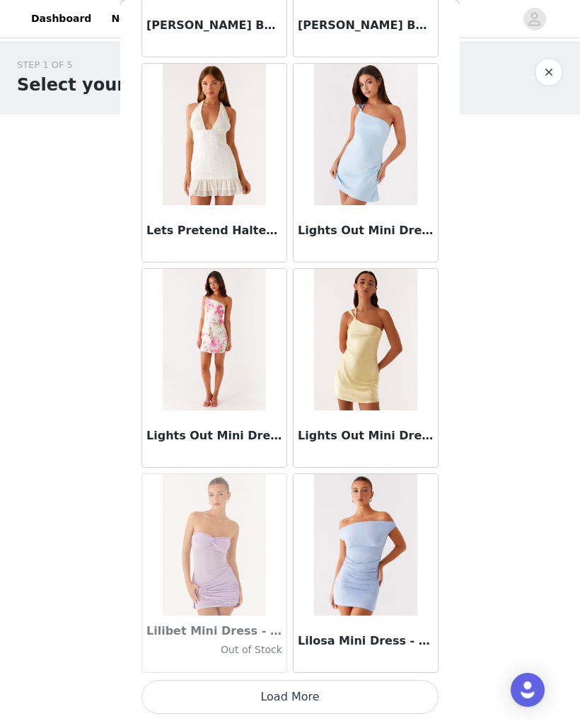
click at [385, 699] on button "Load More" at bounding box center [289, 697] width 297 height 34
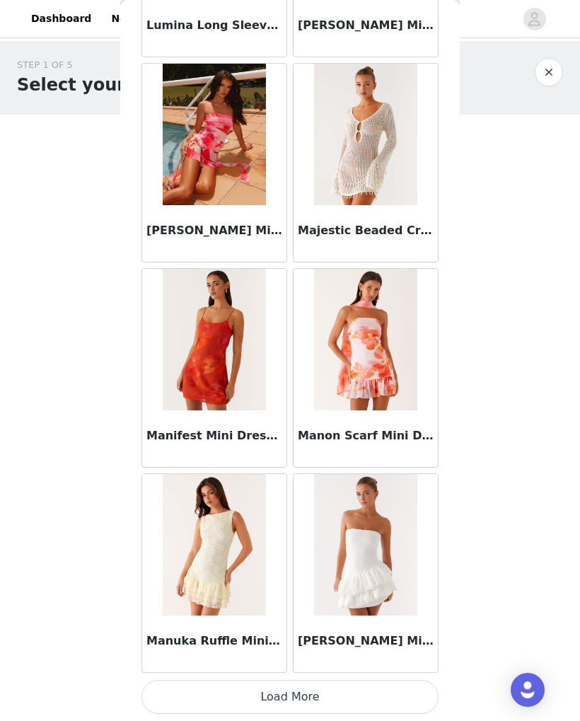
click at [357, 693] on button "Load More" at bounding box center [289, 697] width 297 height 34
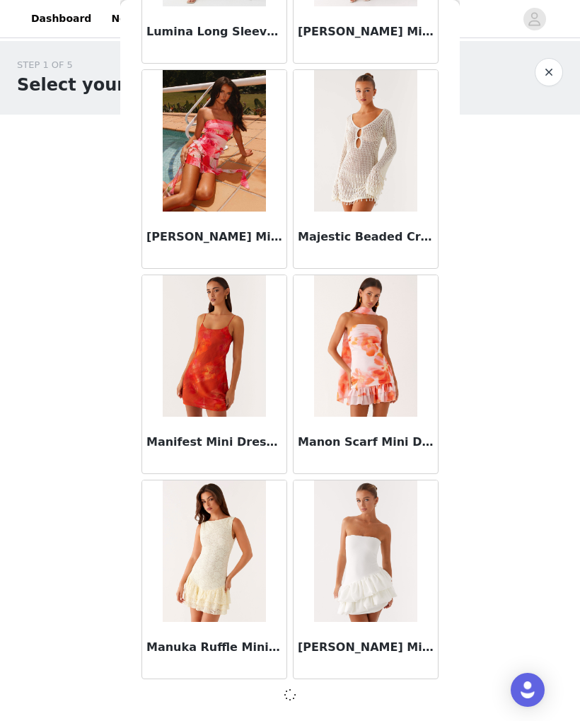
scroll to position [21949, 0]
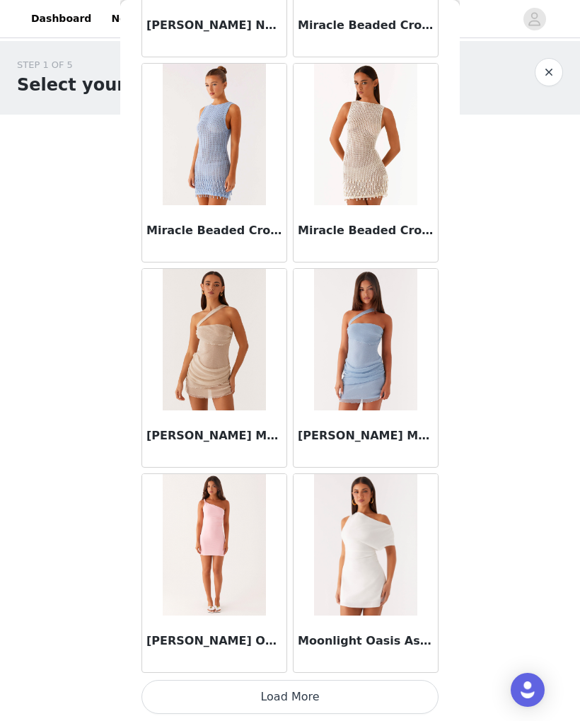
click at [380, 699] on button "Load More" at bounding box center [289, 697] width 297 height 34
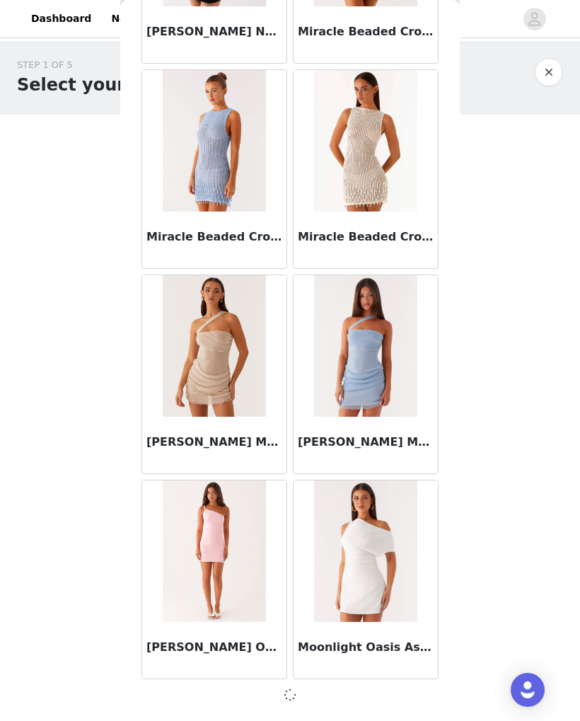
scroll to position [24001, 0]
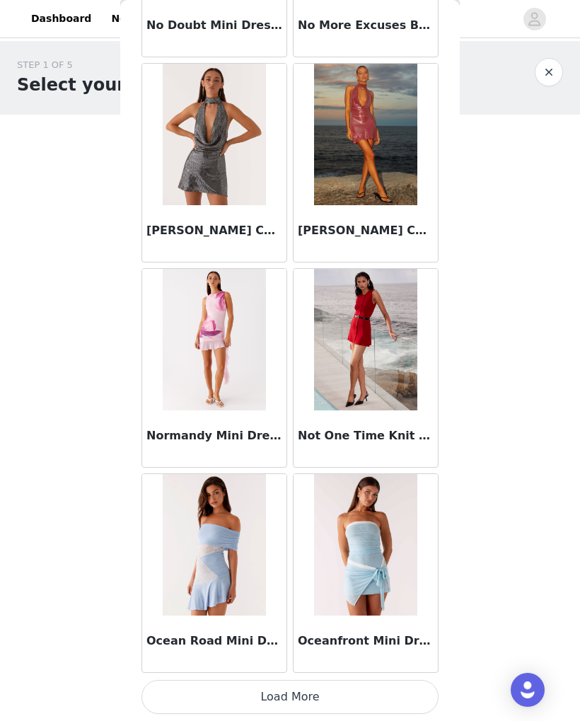
click at [332, 698] on button "Load More" at bounding box center [289, 697] width 297 height 34
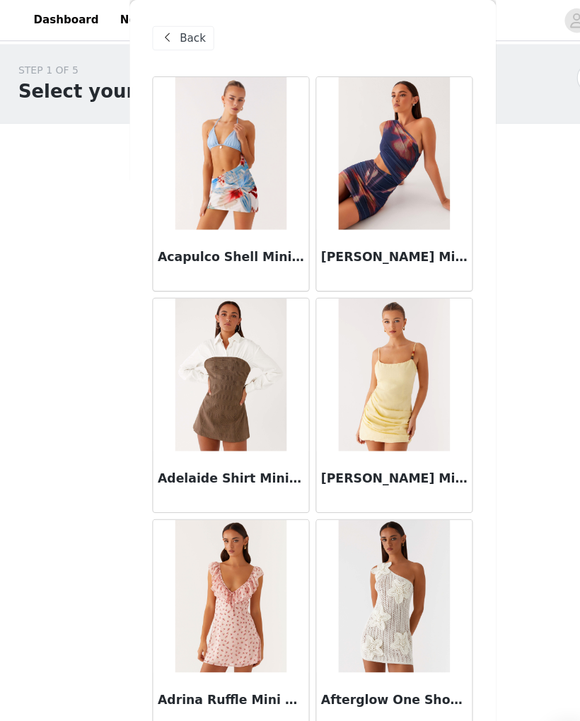
scroll to position [0, 0]
click at [180, 34] on span "Back" at bounding box center [179, 35] width 24 height 15
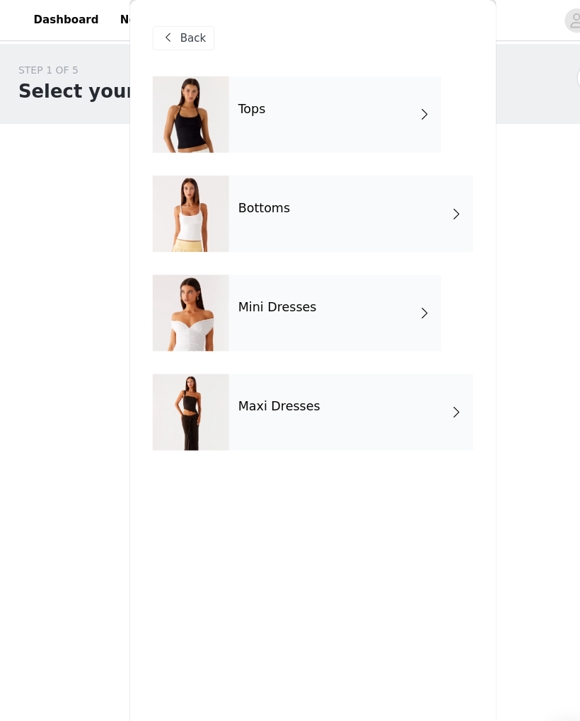
click at [297, 387] on div "Maxi Dresses" at bounding box center [325, 382] width 226 height 71
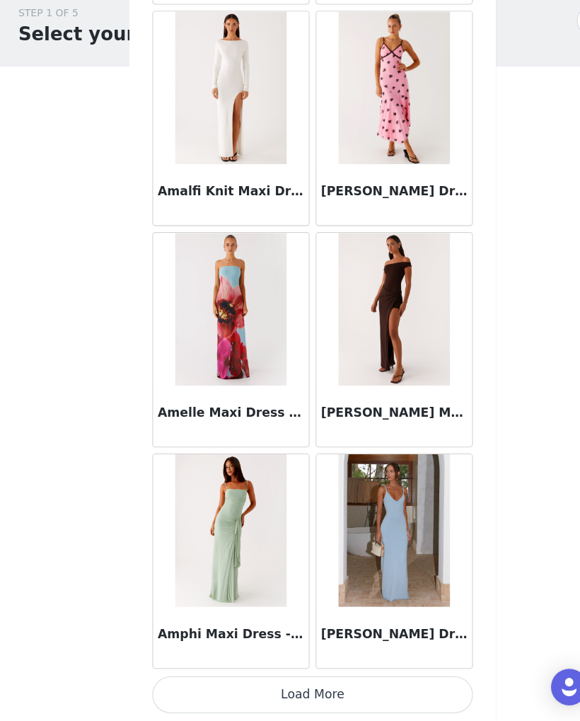
click at [349, 680] on button "Load More" at bounding box center [289, 697] width 297 height 34
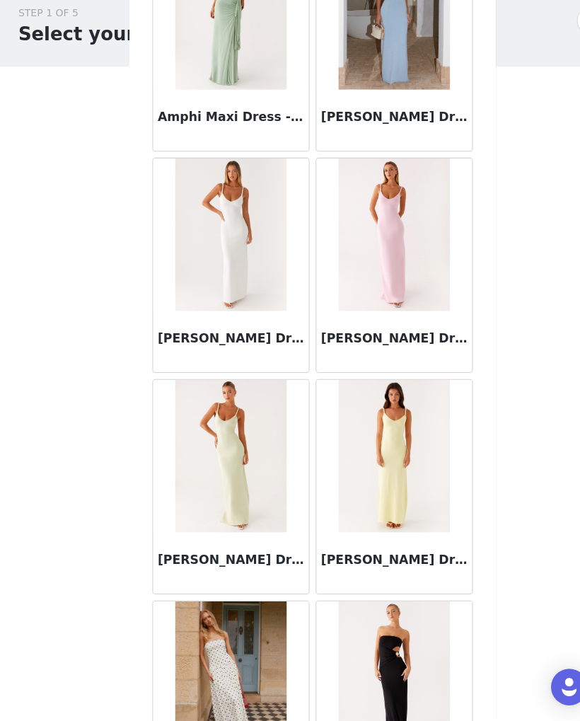
scroll to position [1924, 0]
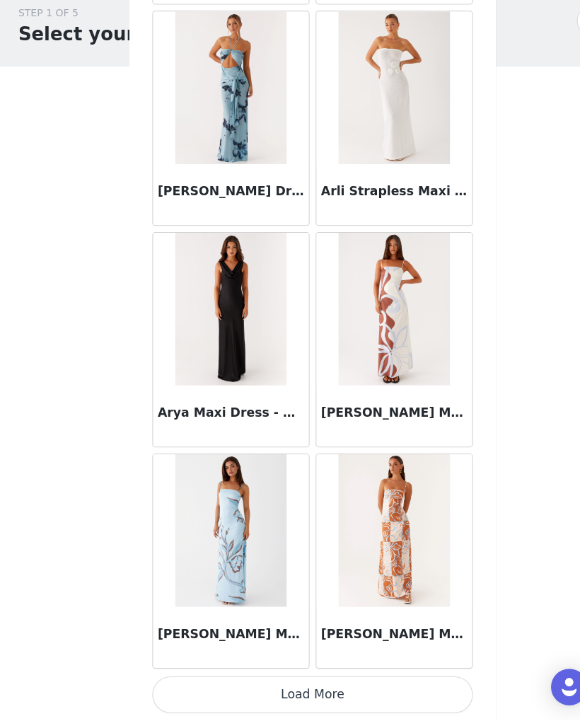
click at [324, 680] on button "Load More" at bounding box center [289, 697] width 297 height 34
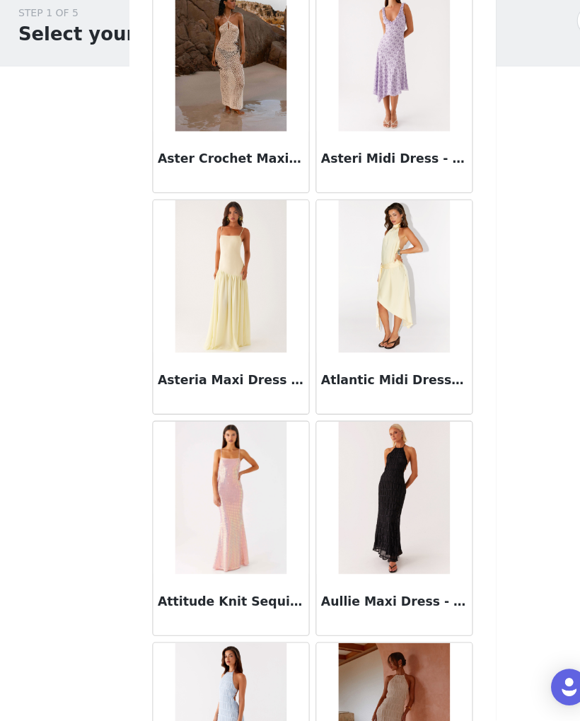
scroll to position [4142, 0]
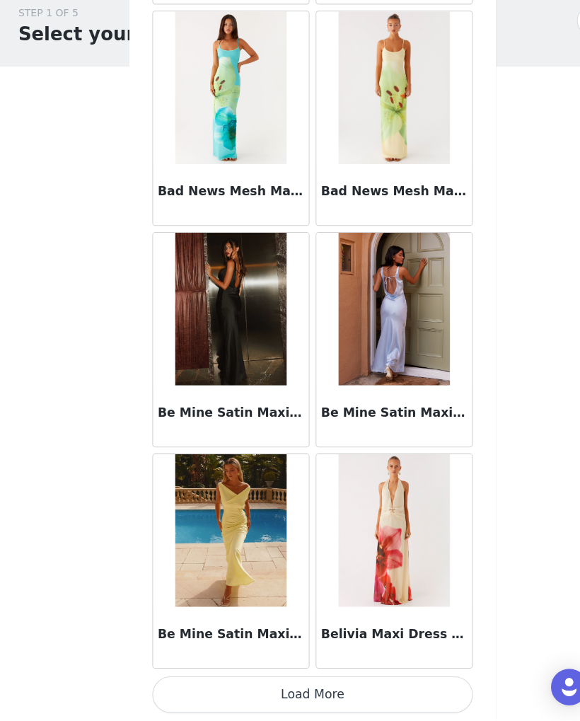
click at [365, 680] on button "Load More" at bounding box center [289, 697] width 297 height 34
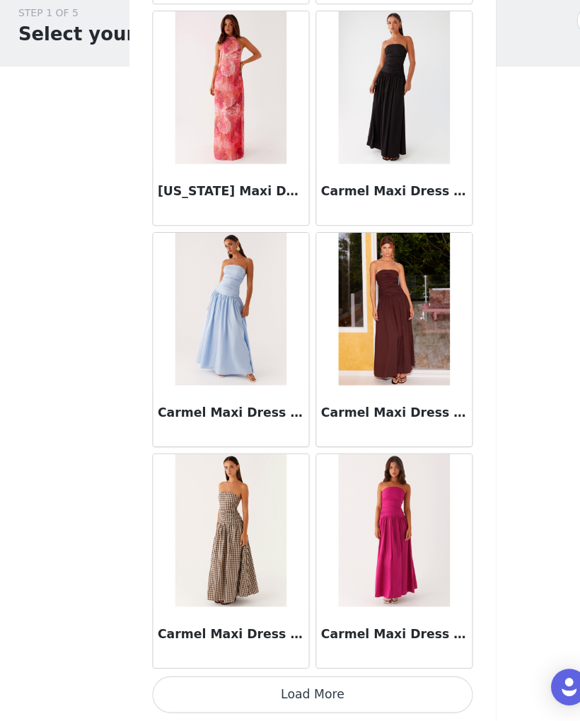
click at [383, 680] on button "Load More" at bounding box center [289, 697] width 297 height 34
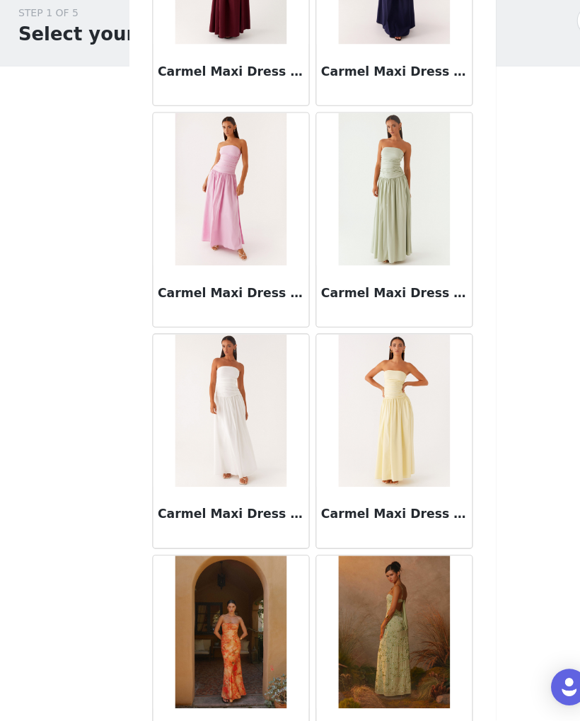
scroll to position [8529, 0]
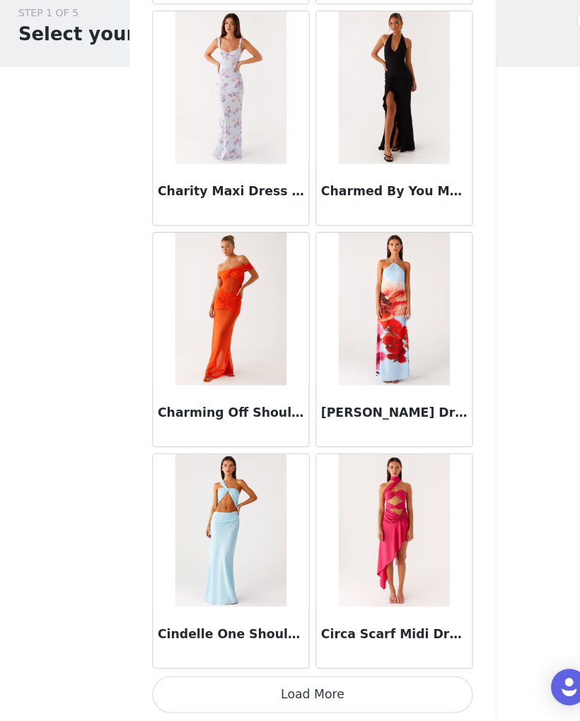
click at [374, 680] on button "Load More" at bounding box center [289, 697] width 297 height 34
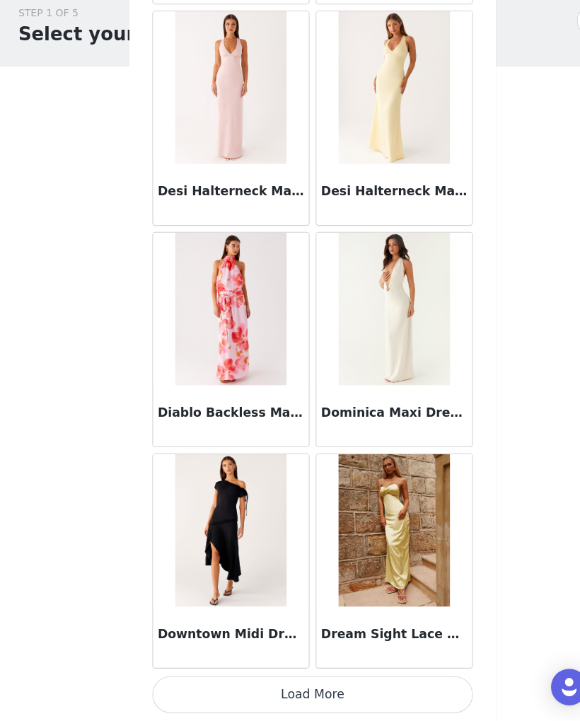
click at [375, 680] on button "Load More" at bounding box center [289, 697] width 297 height 34
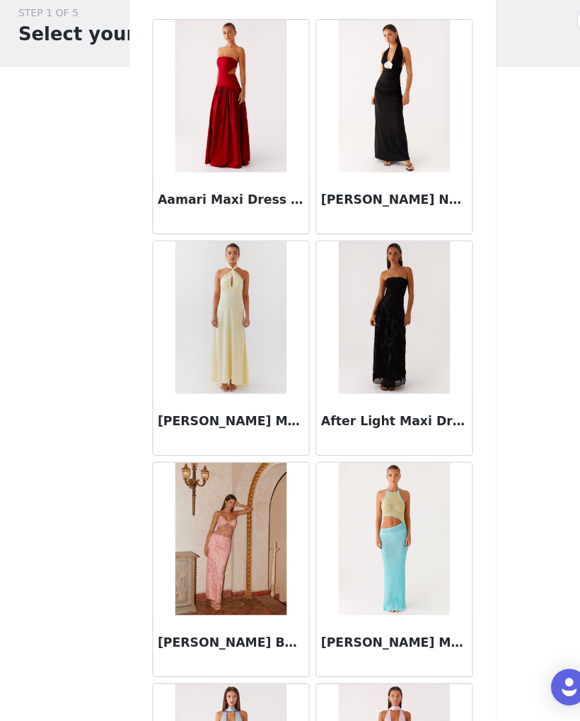
scroll to position [0, 0]
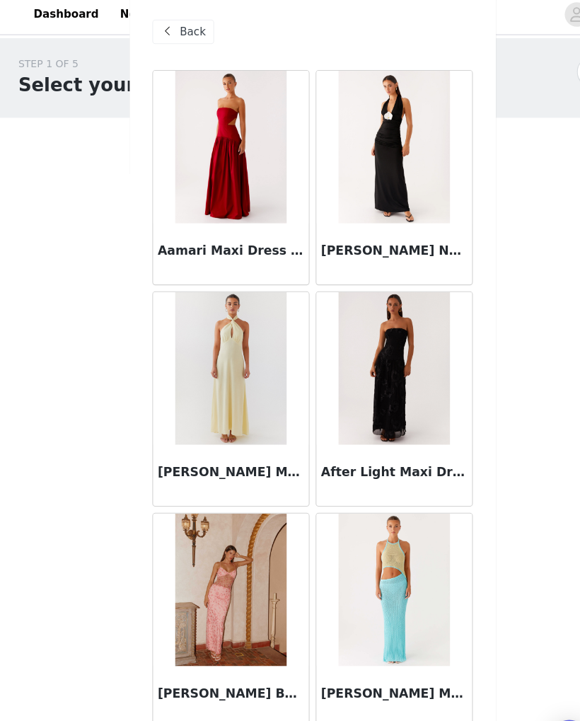
click at [177, 24] on div "Back" at bounding box center [169, 35] width 57 height 23
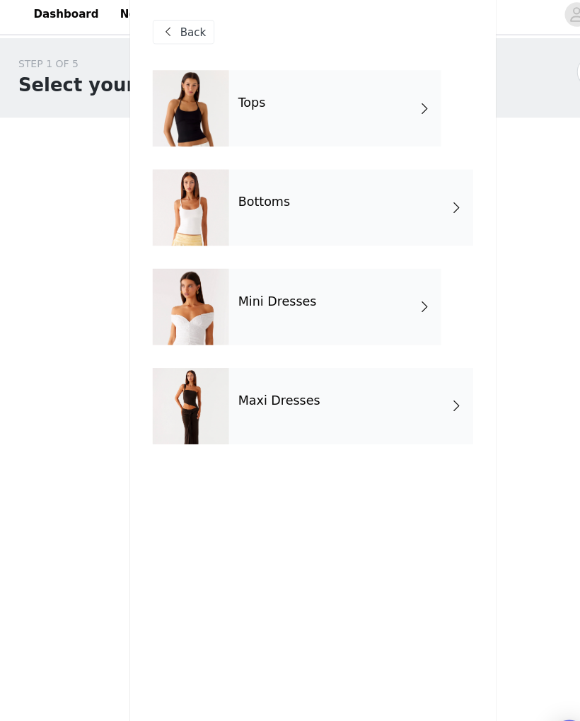
click at [285, 288] on div "Mini Dresses" at bounding box center [310, 290] width 197 height 71
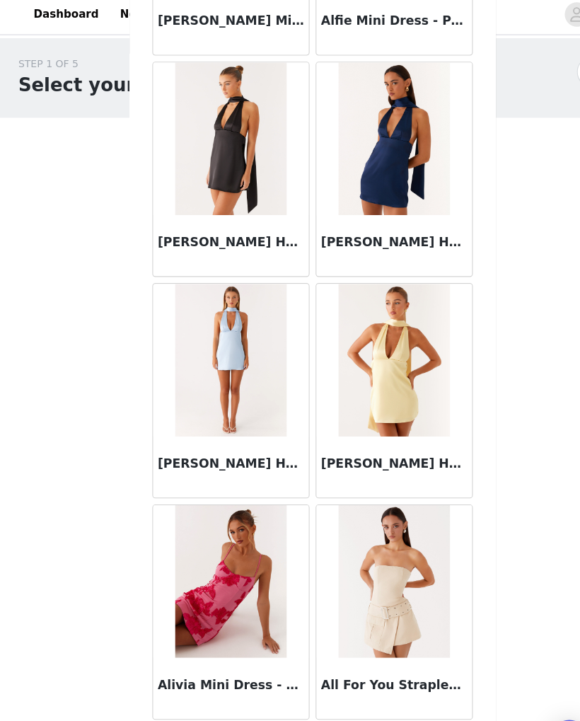
scroll to position [1444, 0]
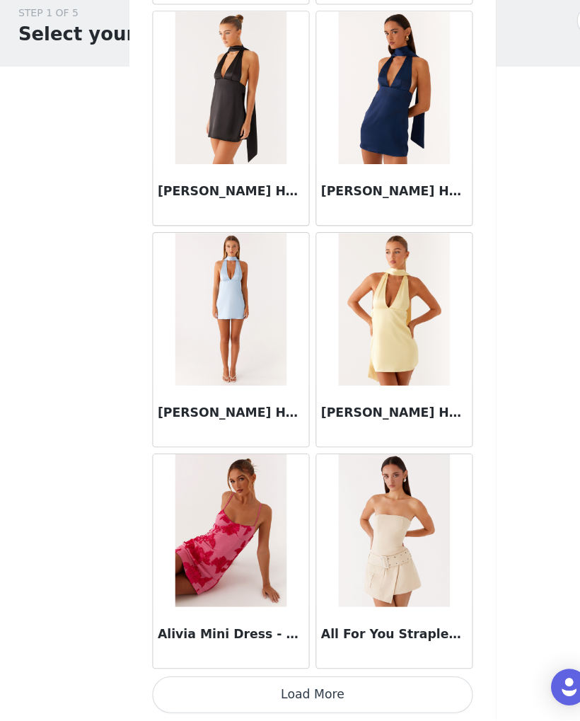
click at [350, 680] on button "Load More" at bounding box center [289, 697] width 297 height 34
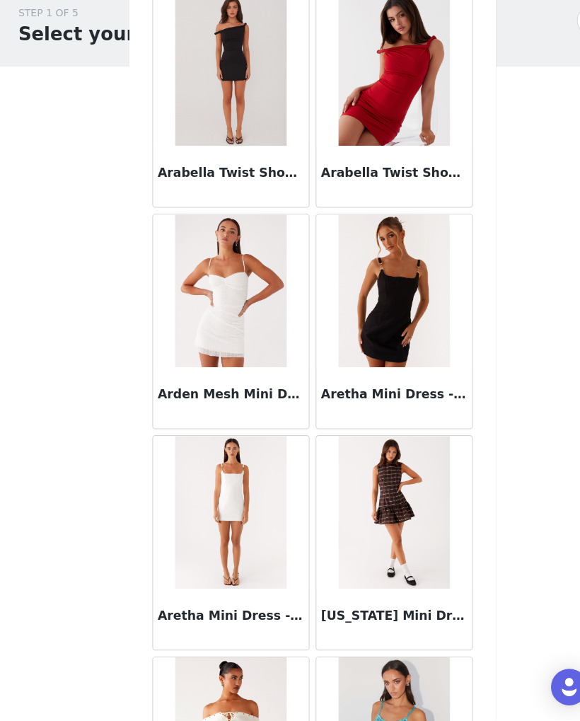
scroll to position [3103, 0]
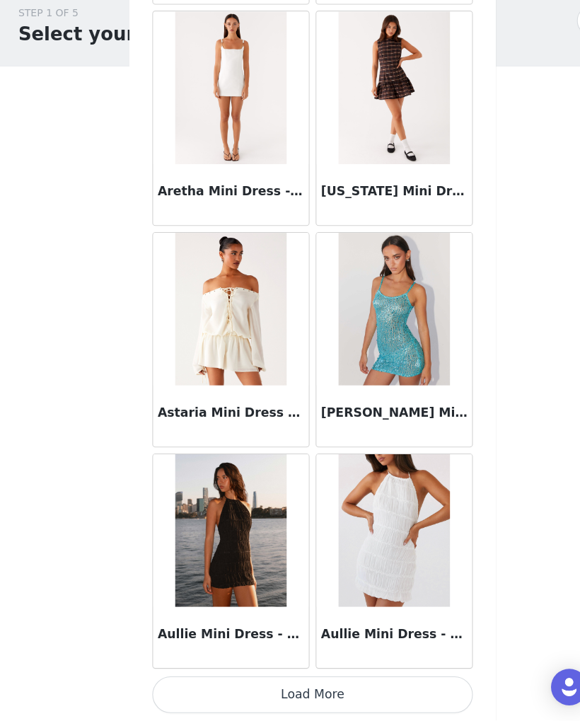
click at [327, 680] on button "Load More" at bounding box center [289, 697] width 297 height 34
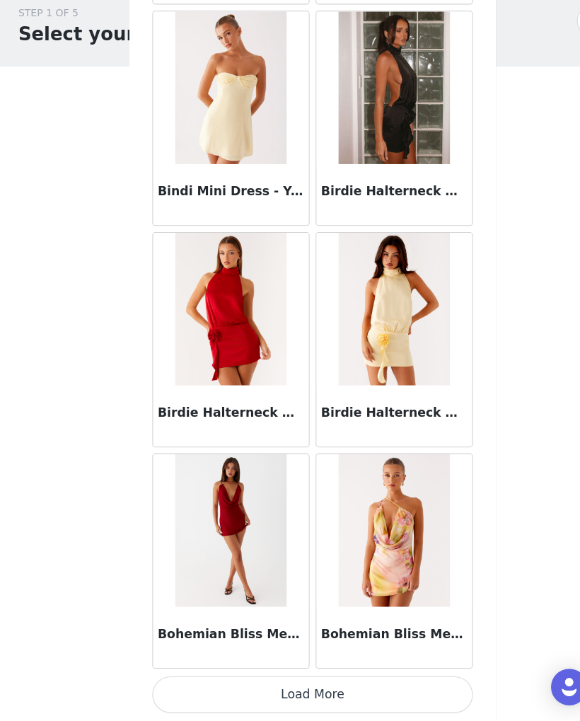
click at [310, 680] on button "Load More" at bounding box center [289, 697] width 297 height 34
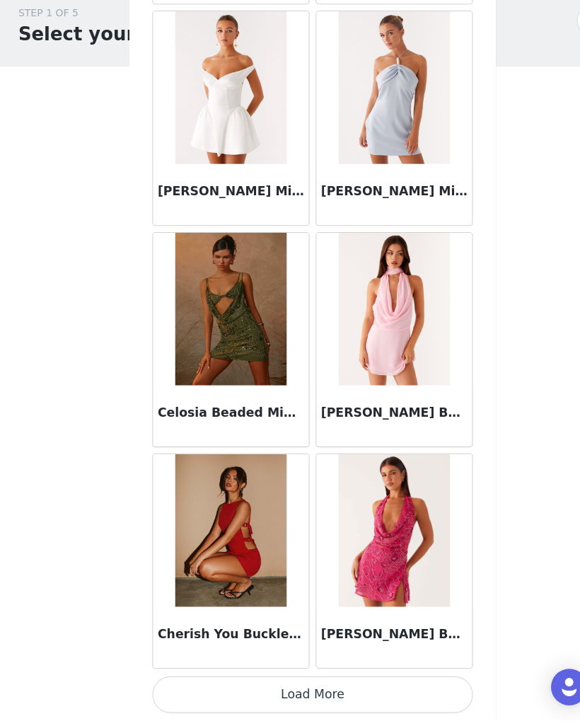
click at [328, 680] on button "Load More" at bounding box center [289, 697] width 297 height 34
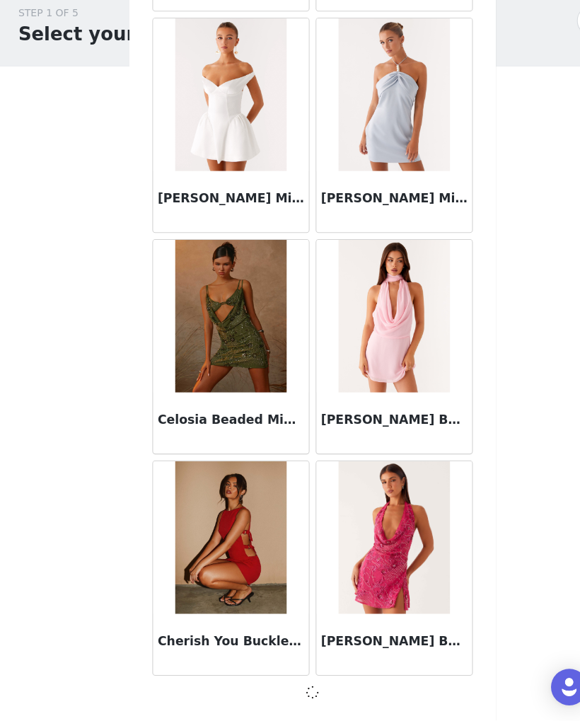
scroll to position [7591, 0]
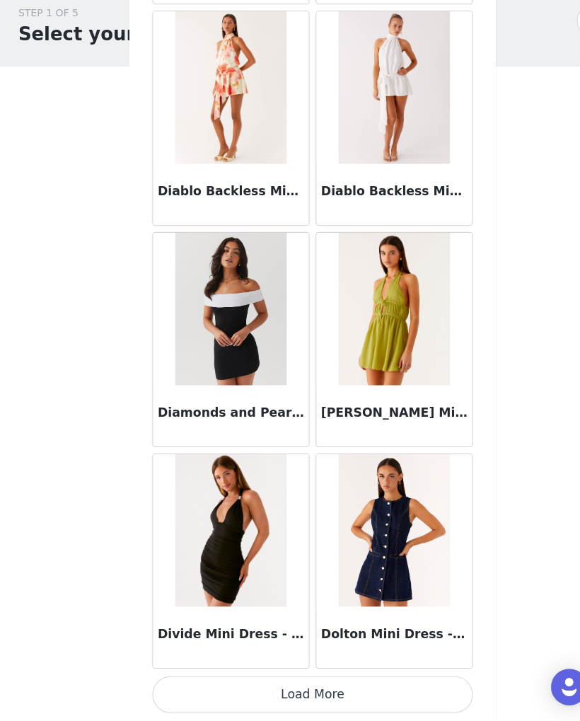
click at [352, 680] on button "Load More" at bounding box center [289, 697] width 297 height 34
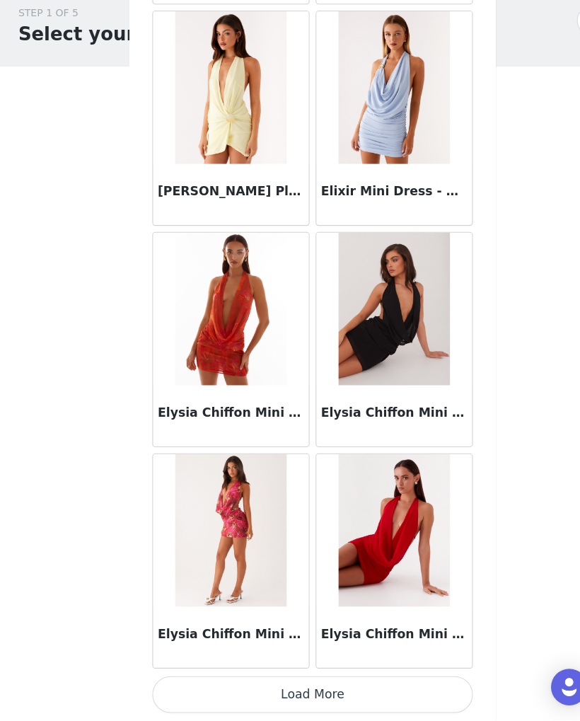
click at [356, 680] on button "Load More" at bounding box center [289, 697] width 297 height 34
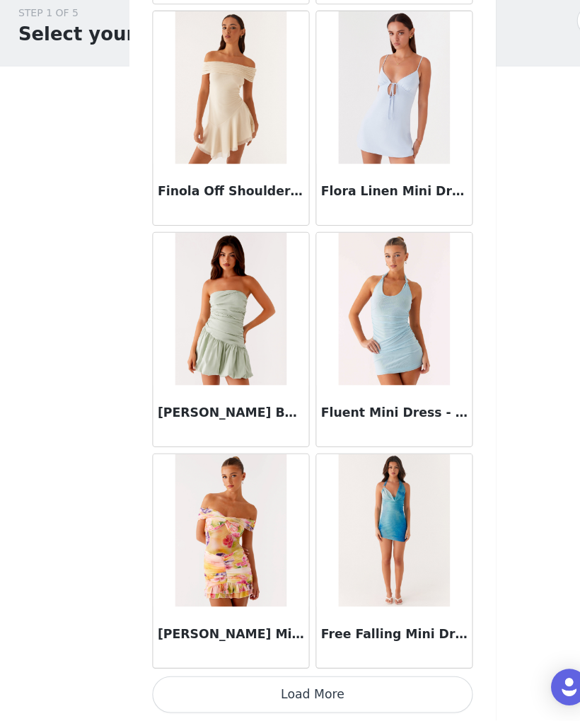
scroll to position [13751, 0]
click at [321, 680] on button "Load More" at bounding box center [289, 697] width 297 height 34
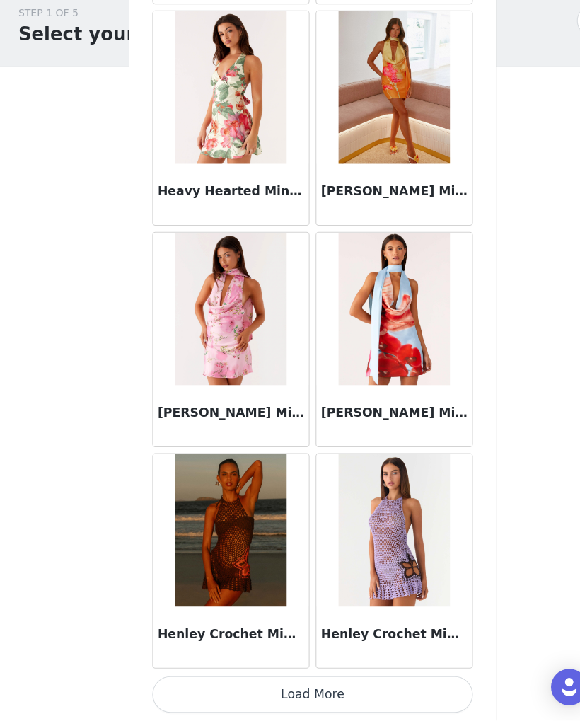
click at [359, 680] on button "Load More" at bounding box center [289, 697] width 297 height 34
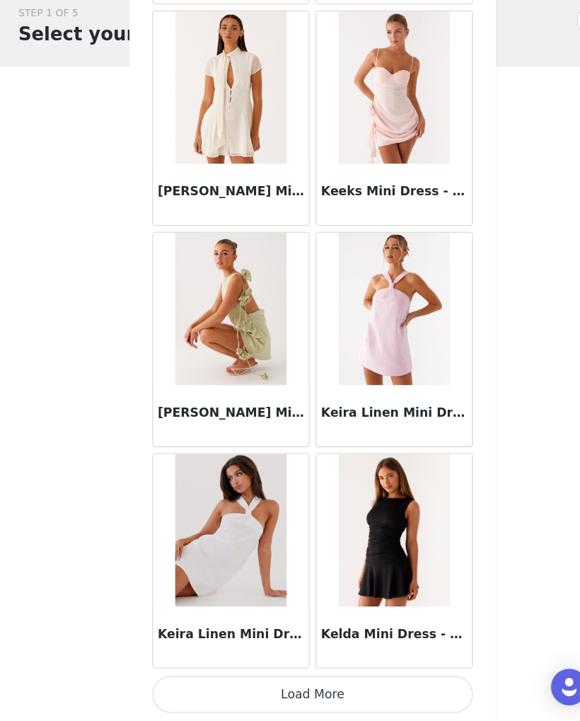
click at [339, 680] on button "Load More" at bounding box center [289, 697] width 297 height 34
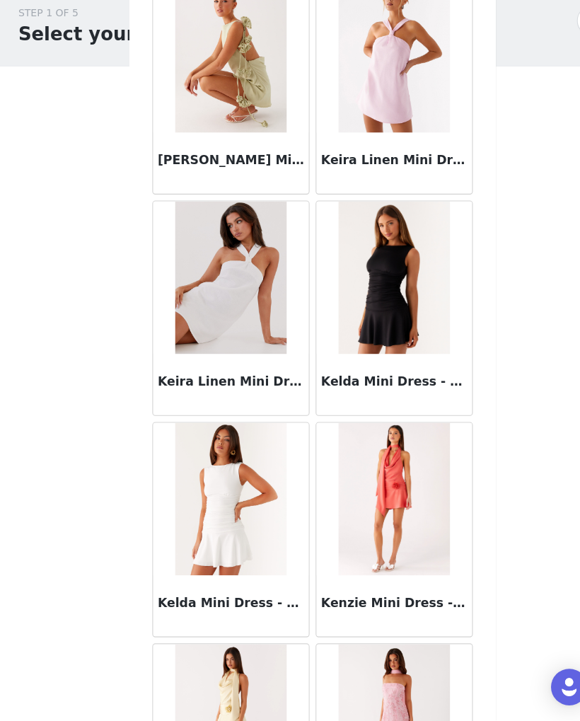
scroll to position [18089, 0]
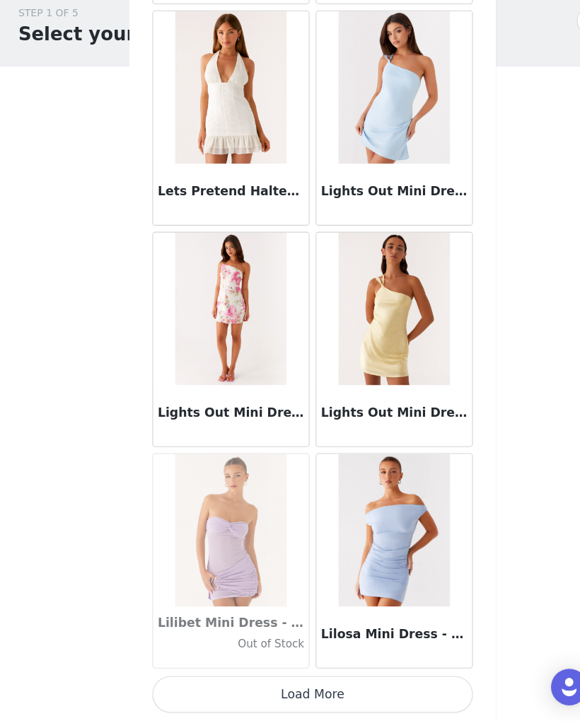
click at [363, 680] on button "Load More" at bounding box center [289, 697] width 297 height 34
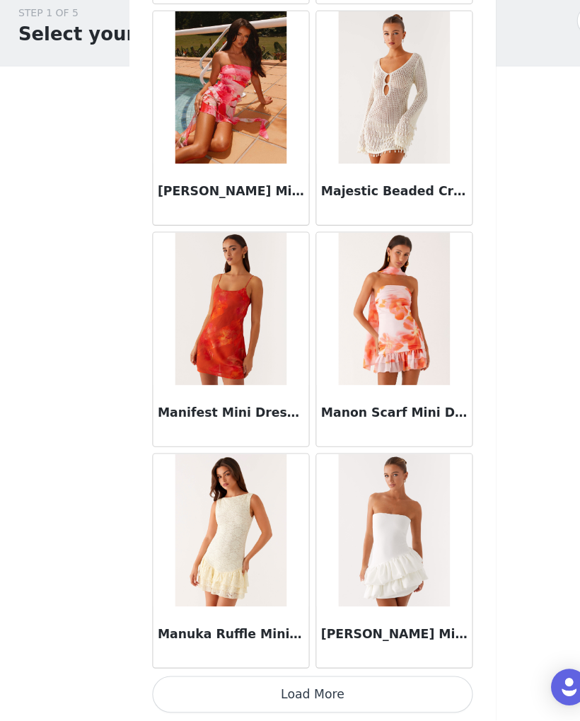
click at [359, 680] on button "Load More" at bounding box center [289, 697] width 297 height 34
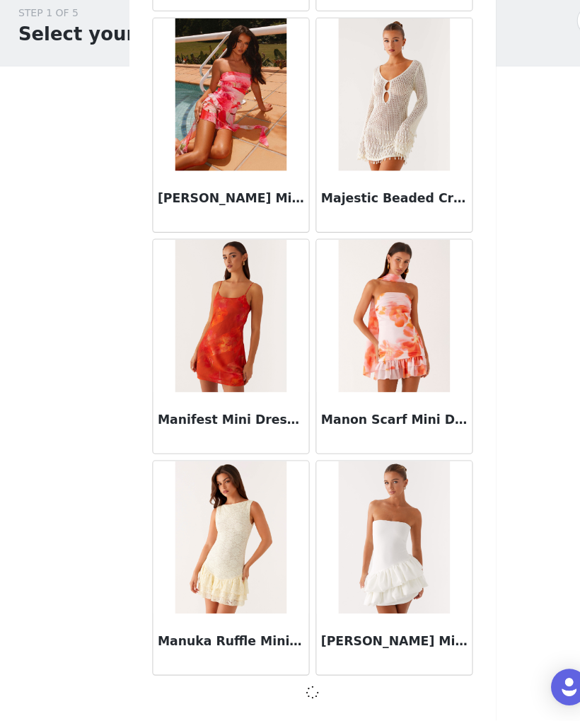
scroll to position [21949, 0]
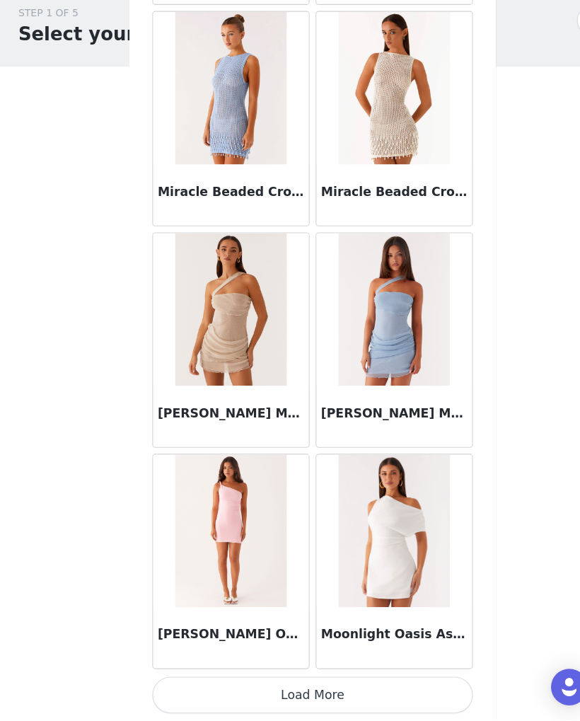
click at [360, 680] on button "Load More" at bounding box center [289, 697] width 297 height 34
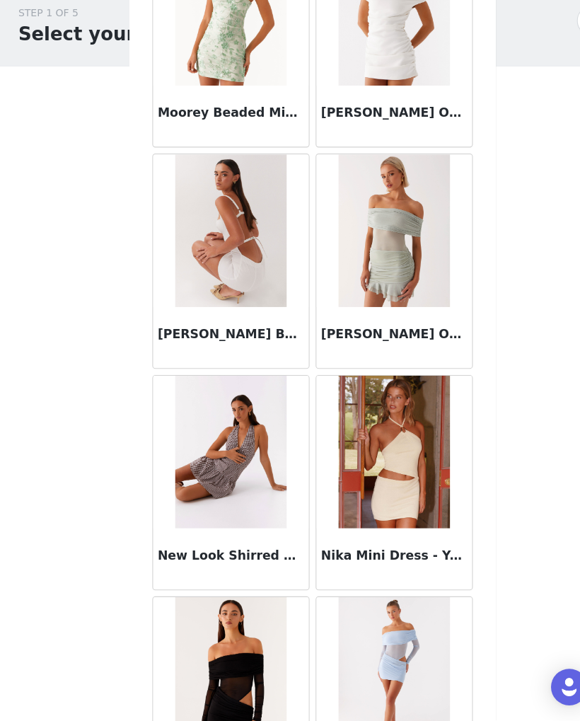
scroll to position [24901, 0]
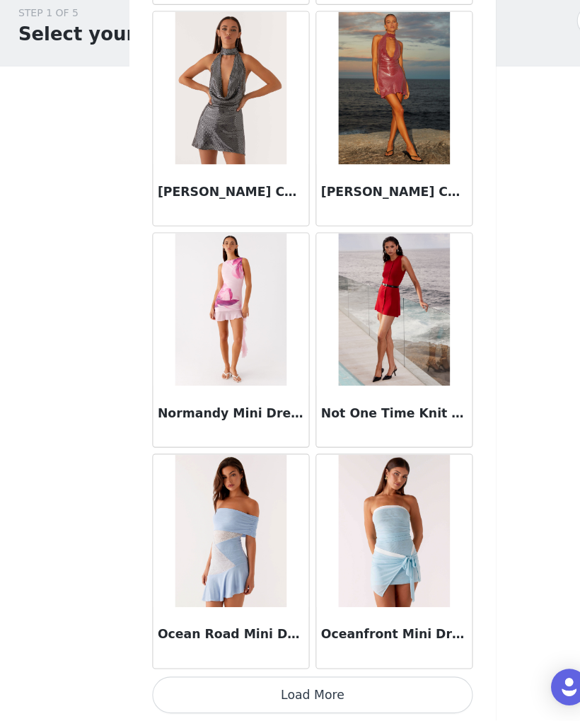
click at [334, 680] on button "Load More" at bounding box center [289, 697] width 297 height 34
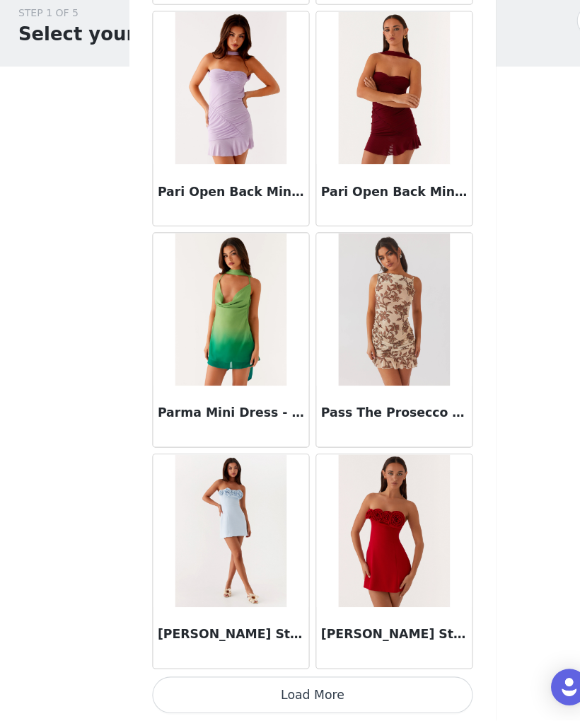
click at [359, 680] on button "Load More" at bounding box center [289, 697] width 297 height 34
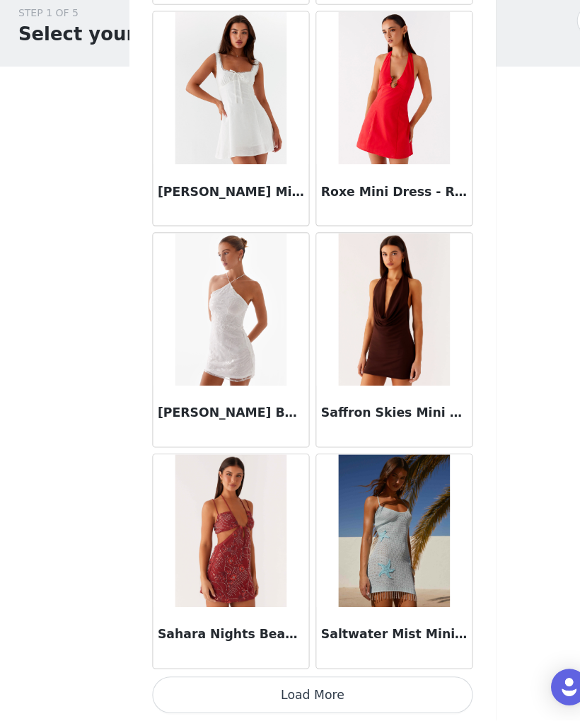
click at [362, 680] on button "Load More" at bounding box center [289, 697] width 297 height 34
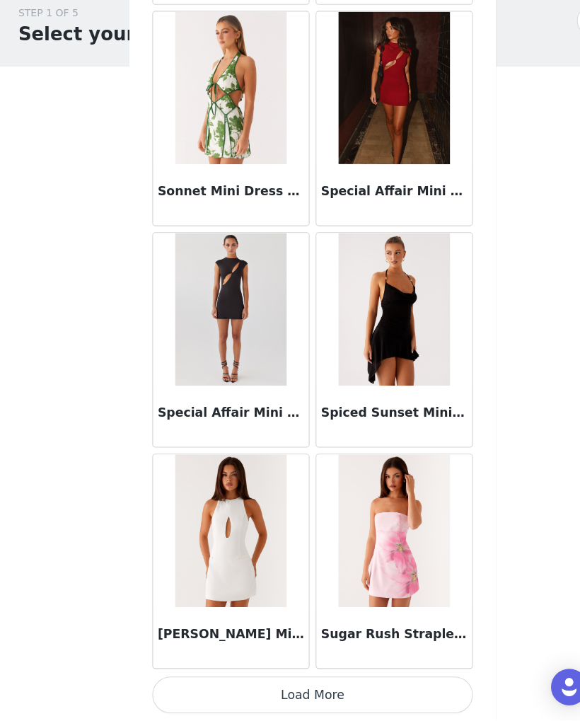
click at [358, 680] on button "Load More" at bounding box center [289, 697] width 297 height 34
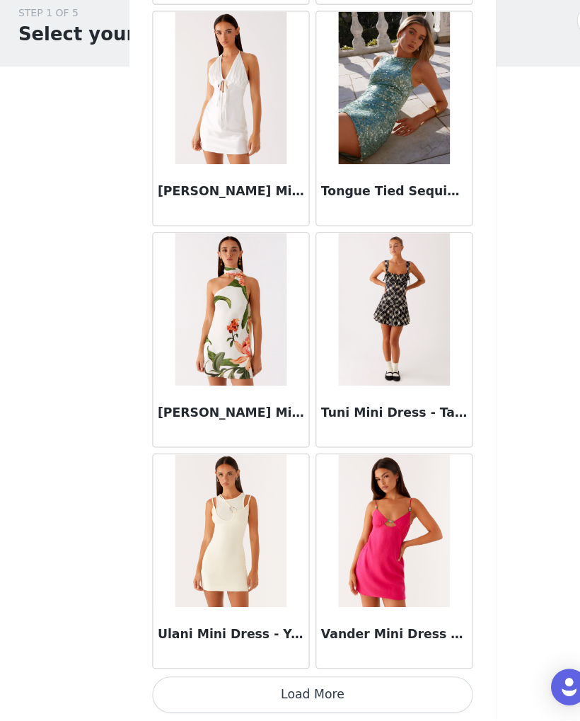
click at [370, 680] on button "Load More" at bounding box center [289, 697] width 297 height 34
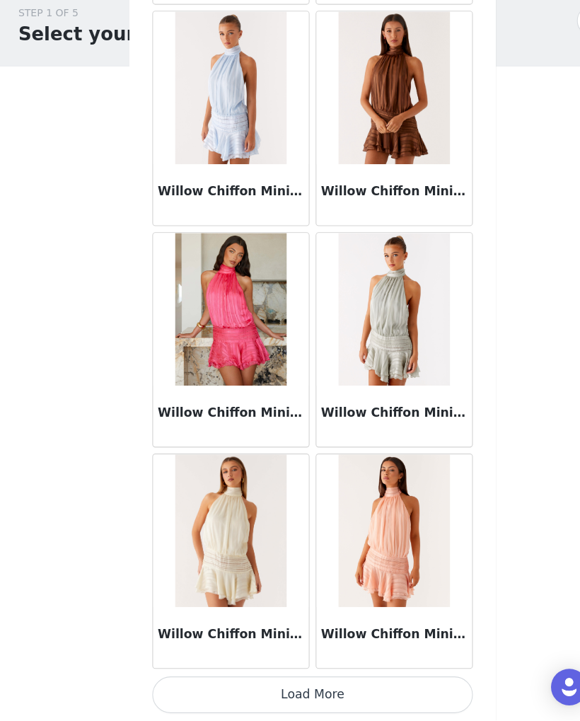
scroll to position [36314, 0]
click at [378, 680] on button "Load More" at bounding box center [289, 697] width 297 height 34
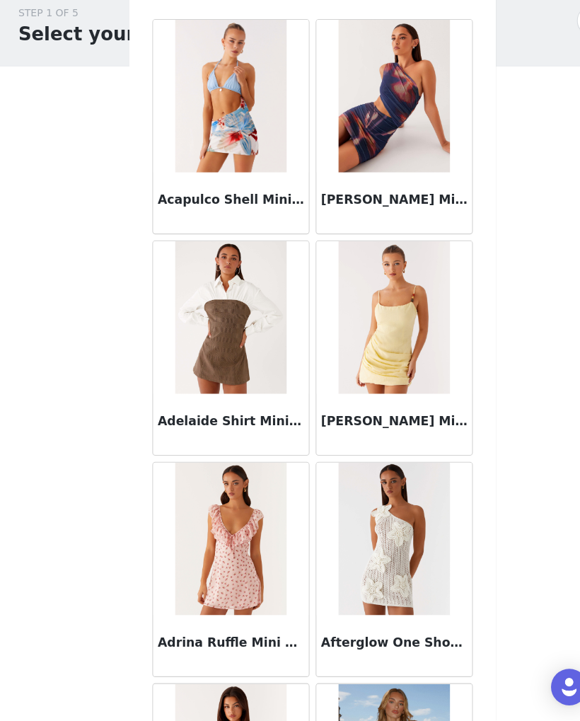
scroll to position [0, 0]
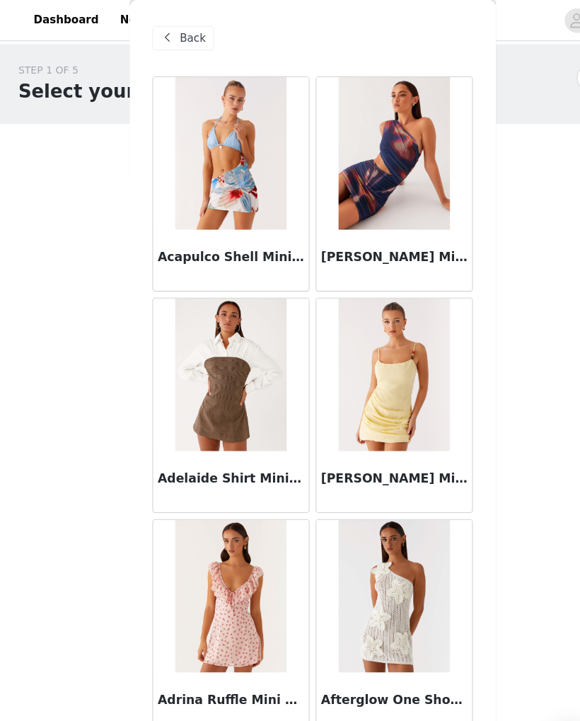
click at [168, 42] on span "Back" at bounding box center [179, 35] width 24 height 15
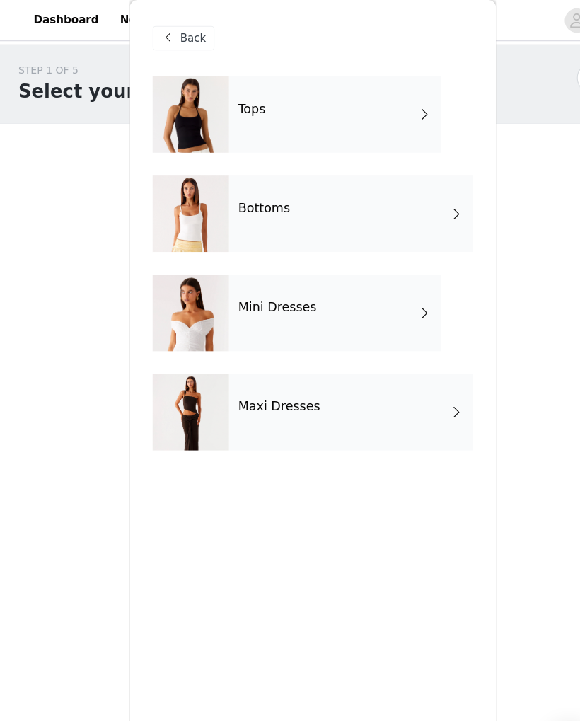
click at [172, 32] on span "Back" at bounding box center [179, 35] width 24 height 15
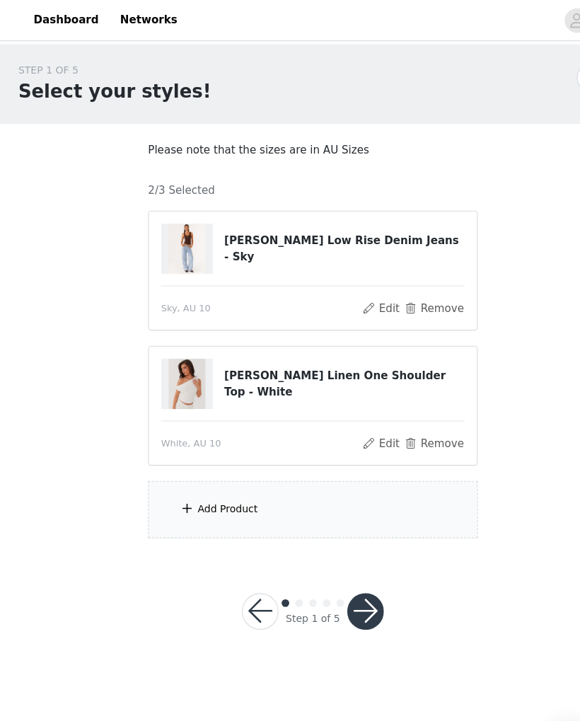
click at [368, 475] on div "Add Product" at bounding box center [290, 472] width 306 height 53
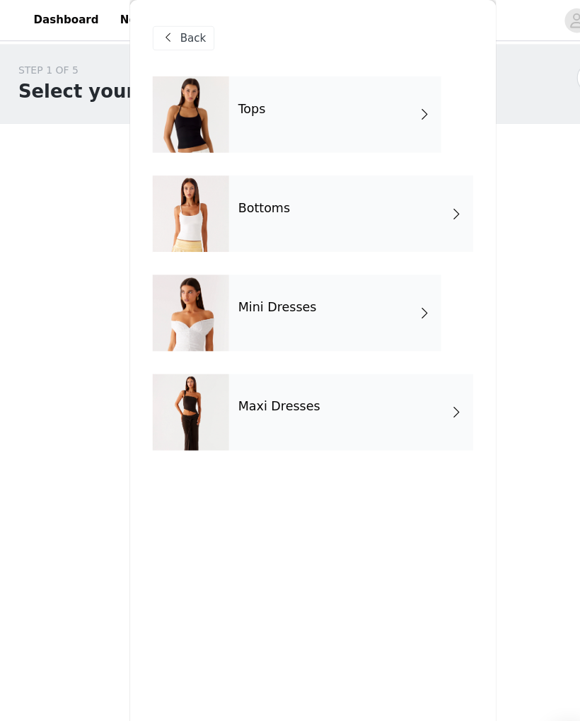
click at [368, 366] on div "Maxi Dresses" at bounding box center [325, 382] width 226 height 71
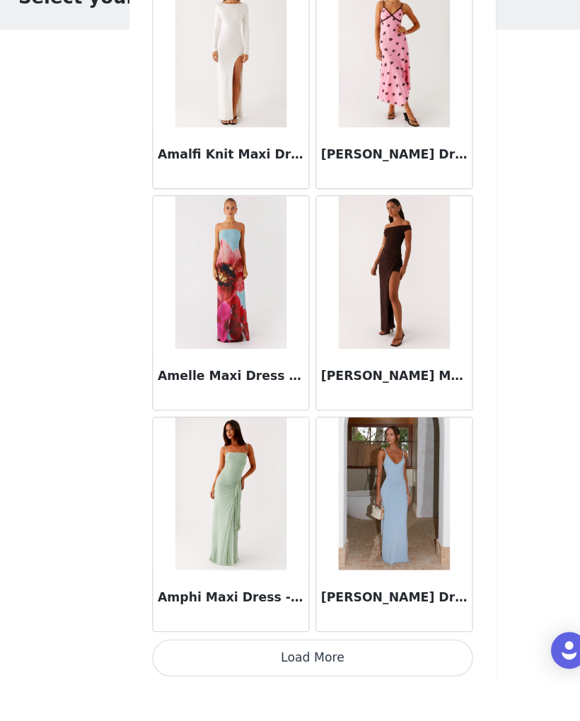
scroll to position [1423, 0]
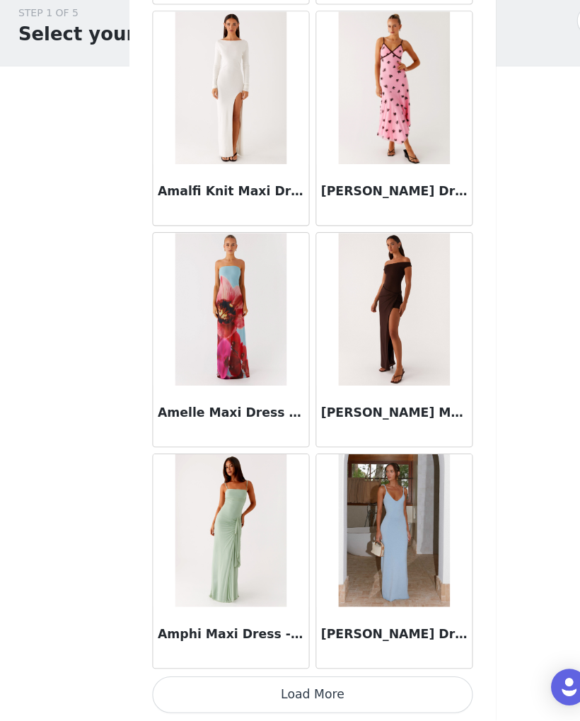
click at [291, 680] on button "Load More" at bounding box center [289, 697] width 297 height 34
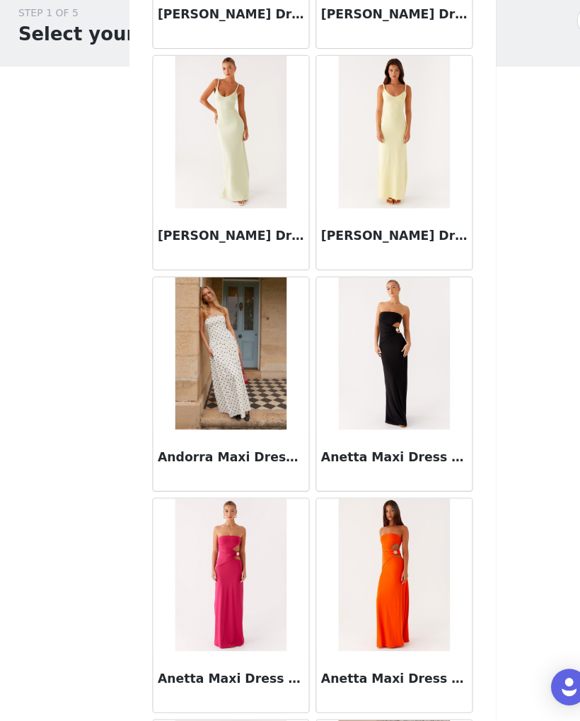
scroll to position [2212, 0]
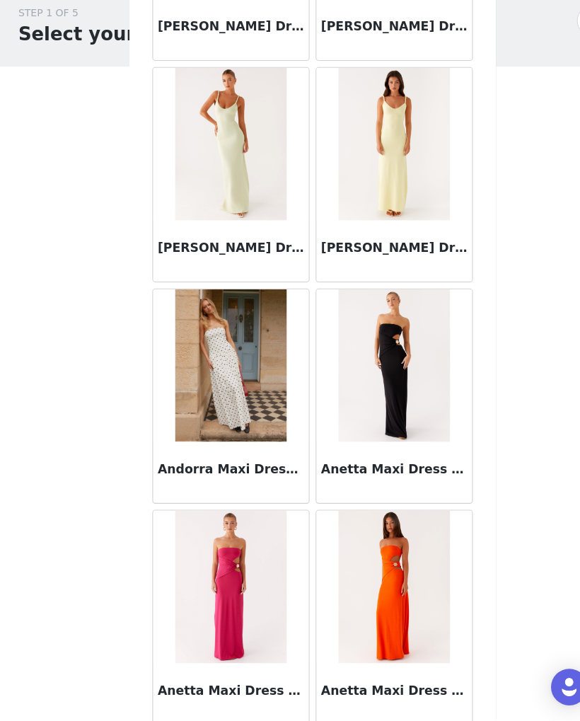
click at [214, 390] on img at bounding box center [214, 391] width 103 height 141
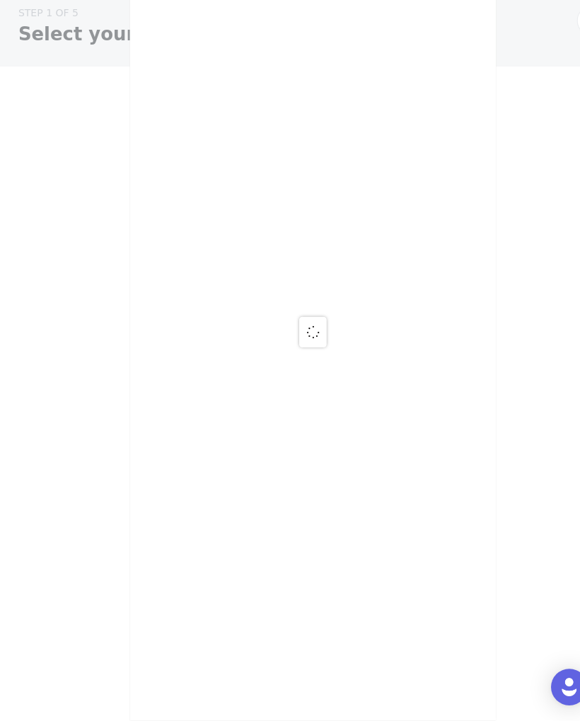
scroll to position [0, 0]
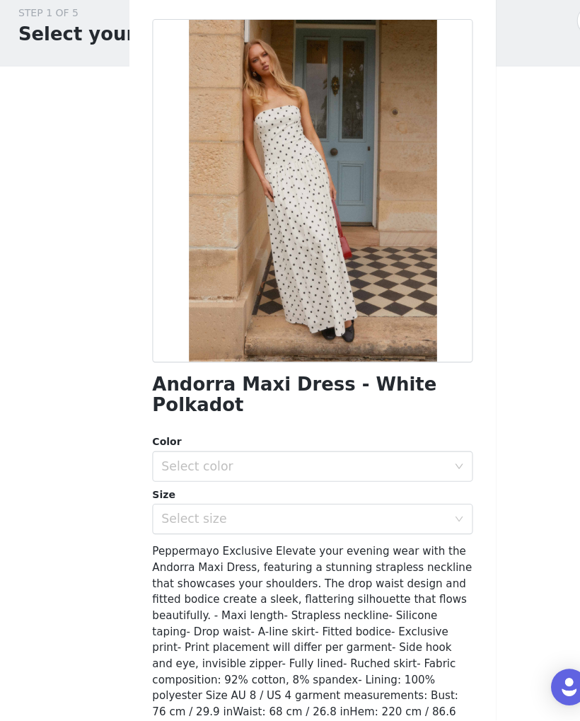
click at [385, 478] on div "Select color" at bounding box center [282, 485] width 265 height 14
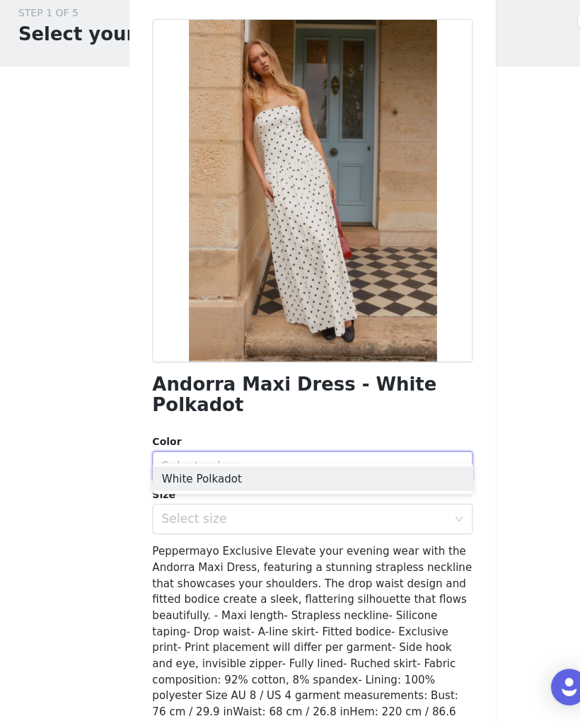
click at [373, 485] on li "White Polkadot" at bounding box center [289, 496] width 297 height 23
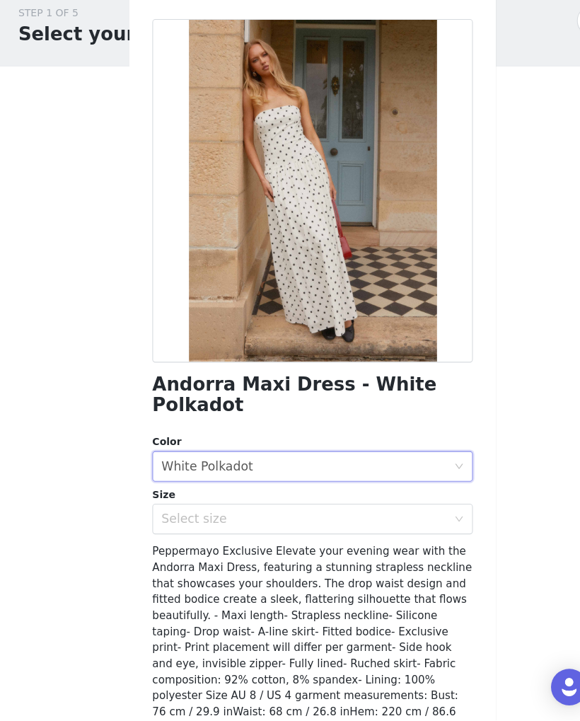
click at [376, 527] on div "Select size" at bounding box center [282, 534] width 265 height 14
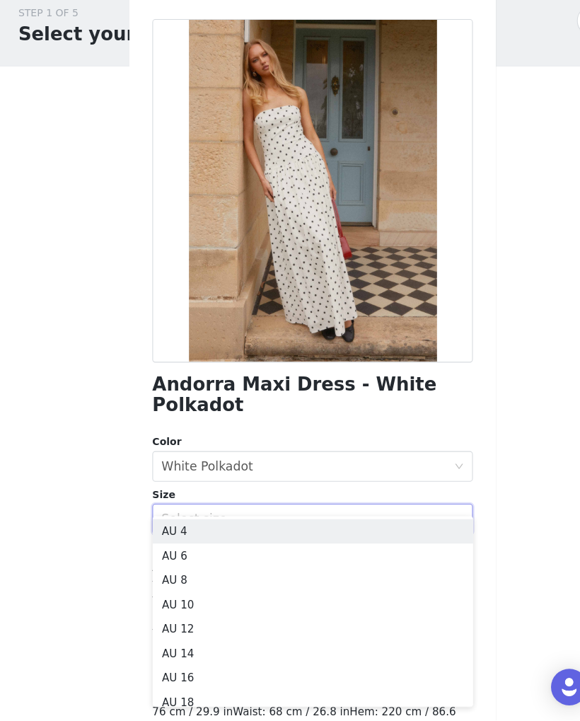
click at [305, 602] on li "AU 10" at bounding box center [289, 613] width 297 height 23
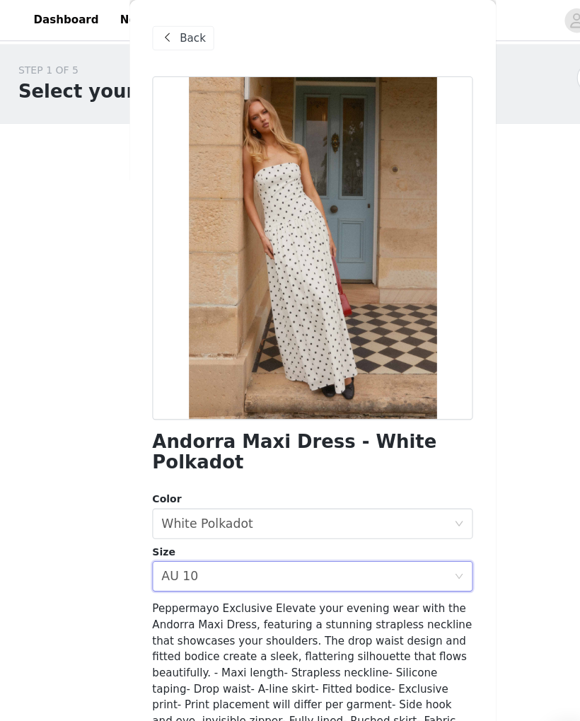
click at [168, 45] on div "Back" at bounding box center [169, 35] width 57 height 23
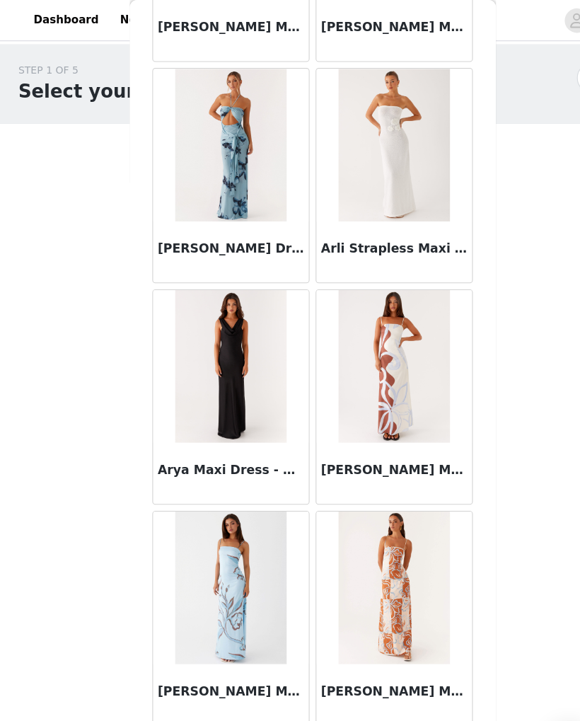
scroll to position [3495, 0]
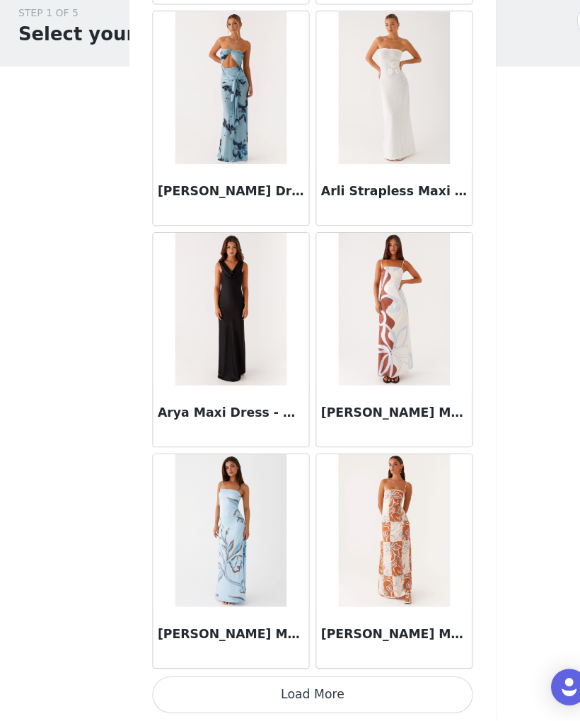
click at [351, 680] on button "Load More" at bounding box center [289, 697] width 297 height 34
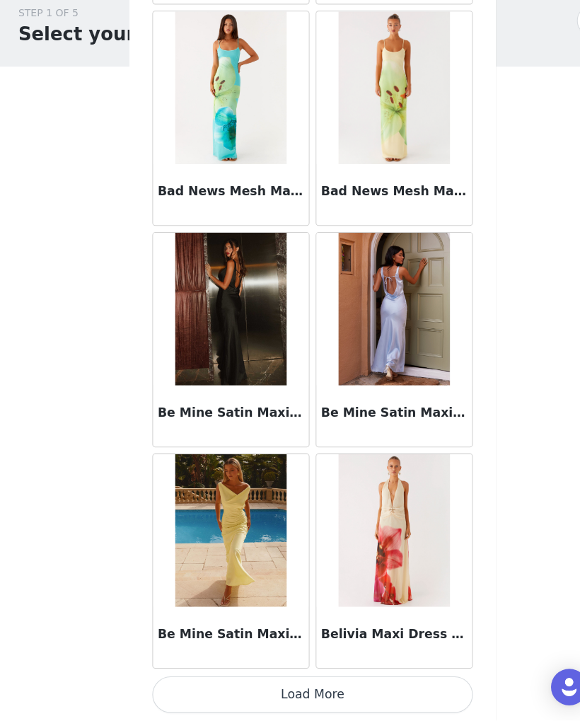
click at [354, 680] on button "Load More" at bounding box center [289, 697] width 297 height 34
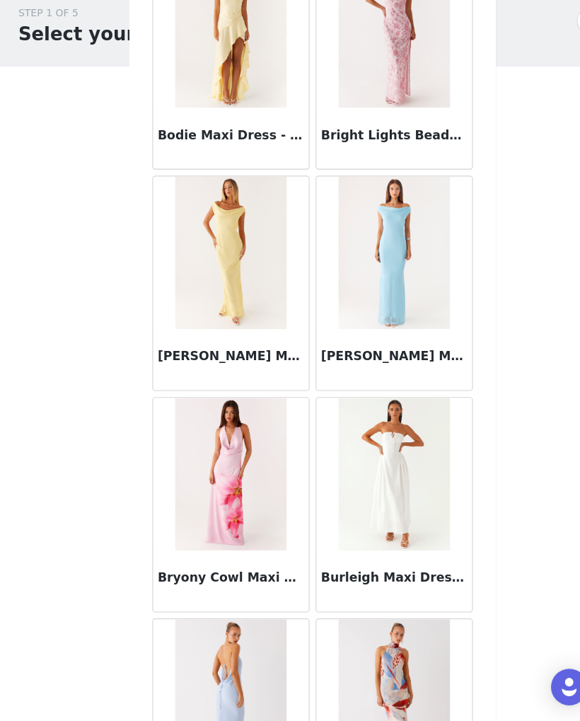
scroll to position [6835, 0]
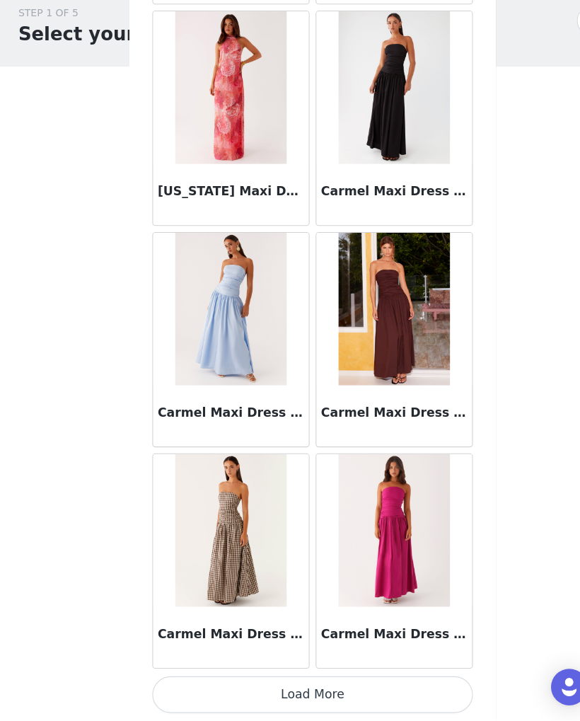
click at [356, 680] on button "Load More" at bounding box center [289, 697] width 297 height 34
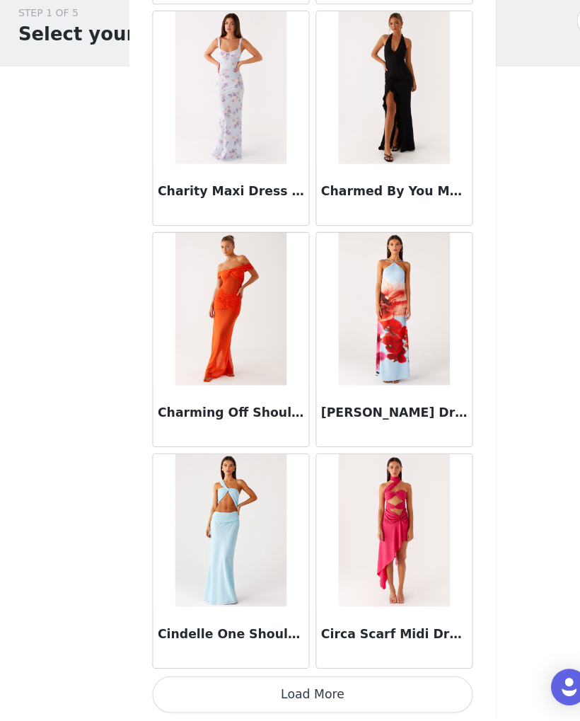
click at [342, 680] on button "Load More" at bounding box center [289, 697] width 297 height 34
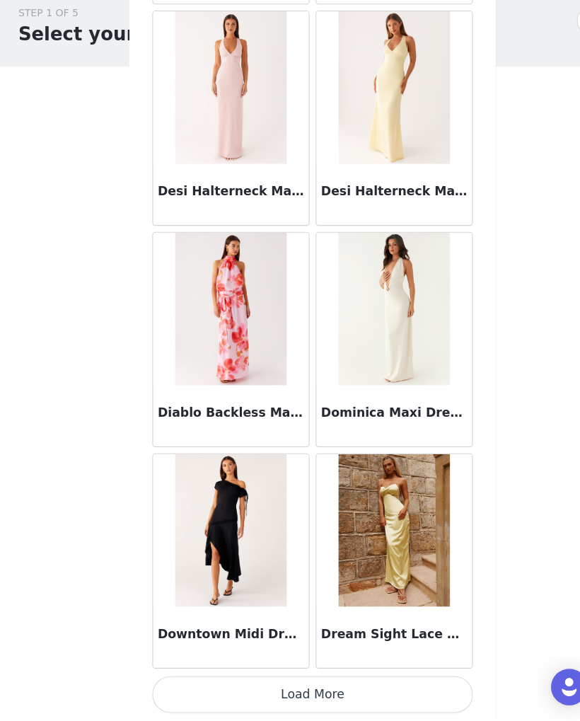
click at [347, 680] on button "Load More" at bounding box center [289, 697] width 297 height 34
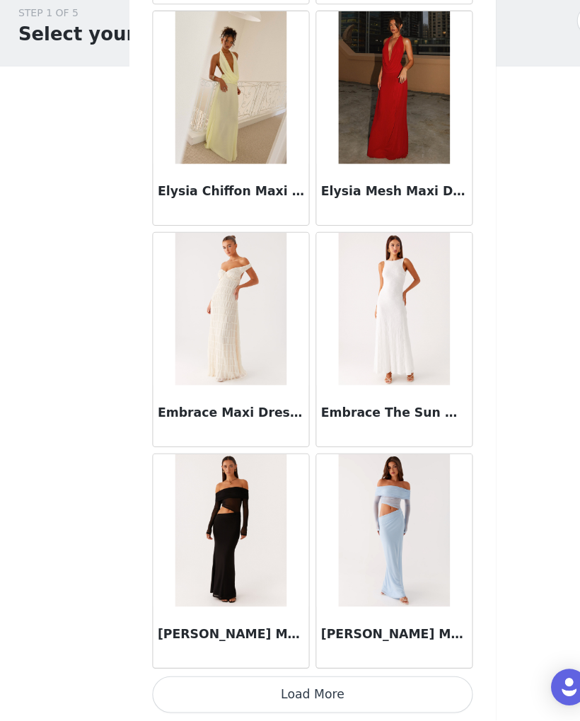
click at [378, 680] on button "Load More" at bounding box center [289, 697] width 297 height 34
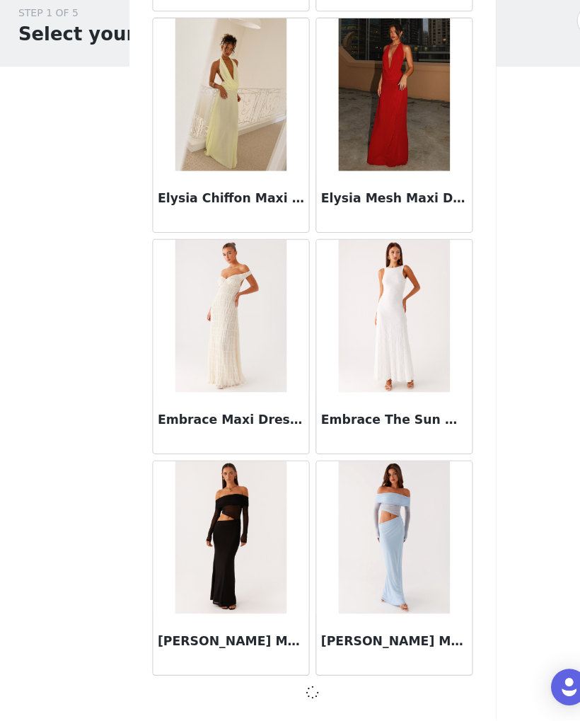
scroll to position [13745, 0]
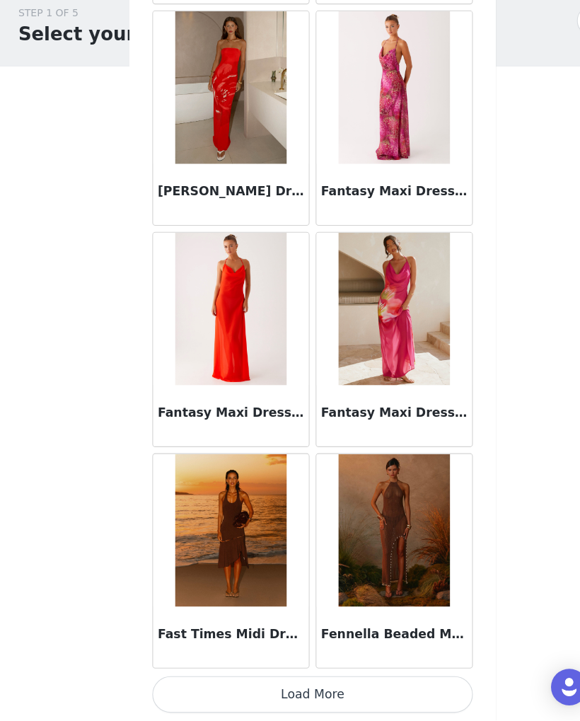
click at [347, 680] on button "Load More" at bounding box center [289, 697] width 297 height 34
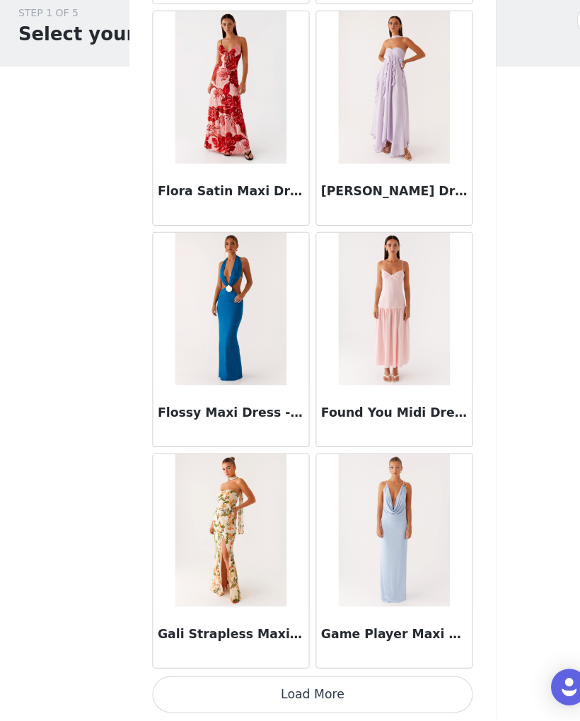
click at [364, 680] on button "Load More" at bounding box center [289, 697] width 297 height 34
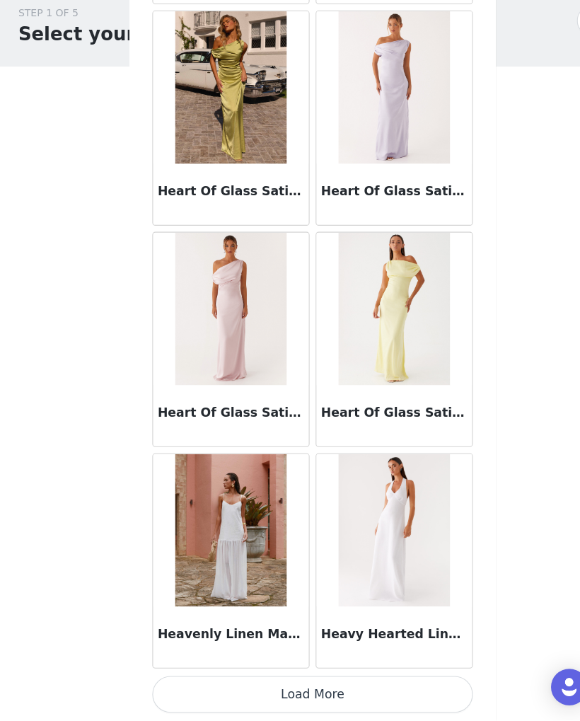
scroll to position [19905, 0]
click at [398, 680] on button "Load More" at bounding box center [289, 697] width 297 height 34
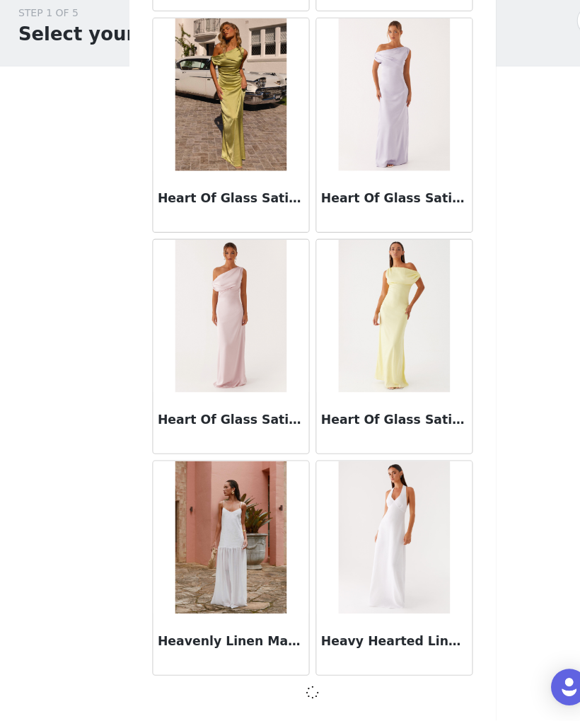
scroll to position [19898, 0]
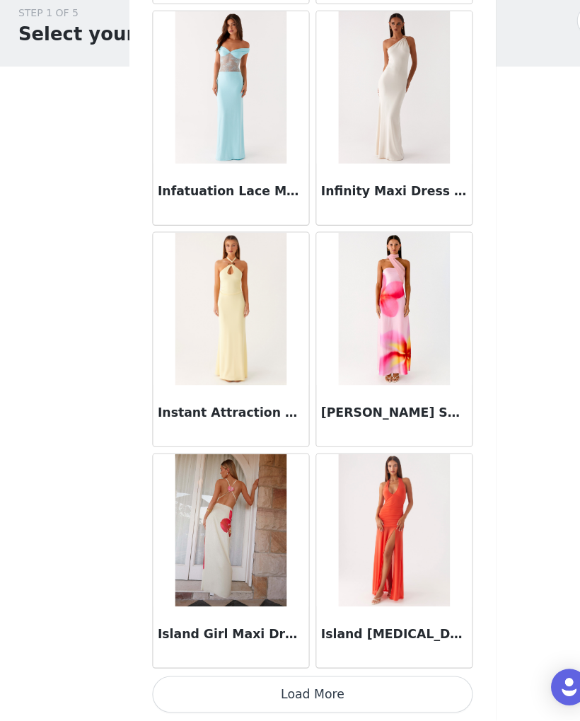
click at [325, 680] on button "Load More" at bounding box center [289, 697] width 297 height 34
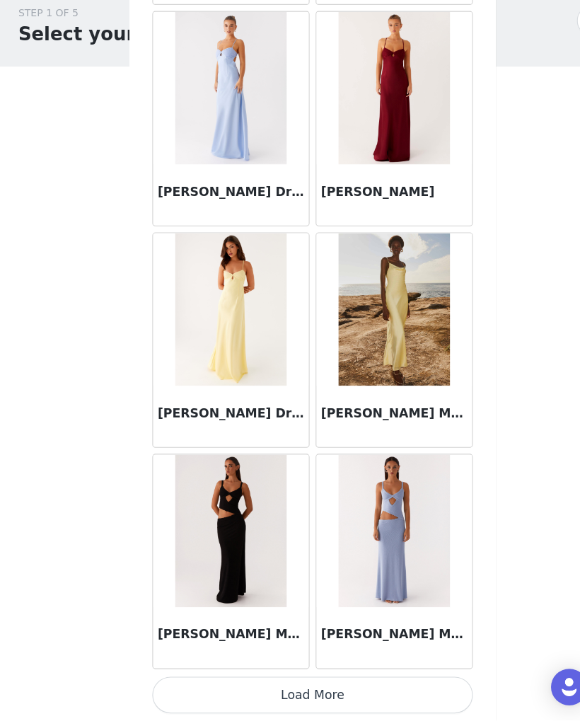
click at [352, 680] on button "Load More" at bounding box center [289, 697] width 297 height 34
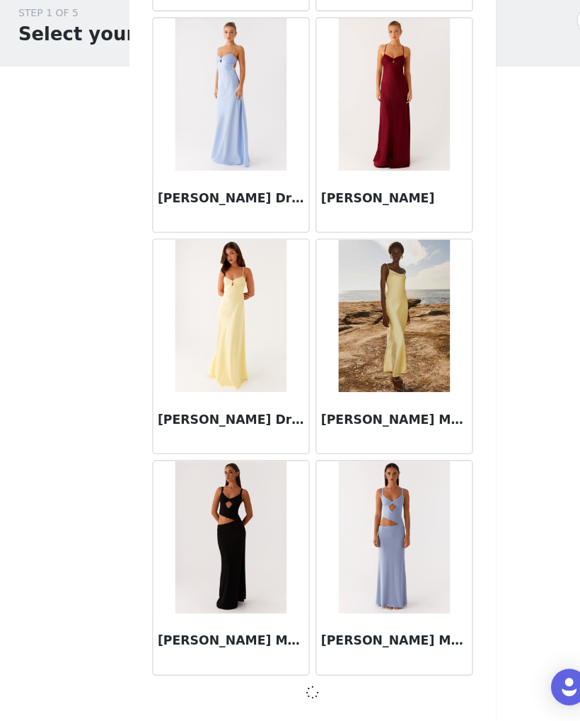
scroll to position [24001, 0]
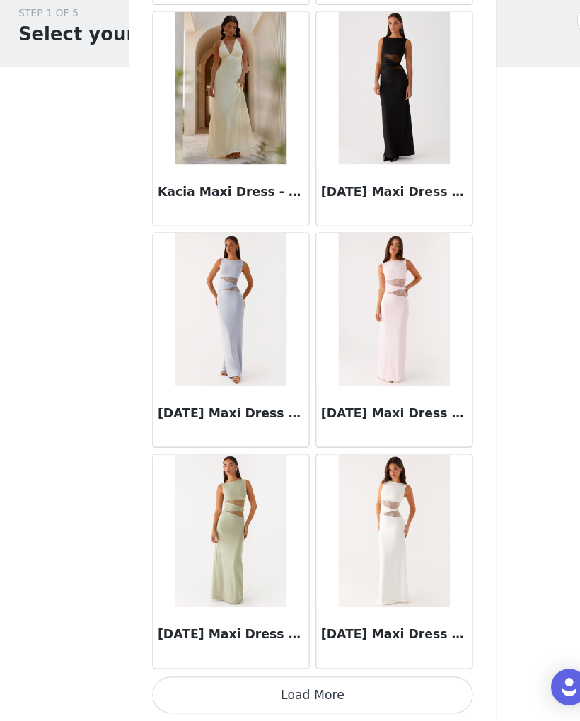
click at [369, 680] on button "Load More" at bounding box center [289, 697] width 297 height 34
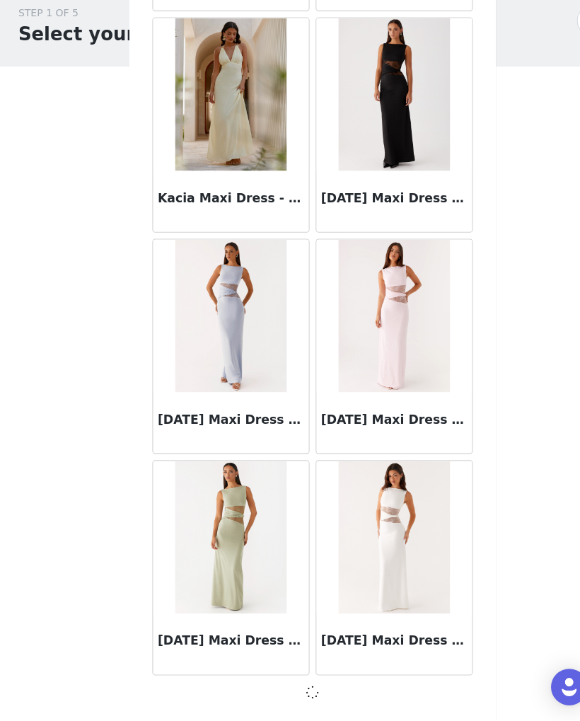
scroll to position [26052, 0]
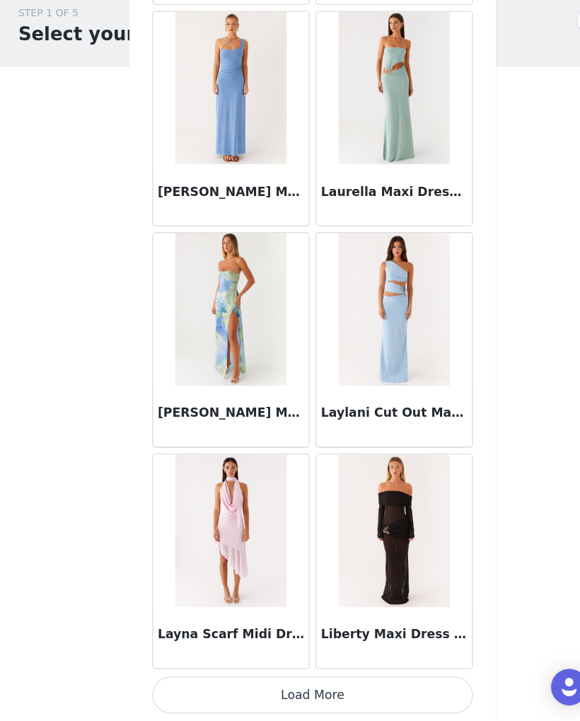
click at [372, 680] on button "Load More" at bounding box center [289, 697] width 297 height 34
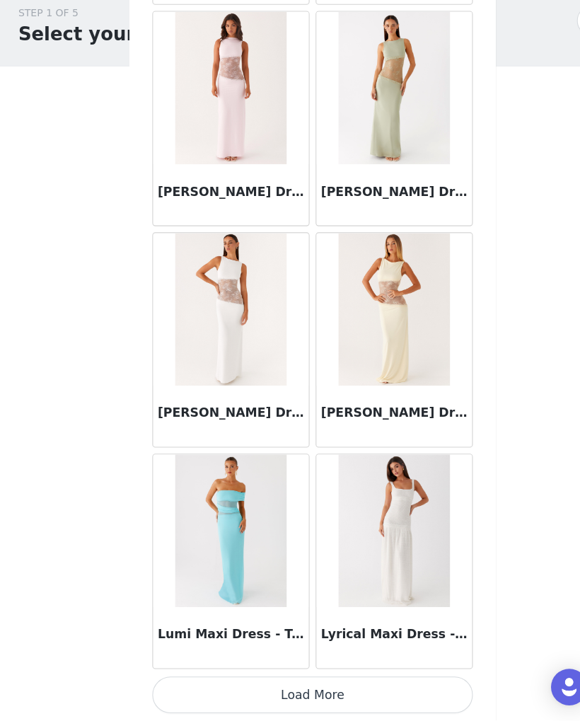
click at [383, 680] on button "Load More" at bounding box center [289, 697] width 297 height 34
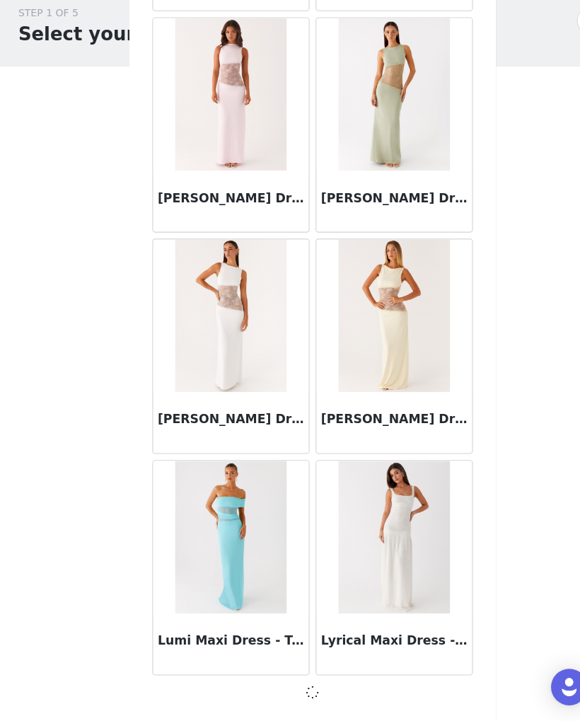
scroll to position [30154, 0]
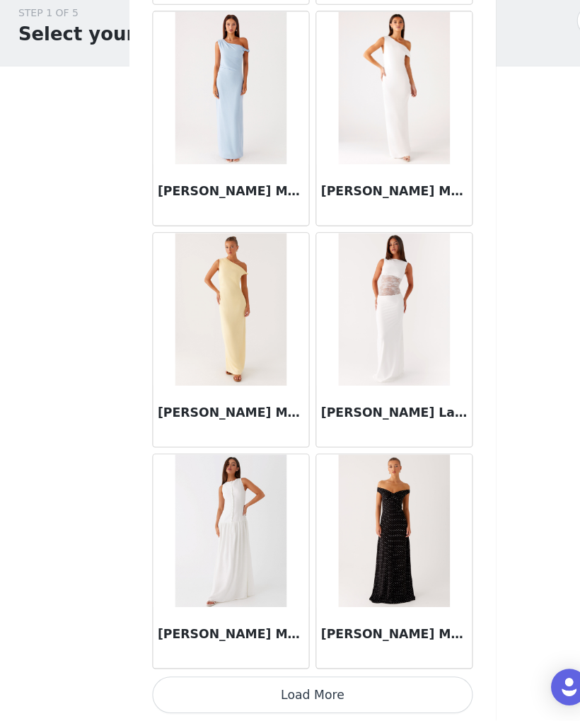
click at [361, 680] on button "Load More" at bounding box center [289, 697] width 297 height 34
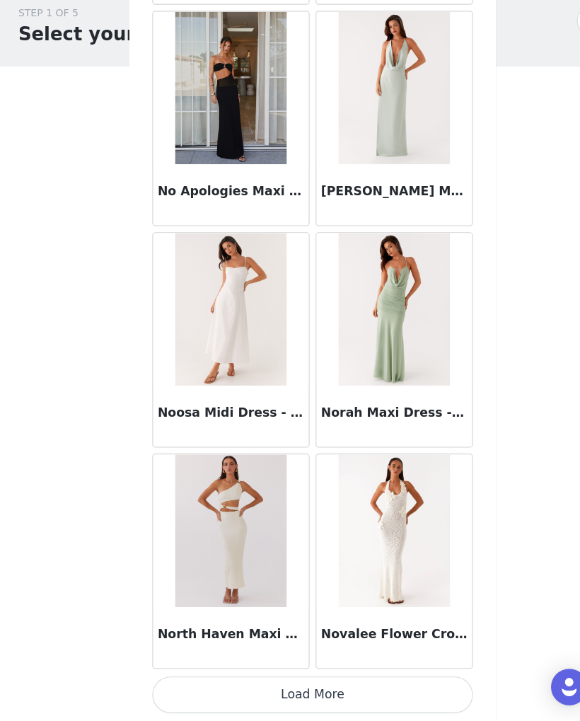
click at [378, 680] on button "Load More" at bounding box center [289, 697] width 297 height 34
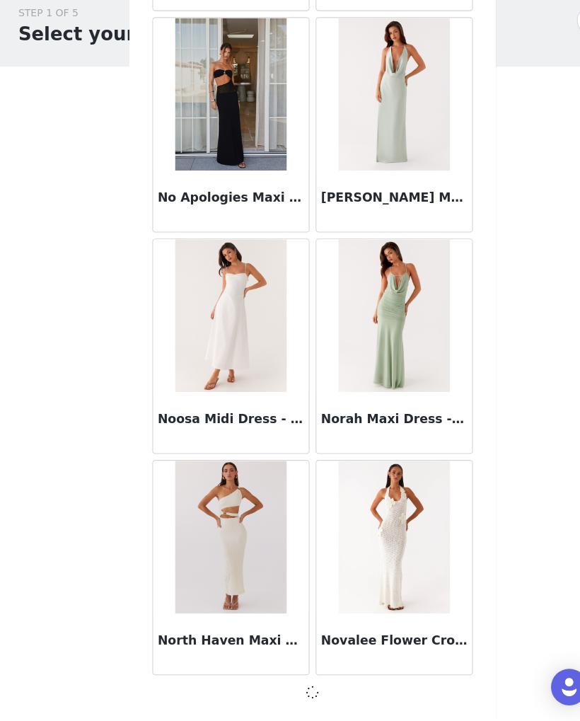
scroll to position [34257, 0]
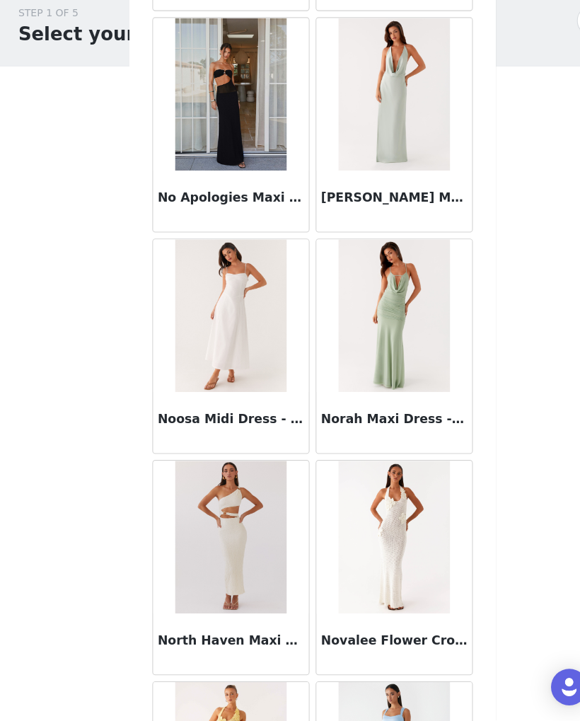
click at [250, 434] on h3 "Noosa Midi Dress - White" at bounding box center [214, 442] width 136 height 17
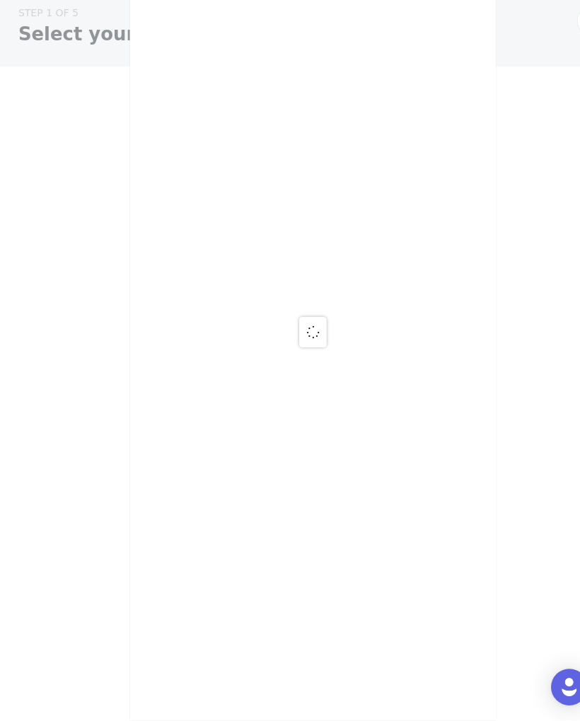
scroll to position [0, 0]
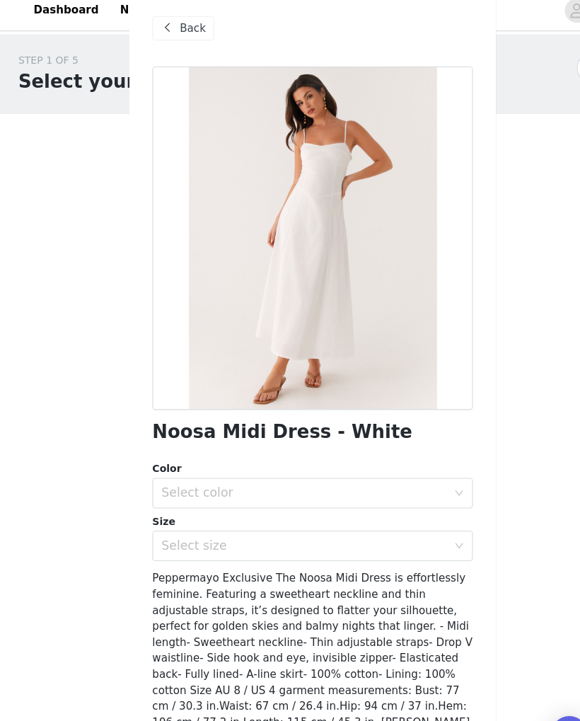
click at [173, 28] on span "Back" at bounding box center [179, 35] width 24 height 15
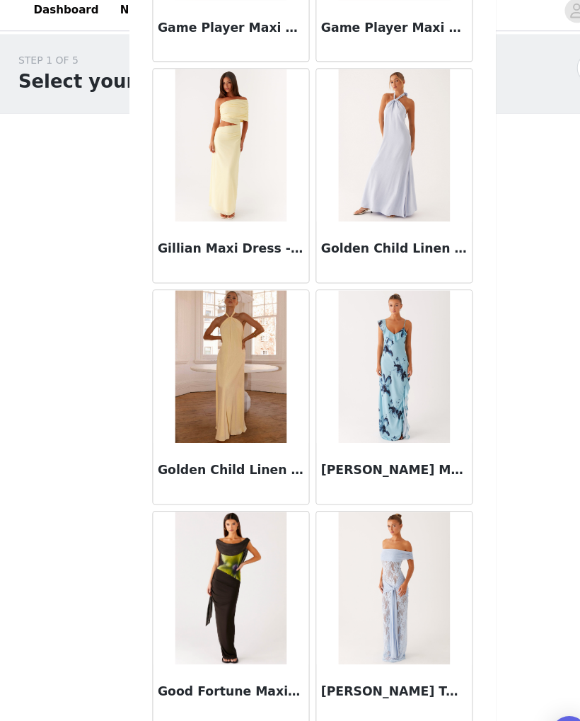
scroll to position [10049, 0]
